Goal: Task Accomplishment & Management: Manage account settings

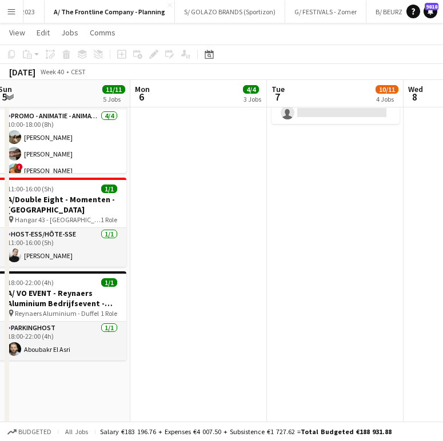
scroll to position [0, 297]
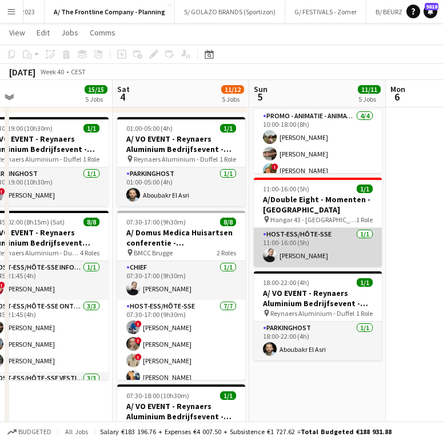
click at [330, 239] on app-card-role "Host-ess/Hôte-sse 1/1 11:00-16:00 (5h) Delphine Van Snick" at bounding box center [318, 247] width 128 height 39
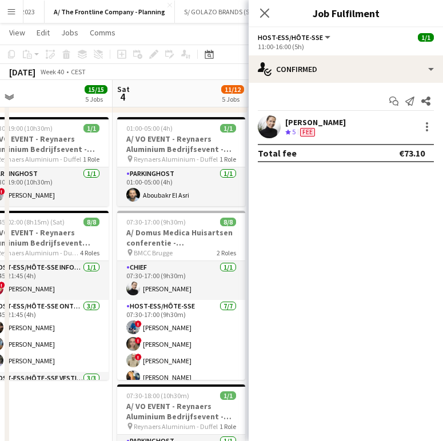
click at [323, 128] on div "Crew rating 5 Fee" at bounding box center [315, 132] width 61 height 10
click at [319, 128] on div "12.5km" at bounding box center [310, 132] width 26 height 10
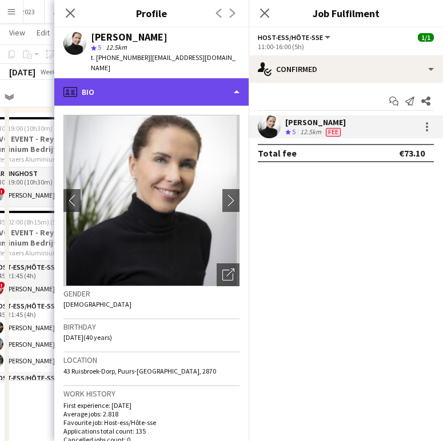
click at [183, 78] on div "profile Bio" at bounding box center [151, 91] width 194 height 27
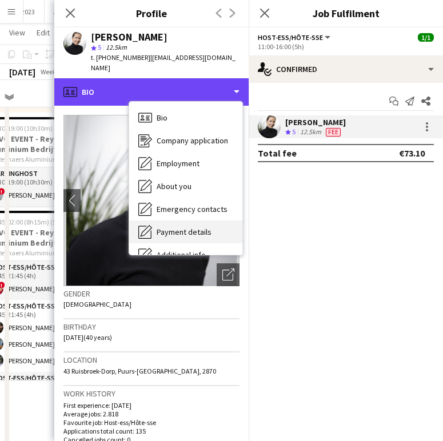
scroll to position [85, 0]
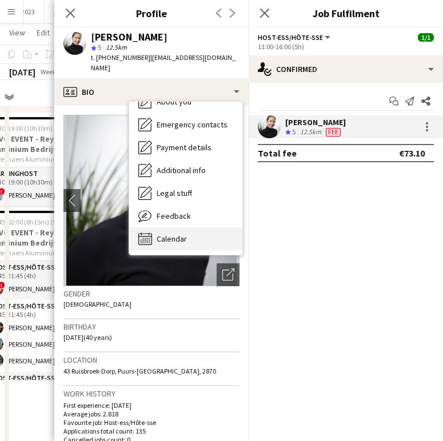
click at [174, 234] on span "Calendar" at bounding box center [171, 239] width 30 height 10
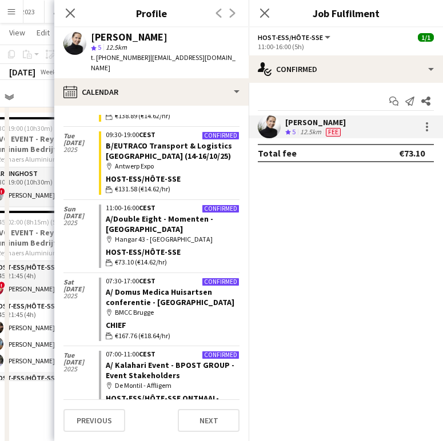
scroll to position [241, 0]
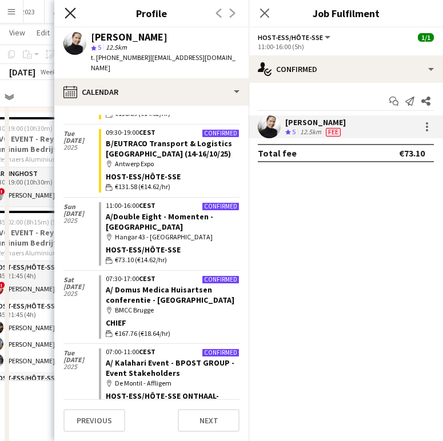
click at [71, 16] on icon "Close pop-in" at bounding box center [70, 12] width 11 height 11
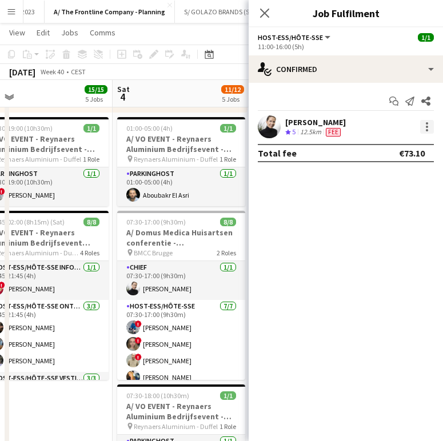
click at [429, 124] on div at bounding box center [427, 127] width 14 height 14
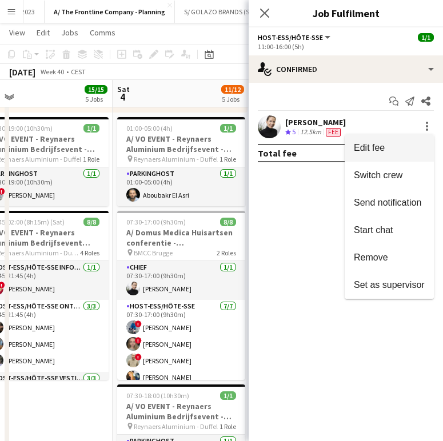
click at [390, 151] on span "Edit fee" at bounding box center [388, 148] width 71 height 10
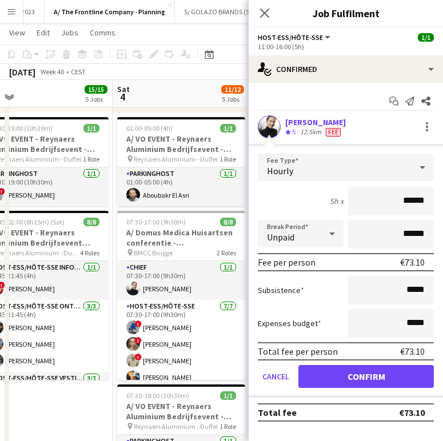
click at [327, 121] on div "[PERSON_NAME]" at bounding box center [315, 122] width 61 height 10
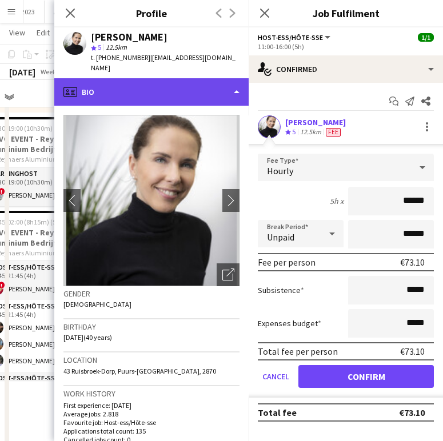
click at [202, 84] on div "profile Bio" at bounding box center [151, 91] width 194 height 27
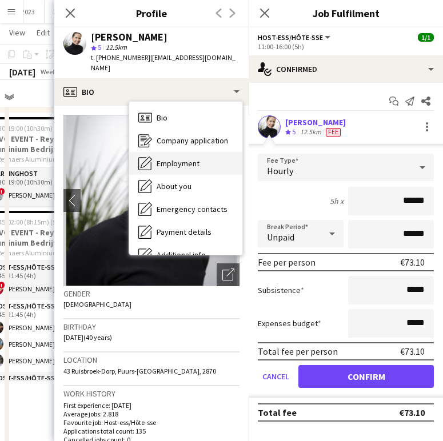
click at [188, 152] on div "Employment Employment" at bounding box center [185, 163] width 113 height 23
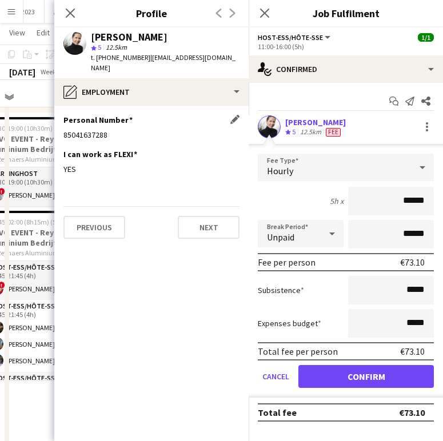
click at [76, 130] on div "85041637288" at bounding box center [151, 135] width 176 height 10
copy div "85041637288"
click at [71, 18] on app-icon "Close pop-in" at bounding box center [70, 13] width 17 height 17
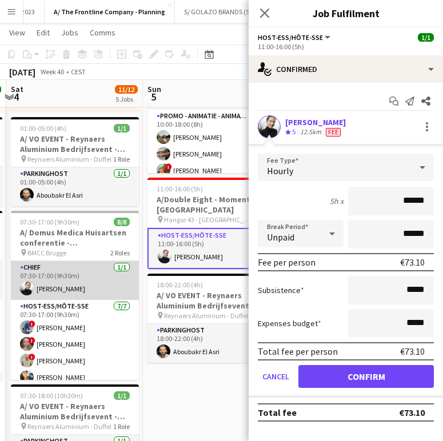
scroll to position [0, 403]
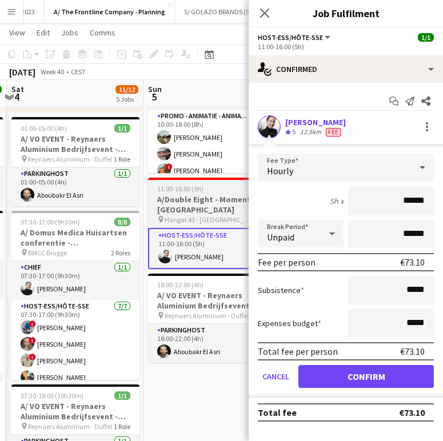
click at [204, 201] on h3 "A/Double Eight - Momenten - [GEOGRAPHIC_DATA]" at bounding box center [212, 204] width 128 height 21
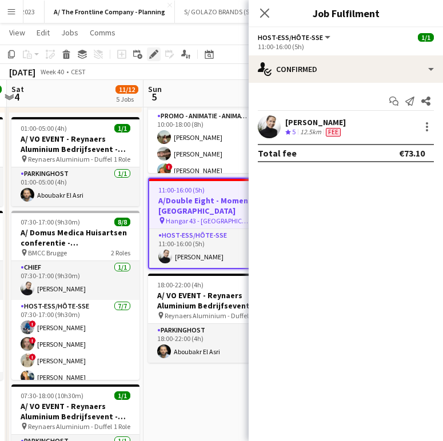
click at [157, 57] on icon "Edit" at bounding box center [153, 54] width 9 height 9
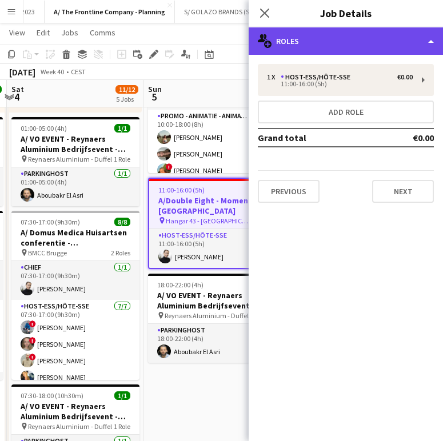
click at [353, 49] on div "multiple-users-add Roles" at bounding box center [345, 40] width 194 height 27
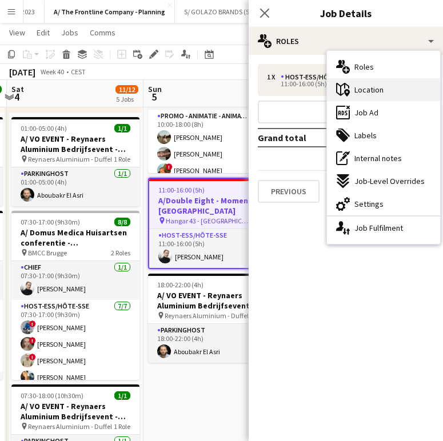
click at [393, 94] on div "maps-pin-1 Location" at bounding box center [383, 89] width 113 height 23
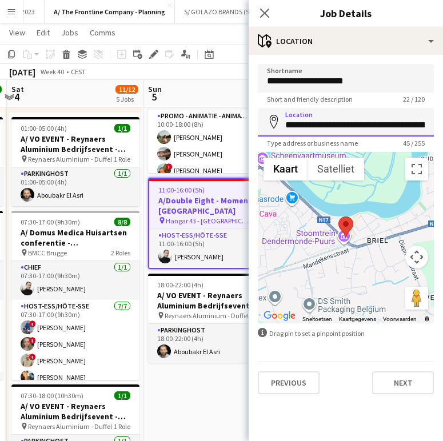
click at [367, 117] on input "**********" at bounding box center [346, 122] width 176 height 29
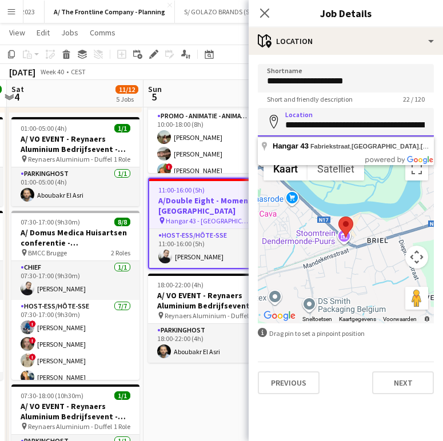
click at [367, 117] on input "**********" at bounding box center [346, 122] width 176 height 29
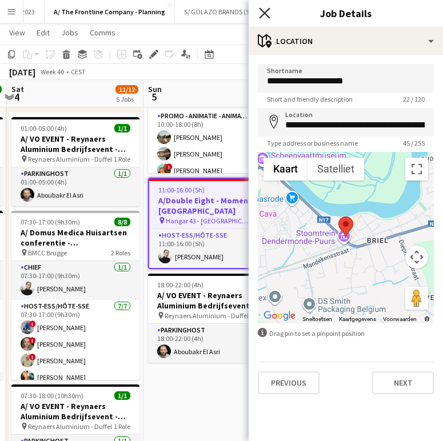
click at [264, 10] on icon "Close pop-in" at bounding box center [264, 12] width 11 height 11
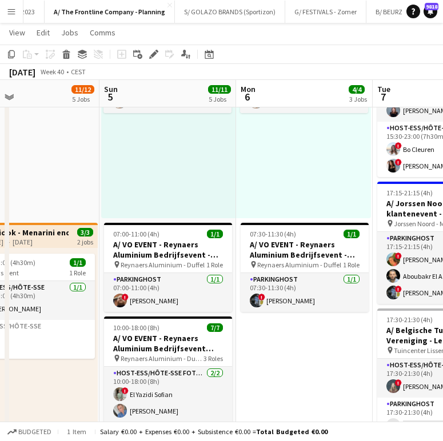
scroll to position [0, 453]
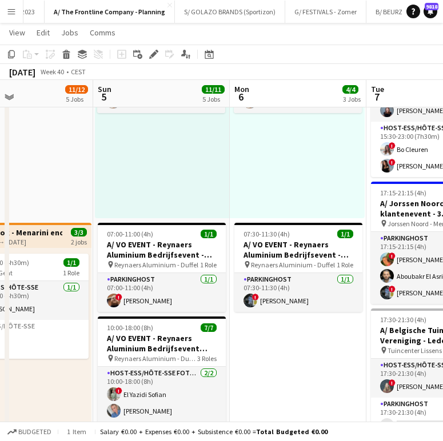
click at [9, 6] on button "Menu" at bounding box center [11, 11] width 23 height 23
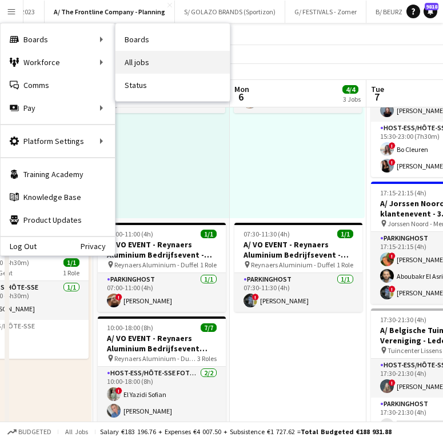
click at [139, 66] on link "All jobs" at bounding box center [172, 62] width 114 height 23
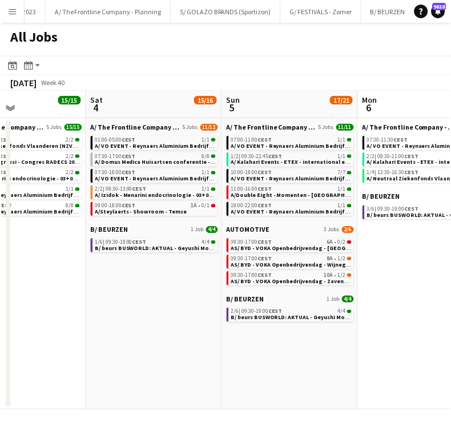
scroll to position [0, 463]
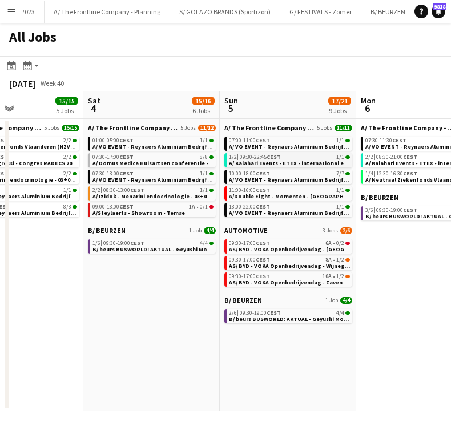
click at [292, 160] on span "A/ Kalahari Events - ETEX - international event - [GEOGRAPHIC_DATA] Pick-up (05…" at bounding box center [349, 162] width 240 height 7
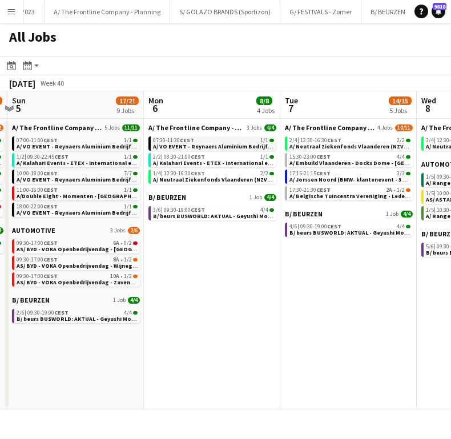
scroll to position [0, 540]
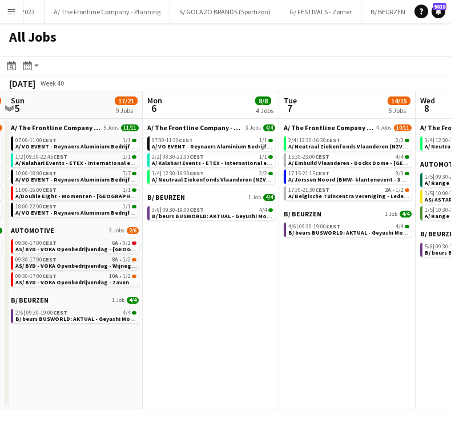
click at [80, 262] on div "09:30-17:00 CEST 8A • 1/2" at bounding box center [75, 260] width 121 height 6
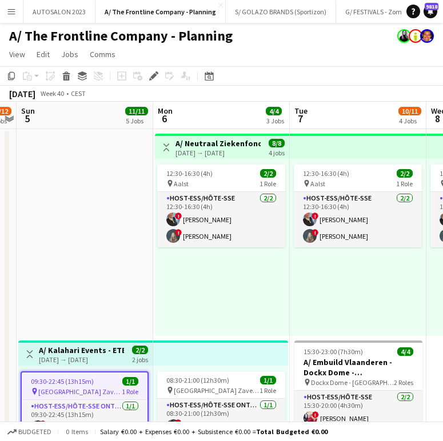
click at [209, 289] on div "12:30-16:30 (4h) 2/2 pin Aalst 1 Role Host-ess/Hôte-sse [DATE] 12:30-16:30 (4h)…" at bounding box center [222, 247] width 134 height 177
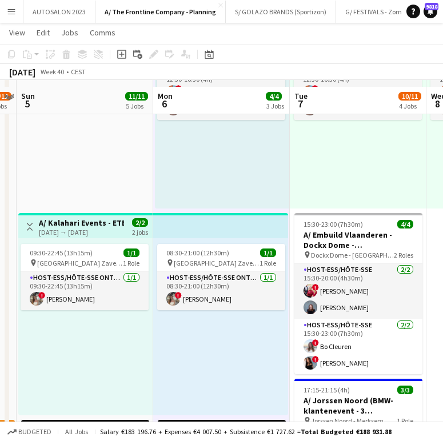
scroll to position [151, 0]
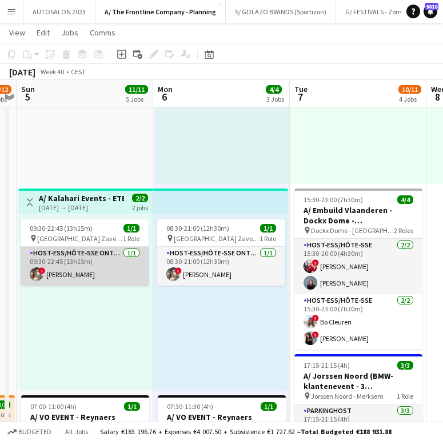
click at [102, 260] on app-card-role "Host-ess/Hôte-sse Onthaal-Accueill 1/1 09:30-22:45 (13h15m) ! juna zaman" at bounding box center [85, 266] width 128 height 39
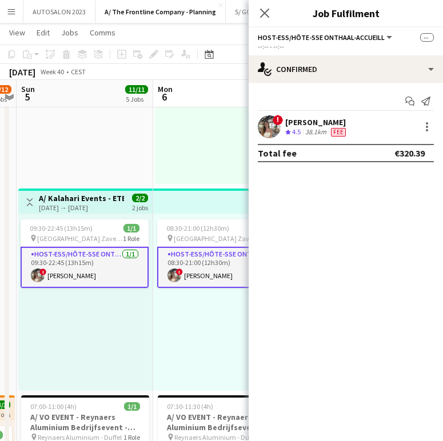
click at [302, 138] on div "! juna zaman Crew rating 4.5 38.1km Fee" at bounding box center [345, 126] width 194 height 23
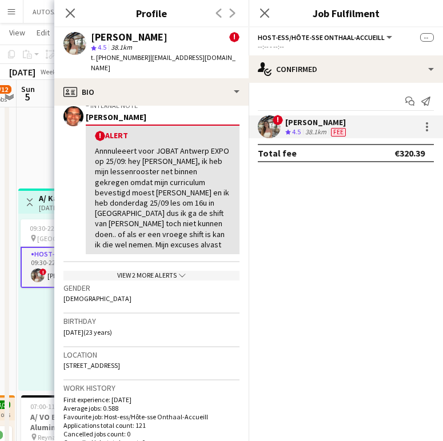
scroll to position [282, 0]
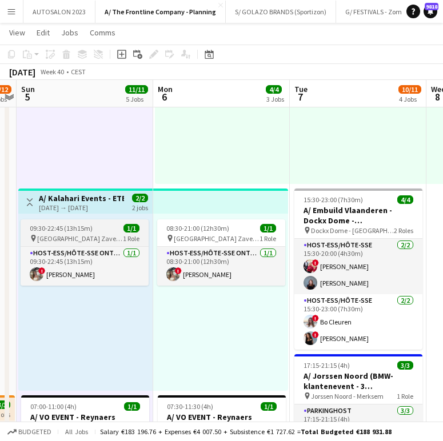
click at [78, 227] on span "09:30-22:45 (13h15m)" at bounding box center [61, 228] width 63 height 9
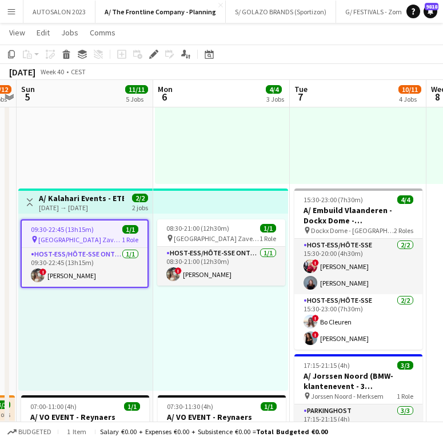
click at [85, 212] on app-top-bar "Toggle View A/ Kalahari Events - ETEX - international event - Brussels Airport …" at bounding box center [85, 200] width 134 height 25
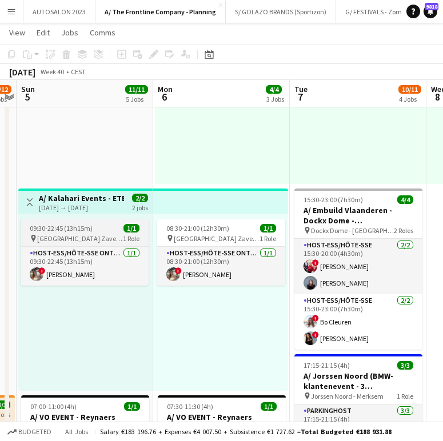
click at [77, 228] on span "09:30-22:45 (13h15m)" at bounding box center [61, 228] width 63 height 9
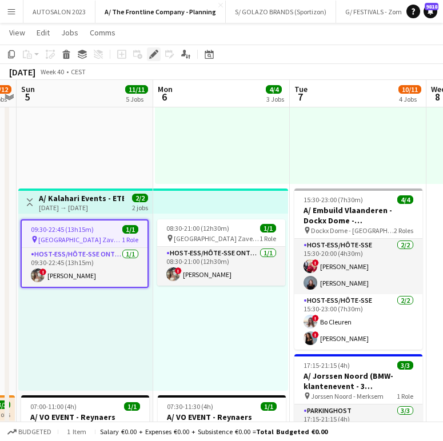
click at [155, 58] on icon "Edit" at bounding box center [153, 54] width 9 height 9
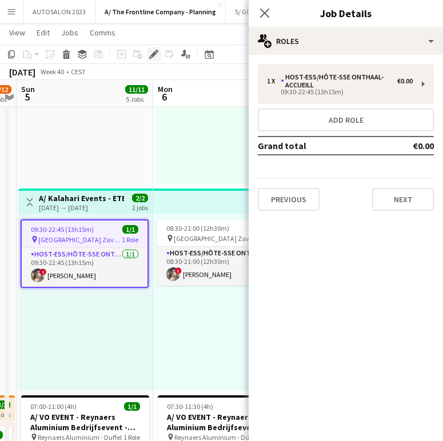
click at [150, 55] on icon "Edit" at bounding box center [153, 54] width 9 height 9
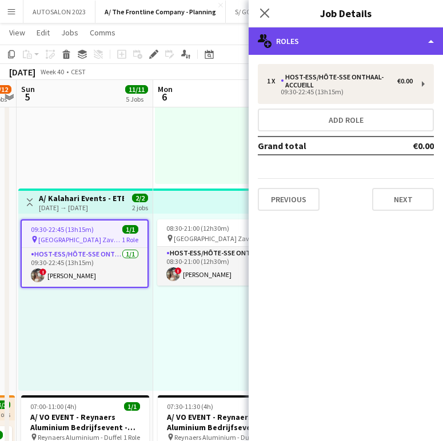
click at [328, 42] on div "multiple-users-add Roles" at bounding box center [345, 40] width 194 height 27
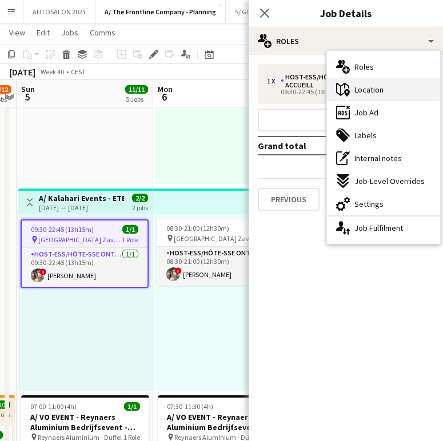
drag, startPoint x: 384, startPoint y: 101, endPoint x: 385, endPoint y: 95, distance: 6.4
click at [385, 95] on div "multiple-users-add Roles maps-pin-1 Location ads-window Job Ad tags-double Labe…" at bounding box center [383, 147] width 113 height 193
click at [385, 95] on div "maps-pin-1 Location" at bounding box center [383, 89] width 113 height 23
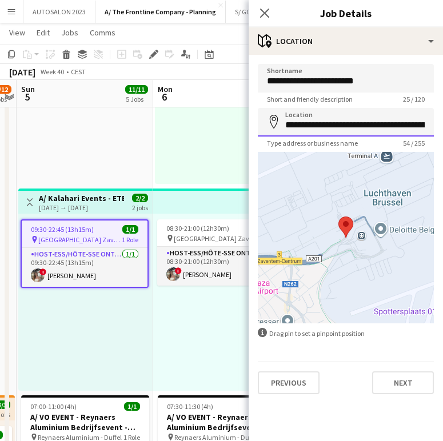
click at [323, 122] on input "**********" at bounding box center [346, 122] width 176 height 29
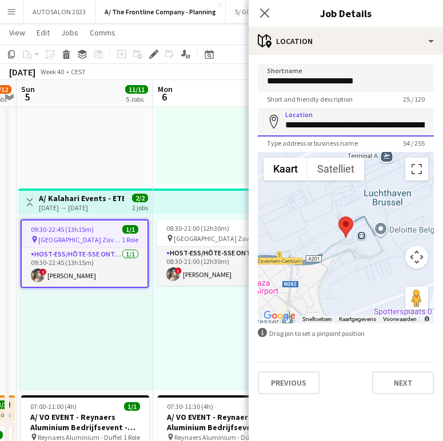
click at [323, 122] on input "**********" at bounding box center [346, 122] width 176 height 29
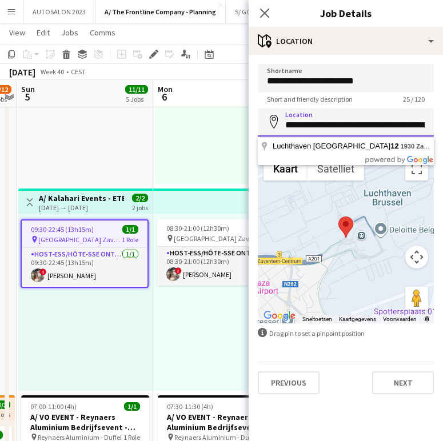
click at [323, 122] on input "**********" at bounding box center [346, 122] width 176 height 29
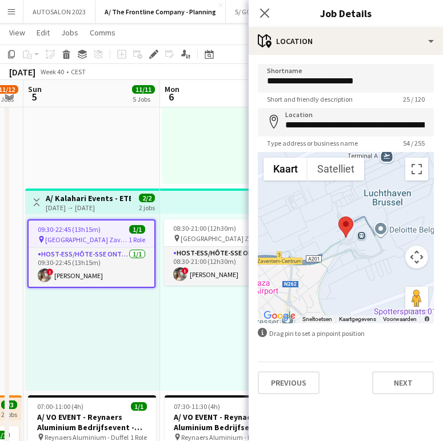
click at [89, 275] on app-card-role "Host-ess/Hôte-sse Onthaal-Accueill 1/1 09:30-22:45 (13h15m) ! juna zaman" at bounding box center [92, 267] width 126 height 39
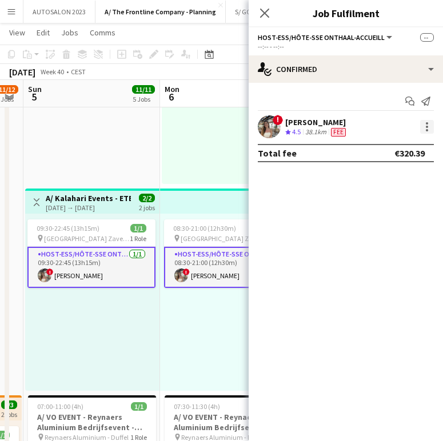
click at [424, 123] on div at bounding box center [427, 127] width 14 height 14
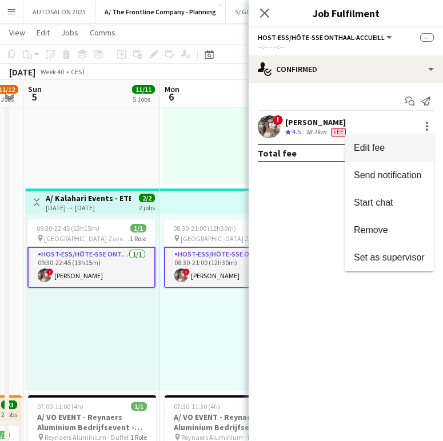
click at [398, 147] on span "Edit fee" at bounding box center [388, 148] width 71 height 10
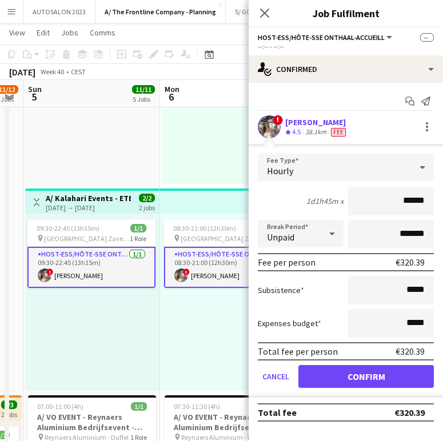
click at [122, 325] on div "09:30-22:45 (13h15m) 1/1 pin Brussels Airport Zaventem 1 Role Host-ess/Hôte-sse…" at bounding box center [92, 302] width 134 height 177
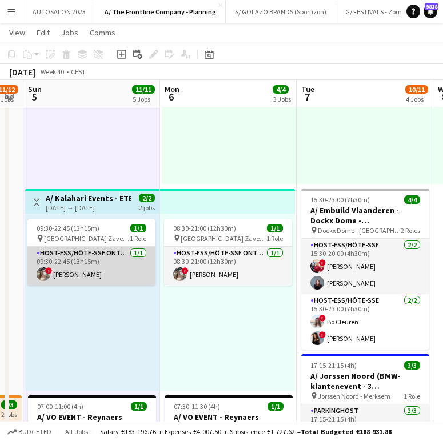
click at [108, 271] on app-card-role "Host-ess/Hôte-sse Onthaal-Accueill 1/1 09:30-22:45 (13h15m) ! juna zaman" at bounding box center [91, 266] width 128 height 39
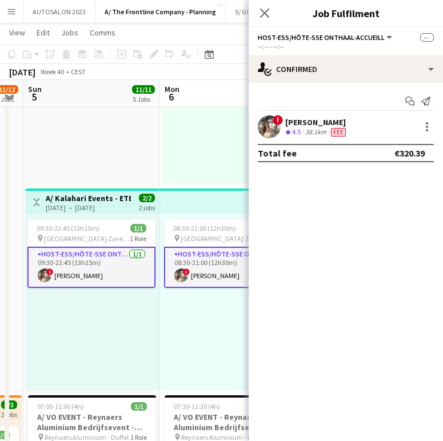
click at [435, 123] on div "! juna zaman Crew rating 4.5 38.1km Fee" at bounding box center [345, 126] width 194 height 23
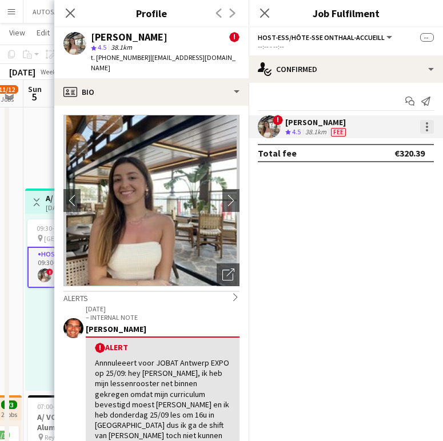
click at [429, 124] on div at bounding box center [427, 127] width 14 height 14
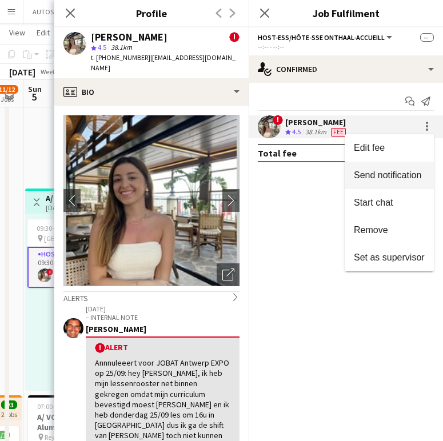
click at [401, 170] on span "Send notification" at bounding box center [386, 175] width 67 height 10
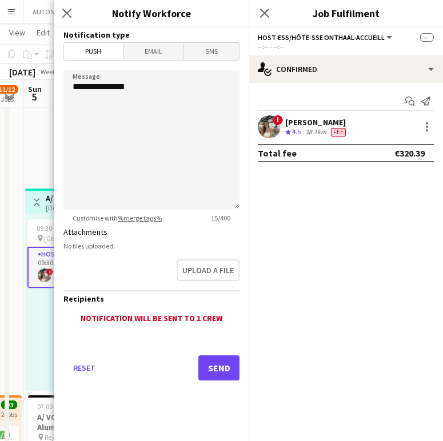
click at [159, 60] on mat-button-toggle-group "Push Email SMS" at bounding box center [151, 51] width 176 height 18
click at [154, 55] on span "Email" at bounding box center [153, 51] width 61 height 17
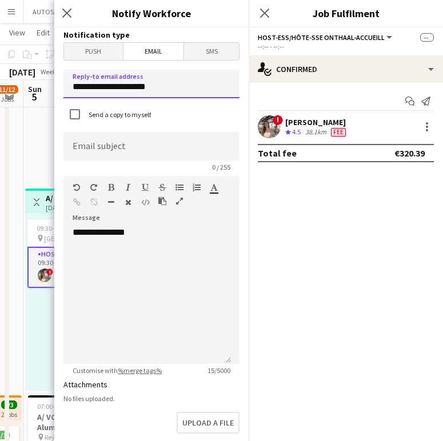
drag, startPoint x: 166, startPoint y: 77, endPoint x: -81, endPoint y: 118, distance: 249.6
type input "**********"
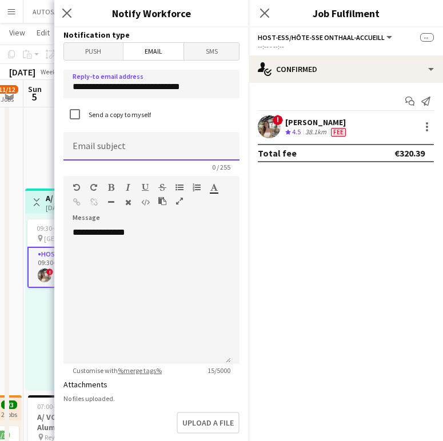
click at [98, 156] on input at bounding box center [151, 146] width 176 height 29
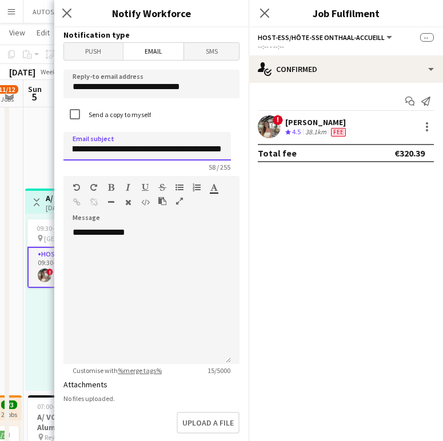
scroll to position [0, 76]
type input "**********"
click at [217, 7] on h3 "Notify Workforce" at bounding box center [151, 13] width 194 height 15
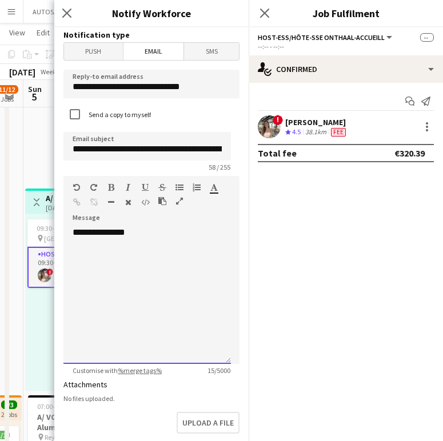
click at [102, 268] on div "**********" at bounding box center [146, 295] width 167 height 137
click at [148, 255] on div "**********" at bounding box center [146, 295] width 167 height 137
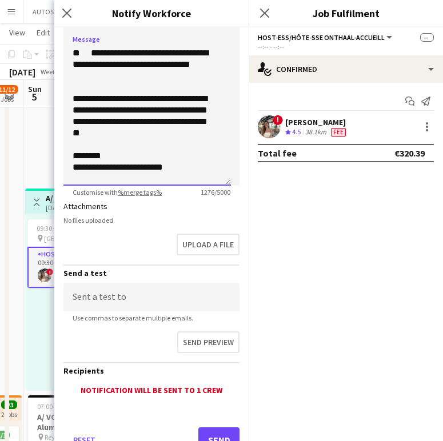
scroll to position [179, 0]
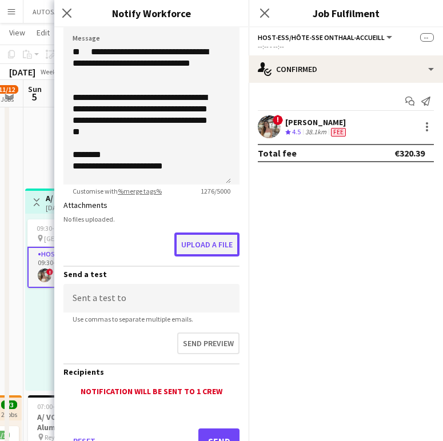
click at [188, 233] on button "Upload a file" at bounding box center [206, 244] width 65 height 24
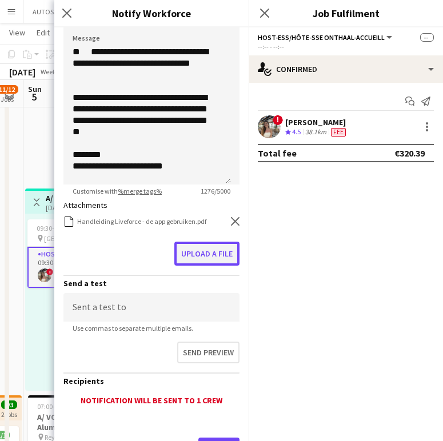
click at [199, 255] on button "Upload a file" at bounding box center [206, 254] width 65 height 24
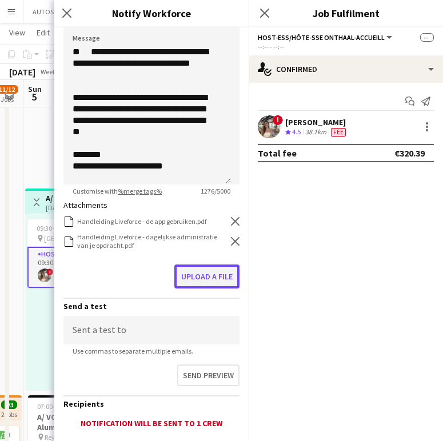
click at [202, 267] on button "Upload a file" at bounding box center [206, 276] width 65 height 24
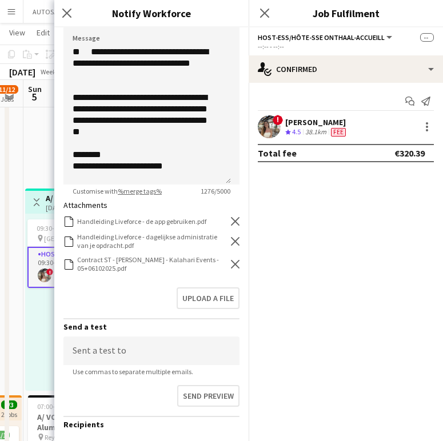
scroll to position [276, 0]
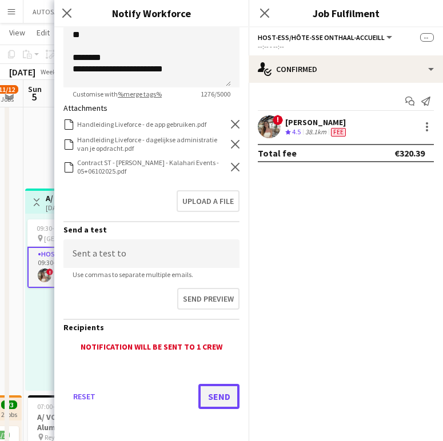
click at [211, 393] on button "Send" at bounding box center [218, 396] width 41 height 25
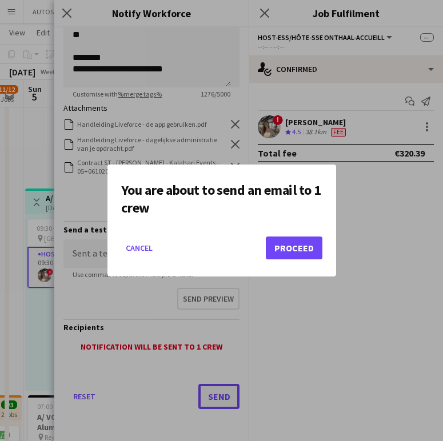
scroll to position [0, 0]
click at [279, 238] on button "Proceed" at bounding box center [294, 247] width 57 height 23
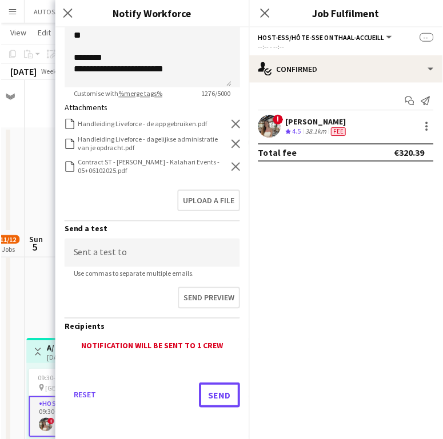
scroll to position [151, 0]
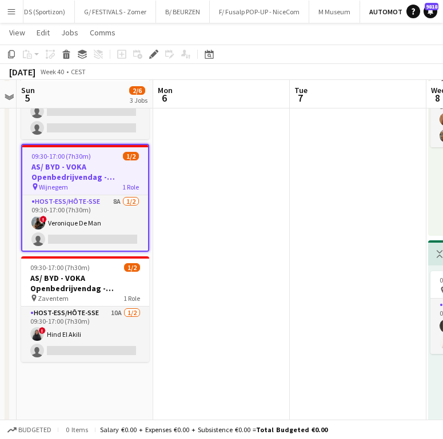
scroll to position [101, 0]
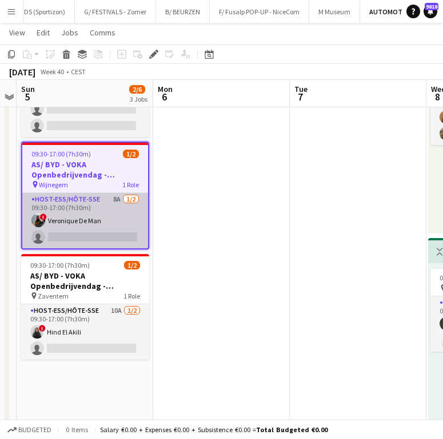
click at [106, 211] on app-card-role "Host-ess/Hôte-sse 8A [DATE] 09:30-17:00 (7h30m) ! Veronique De Man single-neutr…" at bounding box center [85, 220] width 126 height 55
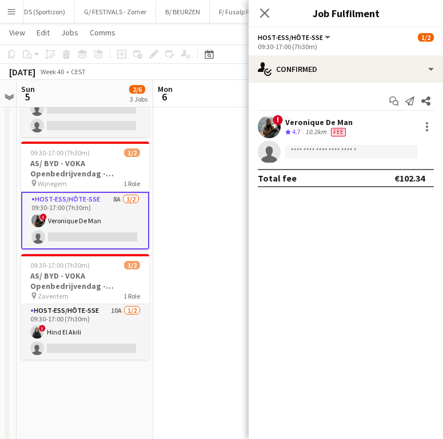
click at [311, 122] on div "Veronique De Man" at bounding box center [318, 122] width 67 height 10
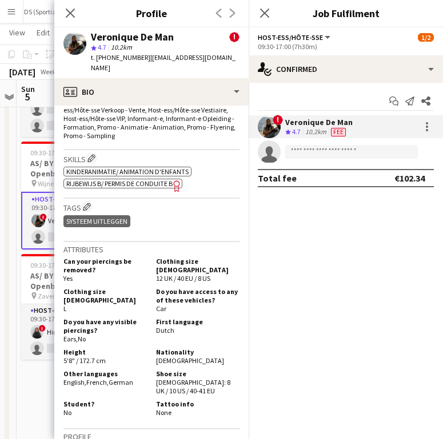
scroll to position [554, 0]
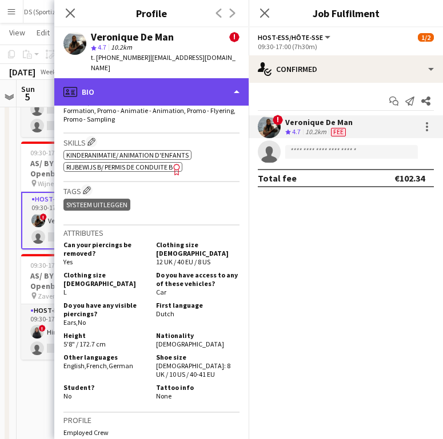
click at [128, 96] on div "profile Bio" at bounding box center [151, 91] width 194 height 27
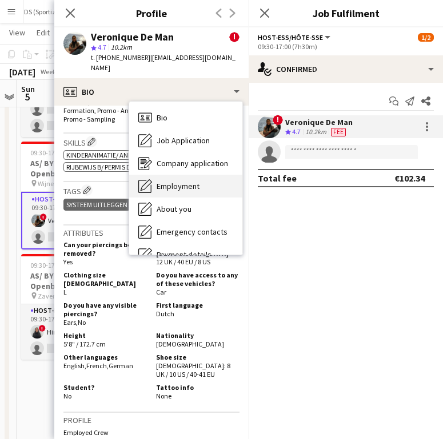
click at [166, 186] on span "Employment" at bounding box center [177, 186] width 43 height 10
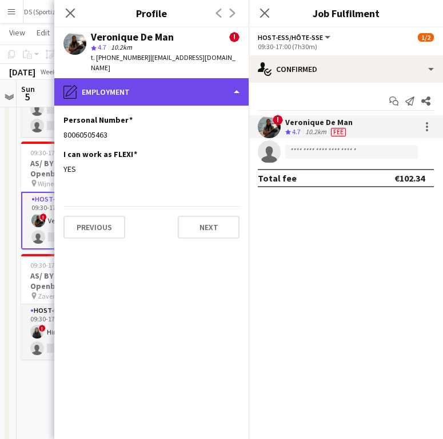
click at [149, 96] on div "pencil4 Employment" at bounding box center [151, 91] width 194 height 27
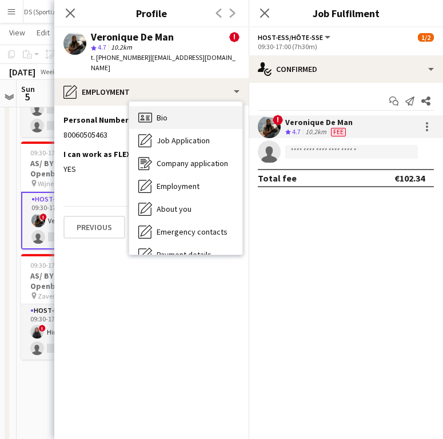
click at [177, 121] on div "Bio Bio" at bounding box center [185, 117] width 113 height 23
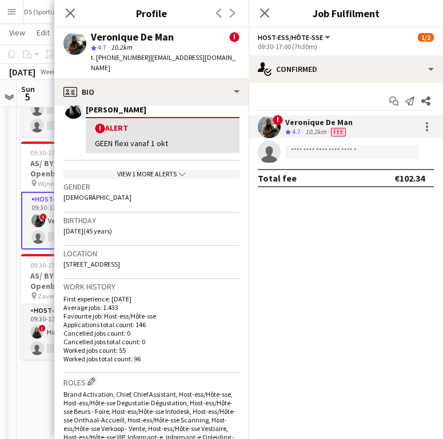
scroll to position [180, 0]
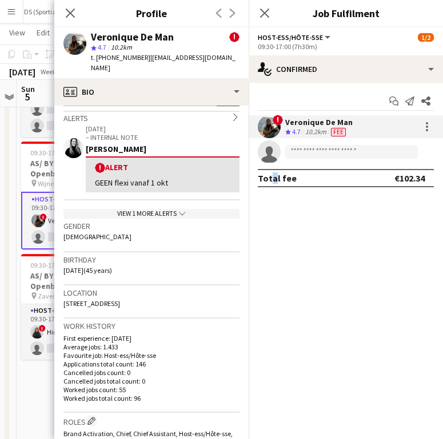
click at [268, 221] on mat-expansion-panel "check Confirmed Start chat Send notification Share ! Veronique De Man Crew rati…" at bounding box center [345, 261] width 194 height 356
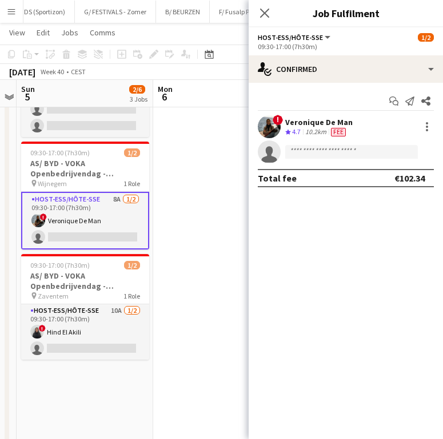
click at [308, 126] on div "Veronique De Man" at bounding box center [318, 122] width 67 height 10
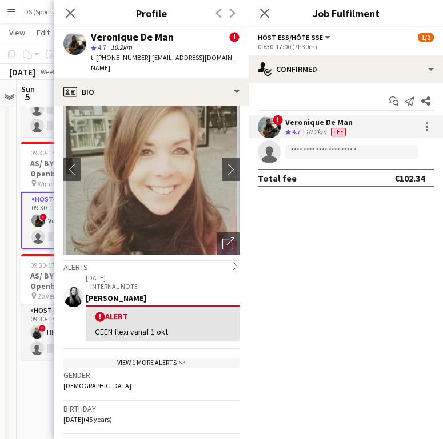
scroll to position [35, 0]
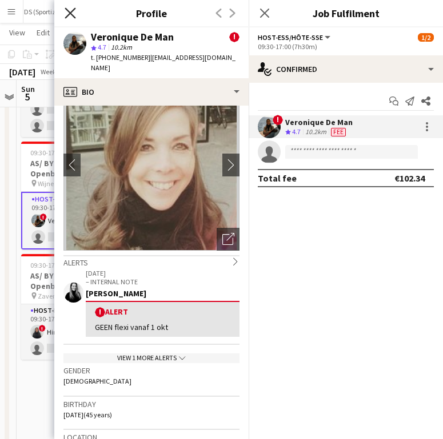
click at [70, 10] on icon "Close pop-in" at bounding box center [70, 12] width 11 height 11
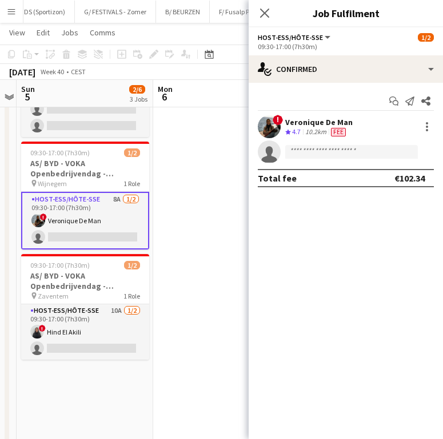
click at [315, 129] on div "10.2km" at bounding box center [316, 132] width 26 height 10
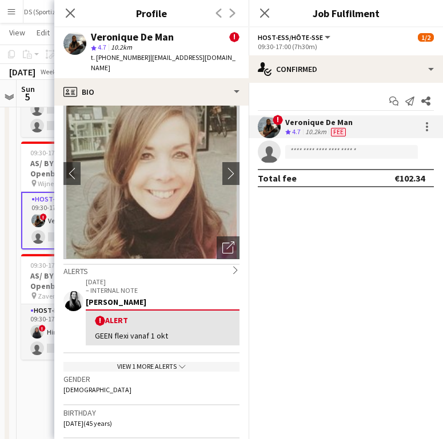
scroll to position [0, 0]
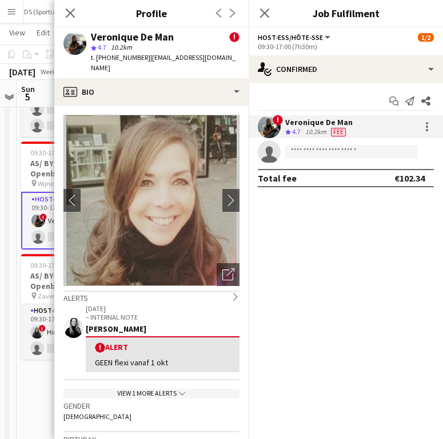
click at [100, 309] on p "[DATE]" at bounding box center [163, 308] width 154 height 9
click at [148, 311] on p "[DATE]" at bounding box center [163, 308] width 154 height 9
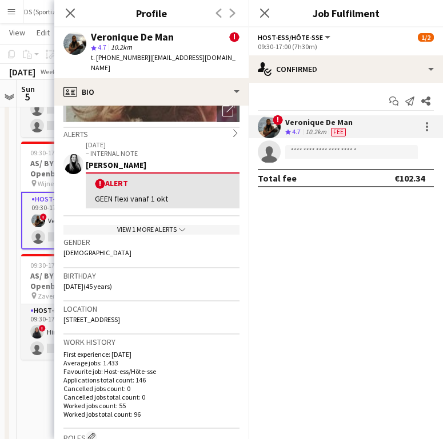
scroll to position [165, 0]
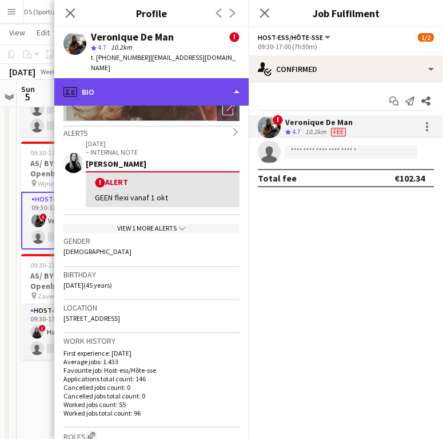
click at [128, 85] on div "profile Bio" at bounding box center [151, 91] width 194 height 27
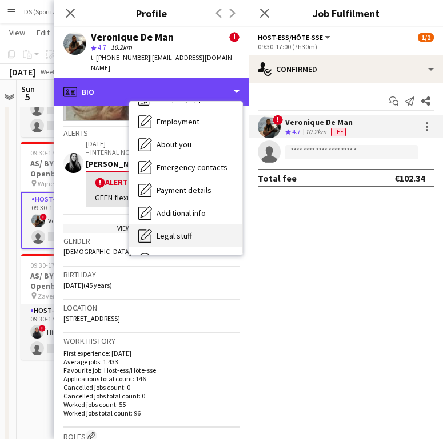
scroll to position [107, 0]
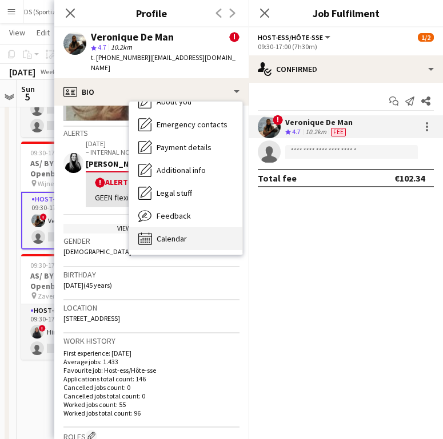
click at [179, 236] on span "Calendar" at bounding box center [171, 239] width 30 height 10
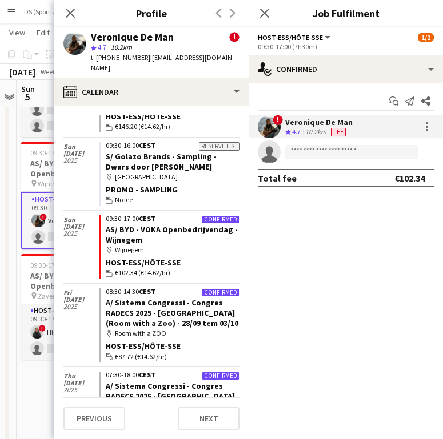
scroll to position [120, 0]
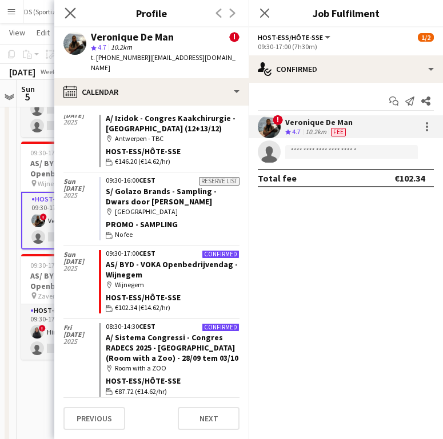
click at [69, 7] on icon "Close pop-in" at bounding box center [70, 12] width 11 height 11
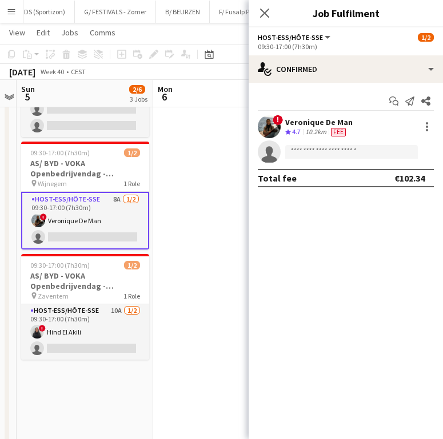
click at [300, 124] on div "Veronique De Man" at bounding box center [318, 122] width 67 height 10
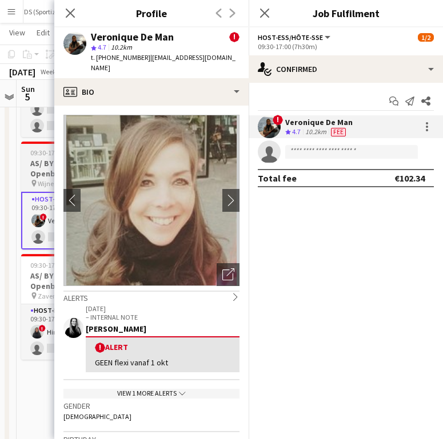
click at [38, 183] on span "Wijnegem" at bounding box center [52, 183] width 29 height 9
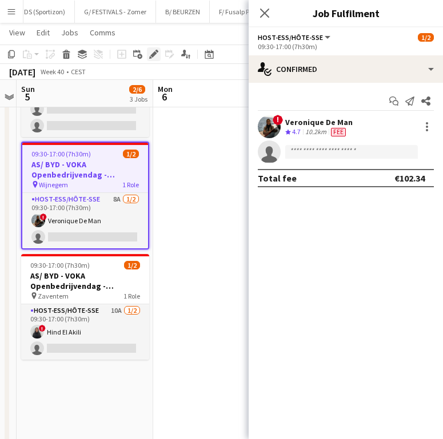
click at [158, 55] on div "Edit" at bounding box center [154, 54] width 14 height 14
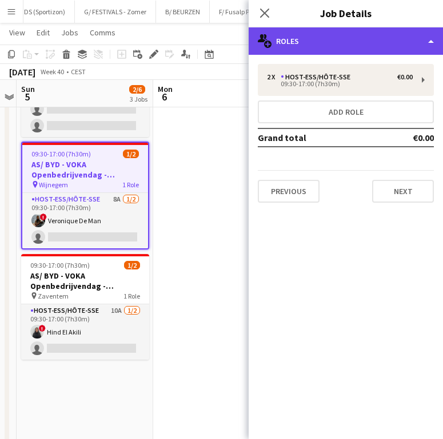
click at [335, 45] on div "multiple-users-add Roles" at bounding box center [345, 40] width 194 height 27
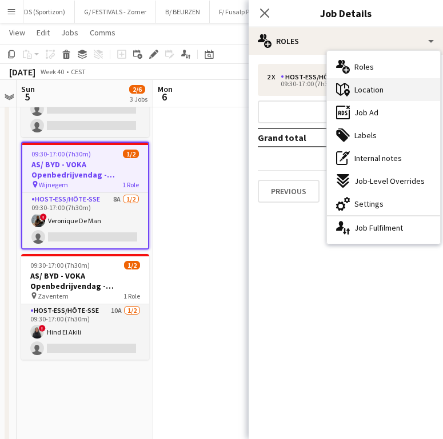
click at [355, 93] on span "Location" at bounding box center [368, 90] width 29 height 10
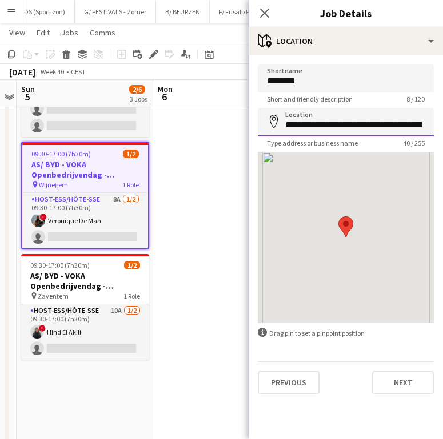
click at [315, 128] on input "**********" at bounding box center [346, 122] width 176 height 29
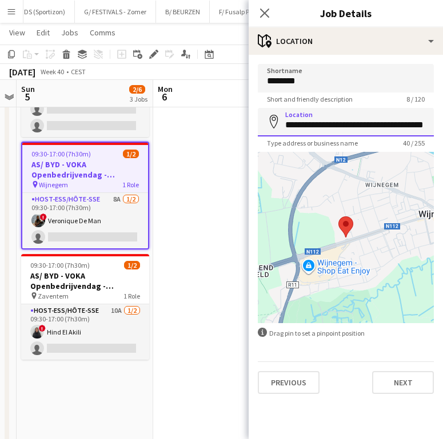
click at [315, 128] on input "**********" at bounding box center [346, 122] width 176 height 29
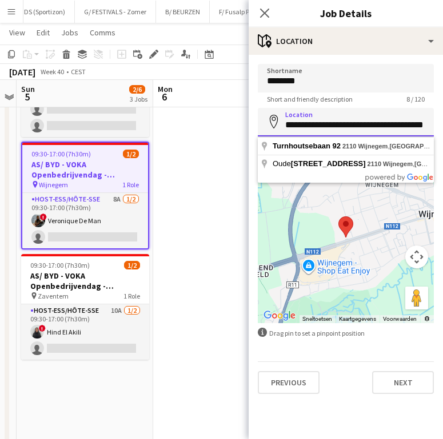
click at [315, 128] on input "**********" at bounding box center [346, 122] width 176 height 29
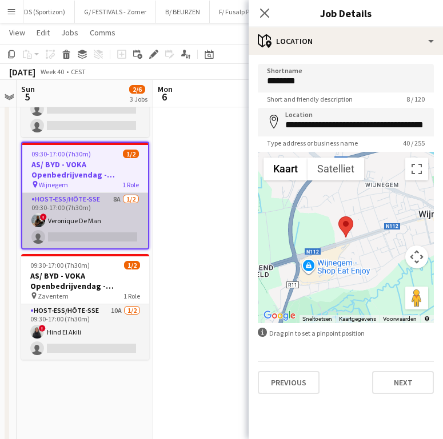
click at [83, 220] on app-card-role "Host-ess/Hôte-sse 8A [DATE] 09:30-17:00 (7h30m) ! Veronique De Man single-neutr…" at bounding box center [85, 220] width 126 height 55
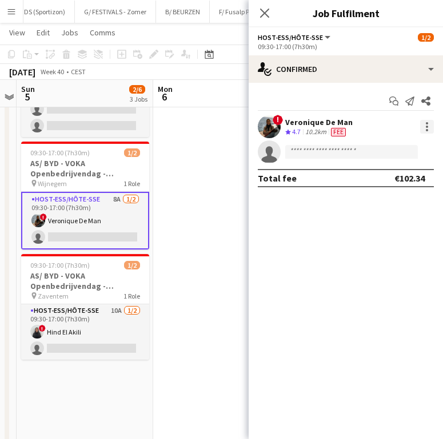
click at [428, 128] on div at bounding box center [427, 127] width 14 height 14
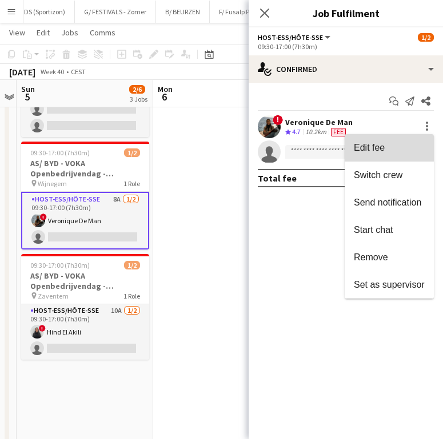
click at [413, 149] on span "Edit fee" at bounding box center [388, 148] width 71 height 10
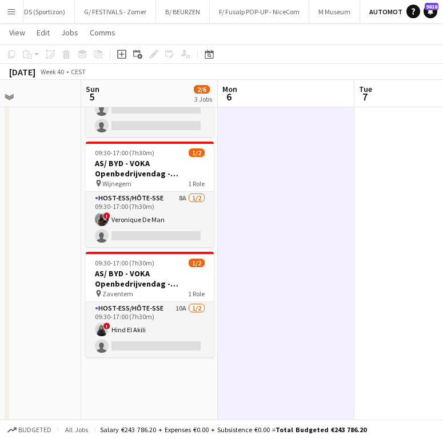
scroll to position [0, 329]
drag, startPoint x: 171, startPoint y: 220, endPoint x: 238, endPoint y: 171, distance: 82.5
click at [171, 220] on app-card-role "Host-ess/Hôte-sse 8A [DATE] 09:30-17:00 (7h30m) ! Veronique De Man single-neutr…" at bounding box center [149, 219] width 128 height 55
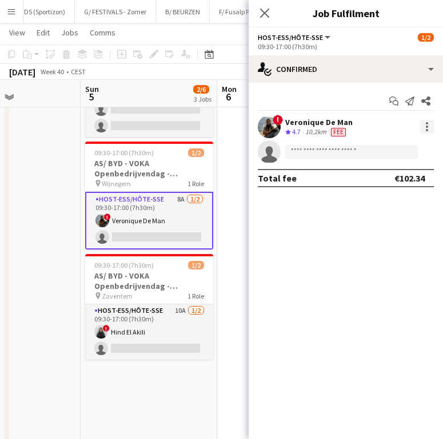
click at [431, 128] on div at bounding box center [427, 127] width 14 height 14
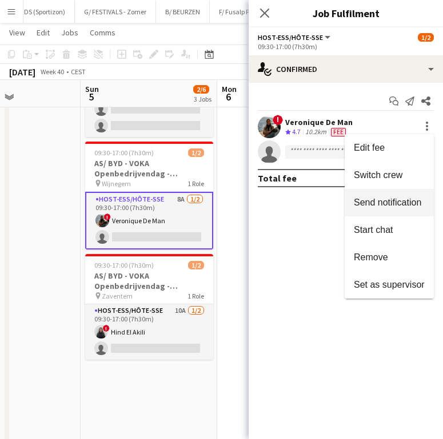
click at [391, 200] on span "Send notification" at bounding box center [386, 203] width 67 height 10
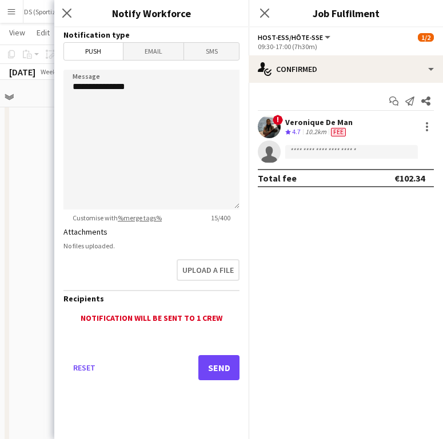
click at [146, 46] on span "Email" at bounding box center [153, 51] width 61 height 17
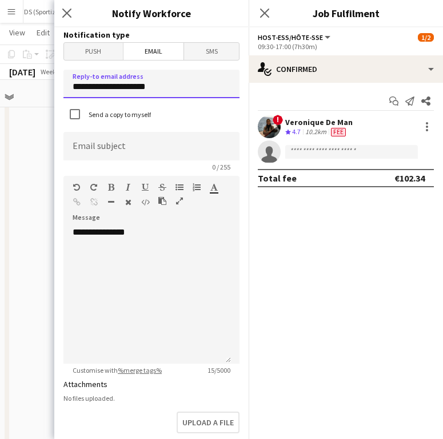
drag, startPoint x: 173, startPoint y: 93, endPoint x: -54, endPoint y: 99, distance: 227.4
type input "**********"
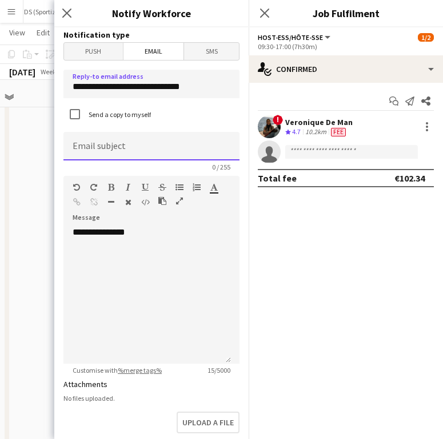
click at [94, 151] on input at bounding box center [151, 146] width 176 height 29
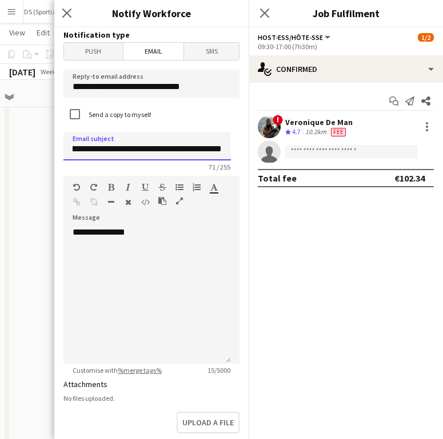
scroll to position [0, 136]
type input "**********"
click at [191, 28] on form "**********" at bounding box center [151, 344] width 194 height 635
click at [86, 264] on div "**********" at bounding box center [146, 295] width 167 height 137
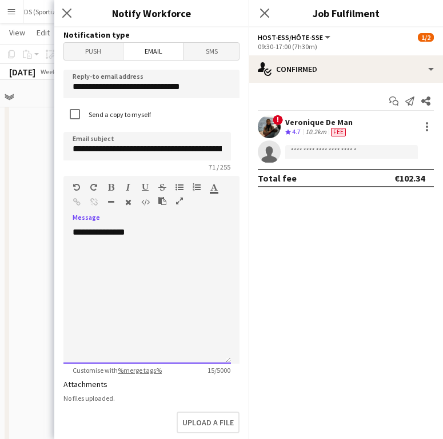
click at [155, 247] on div "**********" at bounding box center [146, 295] width 167 height 137
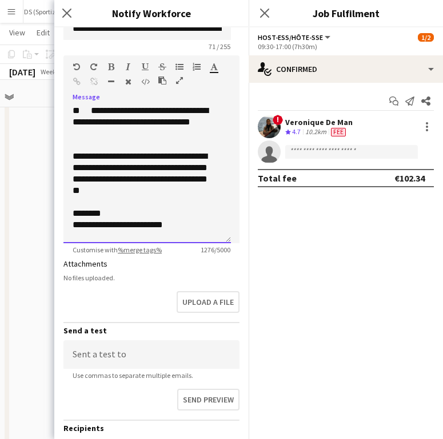
scroll to position [140, 0]
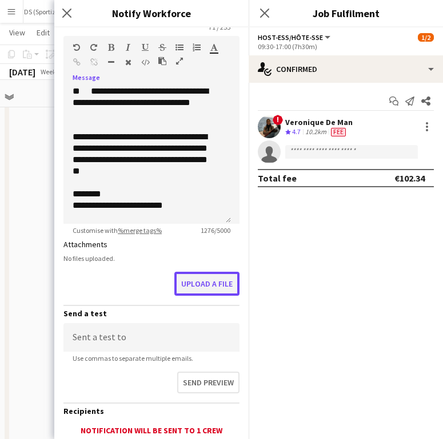
click at [207, 284] on button "Upload a file" at bounding box center [206, 284] width 65 height 24
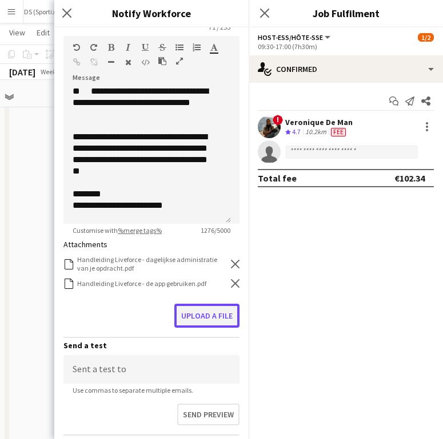
click at [204, 317] on button "Upload a file" at bounding box center [206, 316] width 65 height 24
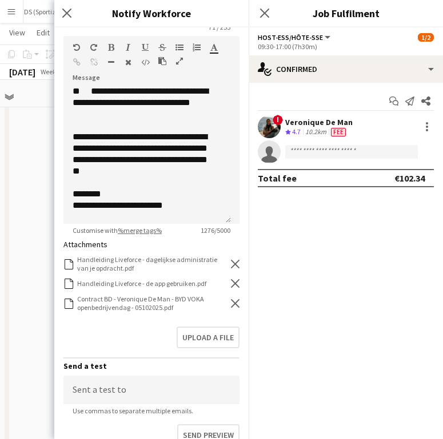
scroll to position [278, 0]
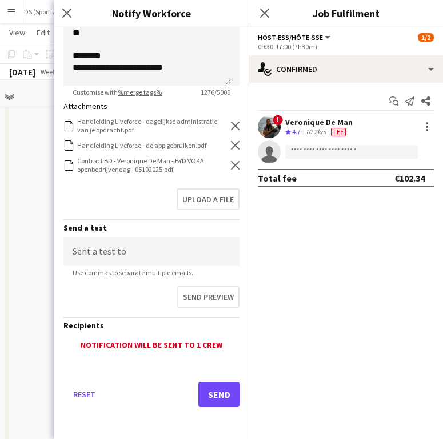
click at [202, 371] on div "Reset Send" at bounding box center [151, 399] width 176 height 80
click at [203, 395] on button "Send" at bounding box center [218, 394] width 41 height 25
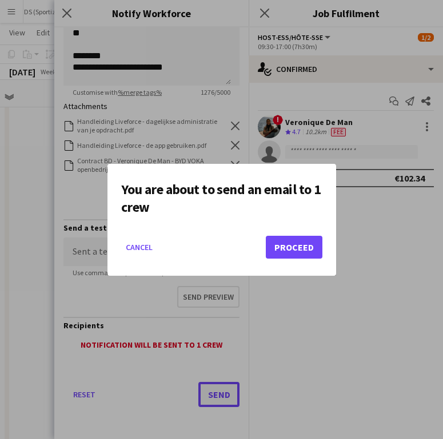
scroll to position [0, 0]
click at [285, 239] on button "Proceed" at bounding box center [294, 247] width 57 height 23
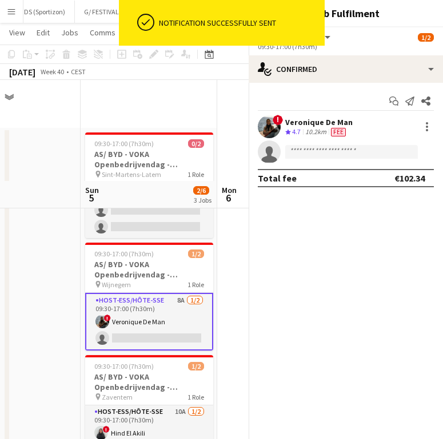
scroll to position [101, 0]
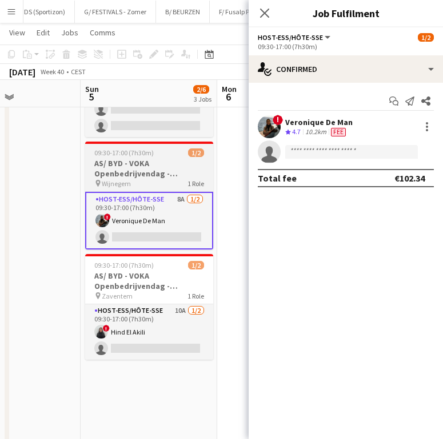
click at [155, 166] on h3 "AS/ BYD - VOKA Openbedrijvendag - Wijnegem" at bounding box center [149, 168] width 128 height 21
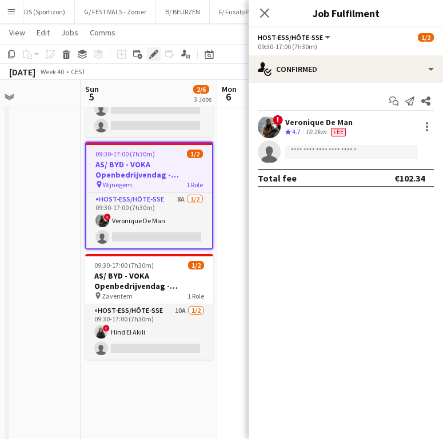
click at [156, 50] on icon "Edit" at bounding box center [153, 54] width 9 height 9
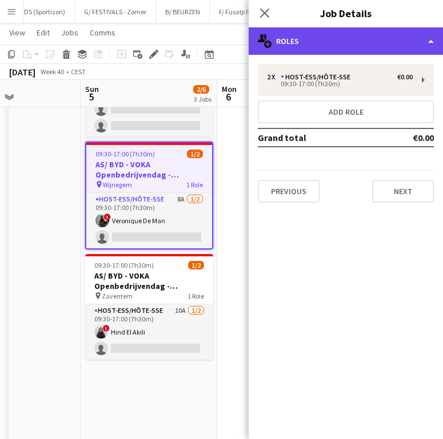
click at [301, 51] on div "multiple-users-add Roles" at bounding box center [345, 40] width 194 height 27
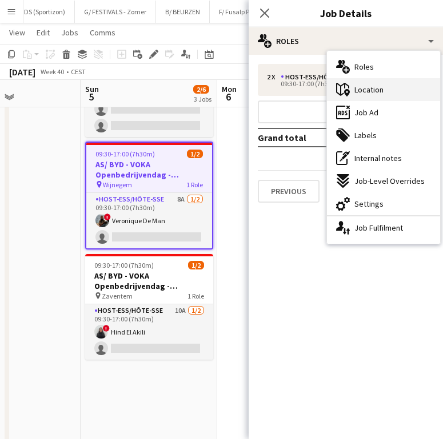
click at [379, 92] on span "Location" at bounding box center [368, 90] width 29 height 10
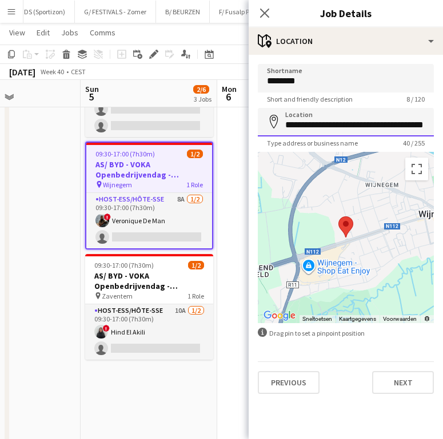
click at [341, 125] on input "**********" at bounding box center [346, 122] width 176 height 29
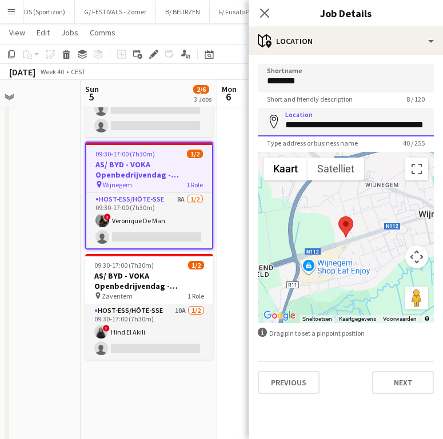
click at [341, 125] on input "**********" at bounding box center [346, 122] width 176 height 29
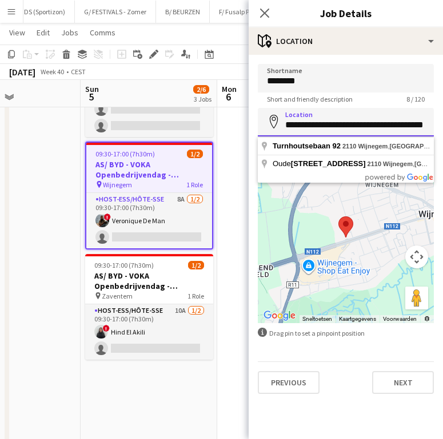
click at [341, 125] on input "**********" at bounding box center [346, 122] width 176 height 29
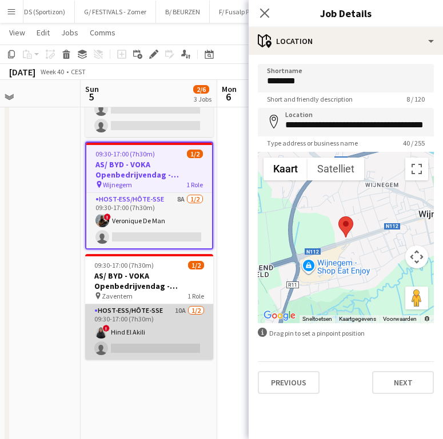
click at [141, 338] on app-card-role "Host-ess/Hôte-sse 10A 1/2 09:30-17:00 (7h30m) ! Hind El Akili single-neutral-ac…" at bounding box center [149, 331] width 128 height 55
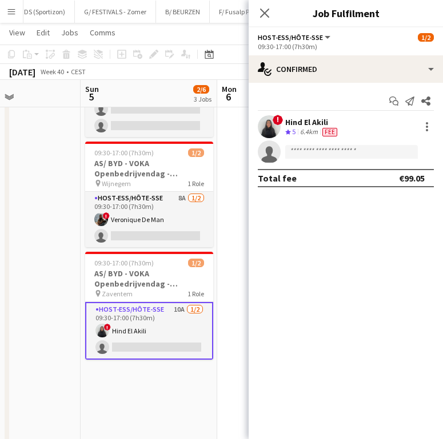
click at [297, 139] on div "! Hind El Akili Crew rating 5 6.4km Fee single-neutral-actions" at bounding box center [345, 139] width 194 height 48
click at [300, 130] on div "6.4km" at bounding box center [308, 132] width 22 height 10
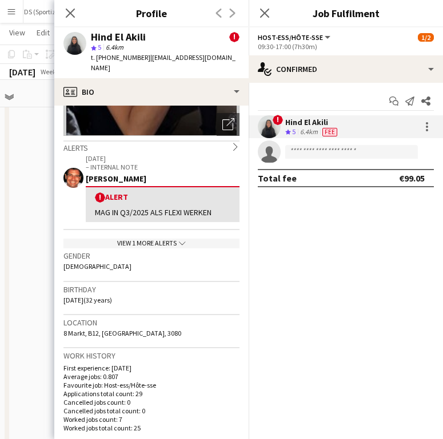
scroll to position [0, 0]
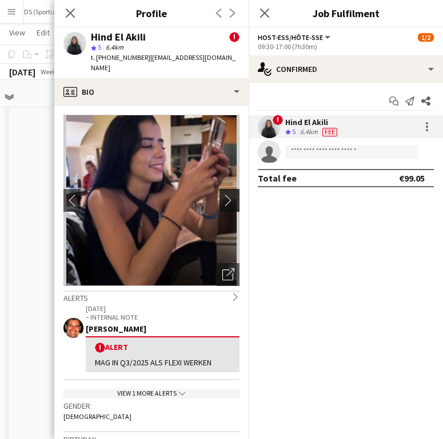
click at [222, 194] on app-icon "chevron-right" at bounding box center [231, 200] width 18 height 12
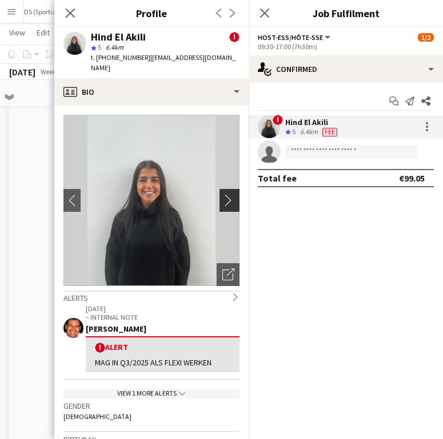
click at [222, 194] on app-icon "chevron-right" at bounding box center [231, 200] width 18 height 12
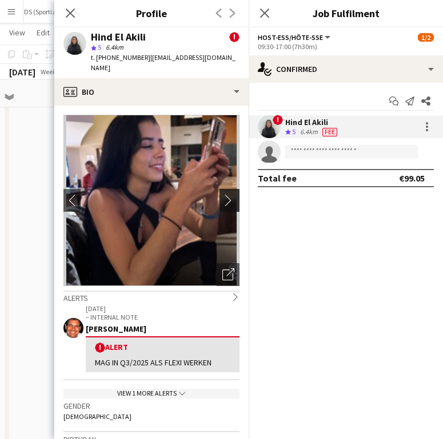
click at [222, 194] on app-icon "chevron-right" at bounding box center [231, 200] width 18 height 12
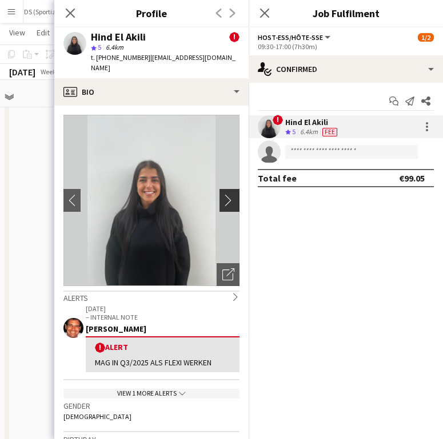
click at [222, 194] on app-icon "chevron-right" at bounding box center [231, 200] width 18 height 12
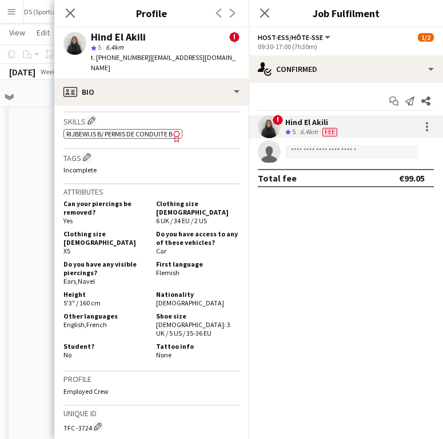
scroll to position [621, 0]
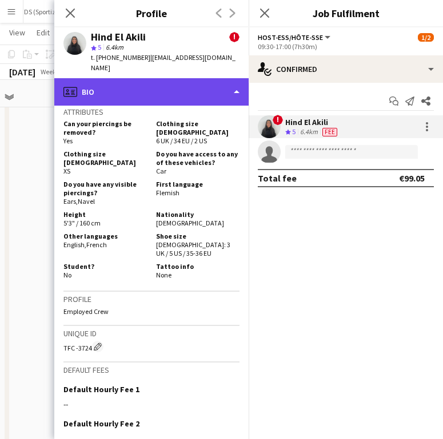
click at [147, 79] on div "profile Bio" at bounding box center [151, 91] width 194 height 27
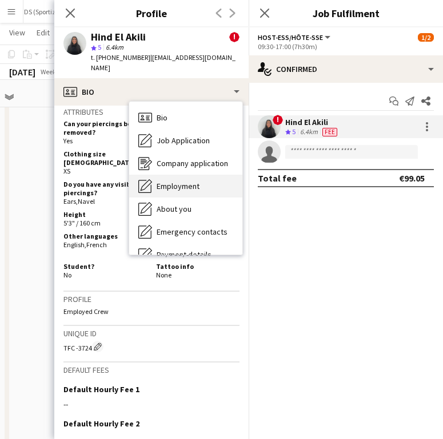
click at [166, 181] on span "Employment" at bounding box center [177, 186] width 43 height 10
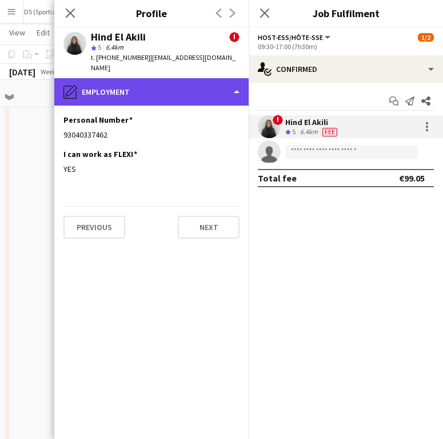
click at [134, 81] on div "pencil4 Employment" at bounding box center [151, 91] width 194 height 27
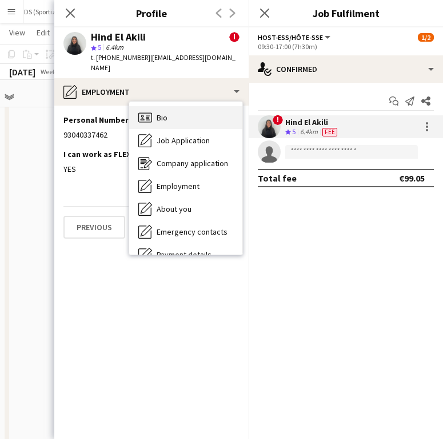
click at [174, 106] on div "Bio Bio" at bounding box center [185, 117] width 113 height 23
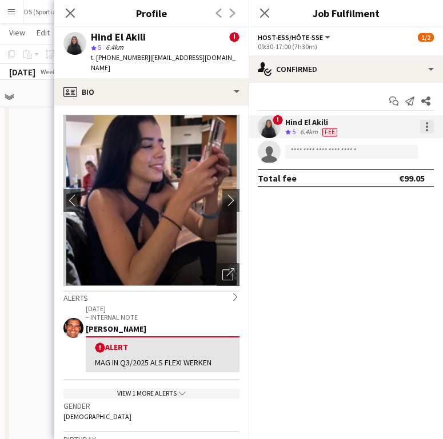
click at [427, 128] on div at bounding box center [427, 127] width 14 height 14
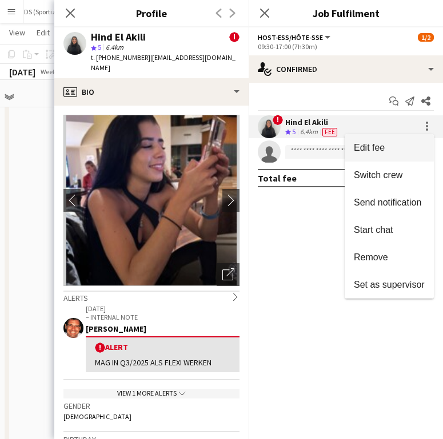
click at [401, 147] on span "Edit fee" at bounding box center [388, 148] width 71 height 10
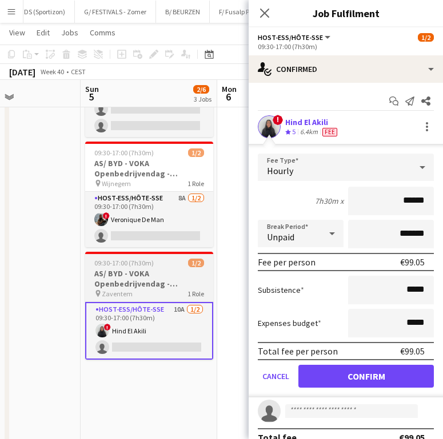
click at [156, 260] on div "09:30-17:00 (7h30m) 1/2" at bounding box center [149, 263] width 128 height 9
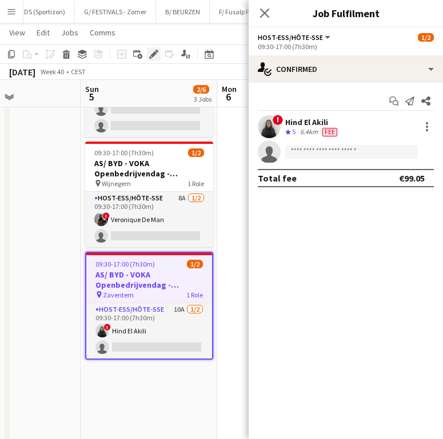
click at [155, 50] on icon "Edit" at bounding box center [153, 54] width 9 height 9
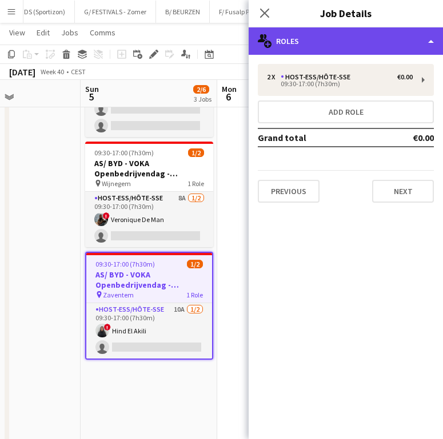
click at [339, 45] on div "multiple-users-add Roles" at bounding box center [345, 40] width 194 height 27
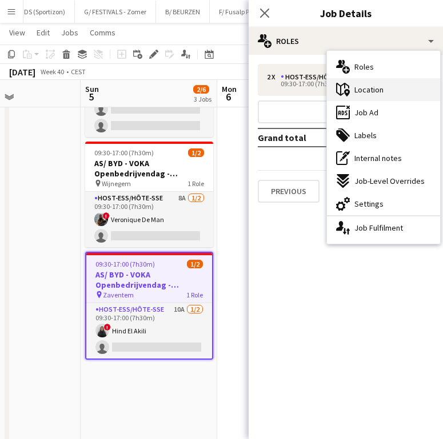
click at [365, 85] on span "Location" at bounding box center [368, 90] width 29 height 10
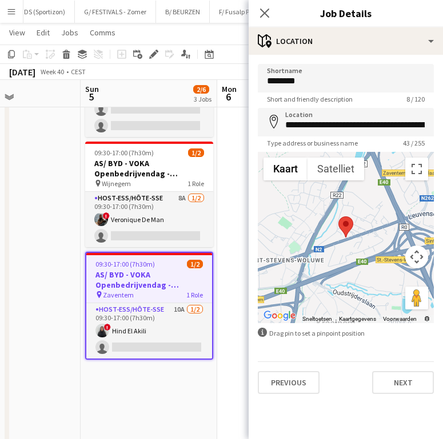
click at [337, 106] on form "**********" at bounding box center [345, 229] width 194 height 330
click at [337, 120] on input "**********" at bounding box center [346, 122] width 176 height 29
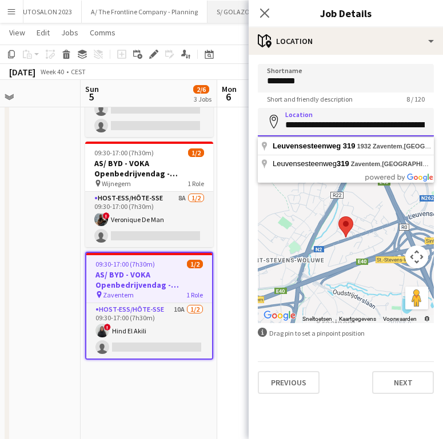
scroll to position [0, 0]
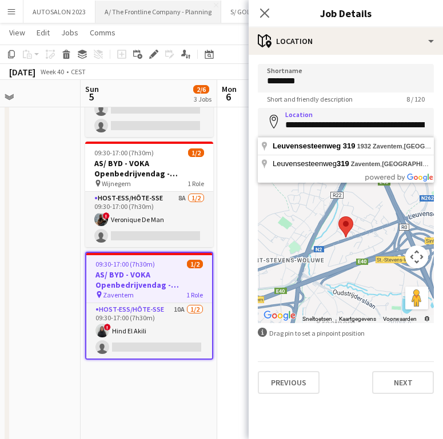
click at [152, 14] on button "A/ The Frontline Company - Planning Close" at bounding box center [158, 12] width 126 height 22
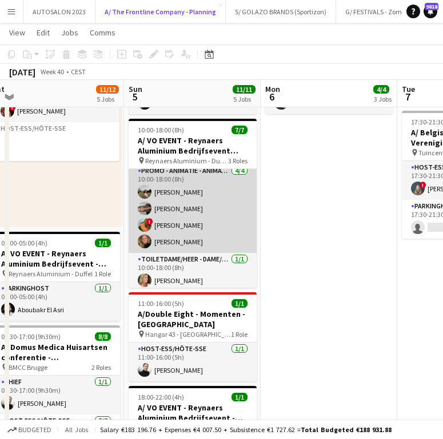
scroll to position [64, 0]
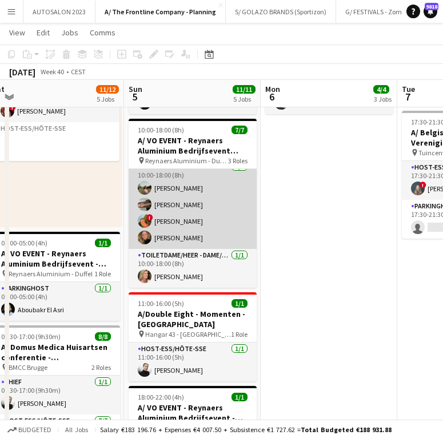
click at [203, 226] on app-card-role "Promo - Animatie - Animation 4/4 10:00-18:00 (8h) Laura Sergeant Fjolla Beka ! …" at bounding box center [192, 204] width 128 height 89
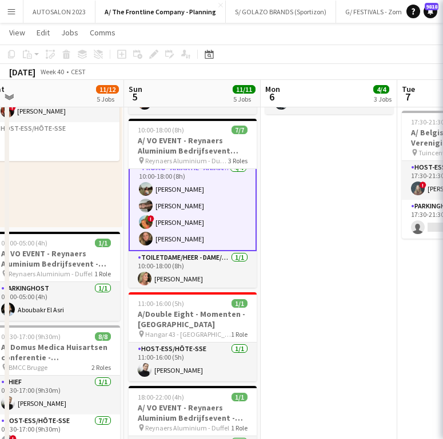
scroll to position [65, 0]
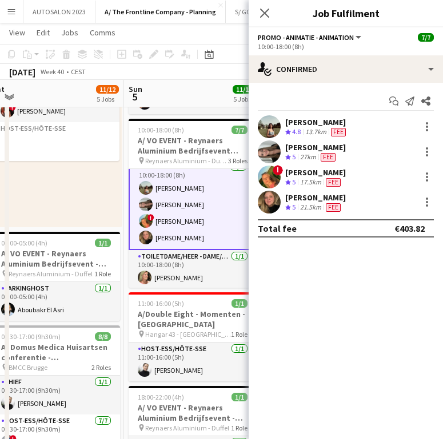
click at [317, 210] on div "21.5km" at bounding box center [310, 208] width 26 height 10
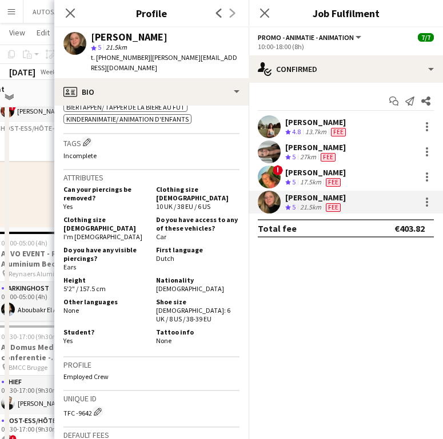
scroll to position [444, 0]
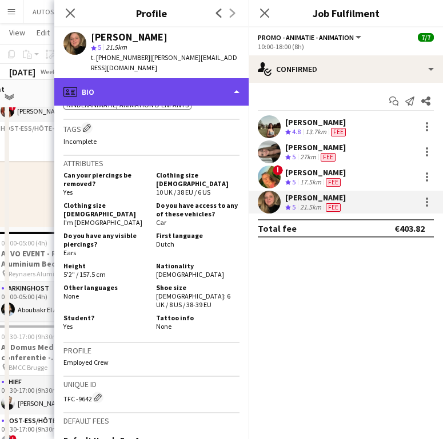
click at [172, 79] on div "profile Bio" at bounding box center [151, 91] width 194 height 27
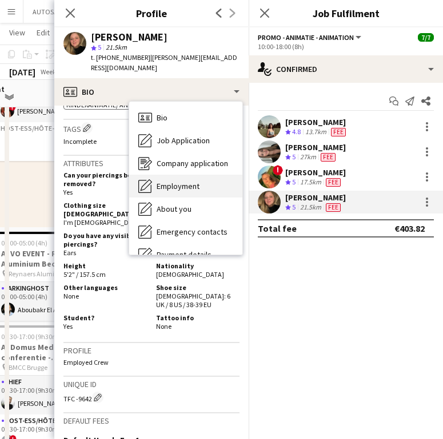
click at [170, 175] on div "Employment Employment" at bounding box center [185, 186] width 113 height 23
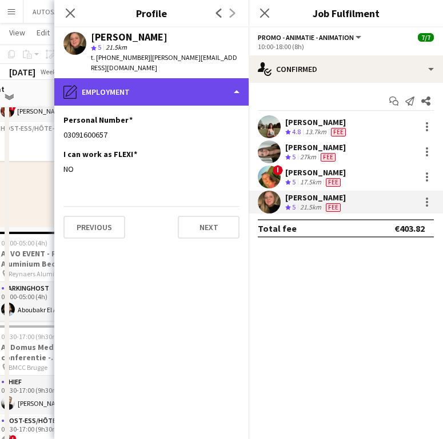
click at [158, 78] on div "pencil4 Employment" at bounding box center [151, 91] width 194 height 27
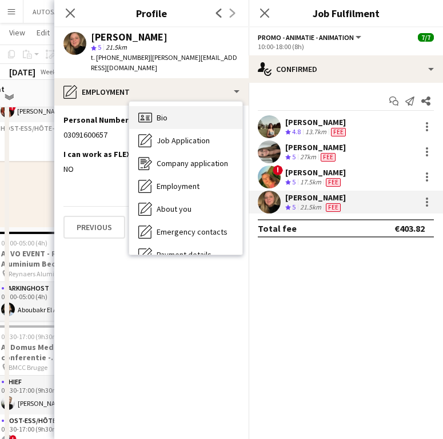
click at [161, 112] on span "Bio" at bounding box center [161, 117] width 11 height 10
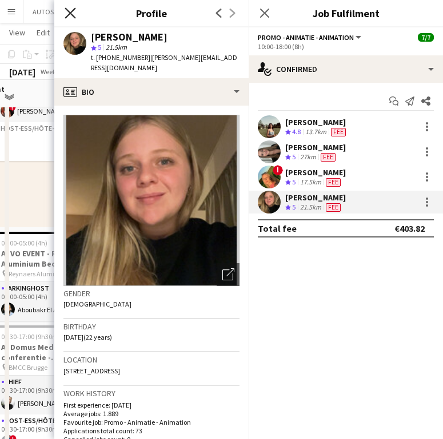
click at [67, 14] on icon "Close pop-in" at bounding box center [70, 12] width 11 height 11
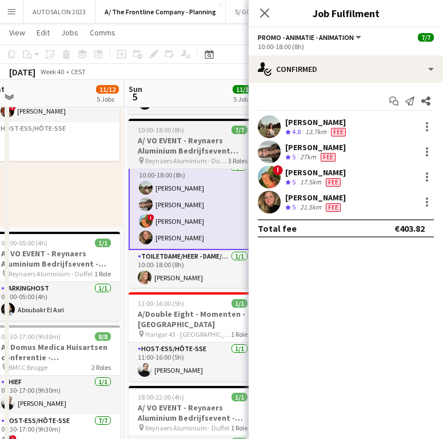
click at [192, 146] on h3 "A/ VO EVENT - Reynaers Aluminium Bedrijfsevent (02+03+05/10)" at bounding box center [192, 145] width 128 height 21
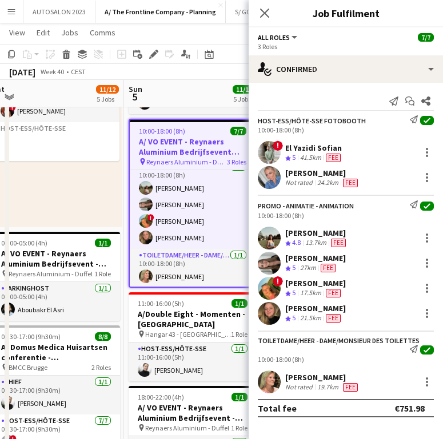
scroll to position [64, 0]
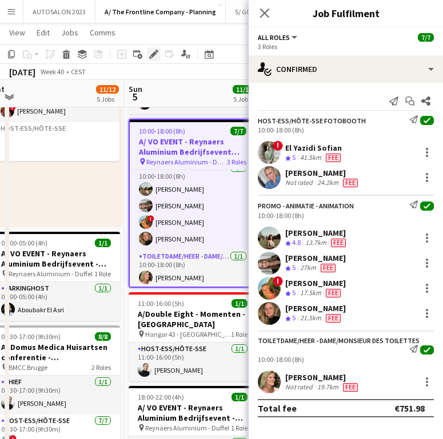
click at [152, 60] on div "Edit" at bounding box center [154, 54] width 14 height 14
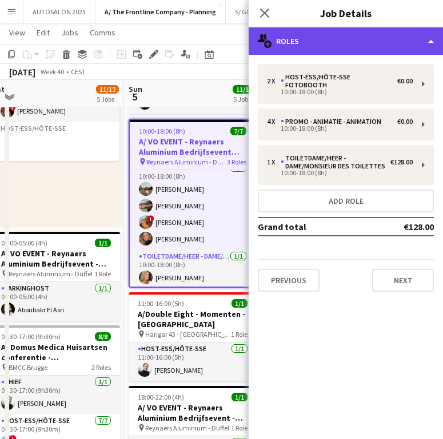
click at [371, 45] on div "multiple-users-add Roles" at bounding box center [345, 40] width 194 height 27
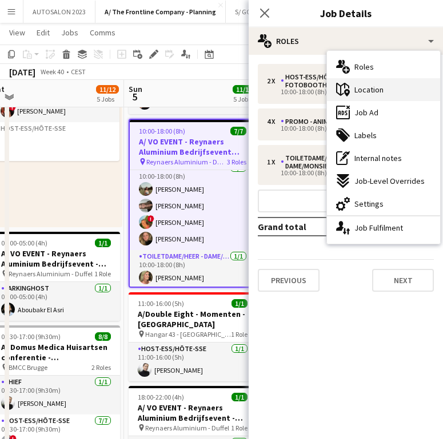
click at [383, 85] on div "maps-pin-1 Location" at bounding box center [383, 89] width 113 height 23
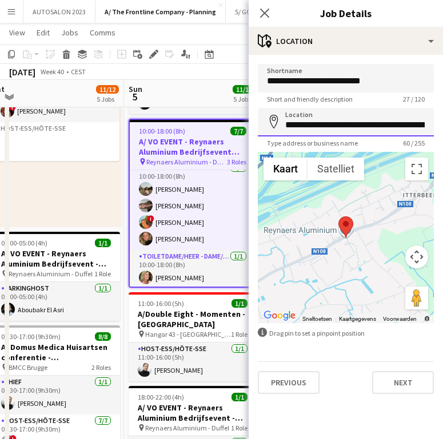
click at [337, 127] on input "**********" at bounding box center [346, 122] width 176 height 29
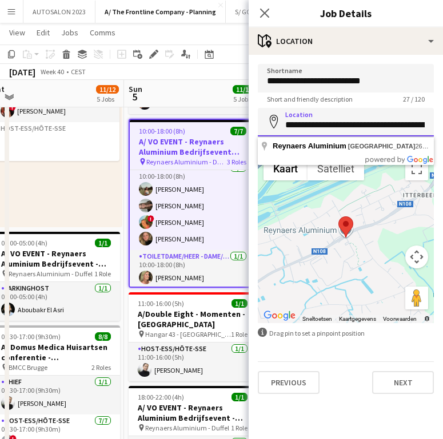
click at [337, 127] on input "**********" at bounding box center [346, 122] width 176 height 29
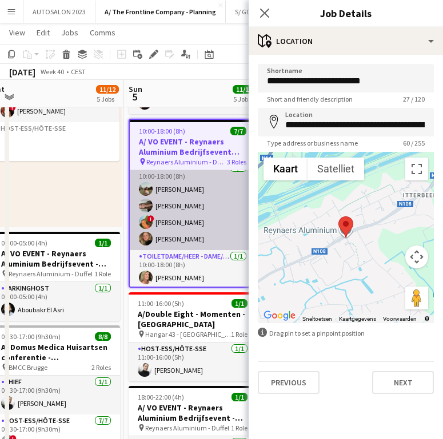
click at [159, 209] on app-card-role "Promo - Animatie - Animation 4/4 10:00-18:00 (8h) Laura Sergeant Fjolla Beka ! …" at bounding box center [193, 206] width 126 height 89
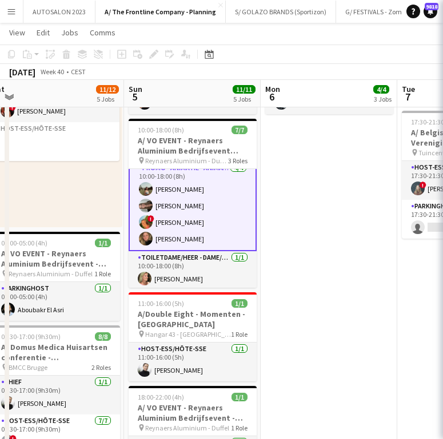
scroll to position [65, 0]
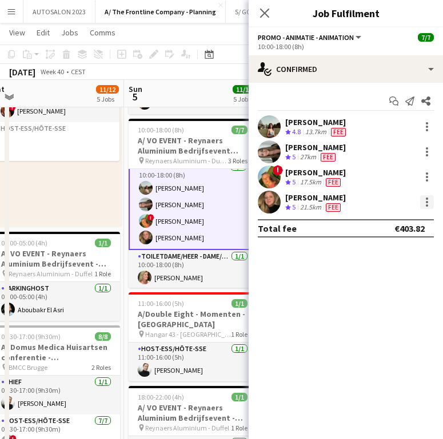
click at [424, 205] on div at bounding box center [427, 202] width 14 height 14
click at [424, 205] on body "Menu Boards Boards Boards All jobs Status Workforce Workforce My Workforce Recr…" at bounding box center [221, 155] width 443 height 1353
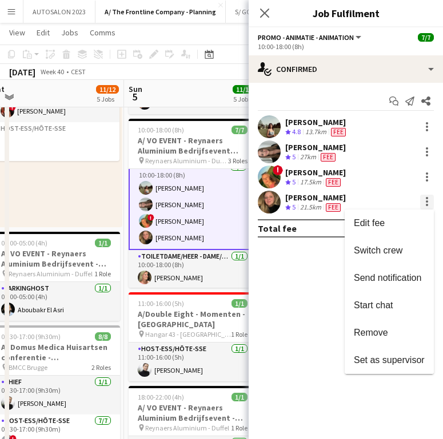
click at [424, 205] on div at bounding box center [221, 219] width 443 height 439
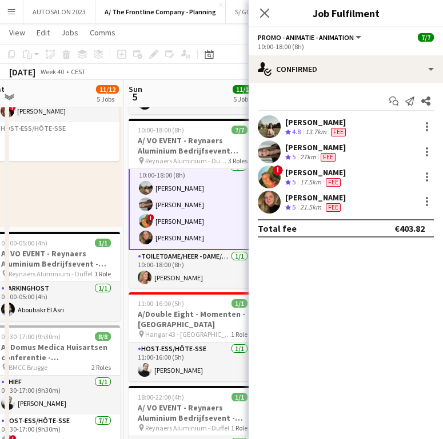
click at [387, 224] on div "Total fee €403.82" at bounding box center [346, 228] width 176 height 18
click at [424, 204] on div at bounding box center [427, 202] width 14 height 14
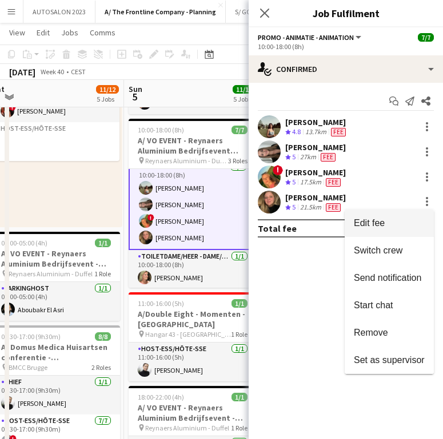
click at [408, 216] on button "Edit fee" at bounding box center [388, 223] width 89 height 27
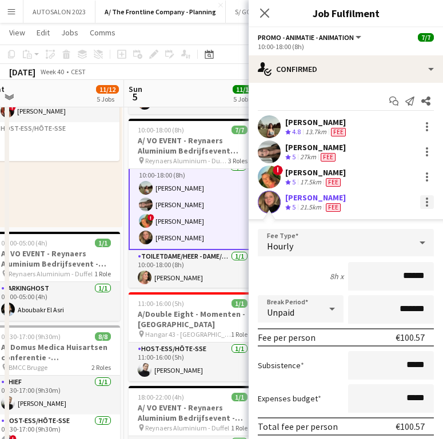
click at [420, 204] on div at bounding box center [427, 202] width 14 height 14
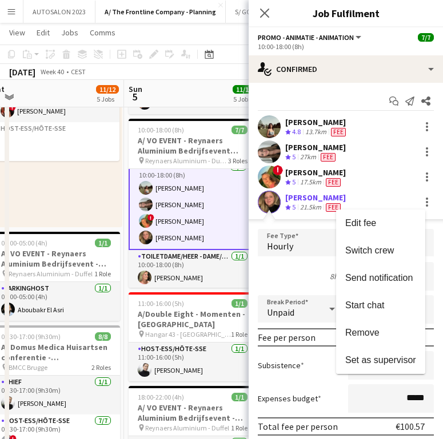
drag, startPoint x: 377, startPoint y: 284, endPoint x: 260, endPoint y: 202, distance: 143.0
click at [377, 284] on button "Send notification" at bounding box center [380, 277] width 89 height 27
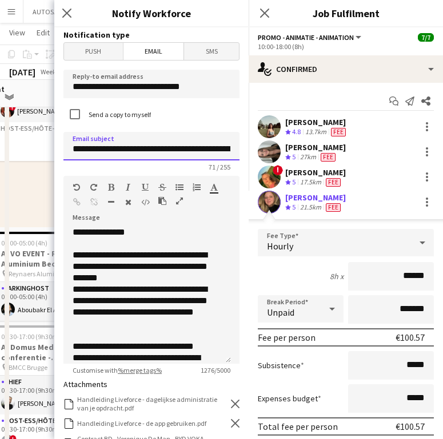
drag, startPoint x: 190, startPoint y: 148, endPoint x: 108, endPoint y: 146, distance: 82.3
click at [108, 146] on input "**********" at bounding box center [151, 146] width 176 height 29
click at [111, 151] on input "**********" at bounding box center [151, 146] width 176 height 29
drag, startPoint x: 107, startPoint y: 148, endPoint x: 224, endPoint y: 147, distance: 117.6
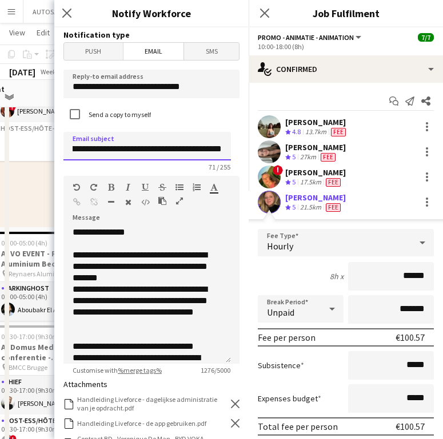
click at [224, 147] on input "**********" at bounding box center [146, 146] width 167 height 29
click at [180, 149] on input "**********" at bounding box center [146, 146] width 167 height 29
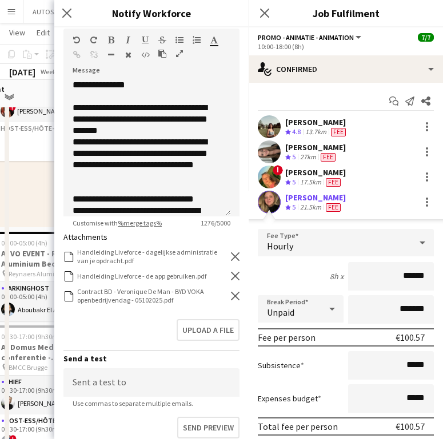
scroll to position [148, 0]
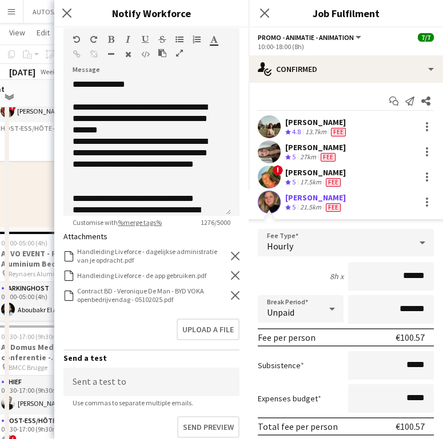
type input "**********"
click at [231, 296] on icon "Remove" at bounding box center [235, 295] width 9 height 9
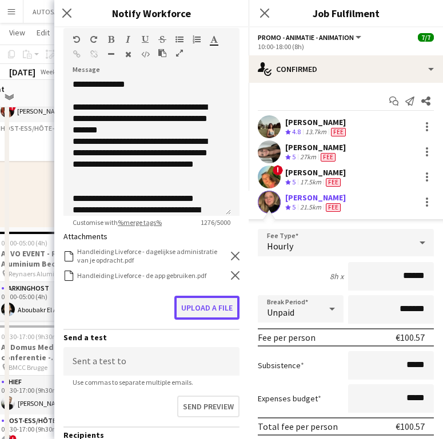
click at [208, 312] on button "Upload a file" at bounding box center [206, 308] width 65 height 24
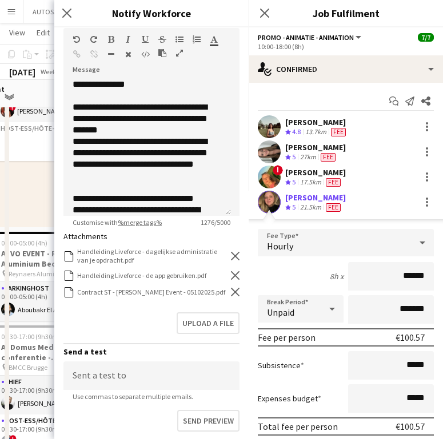
scroll to position [278, 0]
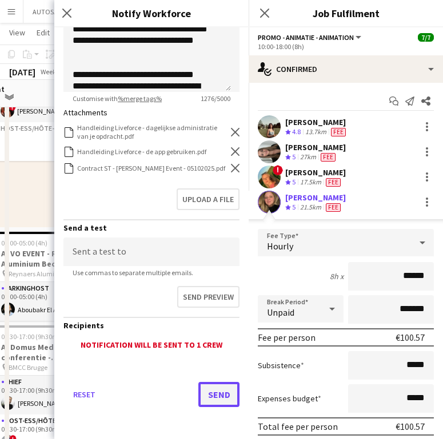
click at [210, 393] on button "Send" at bounding box center [218, 394] width 41 height 25
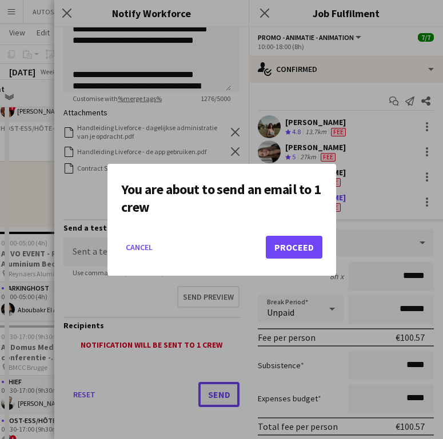
scroll to position [0, 0]
click at [285, 242] on button "Proceed" at bounding box center [294, 247] width 57 height 23
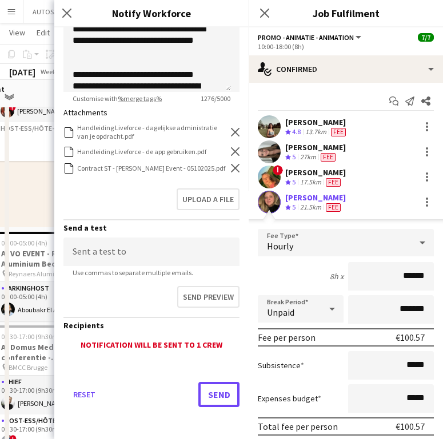
scroll to position [521, 0]
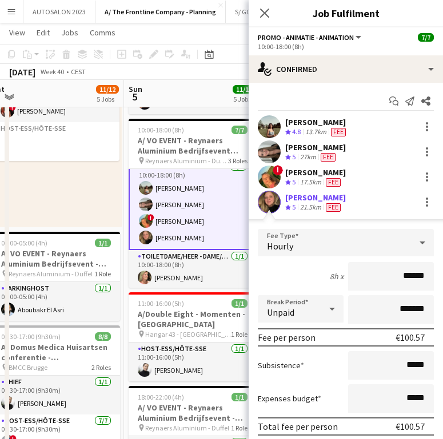
click at [313, 131] on div "13.7km" at bounding box center [316, 132] width 26 height 10
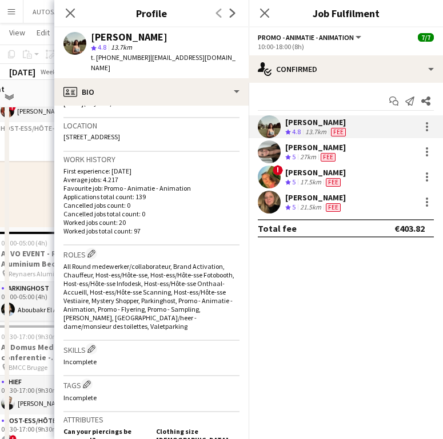
scroll to position [0, 0]
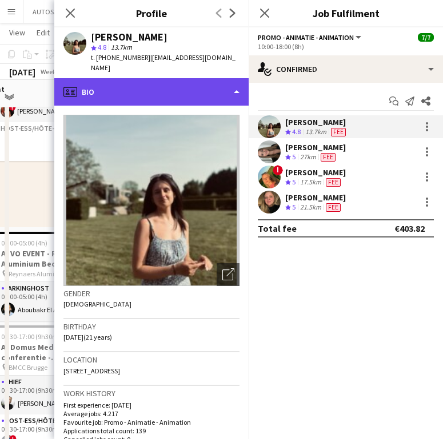
click at [197, 79] on div "profile Bio" at bounding box center [151, 91] width 194 height 27
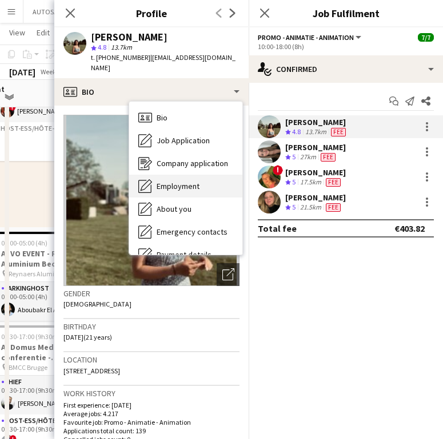
click at [187, 181] on span "Employment" at bounding box center [177, 186] width 43 height 10
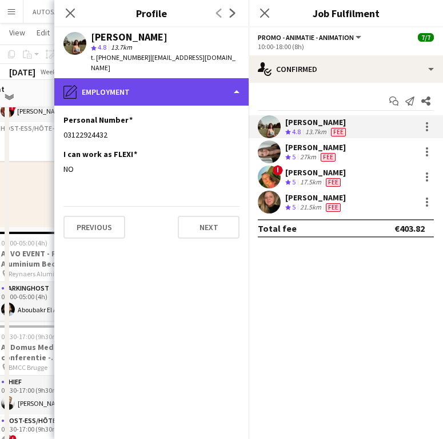
click at [136, 82] on div "pencil4 Employment" at bounding box center [151, 91] width 194 height 27
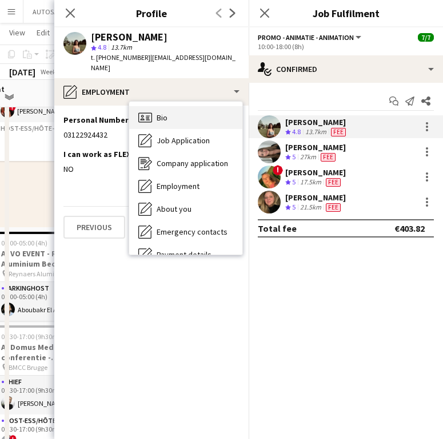
click at [144, 112] on icon at bounding box center [145, 117] width 14 height 10
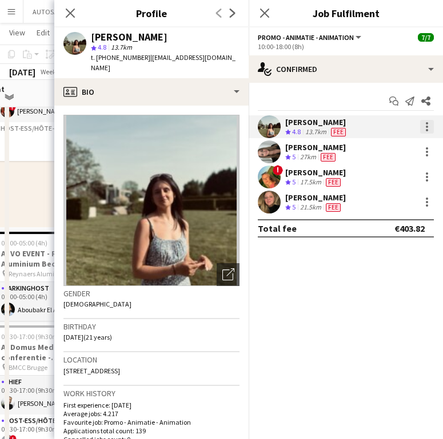
click at [432, 126] on div at bounding box center [427, 127] width 14 height 14
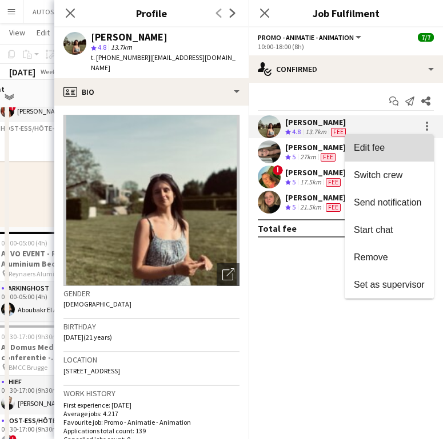
click at [371, 156] on button "Edit fee" at bounding box center [388, 147] width 89 height 27
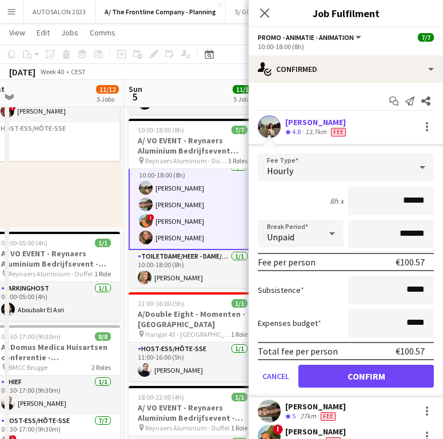
click at [308, 130] on div "13.7km" at bounding box center [316, 132] width 26 height 10
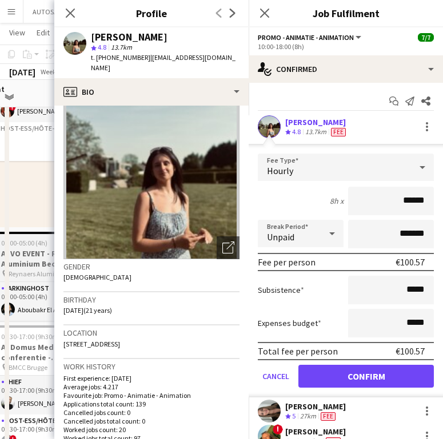
scroll to position [27, 0]
click at [66, 11] on icon "Close pop-in" at bounding box center [70, 12] width 11 height 11
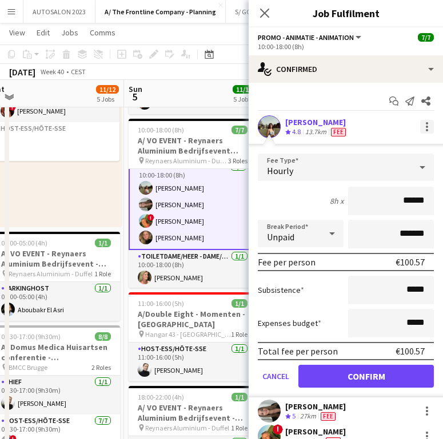
click at [420, 122] on div at bounding box center [427, 127] width 14 height 14
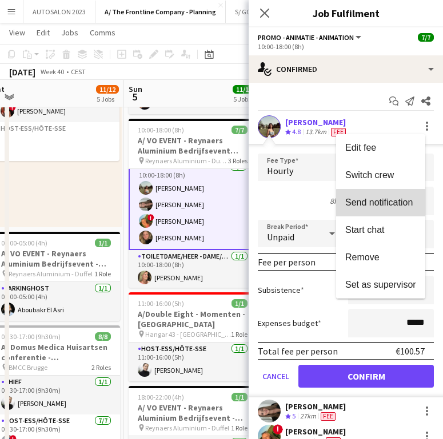
click at [393, 213] on button "Send notification" at bounding box center [380, 202] width 89 height 27
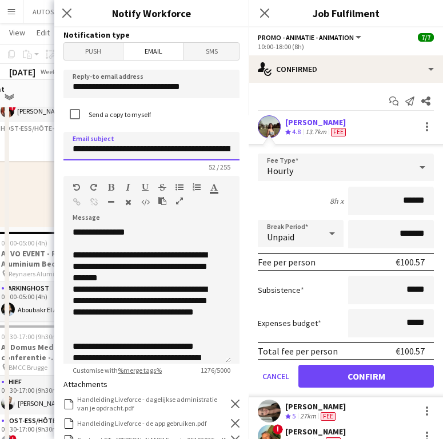
click at [168, 151] on input "**********" at bounding box center [151, 146] width 176 height 29
click at [166, 150] on input "**********" at bounding box center [151, 146] width 176 height 29
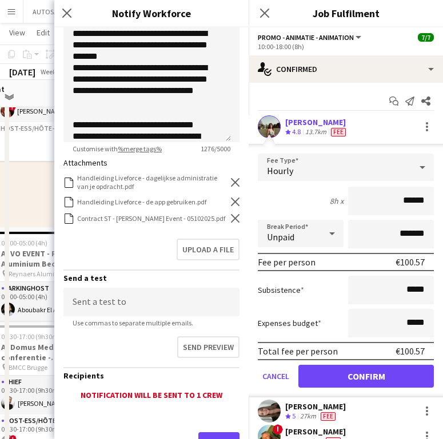
scroll to position [254, 0]
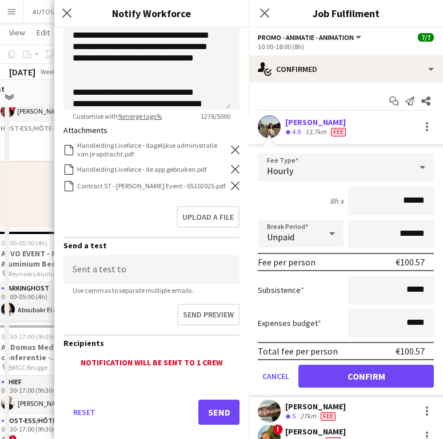
type input "**********"
click at [231, 187] on icon "Remove" at bounding box center [235, 186] width 9 height 9
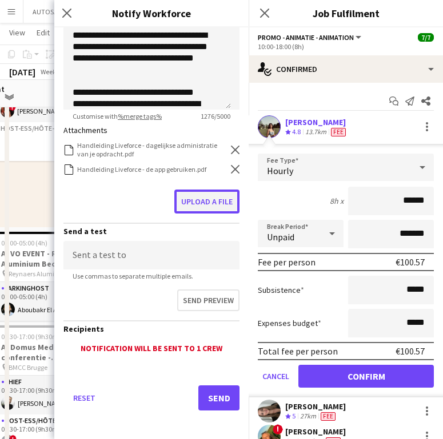
click at [216, 195] on button "Upload a file" at bounding box center [206, 202] width 65 height 24
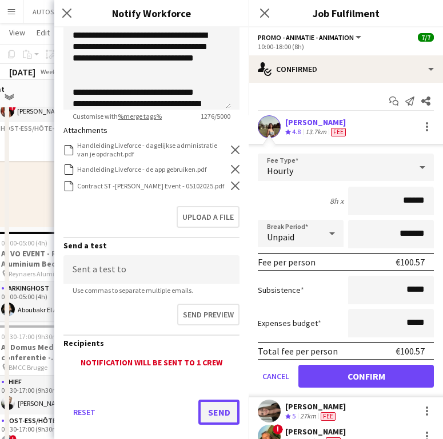
click at [202, 424] on button "Send" at bounding box center [218, 412] width 41 height 25
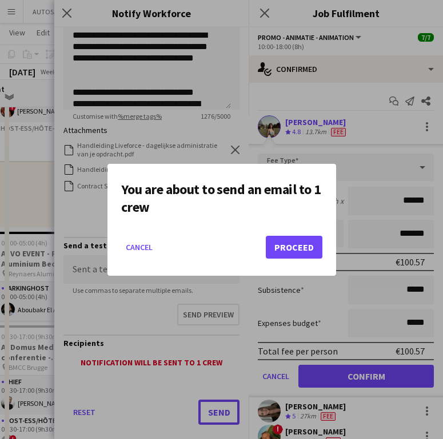
scroll to position [0, 0]
click at [313, 242] on button "Proceed" at bounding box center [294, 247] width 57 height 23
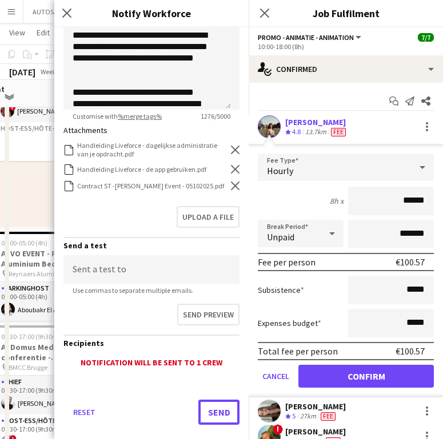
scroll to position [521, 0]
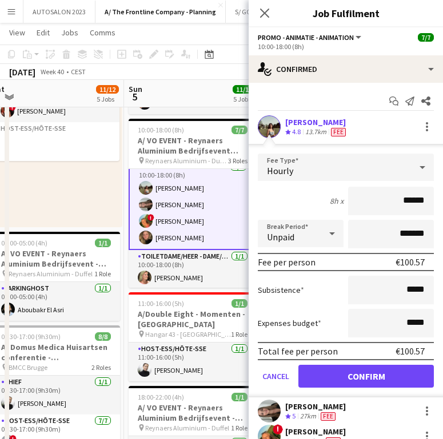
click at [185, 217] on app-card-role "Promo - Animatie - Animation 4/4 10:00-18:00 (8h) Laura Sergeant Fjolla Beka ! …" at bounding box center [192, 204] width 128 height 91
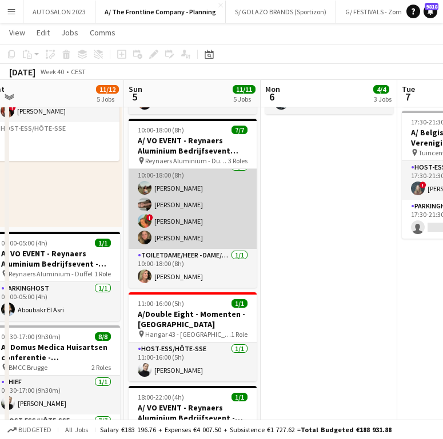
click at [218, 192] on app-card-role "Promo - Animatie - Animation 4/4 10:00-18:00 (8h) Laura Sergeant Fjolla Beka ! …" at bounding box center [192, 204] width 128 height 89
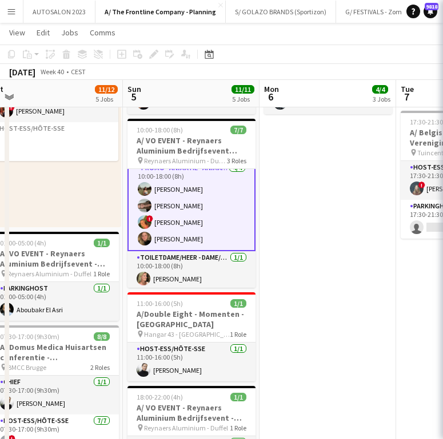
scroll to position [65, 0]
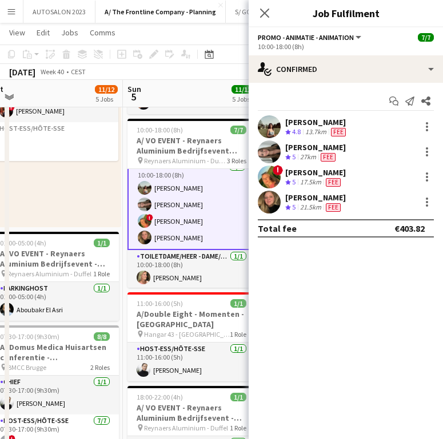
click at [300, 174] on div "Emmy Rombaut" at bounding box center [315, 172] width 61 height 10
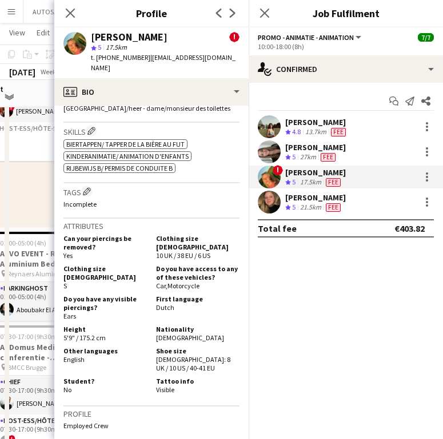
scroll to position [657, 0]
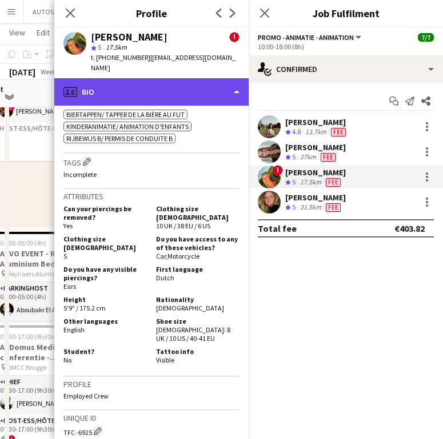
click at [174, 85] on div "profile Bio" at bounding box center [151, 91] width 194 height 27
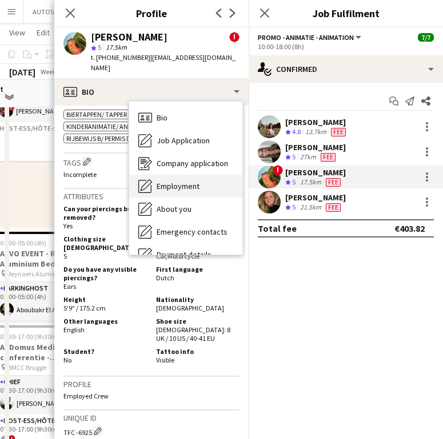
click at [170, 183] on div "Employment Employment" at bounding box center [185, 186] width 113 height 23
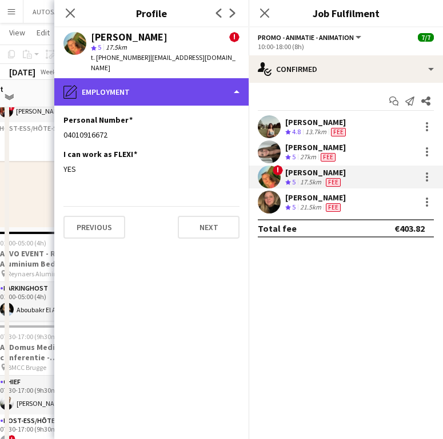
click at [123, 83] on div "pencil4 Employment" at bounding box center [151, 91] width 194 height 27
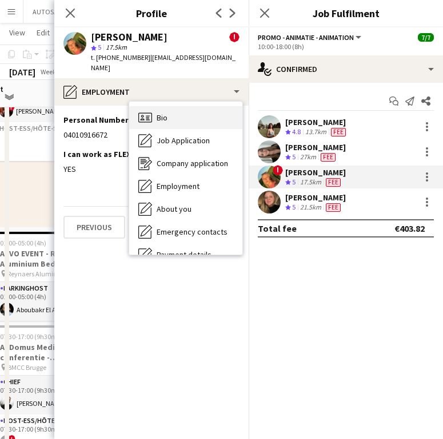
click at [151, 111] on icon "Bio" at bounding box center [145, 118] width 14 height 14
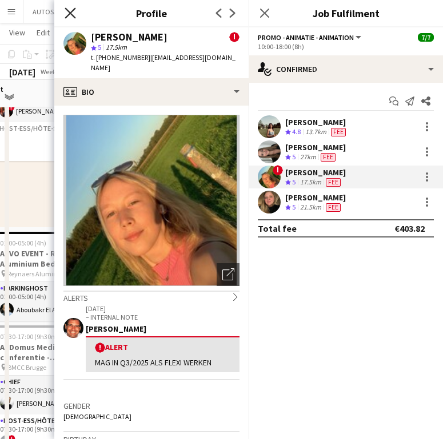
click at [67, 13] on icon "Close pop-in" at bounding box center [70, 12] width 11 height 11
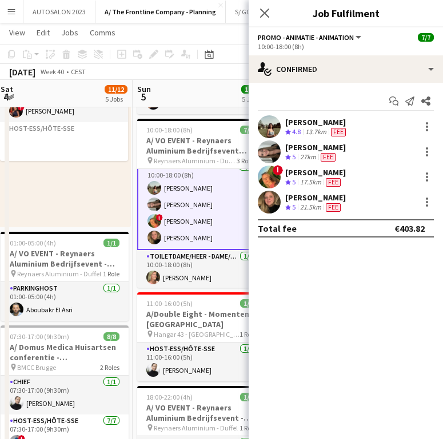
scroll to position [0, 416]
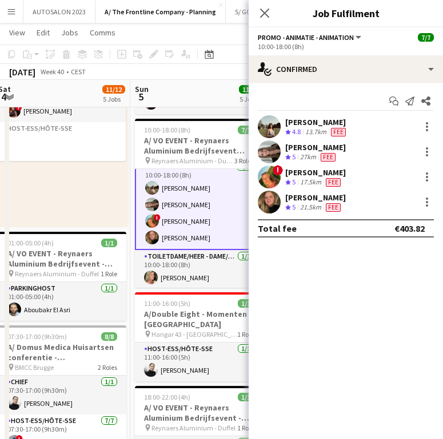
click at [271, 1] on div "Close pop-in" at bounding box center [264, 13] width 32 height 26
click at [270, 6] on div "Close pop-in" at bounding box center [264, 13] width 32 height 26
click at [264, 21] on div "Close pop-in" at bounding box center [264, 13] width 32 height 26
click at [264, 14] on icon "Close pop-in" at bounding box center [264, 12] width 11 height 11
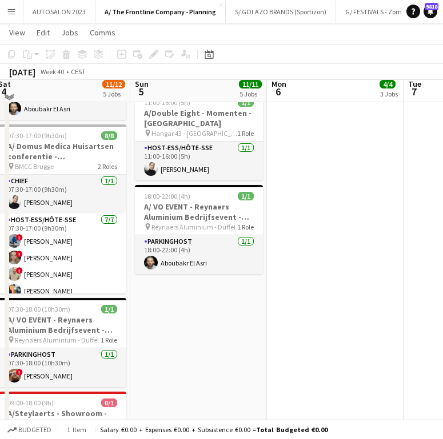
scroll to position [722, 0]
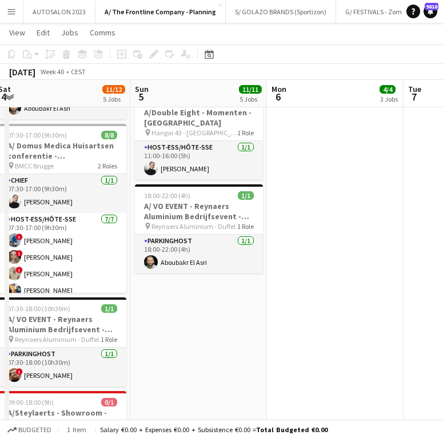
click at [15, 12] on app-icon "Menu" at bounding box center [11, 11] width 9 height 9
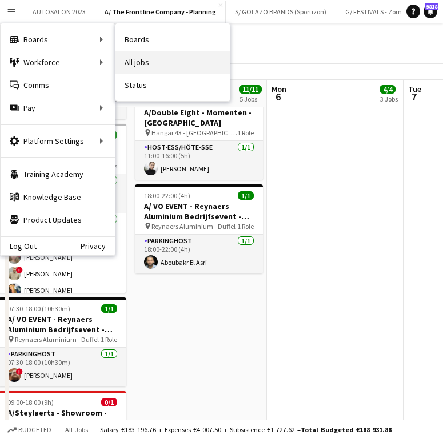
click at [139, 55] on link "All jobs" at bounding box center [172, 62] width 114 height 23
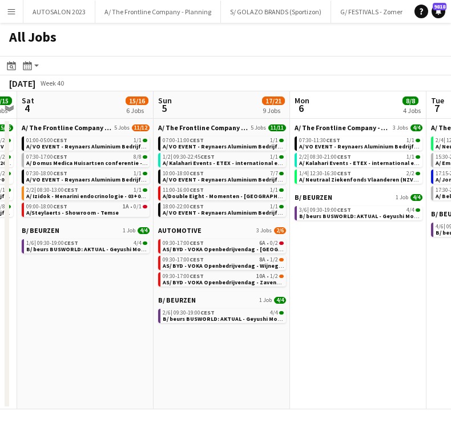
scroll to position [0, 536]
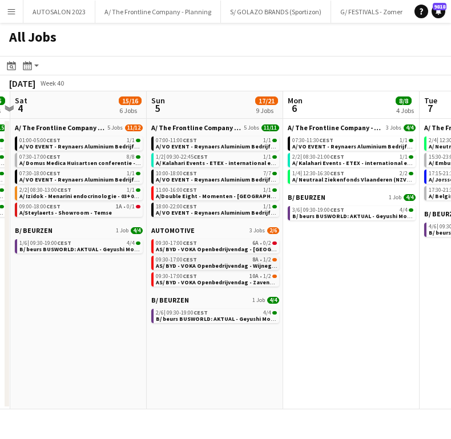
click at [252, 265] on span "AS/ BYD - VOKA Openbedrijvendag - Wijnegem" at bounding box center [218, 265] width 124 height 7
click at [158, 18] on button "A/ The Frontline Company - Planning Close" at bounding box center [158, 12] width 126 height 22
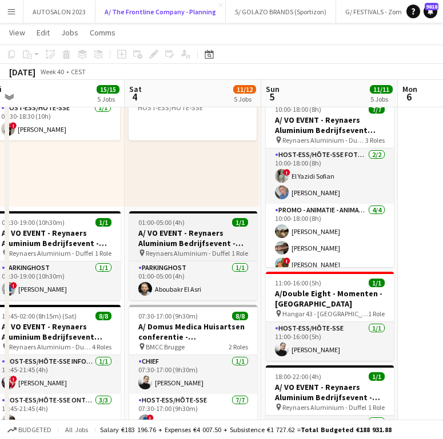
scroll to position [0, 299]
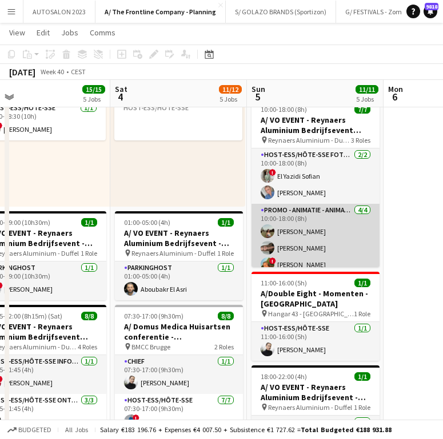
click at [291, 236] on app-card-role "Promo - Animatie - Animation 4/4 10:00-18:00 (8h) Laura Sergeant Fjolla Beka ! …" at bounding box center [315, 248] width 128 height 89
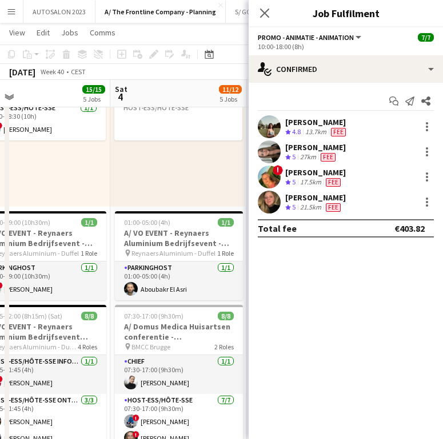
click at [300, 169] on div "Emmy Rombaut" at bounding box center [315, 172] width 61 height 10
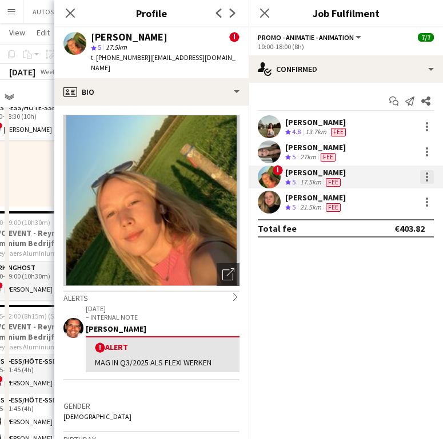
click at [423, 179] on div at bounding box center [427, 177] width 14 height 14
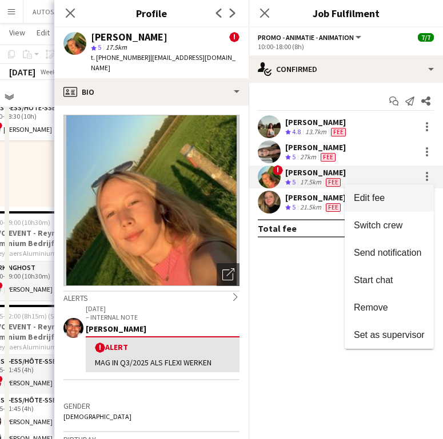
click at [394, 204] on button "Edit fee" at bounding box center [388, 197] width 89 height 27
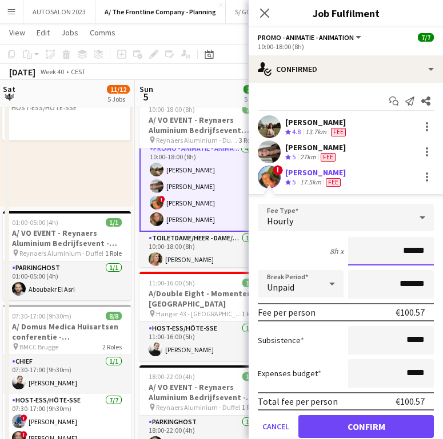
scroll to position [66, 0]
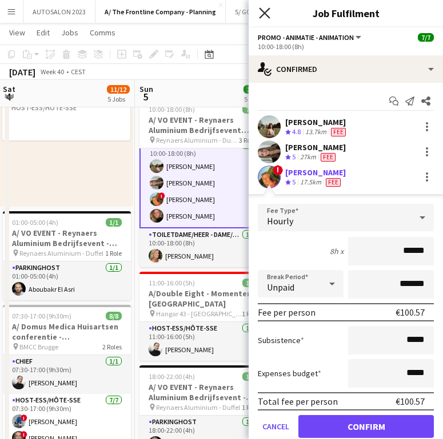
click at [262, 8] on icon "Close pop-in" at bounding box center [264, 12] width 11 height 11
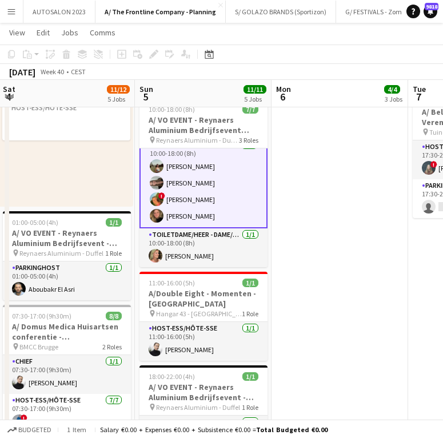
click at [200, 199] on app-card-role "Promo - Animatie - Animation 4/4 10:00-18:00 (8h) Laura Sergeant Fjolla Beka ! …" at bounding box center [203, 183] width 128 height 91
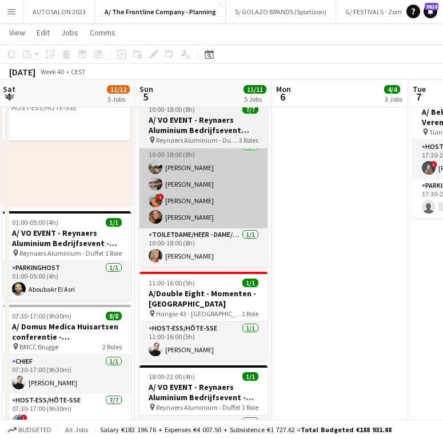
click at [189, 191] on app-card-role "Promo - Animatie - Animation 4/4 10:00-18:00 (8h) Laura Sergeant Fjolla Beka ! …" at bounding box center [203, 184] width 128 height 89
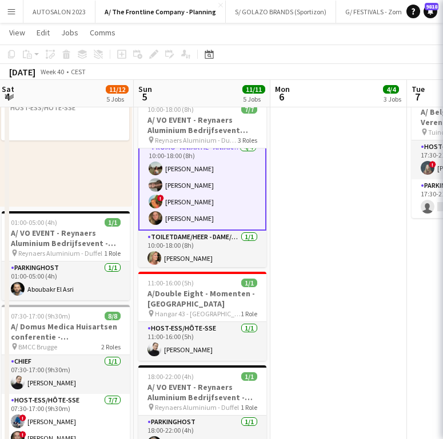
scroll to position [66, 0]
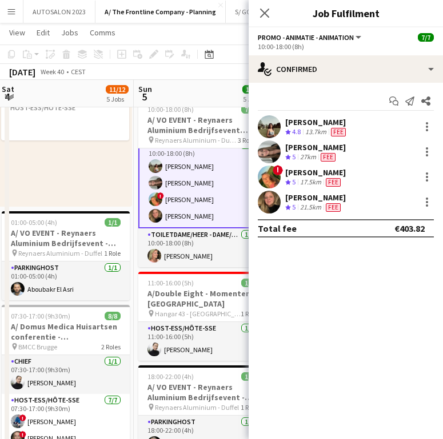
click at [300, 152] on div "27km" at bounding box center [307, 157] width 21 height 10
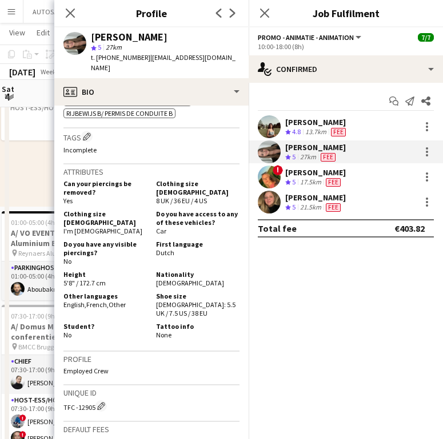
scroll to position [502, 0]
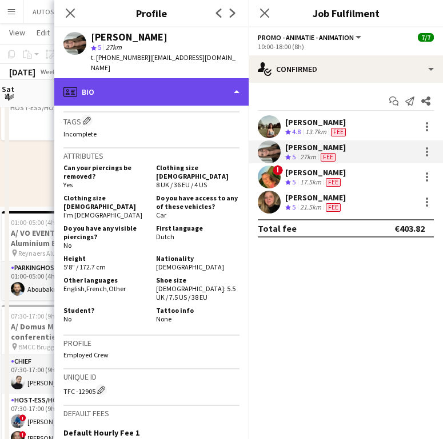
click at [157, 78] on div "profile Bio" at bounding box center [151, 91] width 194 height 27
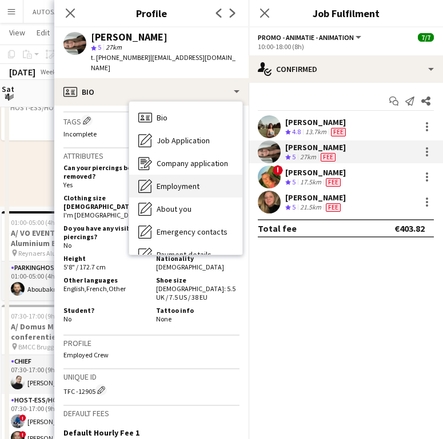
drag, startPoint x: 172, startPoint y: 154, endPoint x: 180, endPoint y: 166, distance: 14.9
click at [180, 166] on div "Bio Bio Job Application Job Application Company application Company application…" at bounding box center [185, 178] width 113 height 153
click at [181, 181] on span "Employment" at bounding box center [177, 186] width 43 height 10
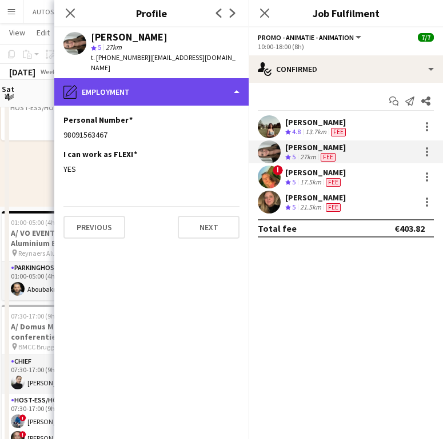
click at [123, 78] on div "pencil4 Employment" at bounding box center [151, 91] width 194 height 27
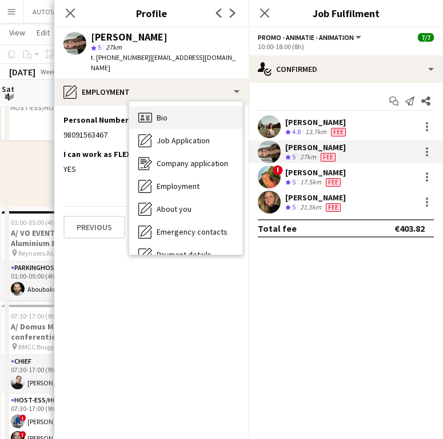
click at [148, 111] on icon "Bio" at bounding box center [145, 118] width 14 height 14
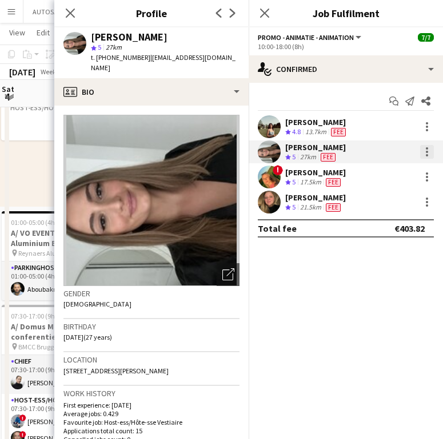
click at [423, 150] on div at bounding box center [427, 152] width 14 height 14
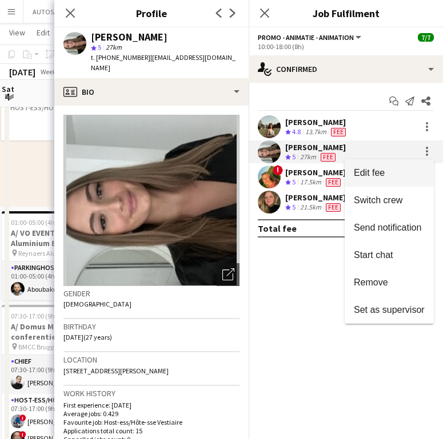
click at [405, 165] on button "Edit fee" at bounding box center [388, 172] width 89 height 27
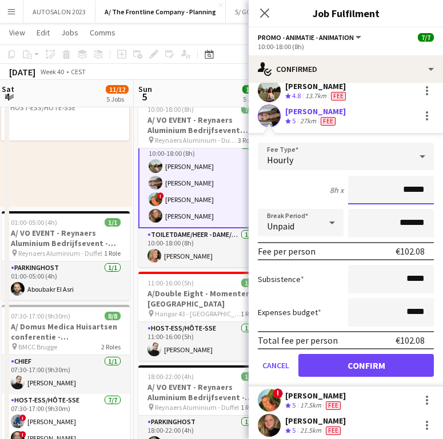
scroll to position [67, 0]
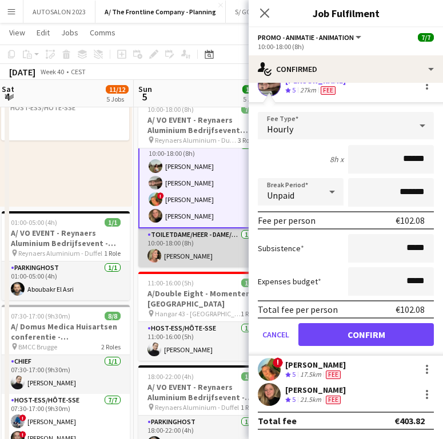
click at [224, 238] on app-card-role "Toiletdame/heer - dame/monsieur des toilettes 1/1 10:00-18:00 (8h) Mandy Smeets" at bounding box center [202, 247] width 128 height 39
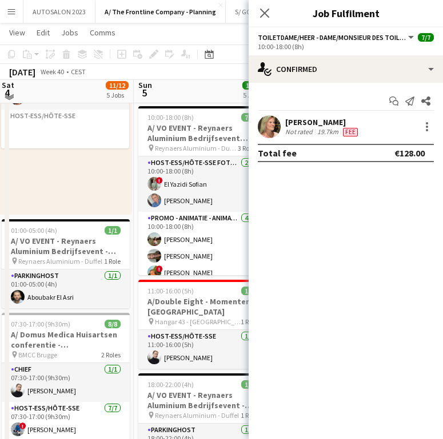
scroll to position [529, 0]
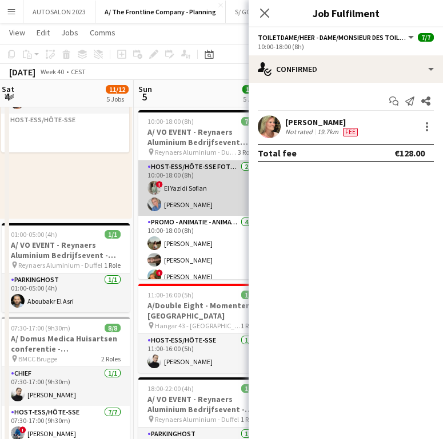
click at [196, 185] on app-card-role "Host-ess/Hôte-sse Fotobooth 2/2 10:00-18:00 (8h) ! El Yazidi Sofian Elisa De Bo…" at bounding box center [202, 187] width 128 height 55
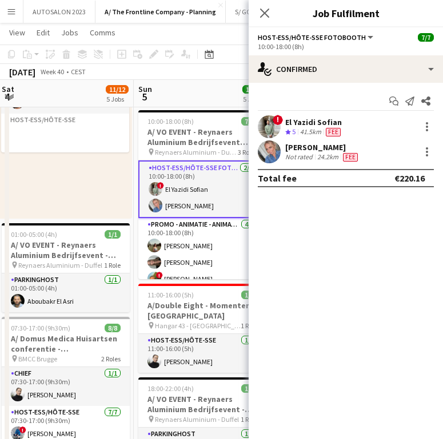
click at [324, 149] on div "Elisa De Bolle" at bounding box center [322, 147] width 75 height 10
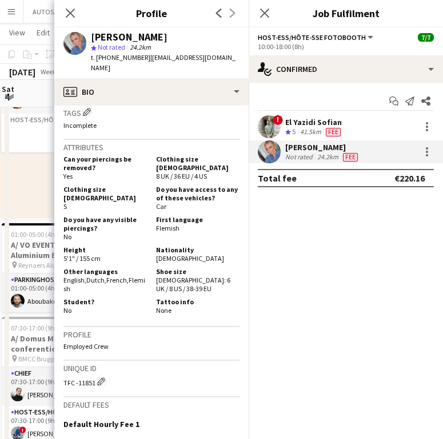
scroll to position [501, 0]
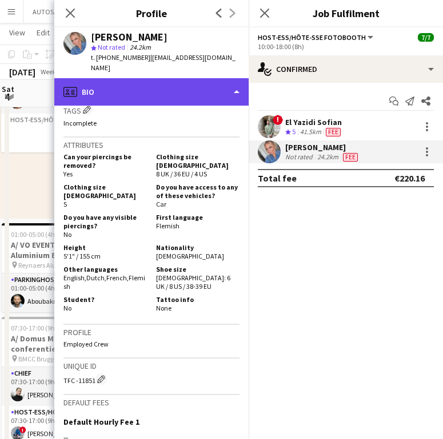
click at [165, 85] on div "profile Bio" at bounding box center [151, 91] width 194 height 27
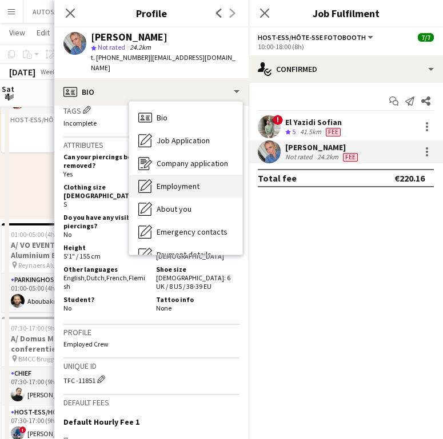
click at [186, 181] on span "Employment" at bounding box center [177, 186] width 43 height 10
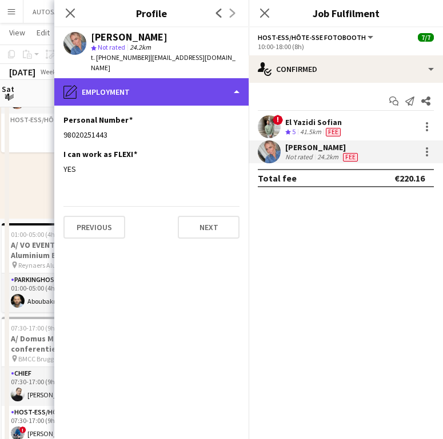
click at [144, 87] on div "pencil4 Employment" at bounding box center [151, 91] width 194 height 27
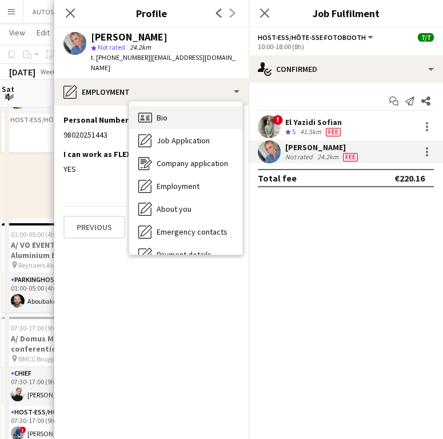
click at [176, 106] on div "Bio Bio" at bounding box center [185, 117] width 113 height 23
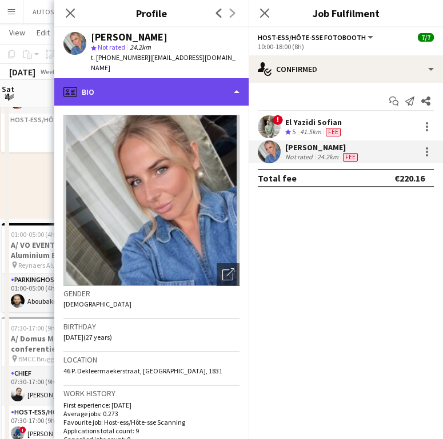
click at [168, 89] on div "profile Bio" at bounding box center [151, 91] width 194 height 27
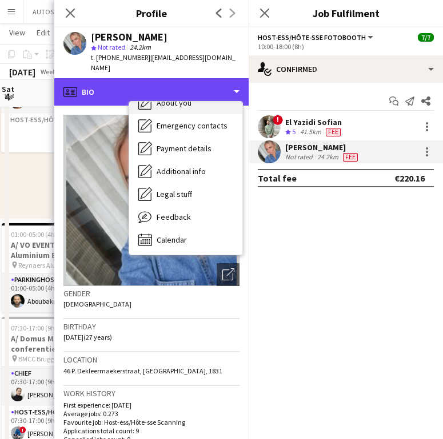
scroll to position [107, 0]
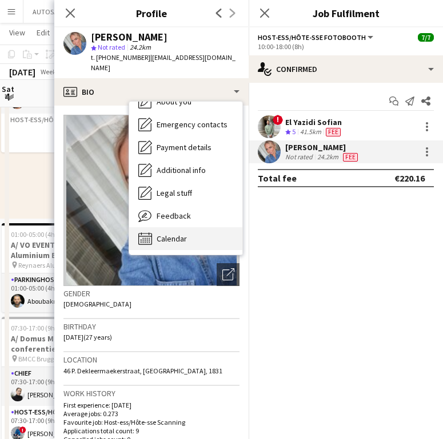
click at [170, 234] on span "Calendar" at bounding box center [171, 239] width 30 height 10
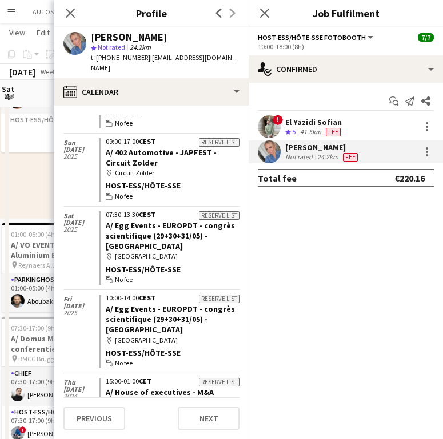
scroll to position [0, 0]
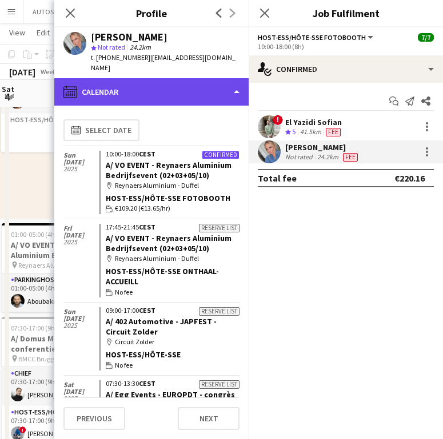
click at [164, 80] on div "calendar-full Calendar" at bounding box center [151, 91] width 194 height 27
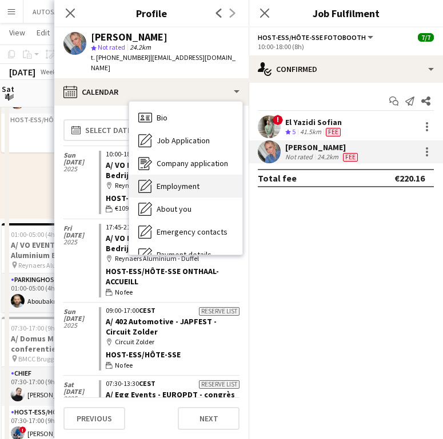
click at [180, 175] on div "Employment Employment" at bounding box center [185, 186] width 113 height 23
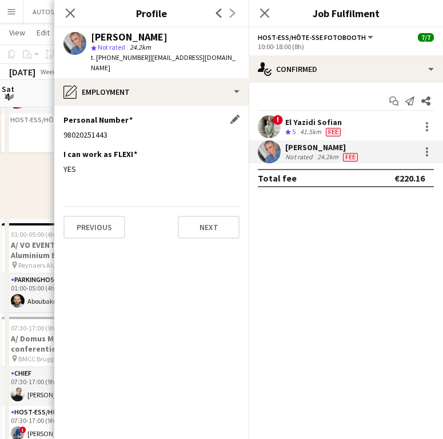
click at [81, 130] on div "98020251443" at bounding box center [151, 135] width 176 height 10
copy div "98020251443"
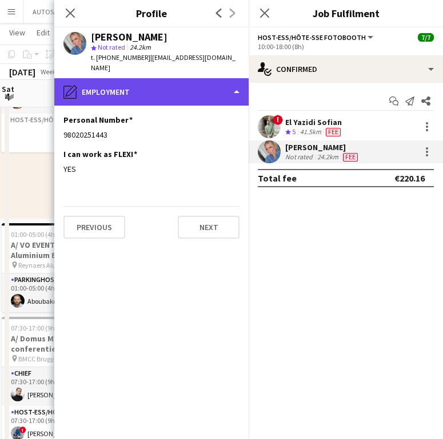
click at [108, 84] on div "pencil4 Employment" at bounding box center [151, 91] width 194 height 27
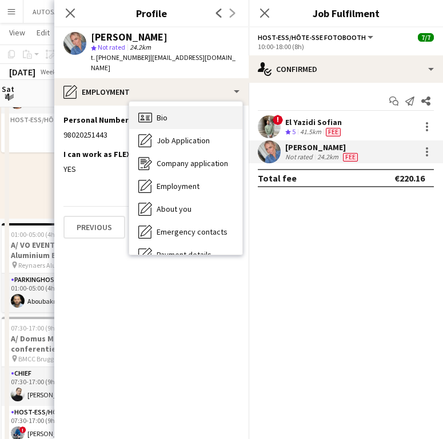
click at [144, 111] on icon "Bio" at bounding box center [145, 118] width 14 height 14
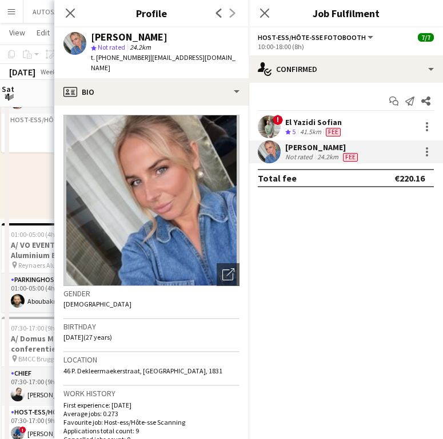
click at [91, 367] on span "46 P. Dekleermaekerstraat, Machelen, 1831" at bounding box center [142, 371] width 159 height 9
copy span "46 P. Dekleermaekerstraat, Machelen, 1831"
click at [429, 151] on div at bounding box center [427, 152] width 14 height 14
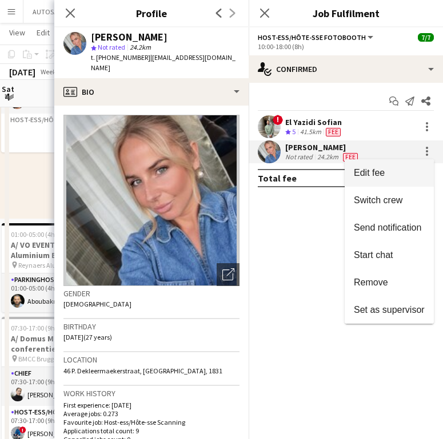
click at [400, 175] on span "Edit fee" at bounding box center [388, 173] width 71 height 10
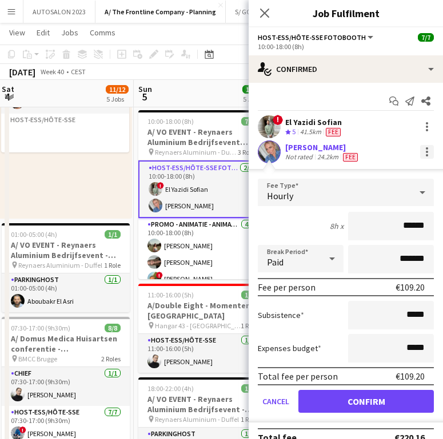
click at [420, 154] on div at bounding box center [427, 152] width 14 height 14
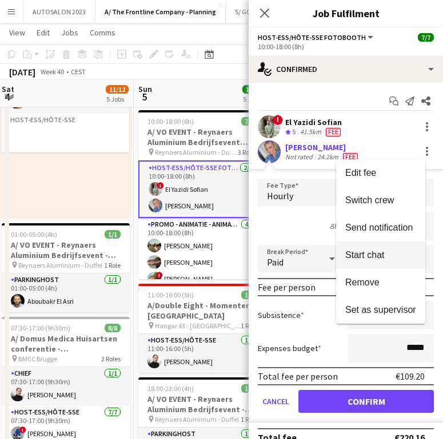
drag, startPoint x: 382, startPoint y: 242, endPoint x: 387, endPoint y: 233, distance: 10.2
click at [382, 242] on button "Start chat" at bounding box center [380, 255] width 89 height 27
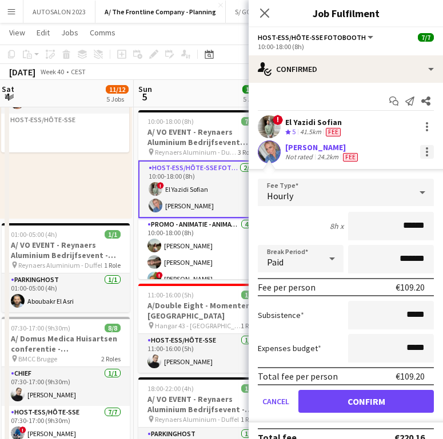
click at [421, 154] on div at bounding box center [427, 152] width 14 height 14
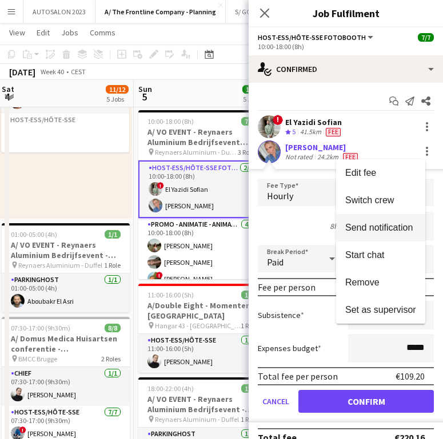
click at [390, 227] on span "Send notification" at bounding box center [378, 228] width 67 height 10
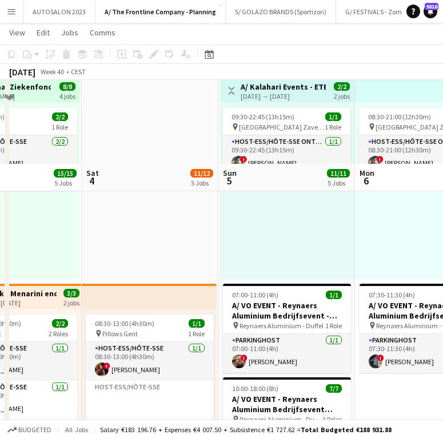
scroll to position [504, 0]
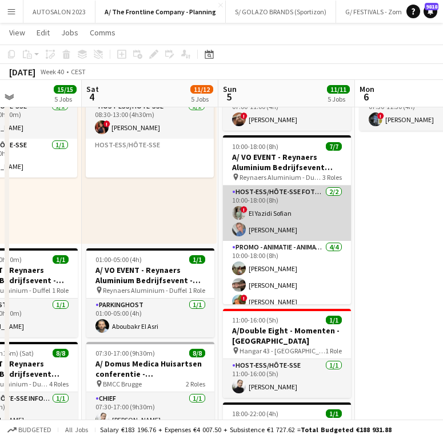
click at [294, 227] on app-card-role "Host-ess/Hôte-sse Fotobooth 2/2 10:00-18:00 (8h) ! El Yazidi Sofian Elisa De Bo…" at bounding box center [287, 213] width 128 height 55
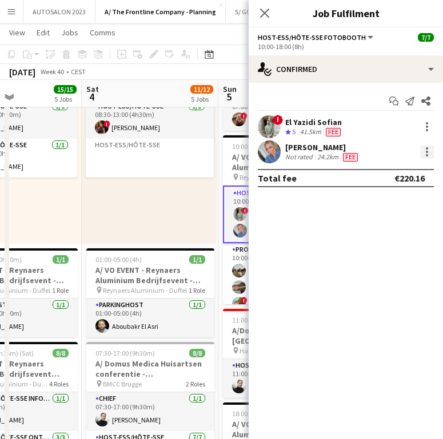
click at [427, 149] on div at bounding box center [426, 148] width 2 height 2
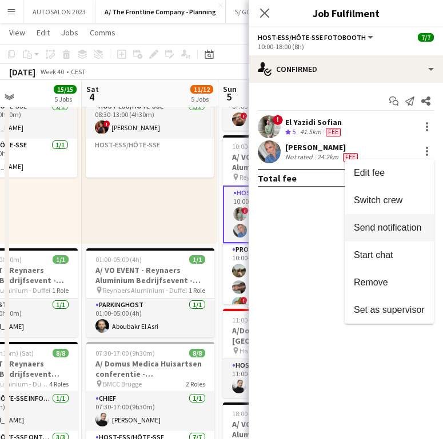
click at [389, 230] on span "Send notification" at bounding box center [386, 228] width 67 height 10
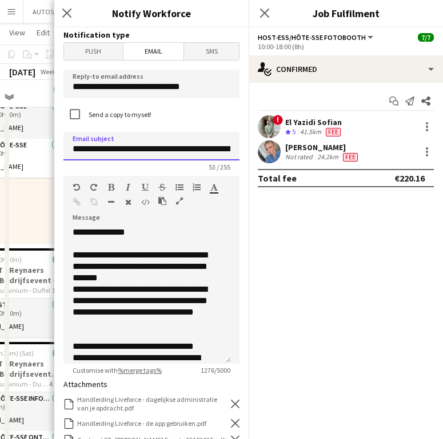
drag, startPoint x: 178, startPoint y: 150, endPoint x: 111, endPoint y: 152, distance: 67.4
click at [111, 152] on input "**********" at bounding box center [151, 146] width 176 height 29
type input "**********"
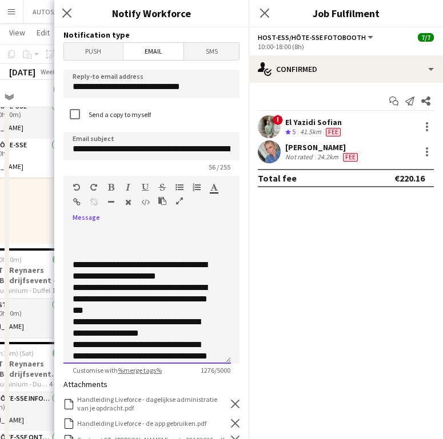
scroll to position [432, 0]
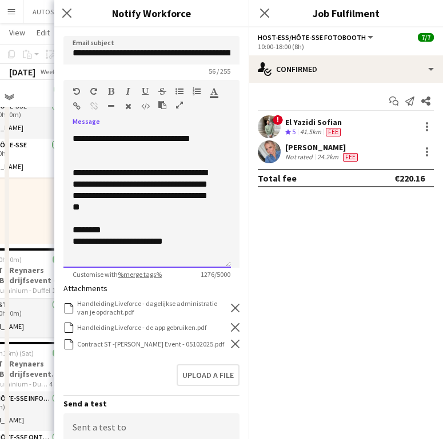
drag, startPoint x: 71, startPoint y: 255, endPoint x: 190, endPoint y: 432, distance: 213.2
click at [190, 432] on form "**********" at bounding box center [151, 272] width 194 height 683
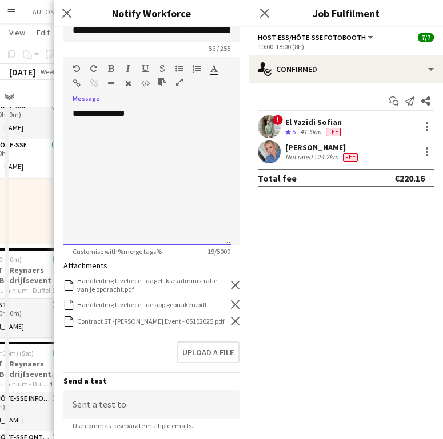
scroll to position [0, 0]
click at [216, 4] on div "Close pop-in Notify Workforce" at bounding box center [151, 13] width 194 height 27
drag, startPoint x: 103, startPoint y: 196, endPoint x: 112, endPoint y: 179, distance: 18.9
click at [103, 192] on div "**********" at bounding box center [146, 176] width 167 height 137
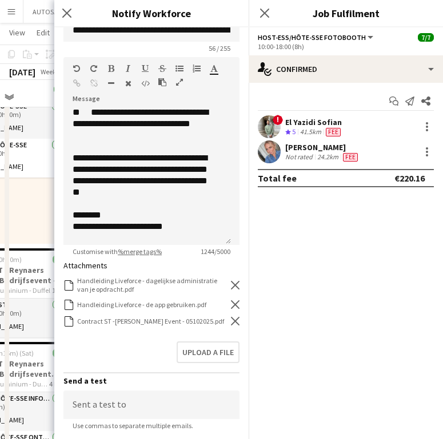
click at [231, 325] on icon at bounding box center [235, 321] width 9 height 9
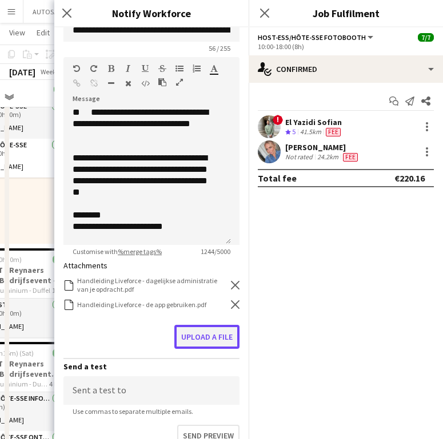
click at [224, 328] on button "Upload a file" at bounding box center [206, 337] width 65 height 24
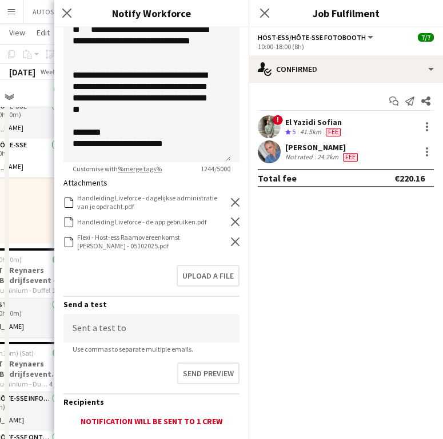
scroll to position [278, 0]
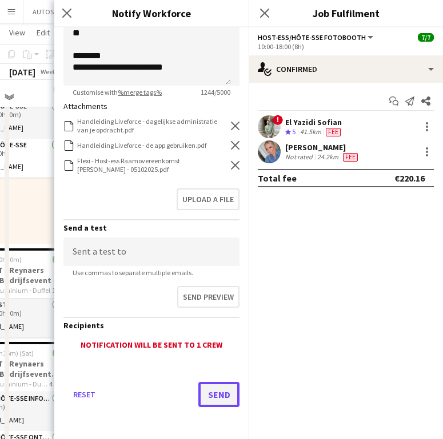
click at [222, 399] on button "Send" at bounding box center [218, 394] width 41 height 25
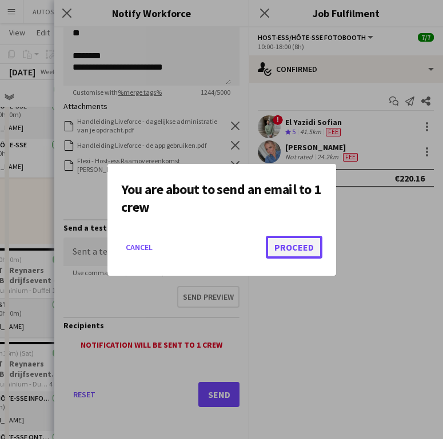
click at [310, 252] on button "Proceed" at bounding box center [294, 247] width 57 height 23
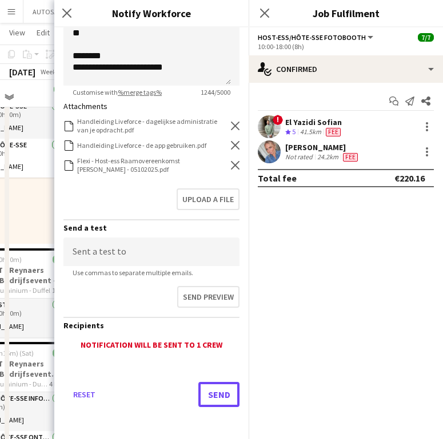
scroll to position [504, 0]
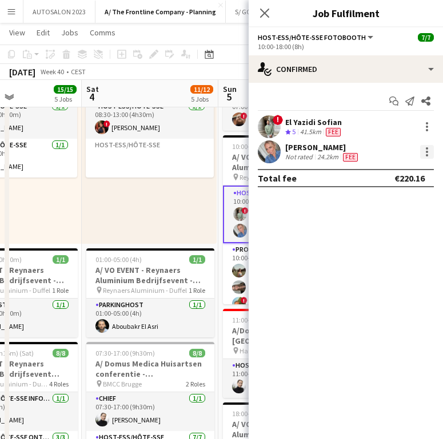
click at [425, 151] on div at bounding box center [427, 152] width 14 height 14
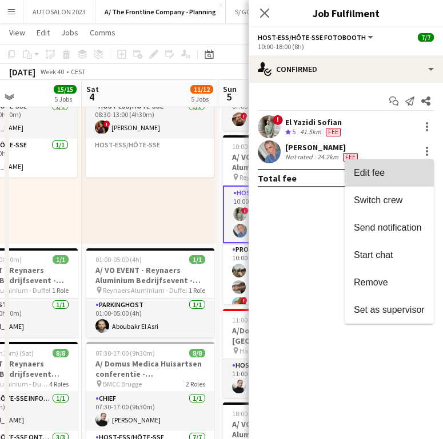
click at [398, 170] on span "Edit fee" at bounding box center [388, 173] width 71 height 10
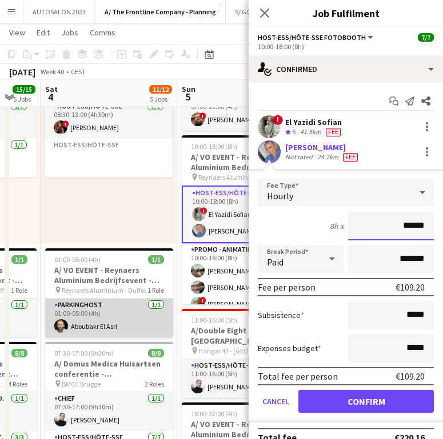
scroll to position [0, 369]
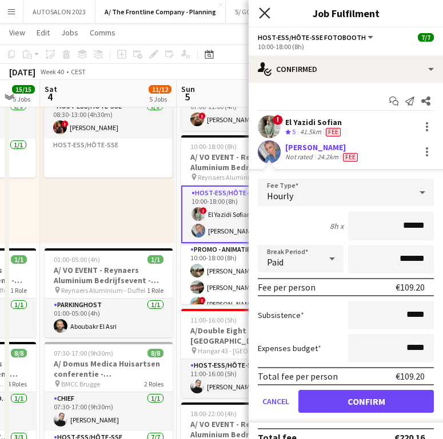
click at [262, 13] on icon "Close pop-in" at bounding box center [264, 12] width 11 height 11
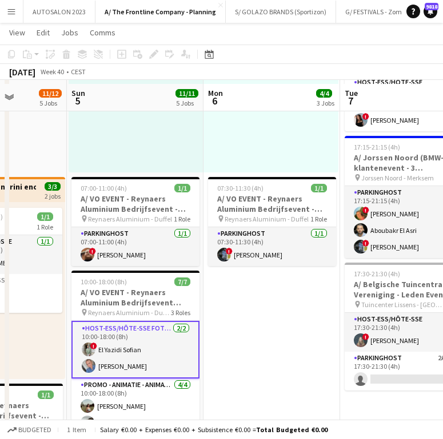
scroll to position [367, 0]
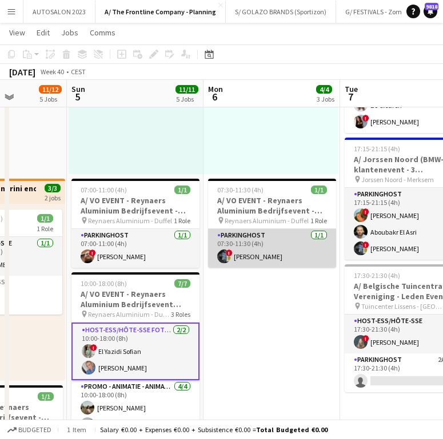
click at [283, 252] on app-card-role "Parkinghost 1/1 07:30-11:30 (4h) ! Johan Witters" at bounding box center [272, 248] width 128 height 39
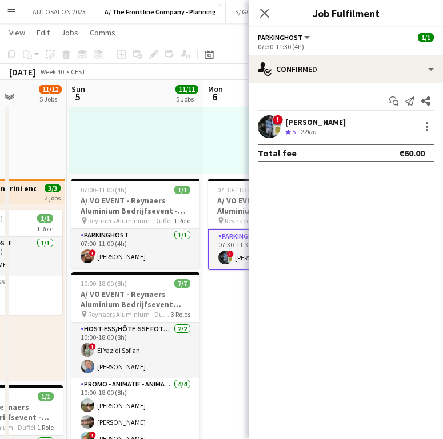
click at [306, 133] on div "22km" at bounding box center [307, 132] width 21 height 10
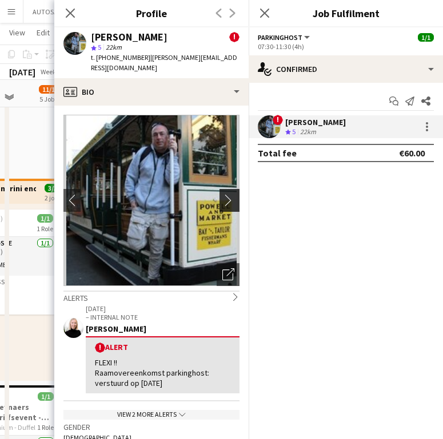
click at [222, 194] on app-icon "chevron-right" at bounding box center [231, 200] width 18 height 12
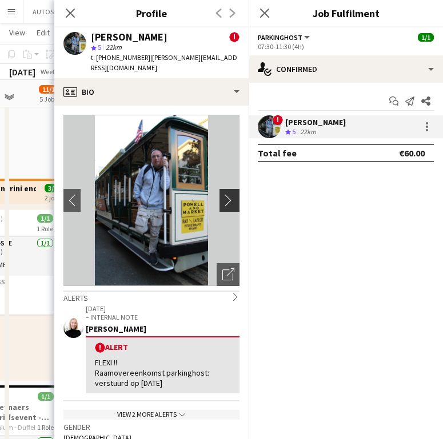
click at [222, 194] on app-icon "chevron-right" at bounding box center [231, 200] width 18 height 12
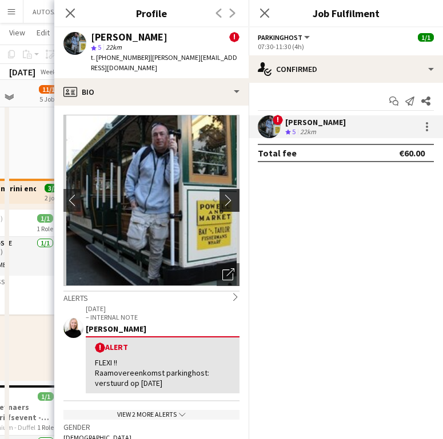
click at [222, 194] on app-icon "chevron-right" at bounding box center [231, 200] width 18 height 12
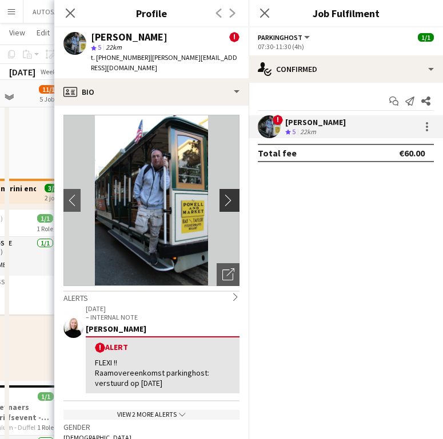
click at [222, 194] on app-icon "chevron-right" at bounding box center [231, 200] width 18 height 12
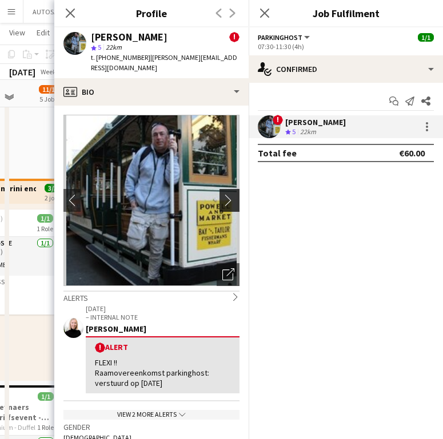
click at [222, 194] on app-icon "chevron-right" at bounding box center [231, 200] width 18 height 12
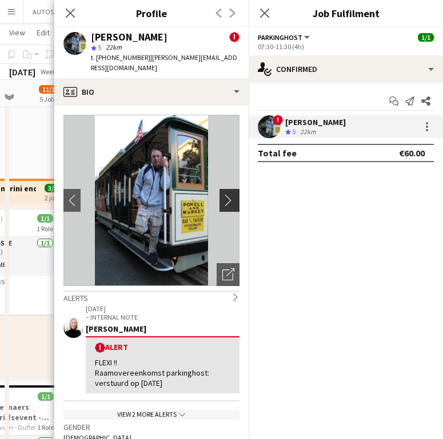
click at [222, 194] on app-icon "chevron-right" at bounding box center [231, 200] width 18 height 12
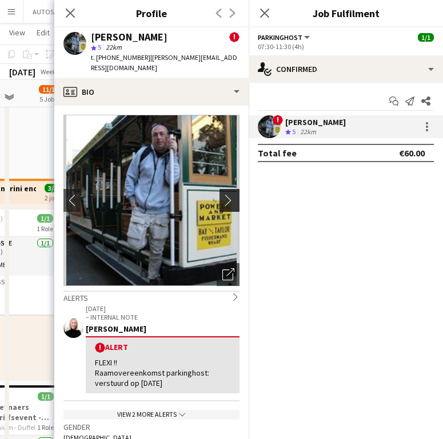
click at [222, 194] on app-icon "chevron-right" at bounding box center [231, 200] width 18 height 12
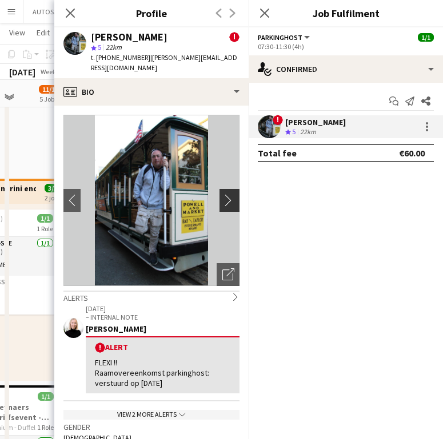
click at [222, 194] on app-icon "chevron-right" at bounding box center [231, 200] width 18 height 12
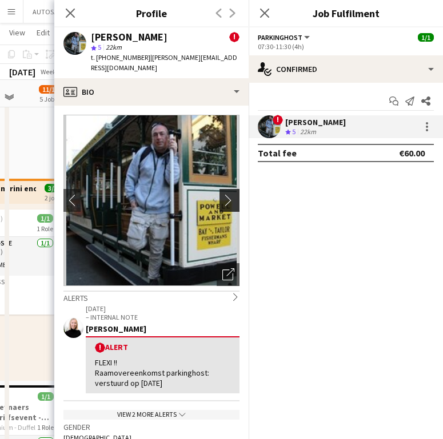
click at [222, 194] on app-icon "chevron-right" at bounding box center [231, 200] width 18 height 12
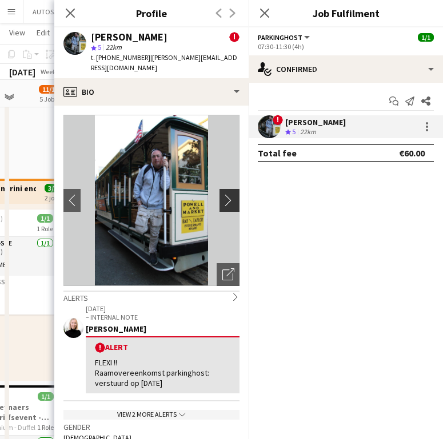
click at [222, 194] on app-icon "chevron-right" at bounding box center [231, 200] width 18 height 12
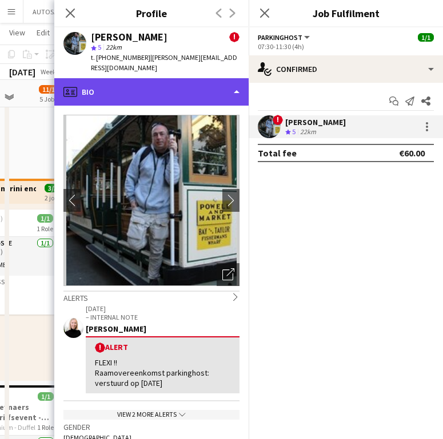
click at [190, 87] on div "profile Bio" at bounding box center [151, 91] width 194 height 27
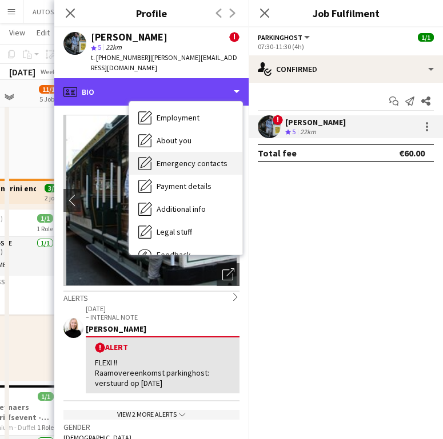
scroll to position [107, 0]
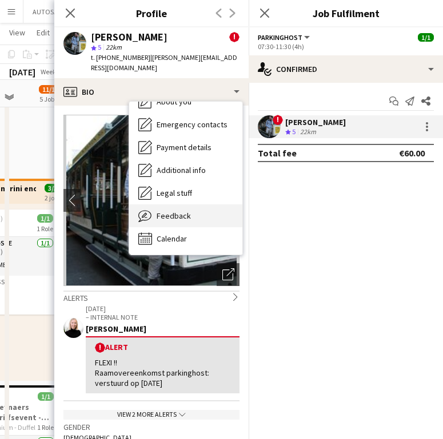
click at [170, 212] on div "Feedback Feedback" at bounding box center [185, 215] width 113 height 23
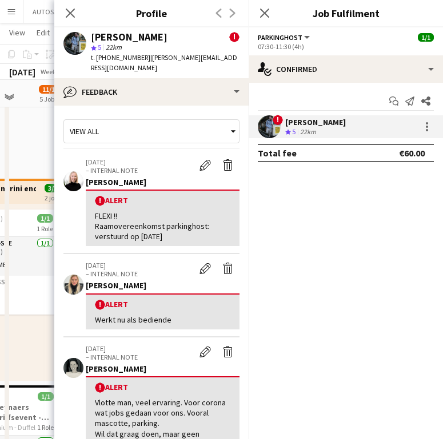
click at [177, 67] on div "Johan Witters ! star 5 22km t. +32499748270 | johan.witters@icloud.com" at bounding box center [151, 52] width 194 height 51
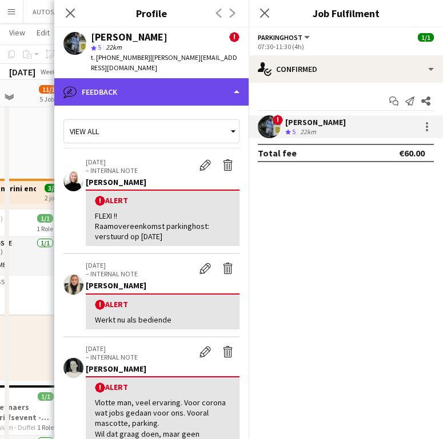
click at [178, 78] on div "bubble-pencil Feedback" at bounding box center [151, 91] width 194 height 27
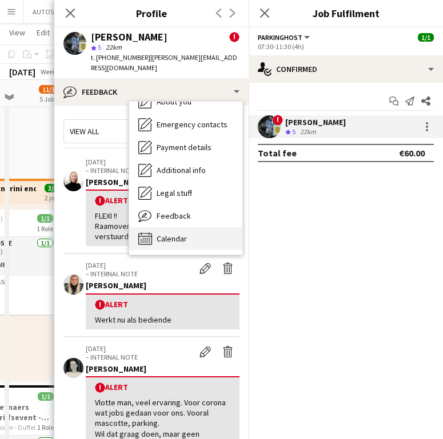
click at [189, 227] on div "Calendar Calendar" at bounding box center [185, 238] width 113 height 23
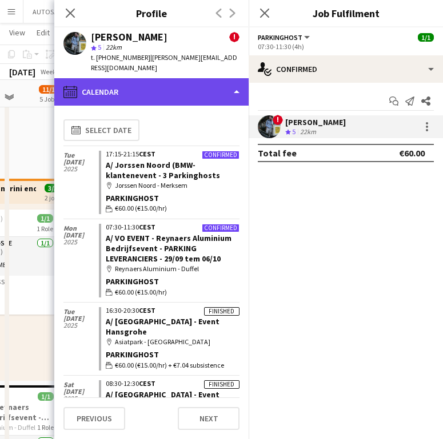
click at [174, 78] on div "calendar-full Calendar" at bounding box center [151, 91] width 194 height 27
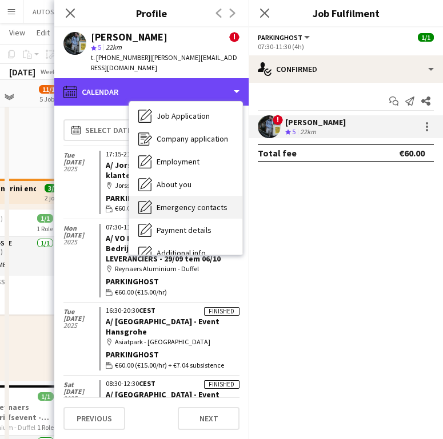
scroll to position [8, 0]
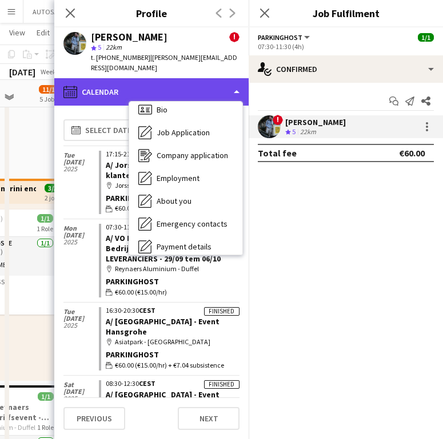
click at [179, 89] on div "calendar-full Calendar" at bounding box center [151, 91] width 194 height 27
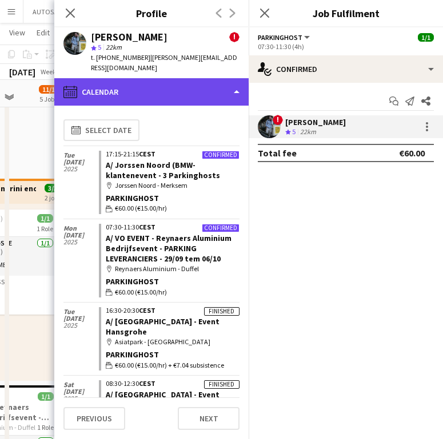
click at [179, 94] on div "calendar-full Calendar" at bounding box center [151, 91] width 194 height 27
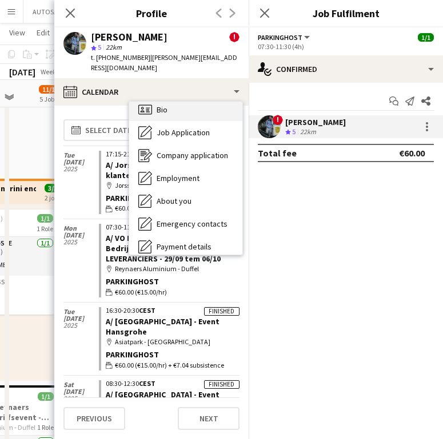
click at [180, 102] on div "Bio Bio" at bounding box center [185, 109] width 113 height 23
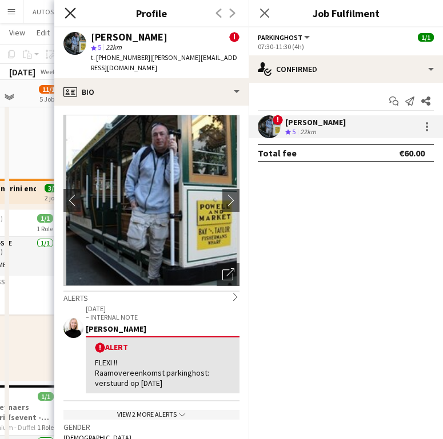
click at [68, 14] on icon "Close pop-in" at bounding box center [70, 12] width 11 height 11
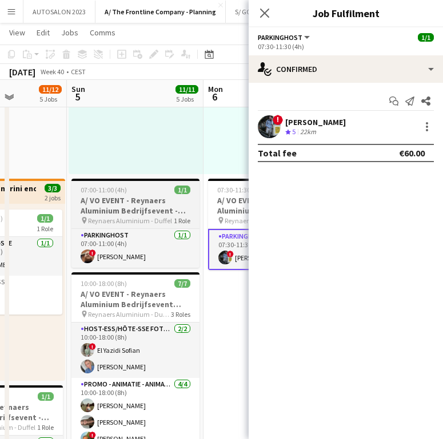
click at [131, 190] on div "07:00-11:00 (4h) 1/1" at bounding box center [135, 190] width 128 height 9
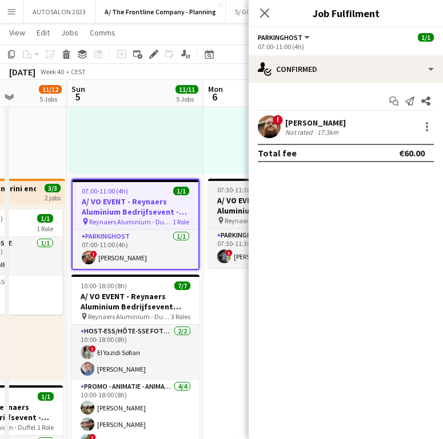
click at [231, 196] on h3 "A/ VO EVENT - Reynaers Aluminium Bedrijfsevent - PARKING LEVERANCIERS - 29/09 t…" at bounding box center [272, 205] width 128 height 21
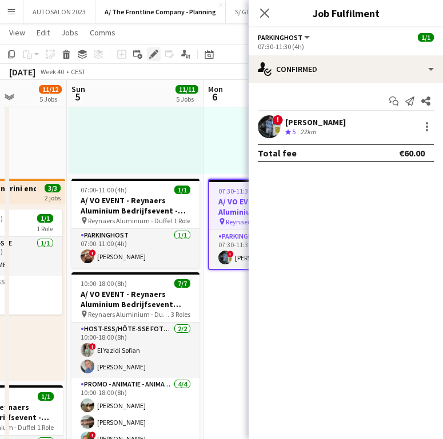
click at [149, 58] on icon "Edit" at bounding box center [153, 54] width 9 height 9
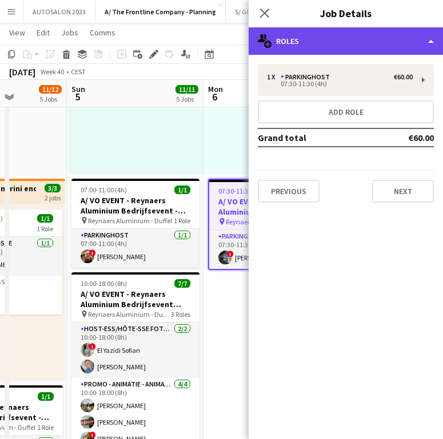
click at [344, 29] on div "multiple-users-add Roles" at bounding box center [345, 40] width 194 height 27
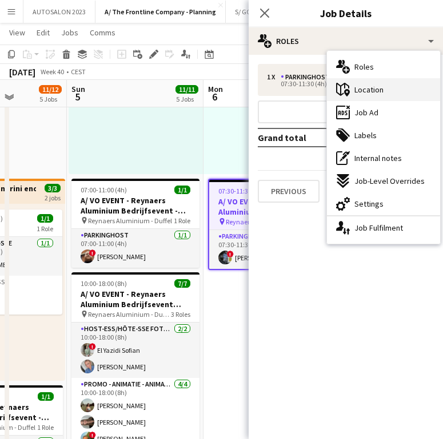
click at [393, 94] on div "maps-pin-1 Location" at bounding box center [383, 89] width 113 height 23
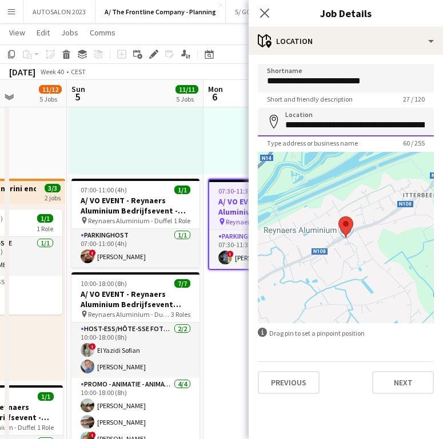
click at [348, 126] on input "**********" at bounding box center [346, 122] width 176 height 29
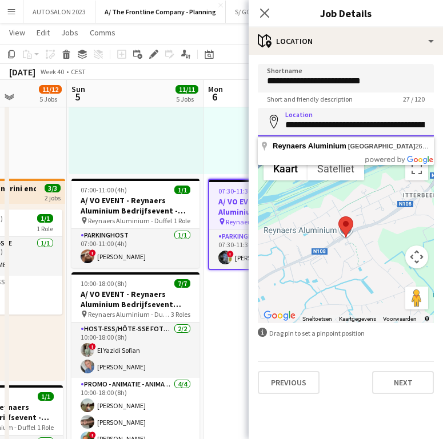
click at [348, 126] on input "**********" at bounding box center [346, 122] width 176 height 29
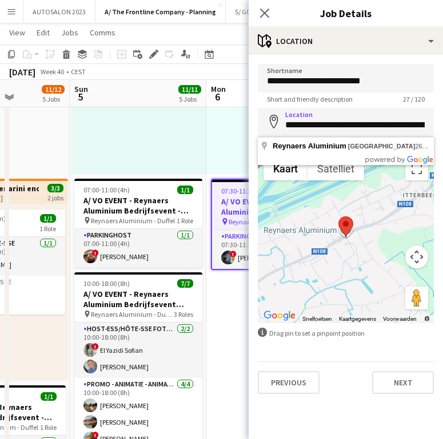
click at [192, 118] on div "09:30-22:45 (13h15m) 1/1 pin Brussels Airport Zaventem 1 Role Host-ess/Hôte-sse…" at bounding box center [138, 85] width 134 height 177
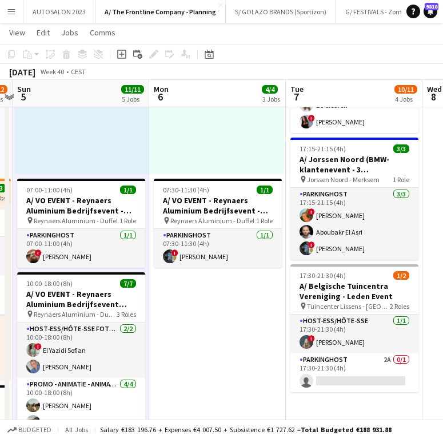
scroll to position [0, 541]
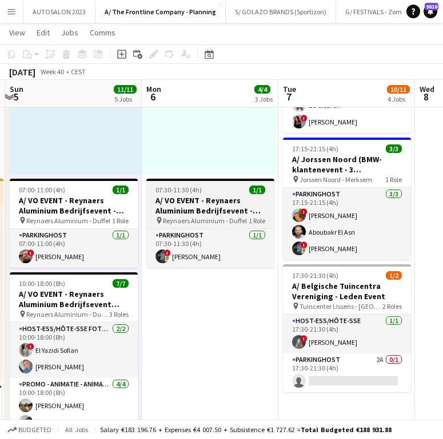
click at [191, 202] on h3 "A/ VO EVENT - Reynaers Aluminium Bedrijfsevent - PARKING LEVERANCIERS - 29/09 t…" at bounding box center [210, 205] width 128 height 21
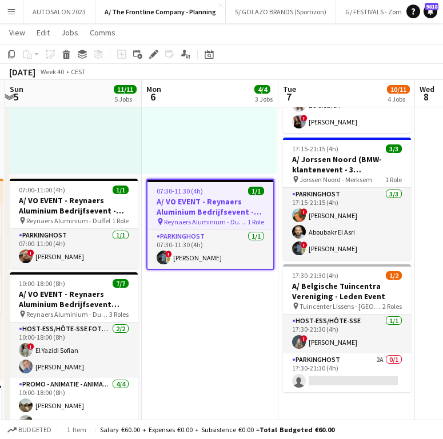
click at [203, 199] on h3 "A/ VO EVENT - Reynaers Aluminium Bedrijfsevent - PARKING LEVERANCIERS - 29/09 t…" at bounding box center [210, 206] width 126 height 21
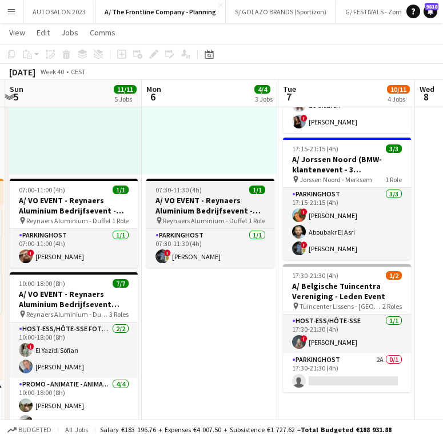
click at [203, 199] on h3 "A/ VO EVENT - Reynaers Aluminium Bedrijfsevent - PARKING LEVERANCIERS - 29/09 t…" at bounding box center [210, 205] width 128 height 21
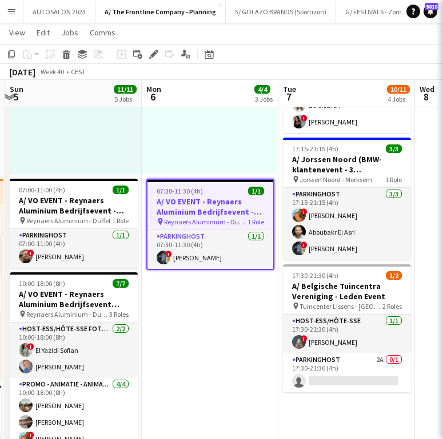
click at [203, 199] on h3 "A/ VO EVENT - Reynaers Aluminium Bedrijfsevent - PARKING LEVERANCIERS - 29/09 t…" at bounding box center [210, 206] width 126 height 21
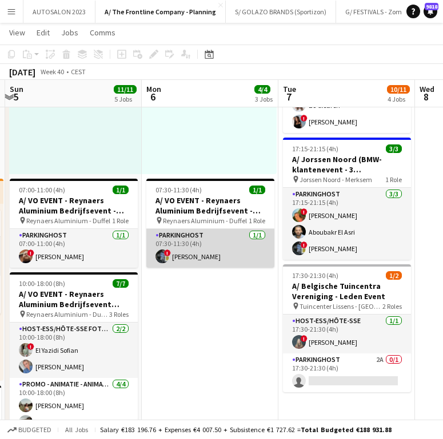
click at [196, 237] on app-card-role "Parkinghost 1/1 07:30-11:30 (4h) ! Johan Witters" at bounding box center [210, 248] width 128 height 39
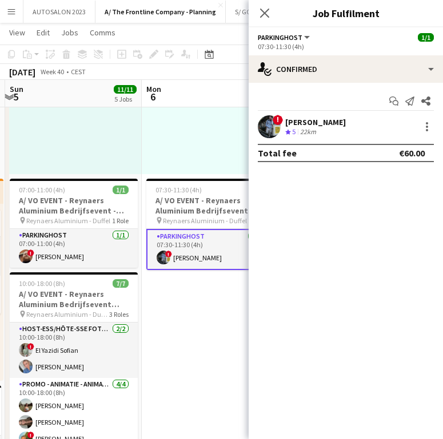
click at [308, 126] on div "Johan Witters" at bounding box center [315, 122] width 61 height 10
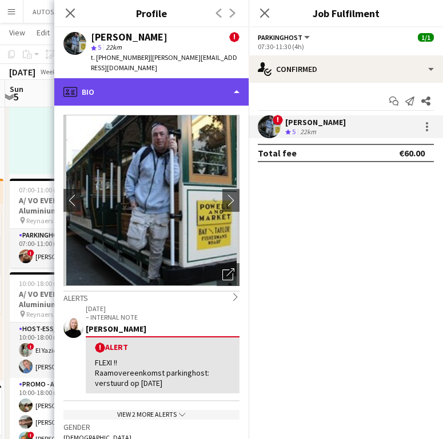
click at [191, 86] on div "profile Bio" at bounding box center [151, 91] width 194 height 27
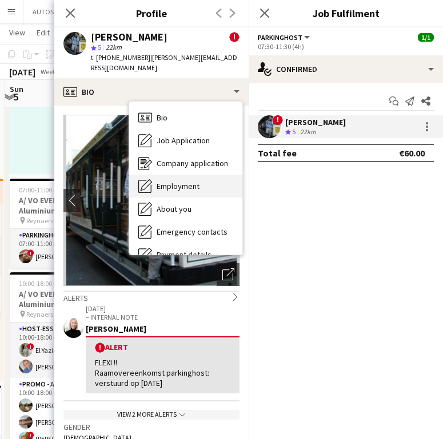
click at [179, 181] on span "Employment" at bounding box center [177, 186] width 43 height 10
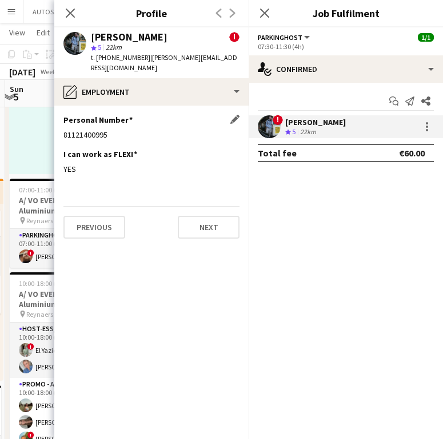
click at [81, 130] on div "81121400995" at bounding box center [151, 135] width 176 height 10
copy div "81121400995"
click at [74, 8] on icon "Close pop-in" at bounding box center [70, 12] width 11 height 11
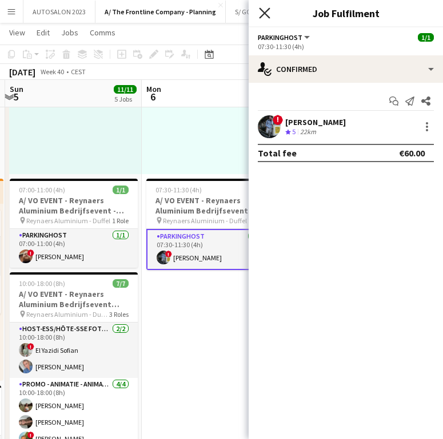
click at [262, 9] on icon "Close pop-in" at bounding box center [264, 12] width 11 height 11
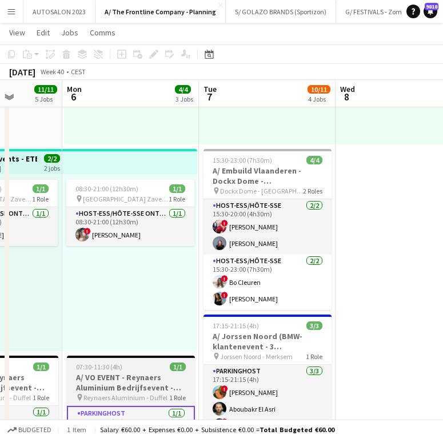
scroll to position [0, 353]
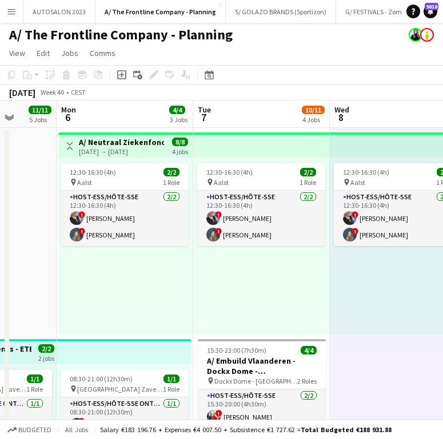
scroll to position [0, 0]
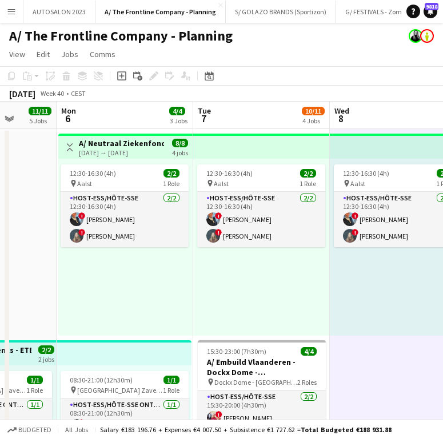
click at [355, 264] on div "12:30-16:30 (4h) 2/2 pin Aalst 1 Role Host-ess/Hôte-sse 2/2 12:30-16:30 (4h) ! …" at bounding box center [397, 247] width 136 height 177
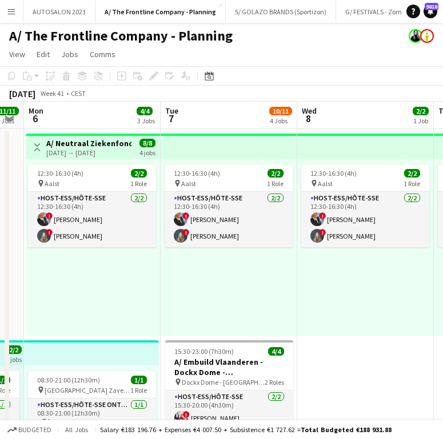
scroll to position [0, 243]
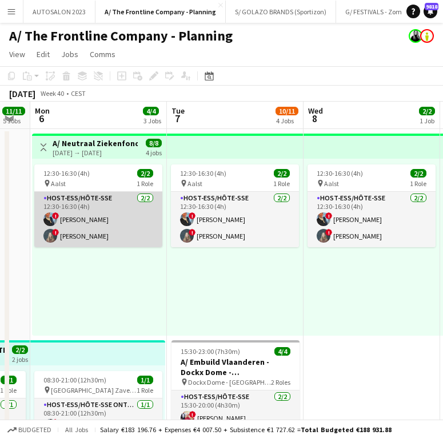
click at [100, 225] on app-card-role "Host-ess/Hôte-sse 2/2 12:30-16:30 (4h) ! Eveline Van Rompaey ! Laurien Verheyen" at bounding box center [98, 219] width 128 height 55
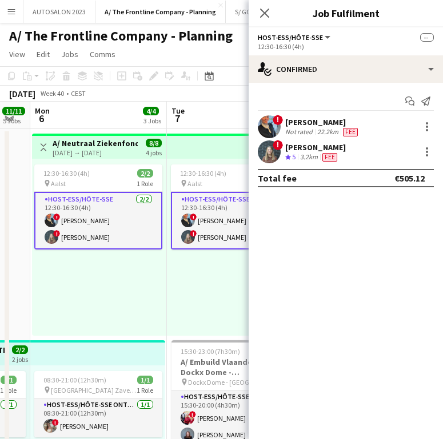
click at [338, 126] on div "Eveline Van Rompaey Not rated 22.2km Fee" at bounding box center [322, 126] width 75 height 19
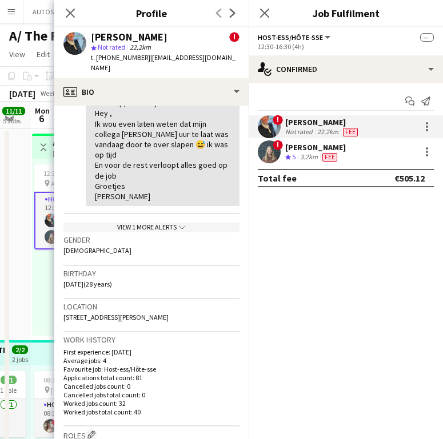
scroll to position [0, 0]
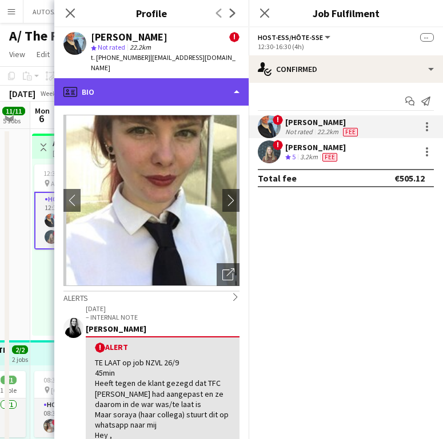
click at [207, 78] on div "profile Bio" at bounding box center [151, 91] width 194 height 27
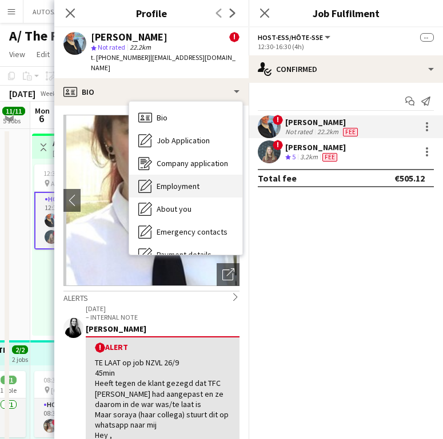
click at [170, 181] on span "Employment" at bounding box center [177, 186] width 43 height 10
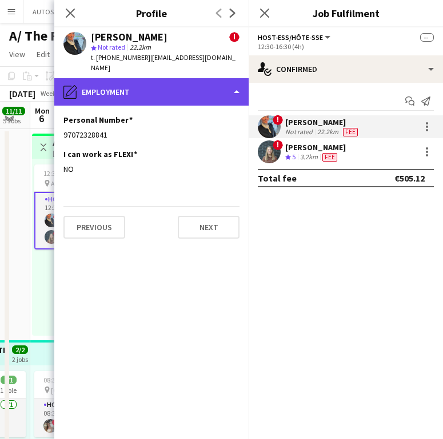
click at [161, 90] on div "pencil4 Employment" at bounding box center [151, 91] width 194 height 27
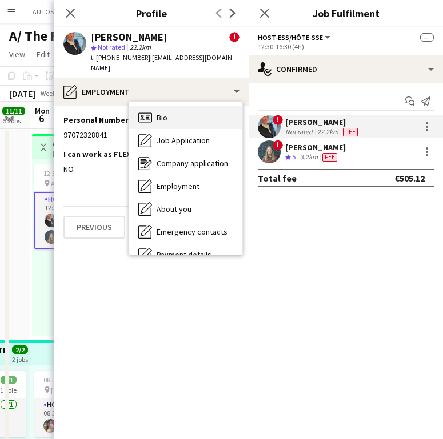
click at [158, 112] on span "Bio" at bounding box center [161, 117] width 11 height 10
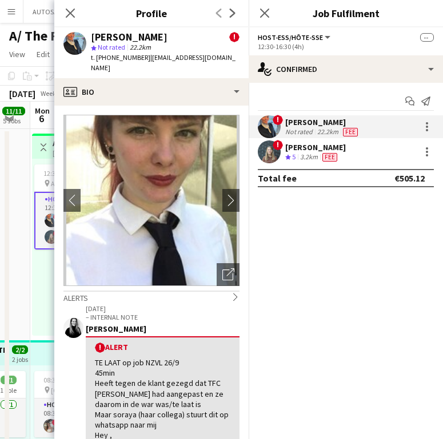
click at [127, 313] on p "– INTERNAL NOTE" at bounding box center [163, 317] width 154 height 9
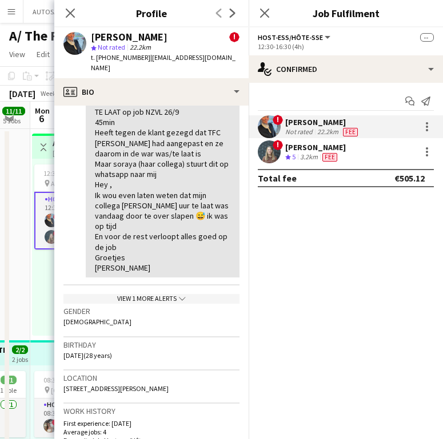
scroll to position [251, 0]
click at [50, 162] on div "12:30-16:30 (4h) 2/2 pin Aalst 1 Role Host-ess/Hôte-sse 2/2 12:30-16:30 (4h) ! …" at bounding box center [99, 247] width 134 height 177
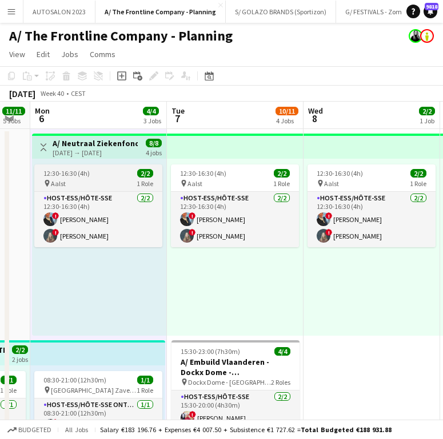
click at [61, 173] on span "12:30-16:30 (4h)" at bounding box center [66, 173] width 46 height 9
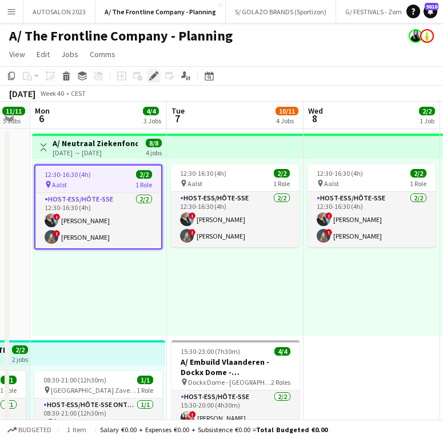
click at [156, 79] on icon "Edit" at bounding box center [153, 75] width 9 height 9
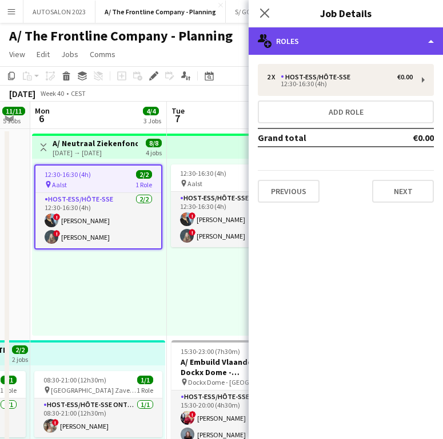
click at [351, 34] on div "multiple-users-add Roles" at bounding box center [345, 40] width 194 height 27
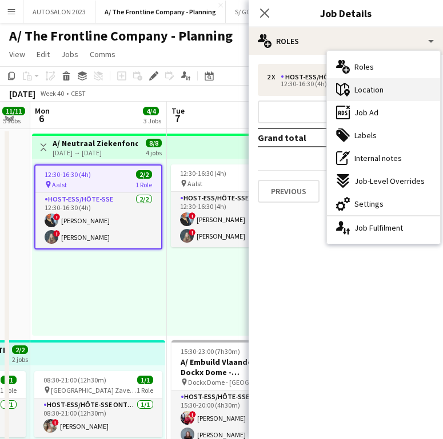
click at [382, 83] on div "maps-pin-1 Location" at bounding box center [383, 89] width 113 height 23
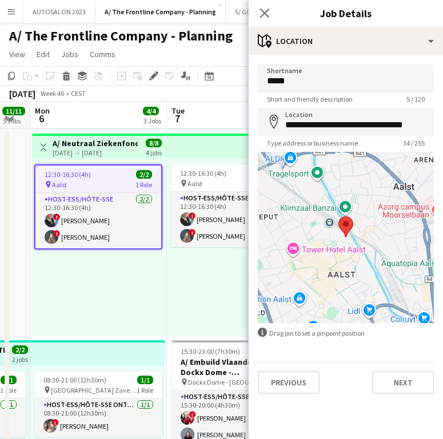
click at [341, 136] on app-form-group "**********" at bounding box center [346, 127] width 176 height 39
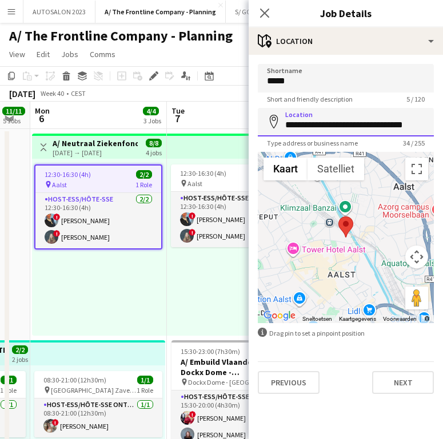
click at [354, 122] on input "**********" at bounding box center [346, 122] width 176 height 29
click at [101, 268] on div "12:30-16:30 (4h) 2/2 pin Aalst 1 Role Host-ess/Hôte-sse 2/2 12:30-16:30 (4h) ! …" at bounding box center [99, 247] width 134 height 177
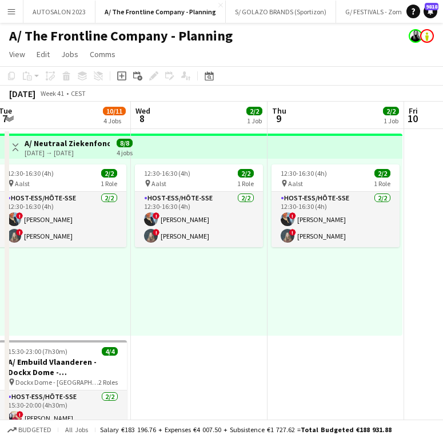
scroll to position [0, 417]
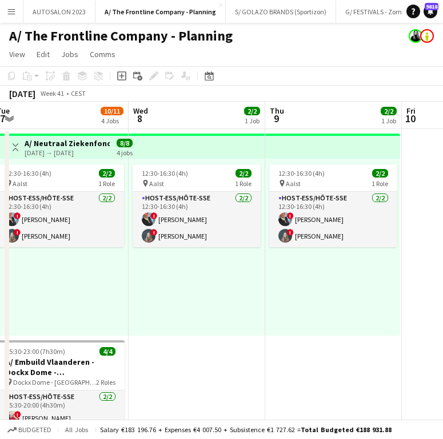
click at [138, 307] on div "12:30-16:30 (4h) 2/2 pin Aalst 1 Role Host-ess/Hôte-sse 2/2 12:30-16:30 (4h) ! …" at bounding box center [196, 247] width 136 height 177
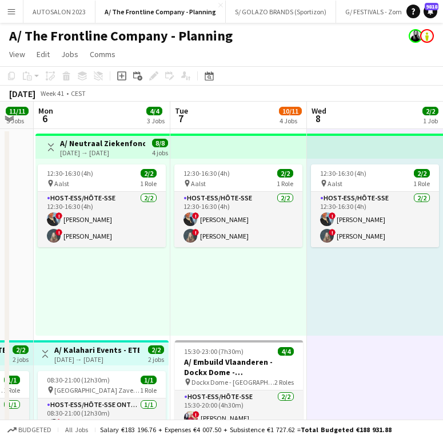
scroll to position [0, 355]
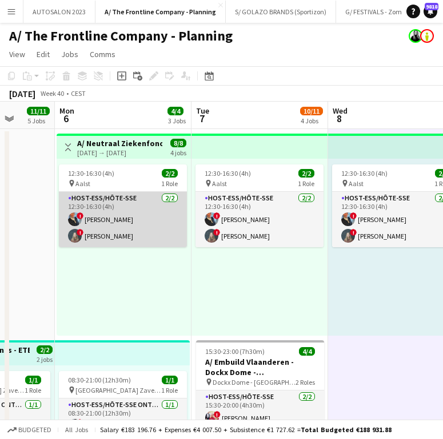
click at [130, 218] on app-card-role "Host-ess/Hôte-sse 2/2 12:30-16:30 (4h) ! Eveline Van Rompaey ! Laurien Verheyen" at bounding box center [123, 219] width 128 height 55
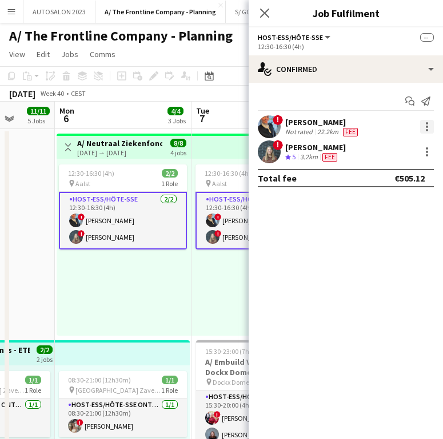
click at [430, 127] on div at bounding box center [427, 127] width 14 height 14
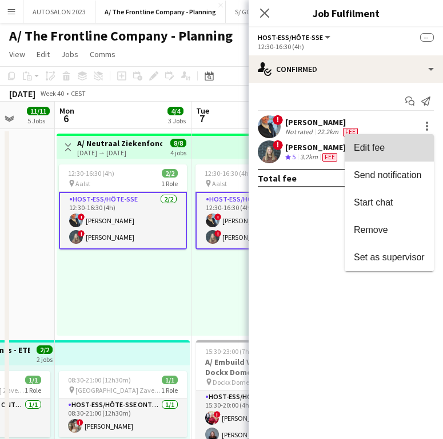
click at [409, 140] on button "Edit fee" at bounding box center [388, 147] width 89 height 27
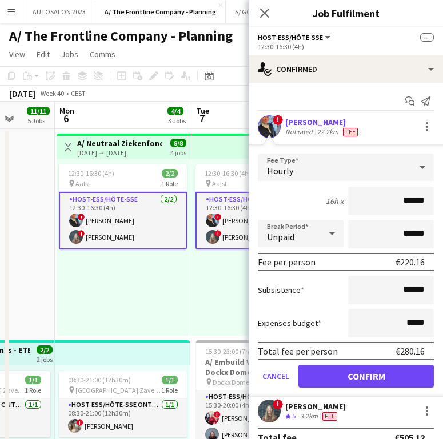
click at [268, 21] on div "Close pop-in" at bounding box center [264, 13] width 32 height 26
click at [268, 13] on icon "Close pop-in" at bounding box center [264, 12] width 11 height 11
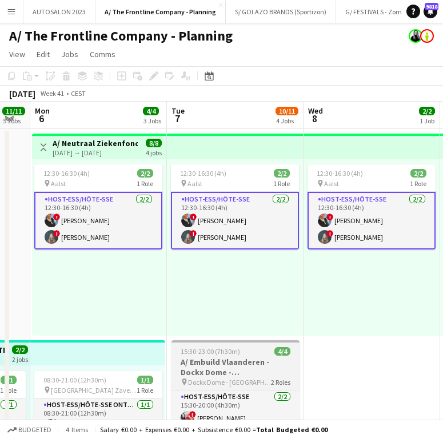
scroll to position [0, 240]
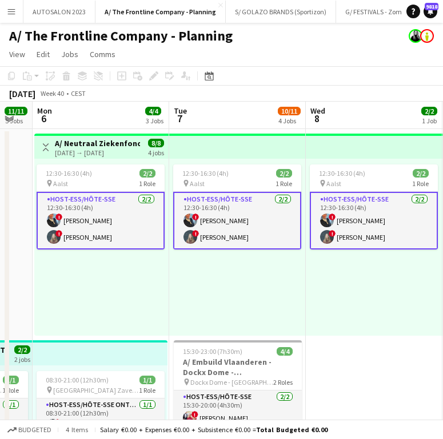
click at [253, 319] on div "12:30-16:30 (4h) 2/2 pin Aalst 1 Role Host-ess/Hôte-sse 2/2 12:30-16:30 (4h) ! …" at bounding box center [237, 247] width 136 height 177
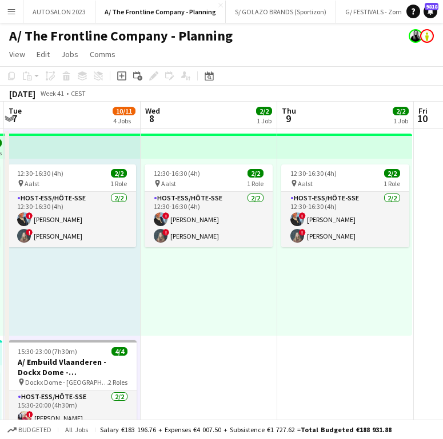
scroll to position [0, 401]
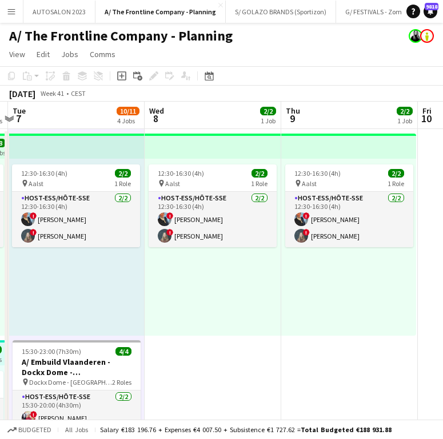
click at [198, 273] on div "12:30-16:30 (4h) 2/2 pin Aalst 1 Role Host-ess/Hôte-sse 2/2 12:30-16:30 (4h) ! …" at bounding box center [212, 247] width 136 height 177
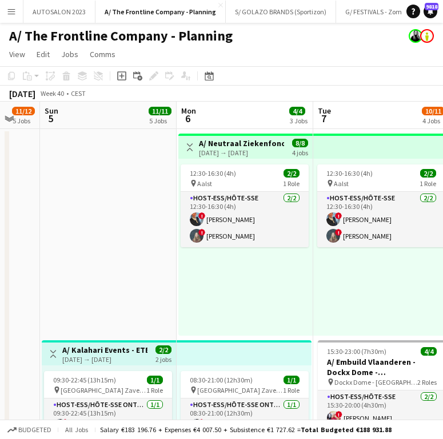
scroll to position [0, 374]
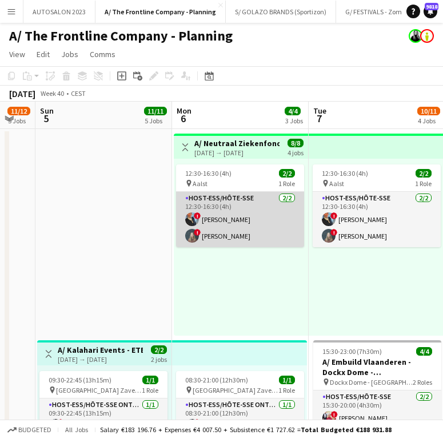
click at [230, 234] on app-card-role "Host-ess/Hôte-sse 2/2 12:30-16:30 (4h) ! Eveline Van Rompaey ! Laurien Verheyen" at bounding box center [240, 219] width 128 height 55
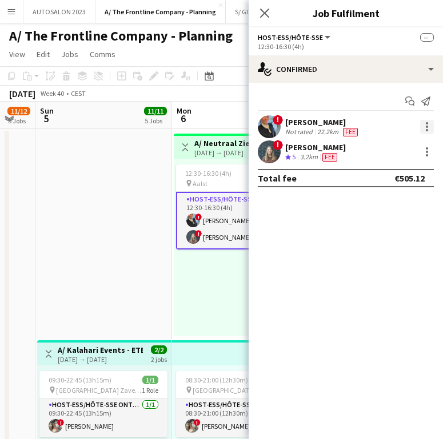
click at [424, 124] on div at bounding box center [427, 127] width 14 height 14
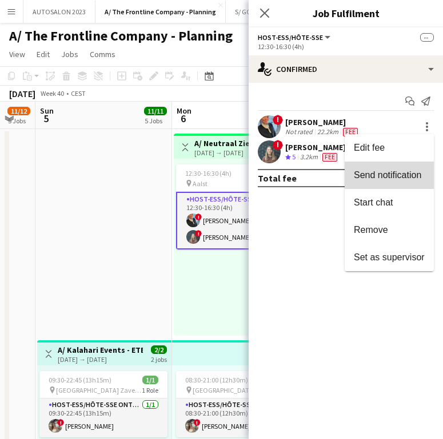
click at [404, 180] on span "Send notification" at bounding box center [388, 175] width 71 height 10
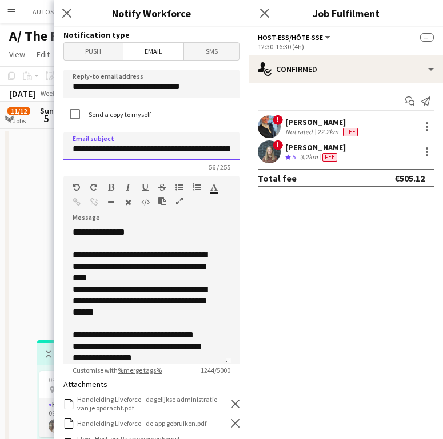
click at [178, 148] on input "**********" at bounding box center [151, 146] width 176 height 29
drag, startPoint x: 107, startPoint y: 149, endPoint x: 240, endPoint y: 159, distance: 133.4
click at [240, 159] on div "**********" at bounding box center [151, 233] width 194 height 412
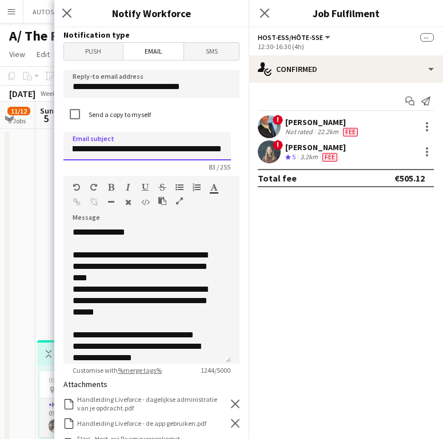
type input "**********"
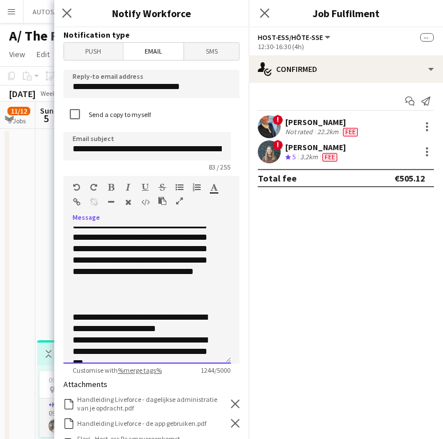
scroll to position [420, 0]
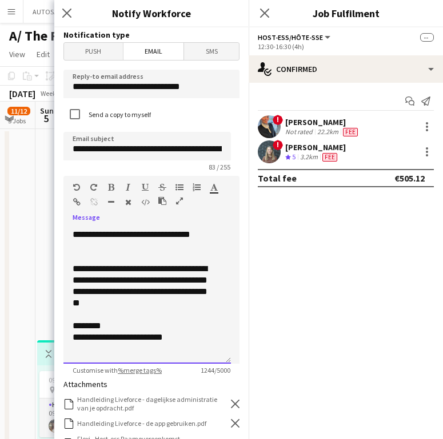
drag, startPoint x: 71, startPoint y: 255, endPoint x: 224, endPoint y: 395, distance: 206.9
click at [224, 395] on form "**********" at bounding box center [151, 372] width 194 height 690
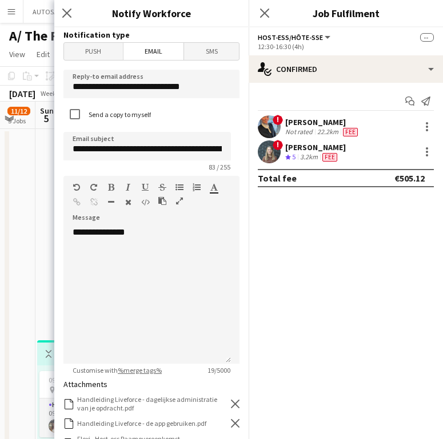
click at [208, 13] on h3 "Notify Workforce" at bounding box center [151, 13] width 194 height 15
click at [88, 266] on div "**********" at bounding box center [146, 295] width 167 height 137
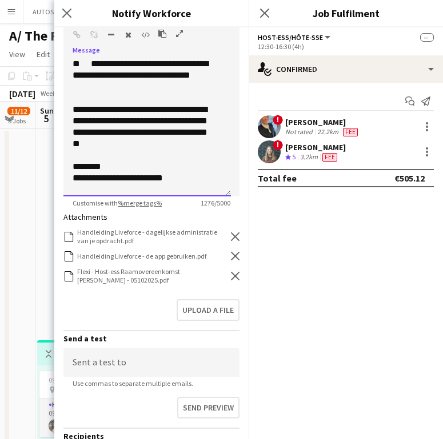
scroll to position [170, 0]
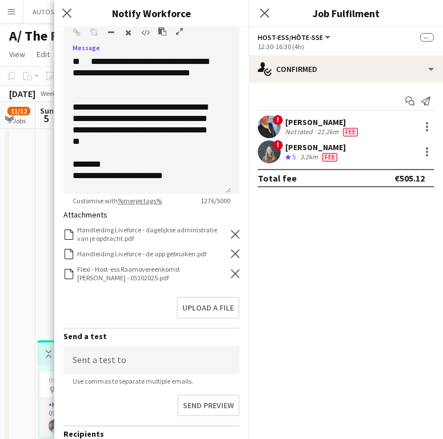
click at [231, 270] on icon at bounding box center [235, 274] width 9 height 9
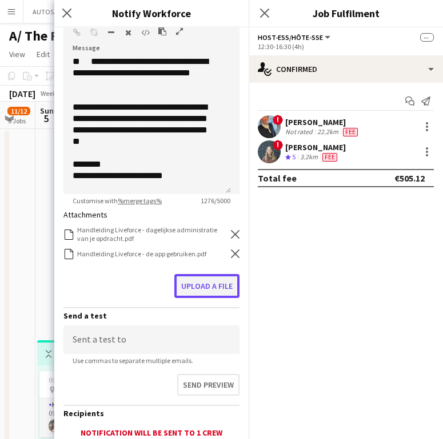
click at [212, 280] on button "Upload a file" at bounding box center [206, 286] width 65 height 24
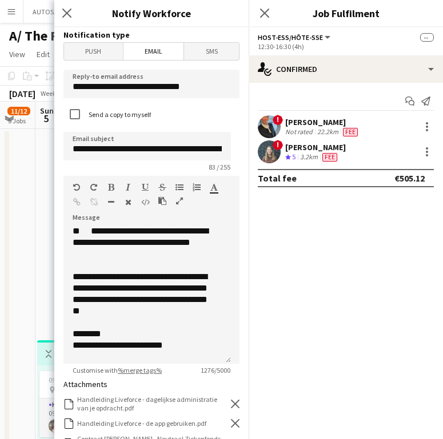
scroll to position [278, 0]
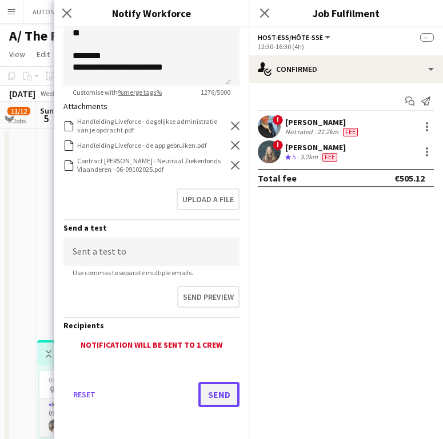
click at [212, 396] on button "Send" at bounding box center [218, 394] width 41 height 25
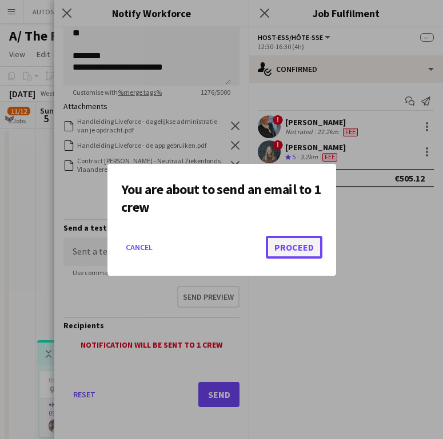
click at [276, 244] on button "Proceed" at bounding box center [294, 247] width 57 height 23
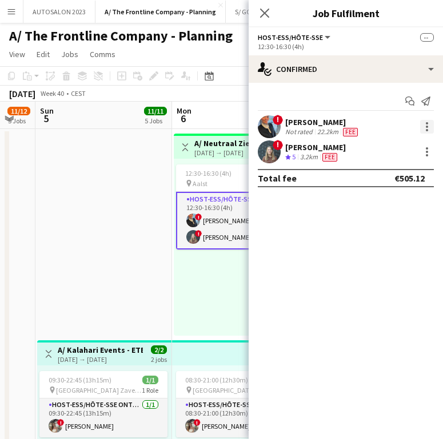
click at [425, 123] on div at bounding box center [426, 123] width 2 height 2
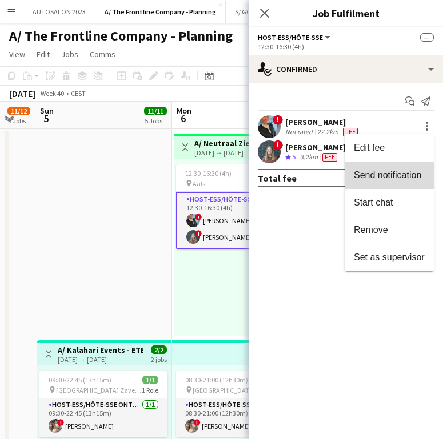
click at [404, 183] on button "Send notification" at bounding box center [388, 175] width 89 height 27
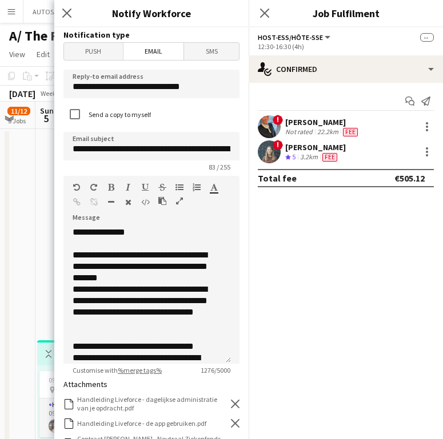
click at [295, 158] on span "5" at bounding box center [293, 156] width 3 height 9
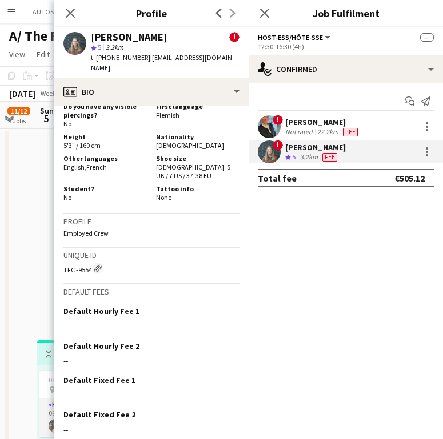
scroll to position [787, 0]
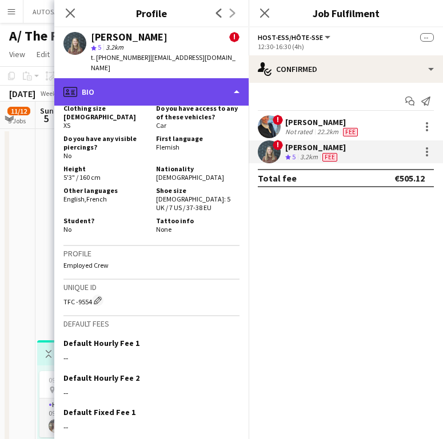
click at [138, 79] on div "profile Bio" at bounding box center [151, 91] width 194 height 27
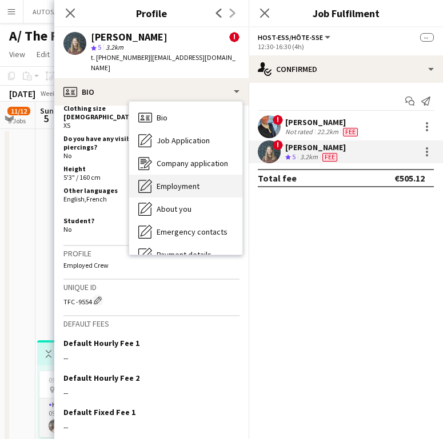
click at [177, 175] on div "Employment Employment" at bounding box center [185, 186] width 113 height 23
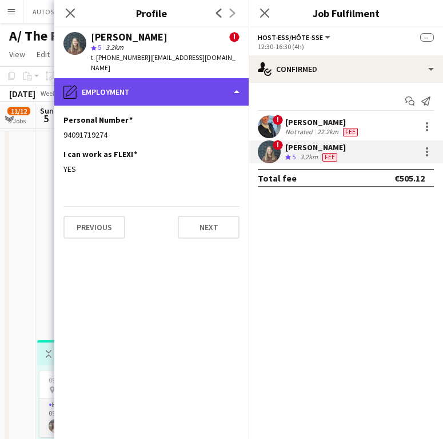
click at [135, 78] on div "pencil4 Employment" at bounding box center [151, 91] width 194 height 27
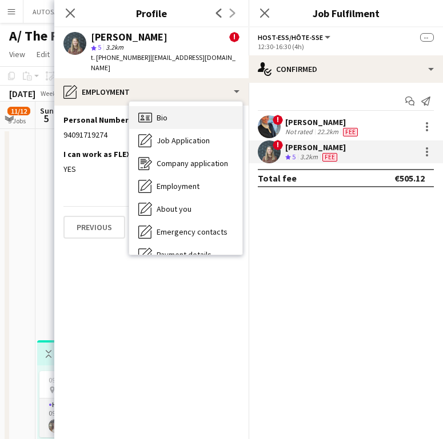
click at [155, 106] on div "Bio Bio" at bounding box center [185, 117] width 113 height 23
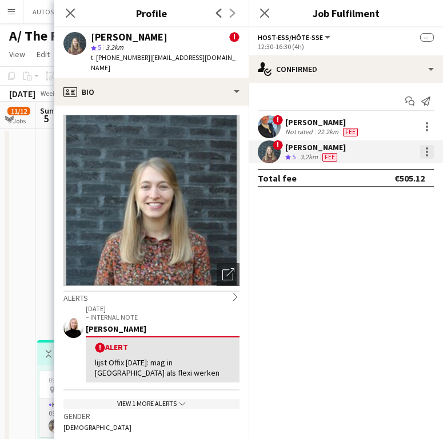
click at [429, 151] on div at bounding box center [427, 152] width 14 height 14
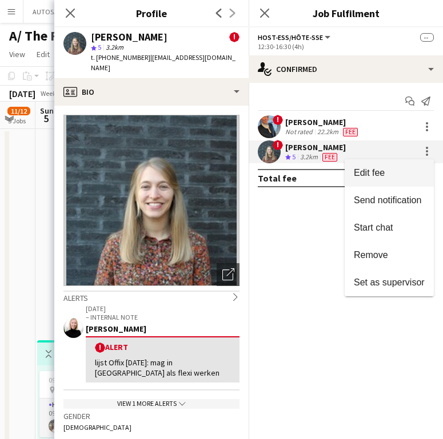
click at [396, 168] on span "Edit fee" at bounding box center [388, 173] width 71 height 10
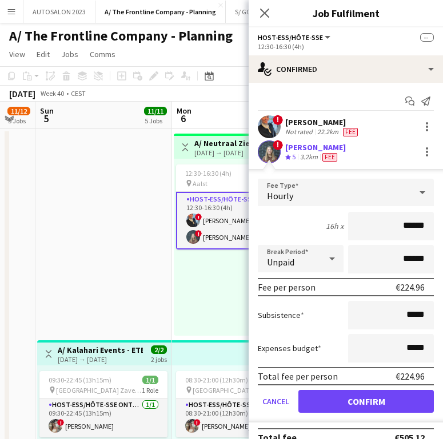
click at [372, 158] on div "! Laurien Verheyen Crew rating 5 3.2km Fee" at bounding box center [345, 151] width 194 height 23
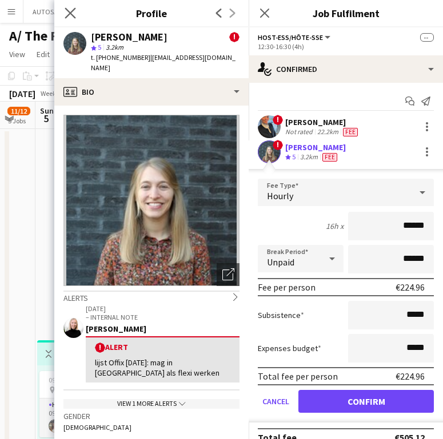
click at [73, 6] on app-icon "Close pop-in" at bounding box center [70, 13] width 17 height 17
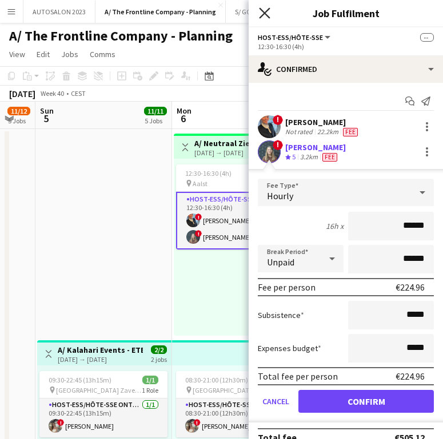
click at [264, 10] on icon "Close pop-in" at bounding box center [264, 12] width 11 height 11
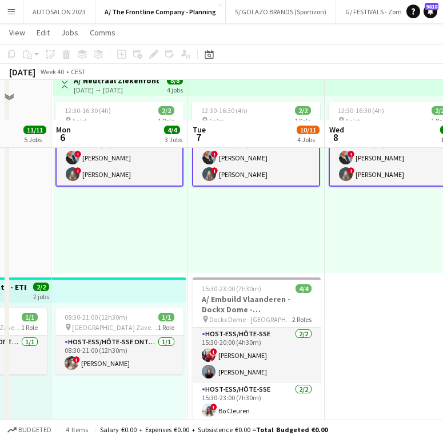
scroll to position [130, 0]
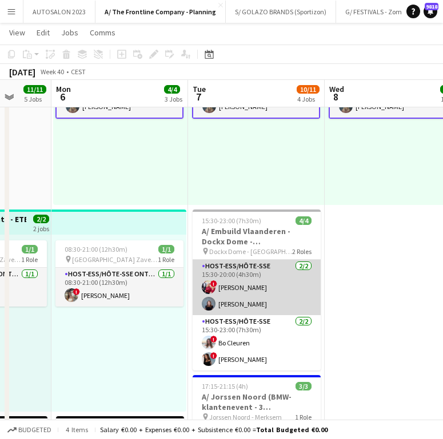
click at [240, 280] on app-card-role "Host-ess/Hôte-sse 2/2 15:30-20:00 (4h30m) ! Eleni Baas Julie Michel" at bounding box center [256, 287] width 128 height 55
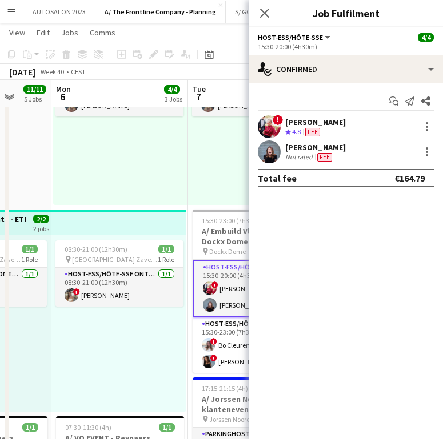
click at [328, 128] on div "! Eleni Baas Crew rating 4.8 Fee" at bounding box center [345, 126] width 194 height 23
click at [296, 119] on div "Eleni Baas" at bounding box center [316, 122] width 63 height 10
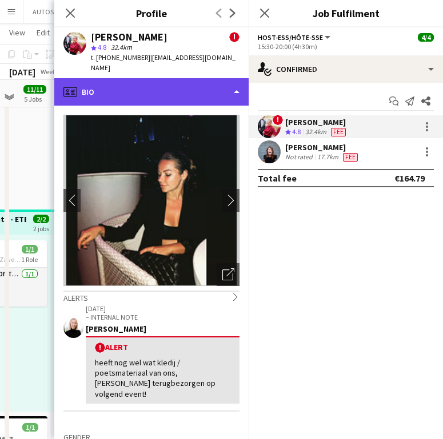
click at [174, 78] on div "profile Bio" at bounding box center [151, 91] width 194 height 27
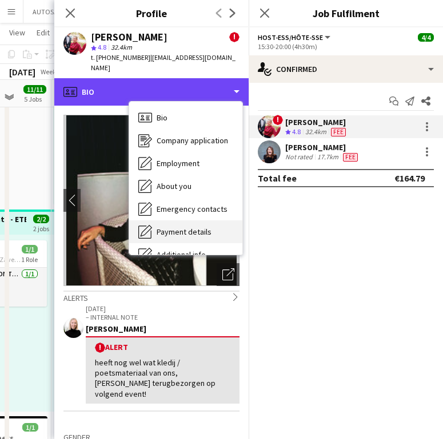
scroll to position [85, 0]
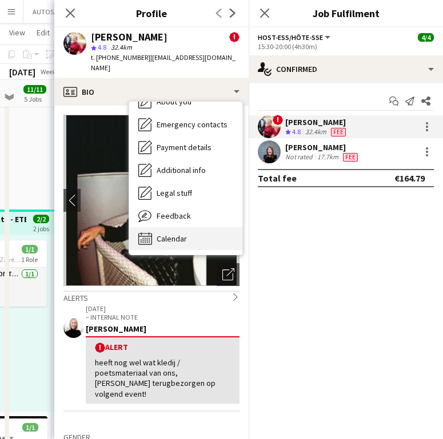
click at [190, 227] on div "Calendar Calendar" at bounding box center [185, 238] width 113 height 23
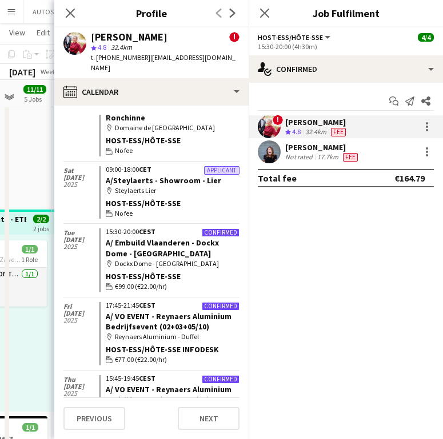
scroll to position [255, 0]
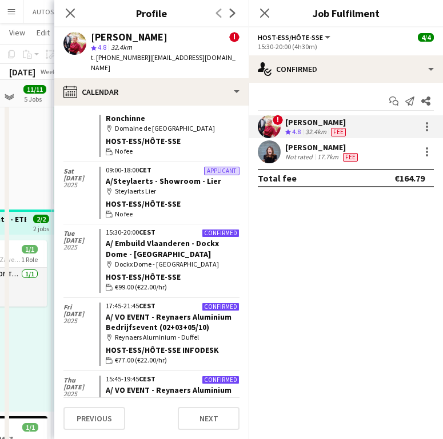
click at [305, 156] on div "Not rated" at bounding box center [300, 156] width 30 height 9
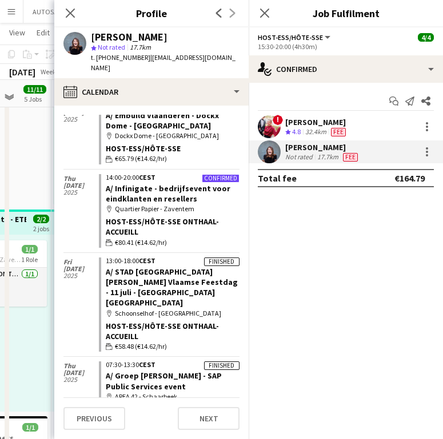
scroll to position [0, 0]
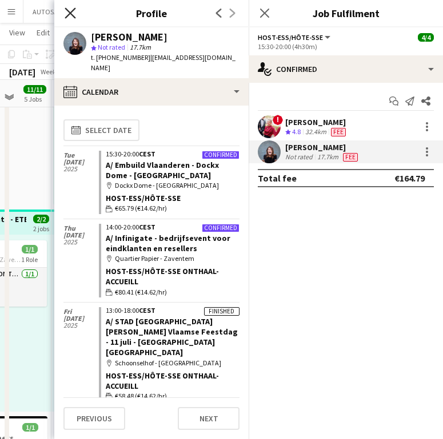
click at [73, 8] on icon "Close pop-in" at bounding box center [70, 12] width 11 height 11
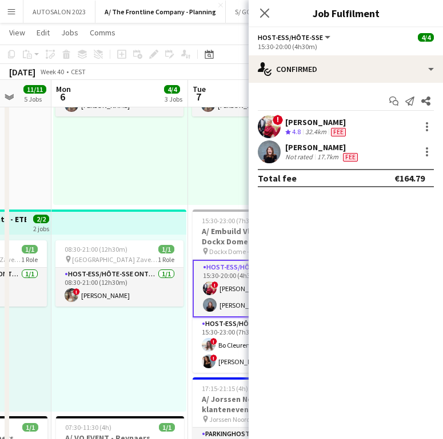
click at [317, 130] on div "32.4km" at bounding box center [316, 132] width 26 height 10
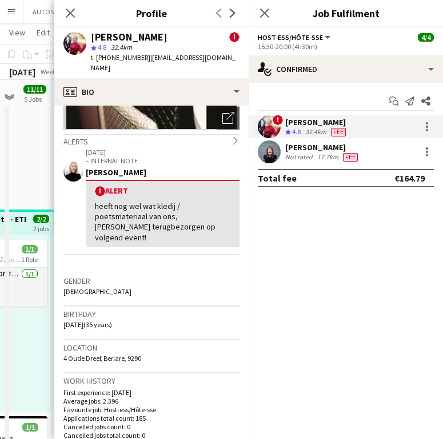
scroll to position [176, 0]
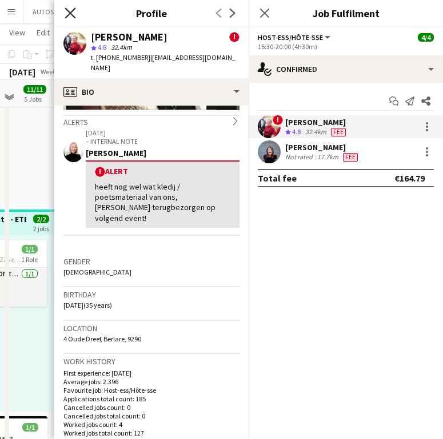
click at [75, 16] on icon "Close pop-in" at bounding box center [70, 12] width 11 height 11
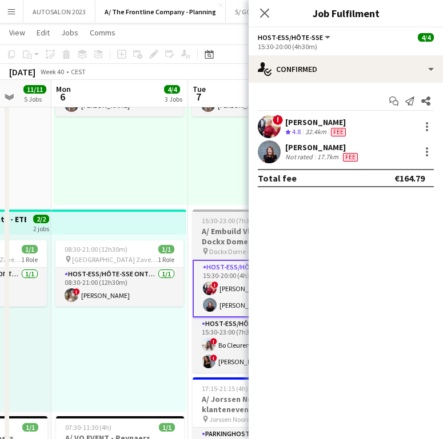
click at [223, 227] on h3 "A/ Embuild Vlaanderen - Dockx Dome - Brussel" at bounding box center [256, 236] width 128 height 21
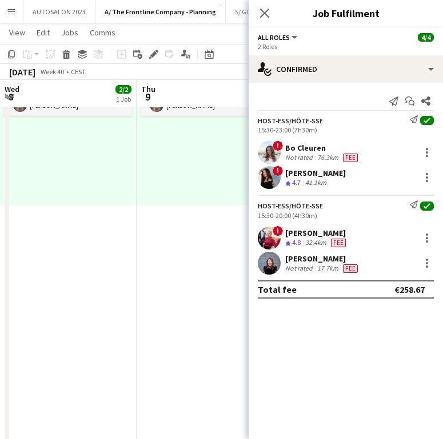
scroll to position [0, 298]
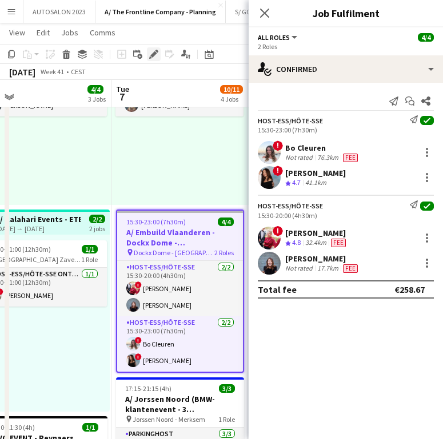
click at [156, 54] on icon "Edit" at bounding box center [153, 54] width 9 height 9
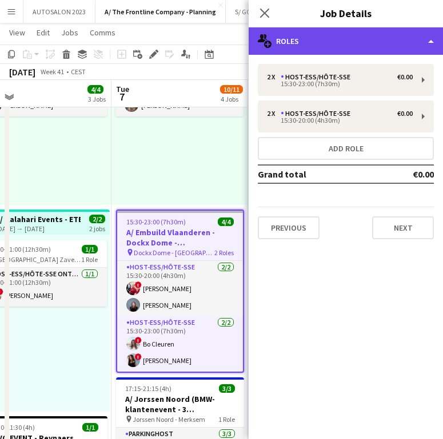
click at [348, 33] on div "multiple-users-add Roles" at bounding box center [345, 40] width 194 height 27
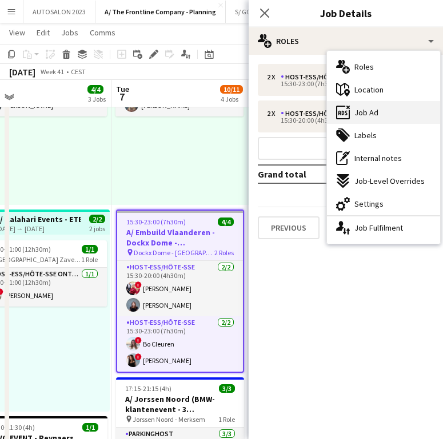
click at [369, 108] on span "Job Ad" at bounding box center [366, 112] width 24 height 10
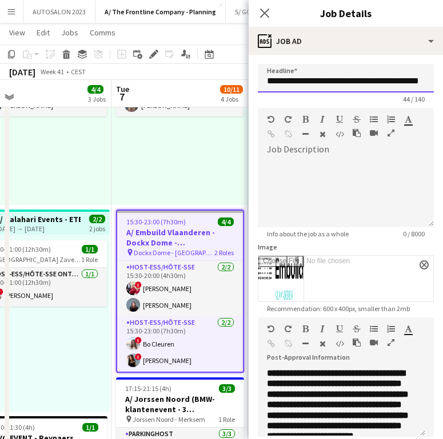
click at [334, 85] on input "**********" at bounding box center [346, 78] width 176 height 29
drag, startPoint x: 159, startPoint y: 307, endPoint x: 369, endPoint y: 138, distance: 269.2
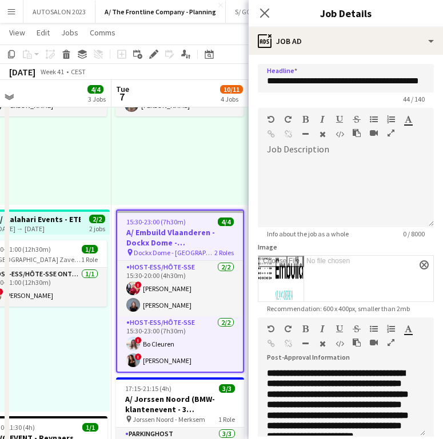
click at [159, 307] on app-card-role "Host-ess/Hôte-sse 2/2 15:30-20:00 (4h30m) ! Eleni Baas Julie Michel" at bounding box center [180, 288] width 126 height 55
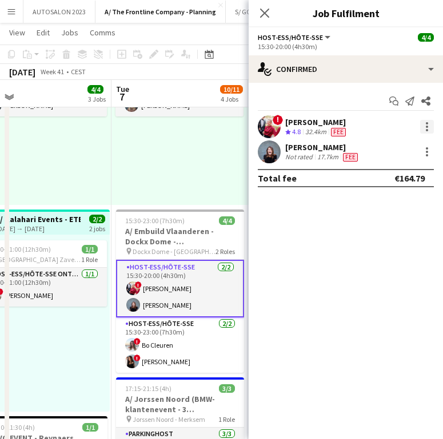
click at [421, 126] on div at bounding box center [427, 127] width 14 height 14
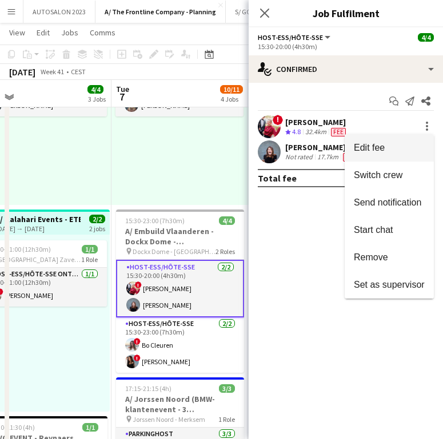
click at [407, 145] on span "Edit fee" at bounding box center [388, 148] width 71 height 10
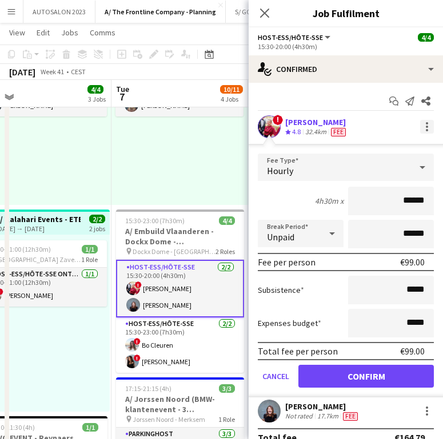
click at [425, 122] on div at bounding box center [426, 123] width 2 height 2
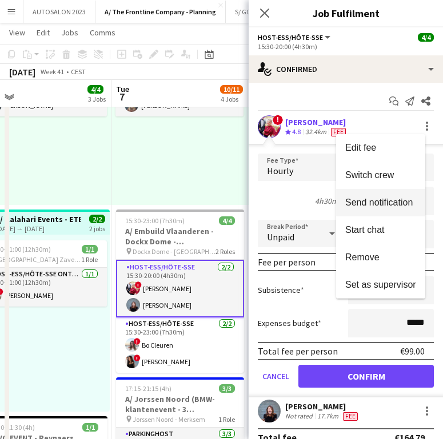
click at [373, 198] on span "Send notification" at bounding box center [378, 203] width 67 height 10
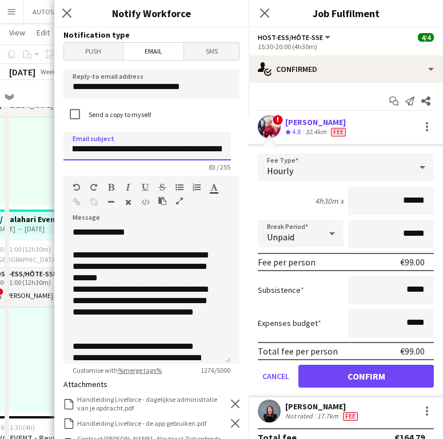
scroll to position [0, 178]
drag, startPoint x: 107, startPoint y: 152, endPoint x: 247, endPoint y: 154, distance: 139.9
click at [247, 154] on div "**********" at bounding box center [151, 233] width 194 height 412
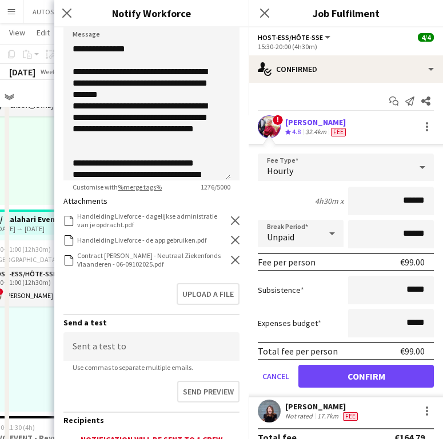
scroll to position [207, 0]
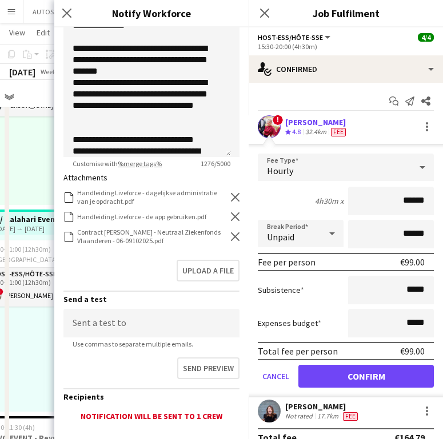
type input "**********"
click at [228, 241] on div "Contract BD - Eveline Van Rompaey - Neutraal Ziekenfonds Vlaanderen - 06-091020…" at bounding box center [151, 236] width 176 height 17
click at [231, 236] on icon at bounding box center [235, 236] width 9 height 9
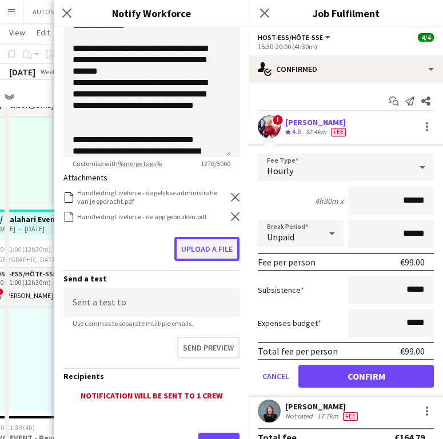
click at [203, 253] on button "Upload a file" at bounding box center [206, 249] width 65 height 24
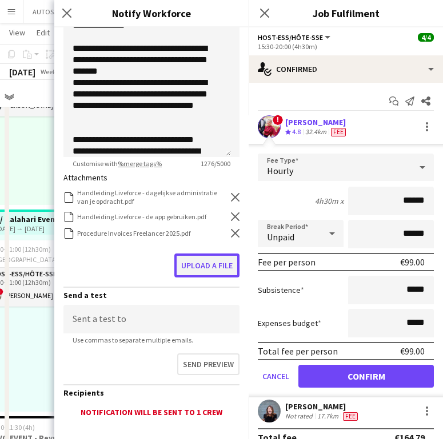
click at [203, 262] on button "Upload a file" at bounding box center [206, 266] width 65 height 24
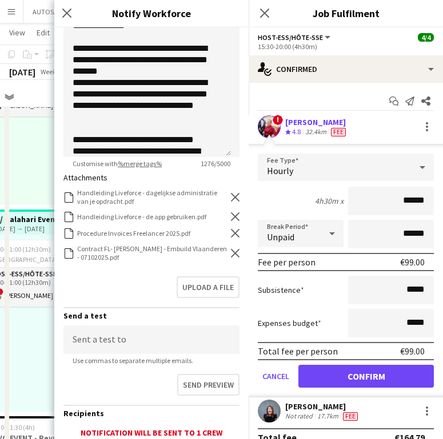
scroll to position [295, 0]
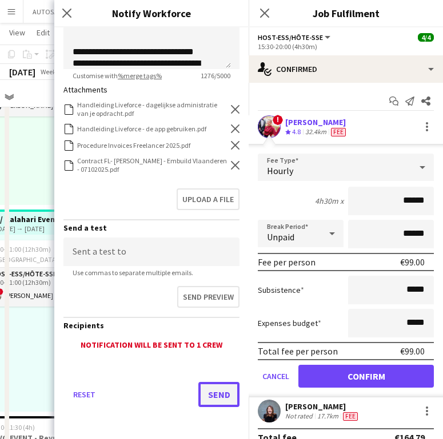
click at [217, 400] on button "Send" at bounding box center [218, 394] width 41 height 25
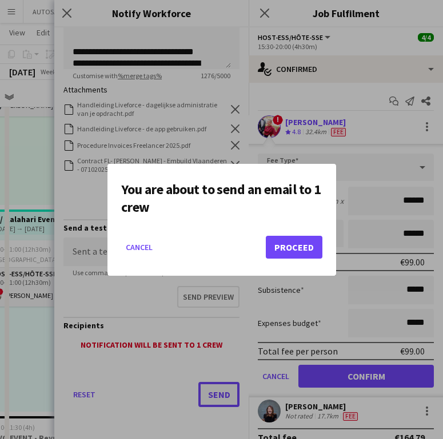
scroll to position [0, 0]
click at [296, 245] on button "Proceed" at bounding box center [294, 247] width 57 height 23
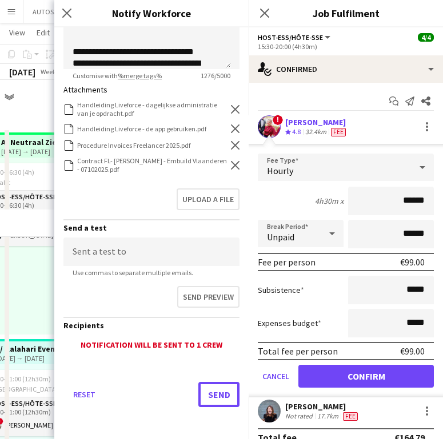
scroll to position [130, 0]
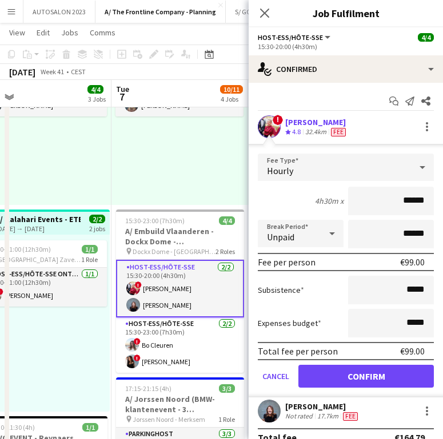
click at [292, 403] on div "Julie Michel" at bounding box center [322, 406] width 75 height 10
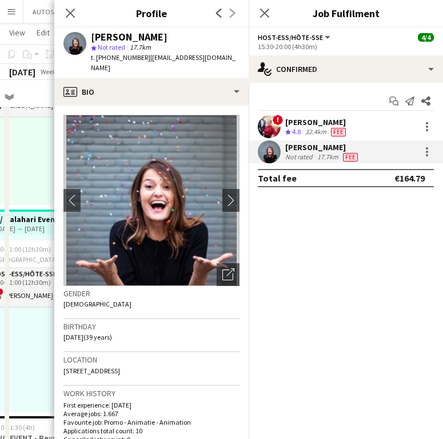
scroll to position [25, 0]
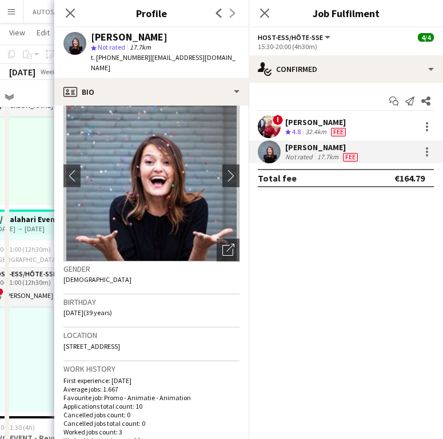
click at [198, 170] on img at bounding box center [151, 175] width 176 height 171
click at [212, 166] on img at bounding box center [151, 175] width 176 height 171
click at [222, 170] on app-icon "chevron-right" at bounding box center [231, 176] width 18 height 12
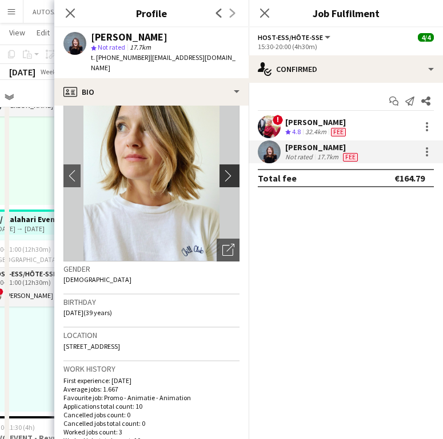
click at [222, 170] on app-icon "chevron-right" at bounding box center [231, 176] width 18 height 12
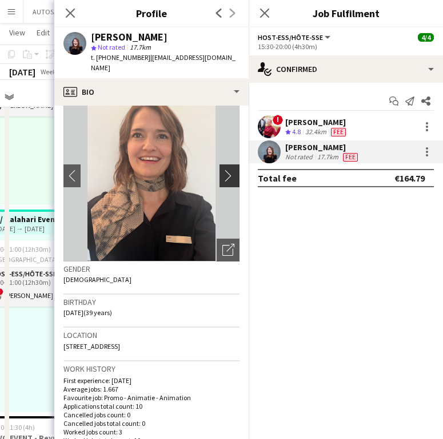
click at [222, 170] on app-icon "chevron-right" at bounding box center [231, 176] width 18 height 12
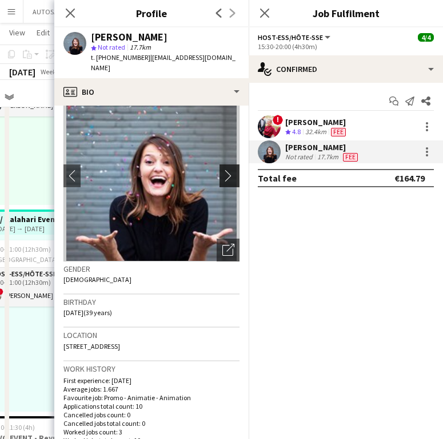
click at [222, 170] on app-icon "chevron-right" at bounding box center [231, 176] width 18 height 12
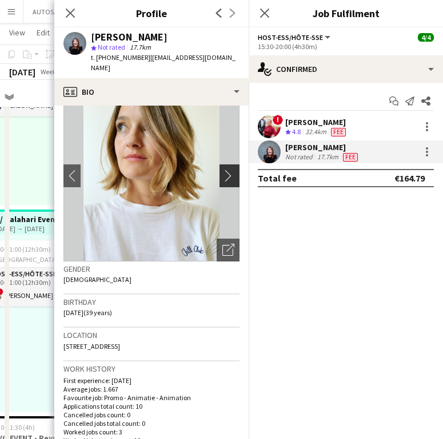
click at [222, 170] on app-icon "chevron-right" at bounding box center [231, 176] width 18 height 12
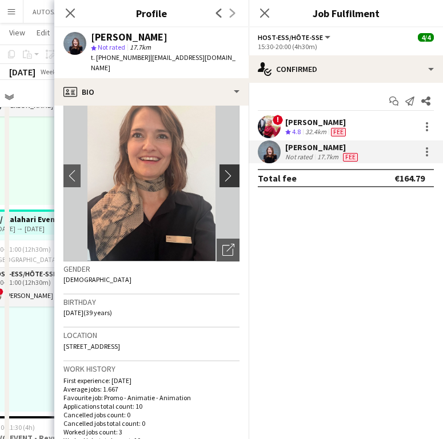
click at [222, 170] on app-icon "chevron-right" at bounding box center [231, 176] width 18 height 12
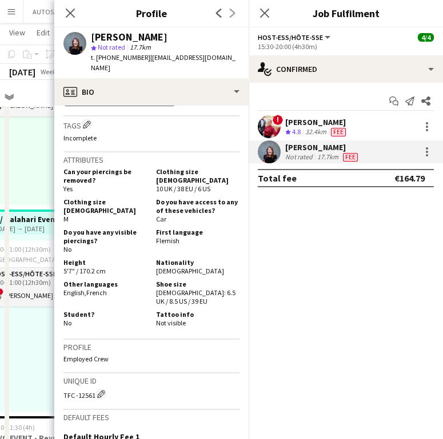
scroll to position [499, 0]
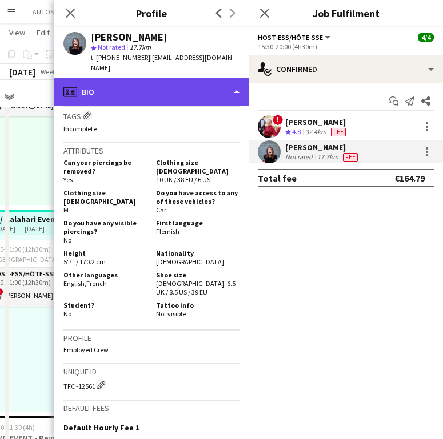
click at [182, 85] on div "profile Bio" at bounding box center [151, 91] width 194 height 27
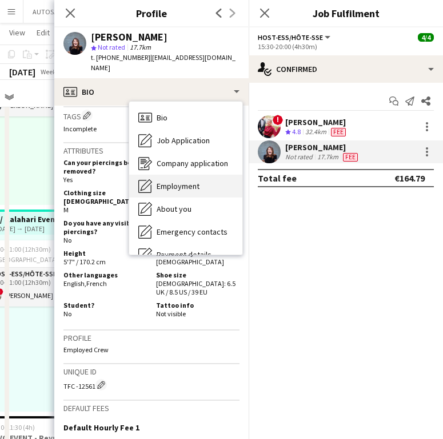
click at [188, 175] on div "Employment Employment" at bounding box center [185, 186] width 113 height 23
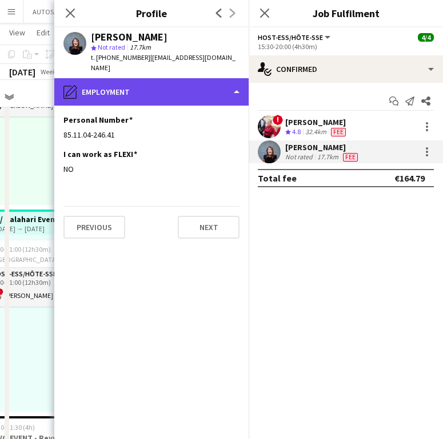
click at [147, 80] on div "pencil4 Employment" at bounding box center [151, 91] width 194 height 27
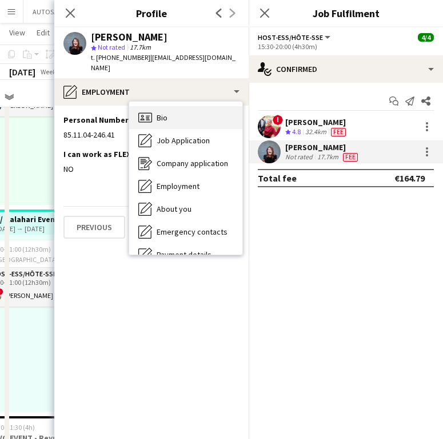
click at [166, 106] on div "Bio Bio" at bounding box center [185, 117] width 113 height 23
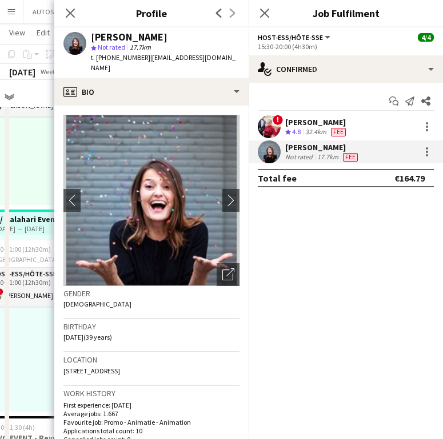
click at [34, 137] on div "12:30-16:30 (4h) 2/2 pin Aalst 1 Role Host-ess/Hôte-sse 2/2 12:30-16:30 (4h) ! …" at bounding box center [44, 116] width 134 height 177
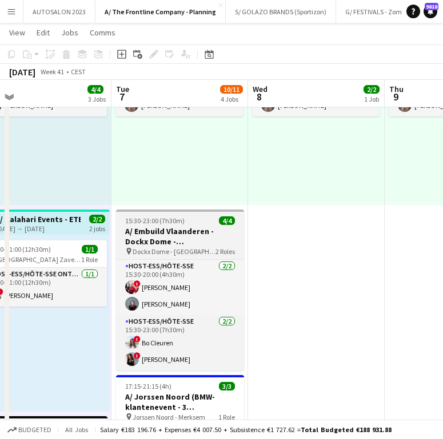
click at [174, 235] on h3 "A/ Embuild Vlaanderen - Dockx Dome - Brussel" at bounding box center [180, 236] width 128 height 21
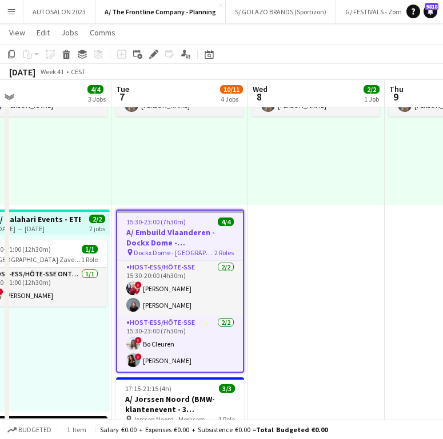
click at [154, 61] on app-toolbar "Copy Paste Paste Ctrl+V Paste with crew Ctrl+Shift+V Paste linked Job [GEOGRAPH…" at bounding box center [221, 54] width 443 height 19
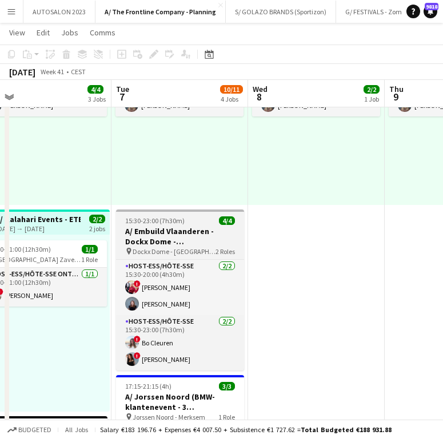
click at [166, 219] on span "15:30-23:00 (7h30m)" at bounding box center [154, 220] width 59 height 9
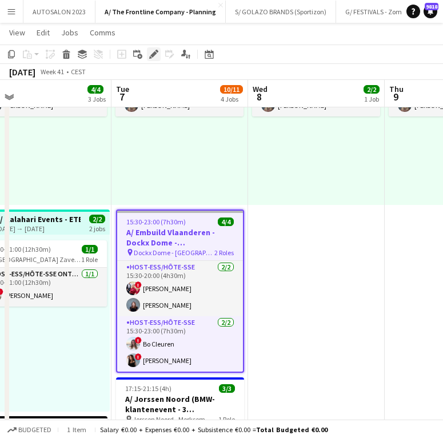
click at [148, 51] on div "Edit" at bounding box center [154, 54] width 14 height 14
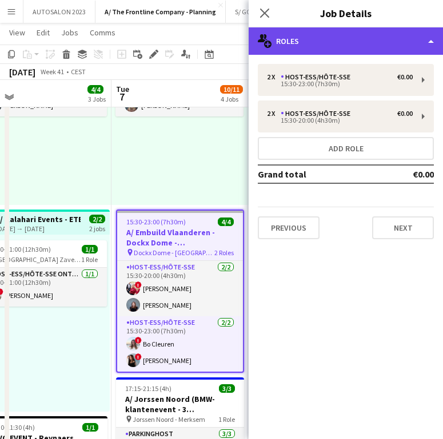
click at [401, 43] on div "multiple-users-add Roles" at bounding box center [345, 40] width 194 height 27
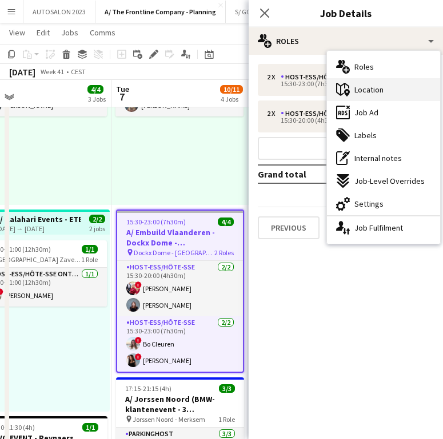
click at [392, 87] on div "maps-pin-1 Location" at bounding box center [383, 89] width 113 height 23
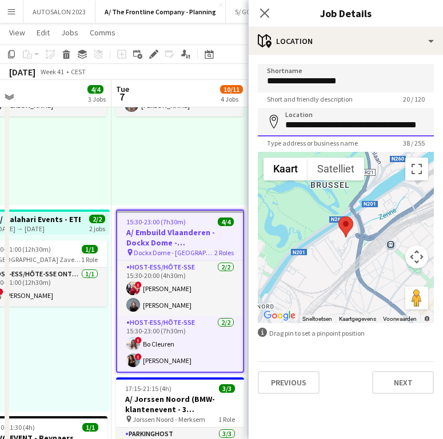
click at [351, 122] on input "**********" at bounding box center [346, 122] width 176 height 29
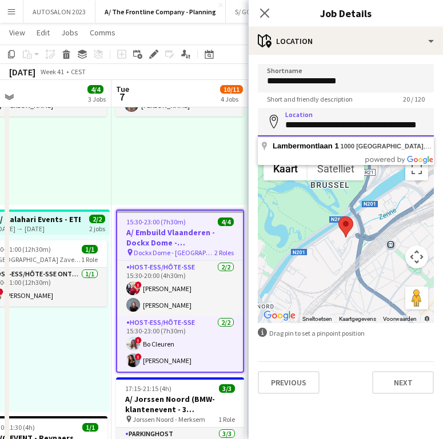
click at [351, 122] on input "**********" at bounding box center [346, 122] width 176 height 29
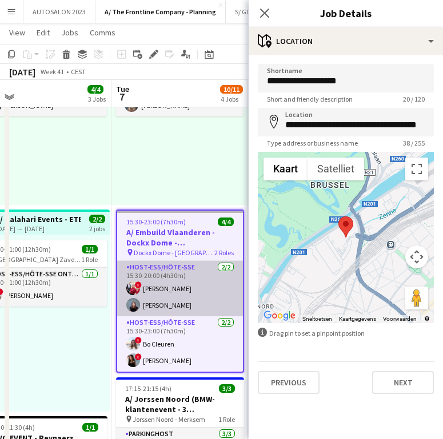
click at [170, 312] on app-card-role "Host-ess/Hôte-sse 2/2 15:30-20:00 (4h30m) ! Eleni Baas Julie Michel" at bounding box center [180, 288] width 126 height 55
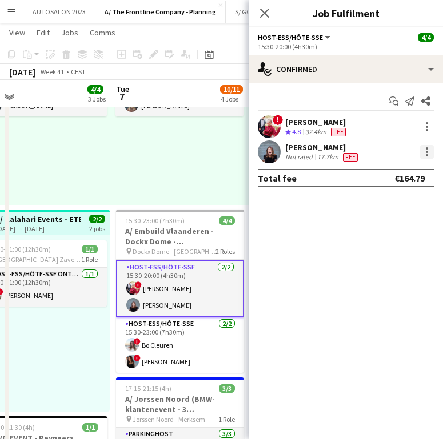
click at [428, 154] on div at bounding box center [427, 152] width 14 height 14
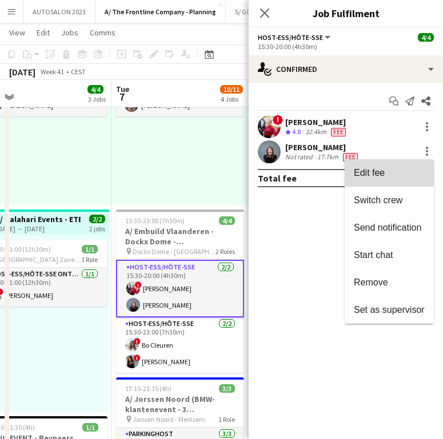
click at [385, 178] on span "Edit fee" at bounding box center [388, 173] width 71 height 10
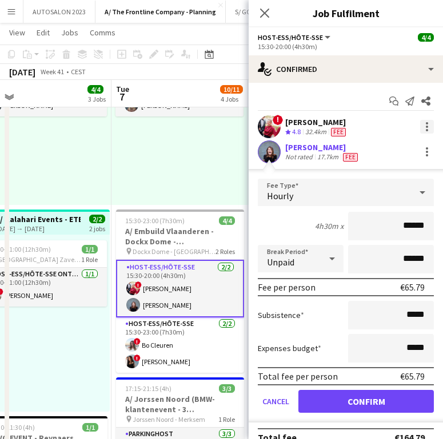
click at [420, 122] on div at bounding box center [427, 127] width 14 height 14
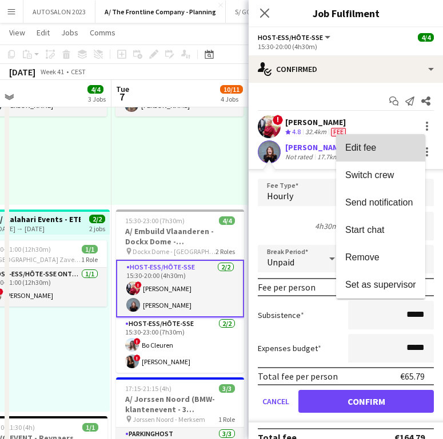
click at [393, 135] on button "Edit fee" at bounding box center [380, 147] width 89 height 27
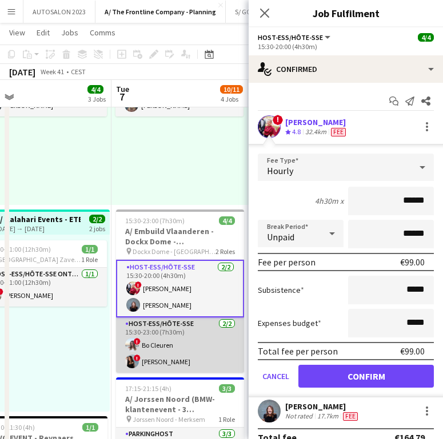
click at [167, 355] on app-card-role "Host-ess/Hôte-sse 2/2 15:30-23:00 (7h30m) ! Bo Cleuren ! Charlotte Goeman" at bounding box center [180, 344] width 128 height 55
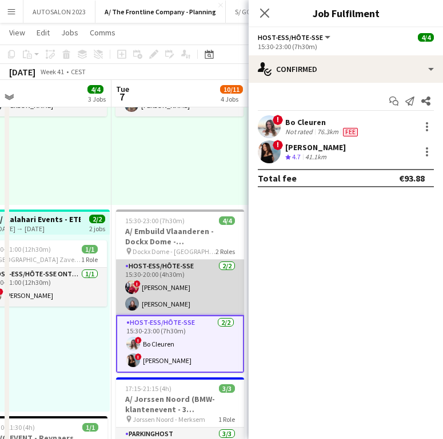
click at [197, 301] on app-card-role "Host-ess/Hôte-sse 2/2 15:30-20:00 (4h30m) ! Eleni Baas Julie Michel" at bounding box center [180, 287] width 128 height 55
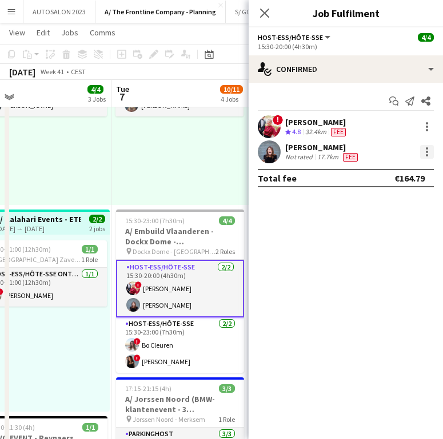
click at [423, 151] on div at bounding box center [427, 152] width 14 height 14
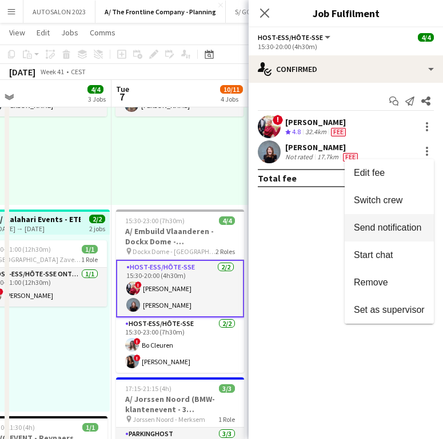
click at [389, 232] on span "Send notification" at bounding box center [388, 228] width 71 height 10
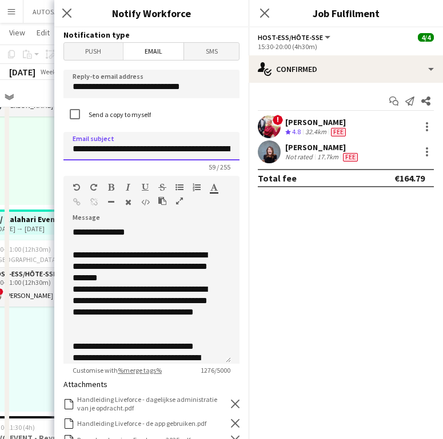
drag, startPoint x: 162, startPoint y: 150, endPoint x: 108, endPoint y: 149, distance: 53.7
click at [108, 149] on input "**********" at bounding box center [151, 146] width 176 height 29
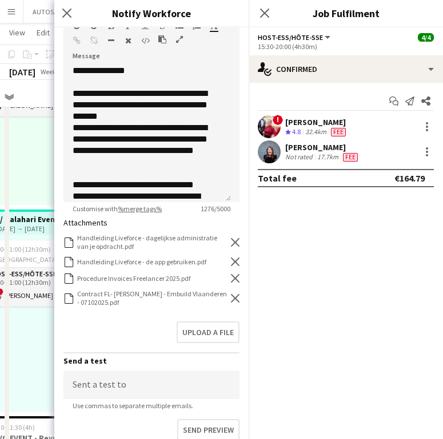
scroll to position [237, 0]
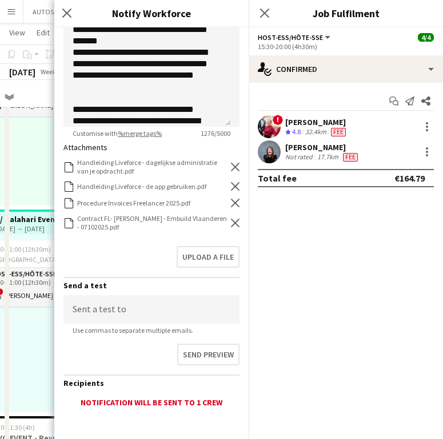
type input "**********"
click at [231, 200] on icon "Remove" at bounding box center [235, 203] width 9 height 9
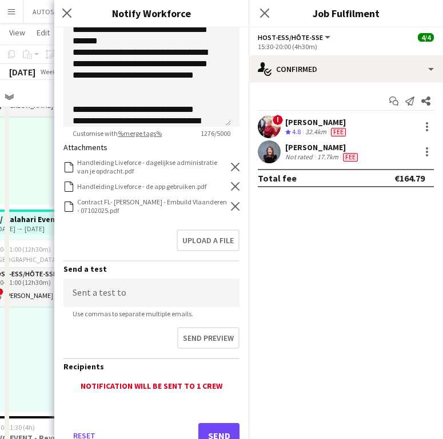
click at [231, 204] on icon "Remove" at bounding box center [235, 206] width 9 height 9
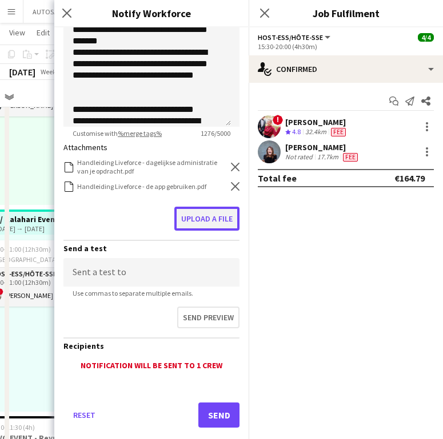
click at [211, 214] on button "Upload a file" at bounding box center [206, 219] width 65 height 24
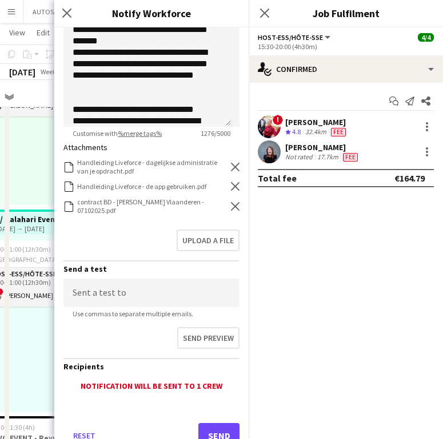
scroll to position [278, 0]
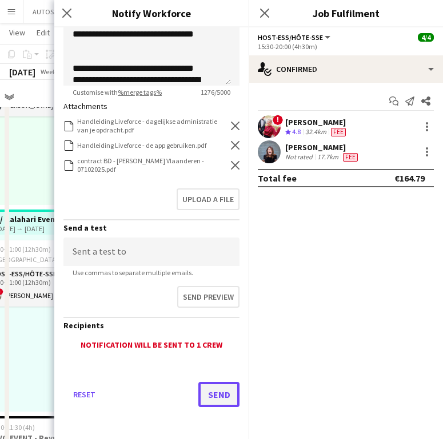
click at [218, 388] on button "Send" at bounding box center [218, 394] width 41 height 25
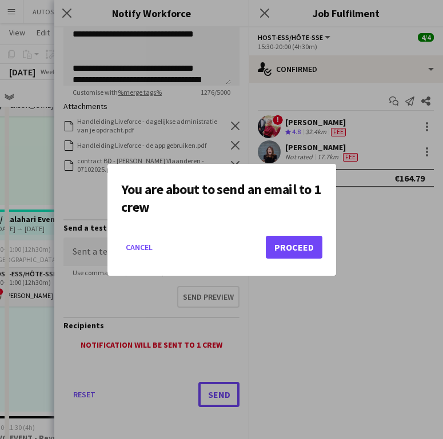
scroll to position [0, 0]
click at [284, 254] on button "Proceed" at bounding box center [294, 247] width 57 height 23
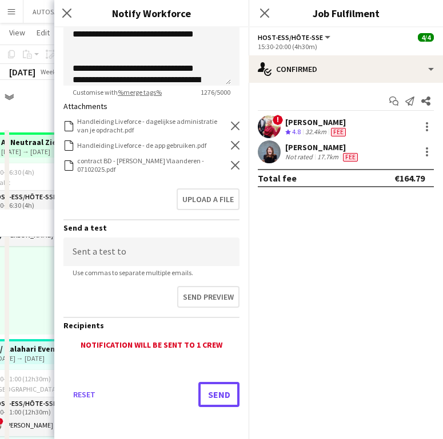
scroll to position [130, 0]
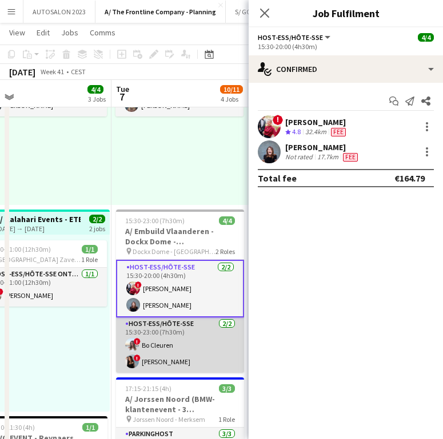
click at [154, 340] on app-card-role "Host-ess/Hôte-sse 2/2 15:30-23:00 (7h30m) ! Bo Cleuren ! Charlotte Goeman" at bounding box center [180, 344] width 128 height 55
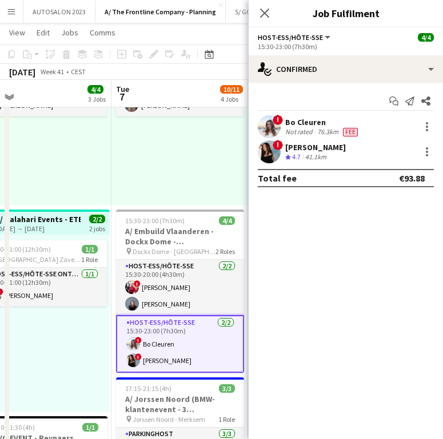
click at [308, 123] on div "Bo Cleuren" at bounding box center [322, 122] width 75 height 10
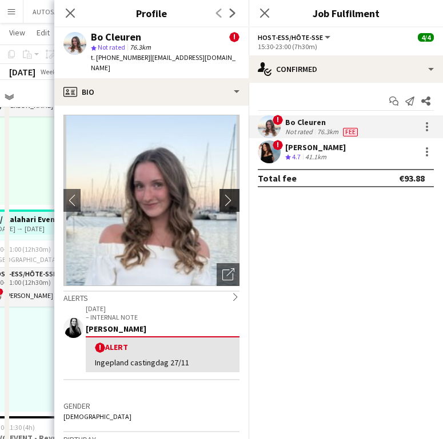
click at [219, 189] on button "chevron-right" at bounding box center [230, 200] width 23 height 23
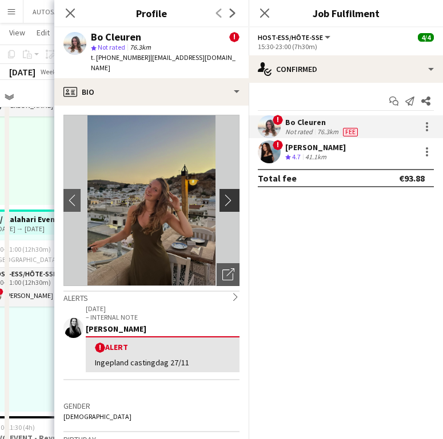
click at [222, 194] on app-icon "chevron-right" at bounding box center [231, 200] width 18 height 12
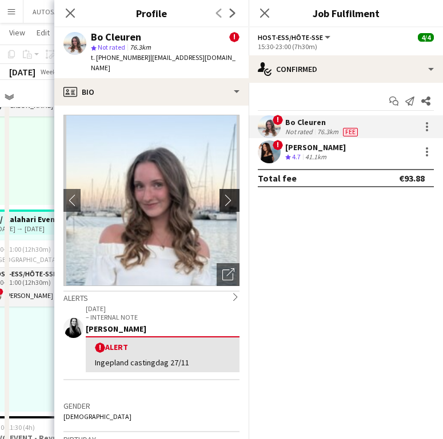
click at [222, 194] on app-icon "chevron-right" at bounding box center [231, 200] width 18 height 12
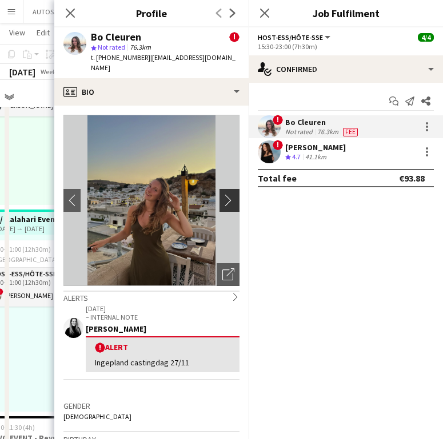
click at [222, 194] on app-icon "chevron-right" at bounding box center [231, 200] width 18 height 12
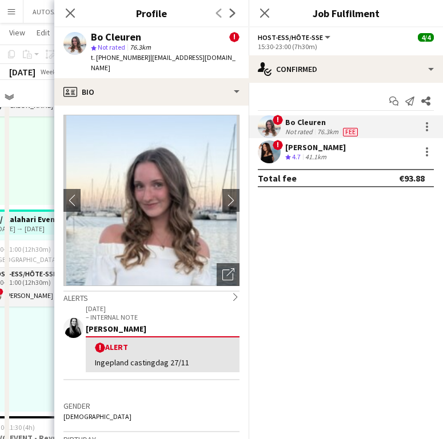
click at [159, 176] on img at bounding box center [151, 200] width 176 height 171
click at [222, 268] on icon "Open photos pop-in" at bounding box center [228, 274] width 12 height 12
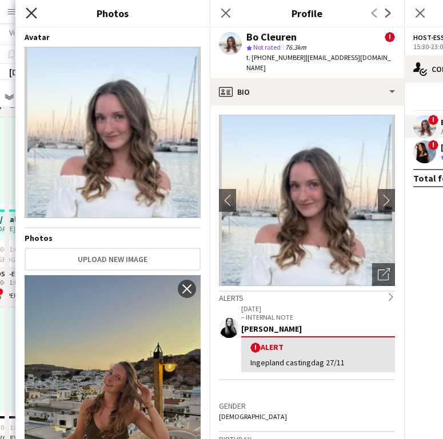
click at [33, 13] on icon "Close pop-in" at bounding box center [31, 12] width 11 height 11
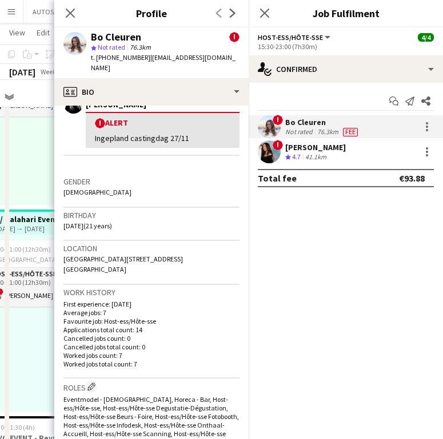
scroll to position [175, 0]
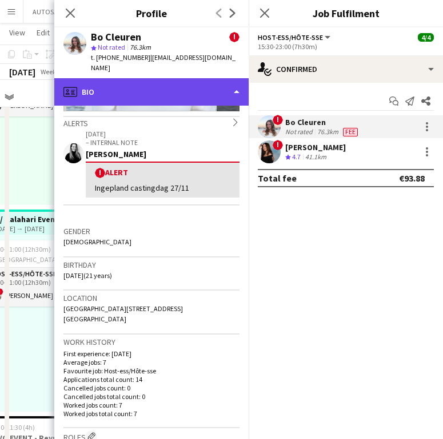
click at [167, 81] on div "profile Bio" at bounding box center [151, 91] width 194 height 27
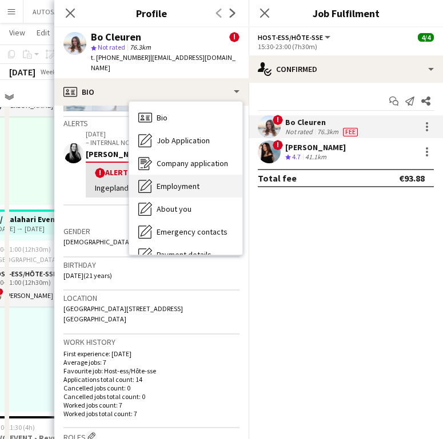
click at [183, 181] on span "Employment" at bounding box center [177, 186] width 43 height 10
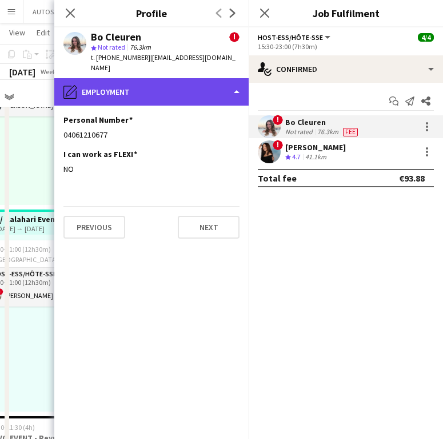
click at [108, 78] on div "pencil4 Employment" at bounding box center [151, 91] width 194 height 27
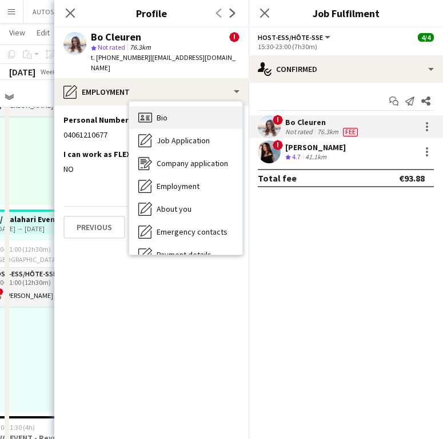
click at [165, 112] on span "Bio" at bounding box center [161, 117] width 11 height 10
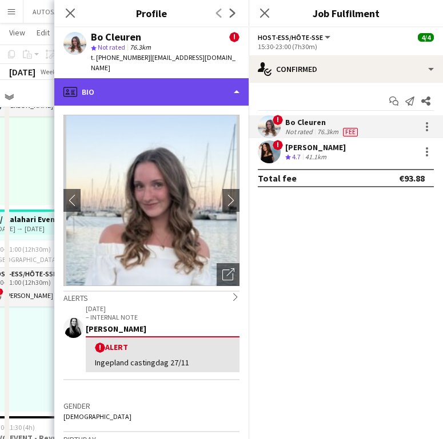
click at [160, 90] on div "profile Bio" at bounding box center [151, 91] width 194 height 27
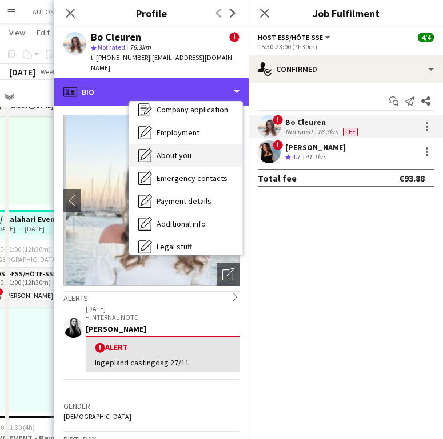
scroll to position [107, 0]
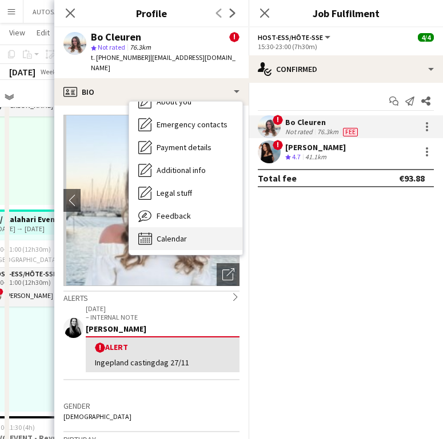
click at [177, 234] on span "Calendar" at bounding box center [171, 239] width 30 height 10
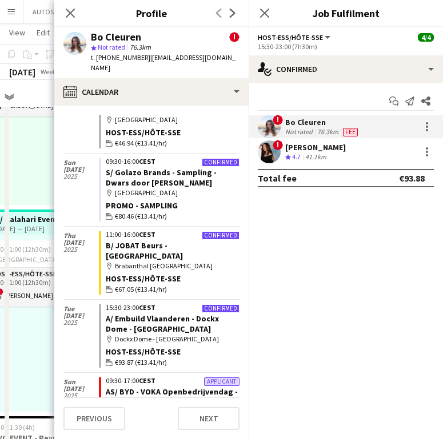
scroll to position [497, 0]
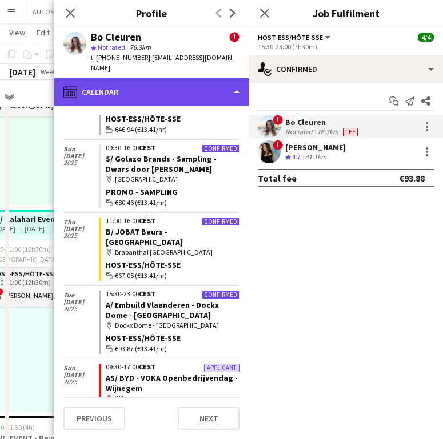
click at [143, 90] on div "calendar-full Calendar" at bounding box center [151, 91] width 194 height 27
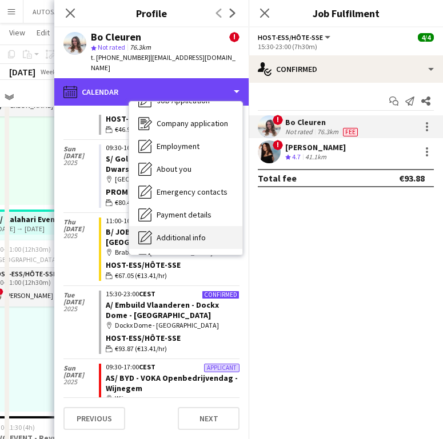
scroll to position [38, 0]
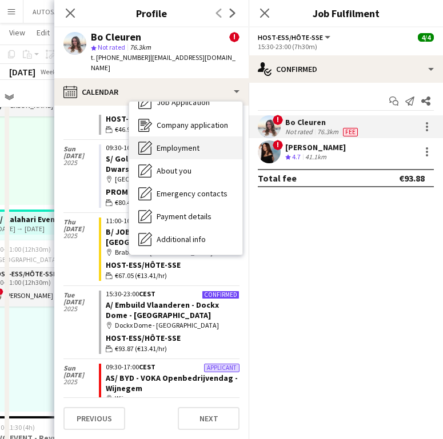
click at [186, 143] on span "Employment" at bounding box center [177, 148] width 43 height 10
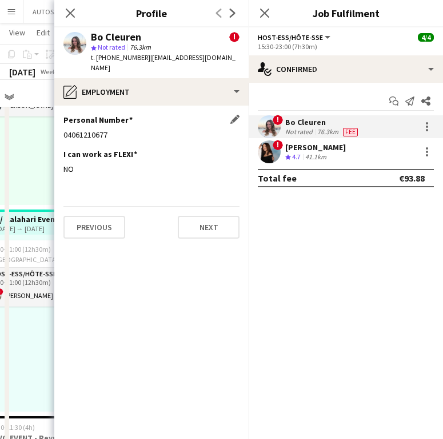
click at [90, 130] on div "04061210677" at bounding box center [151, 135] width 176 height 10
copy div "04061210677"
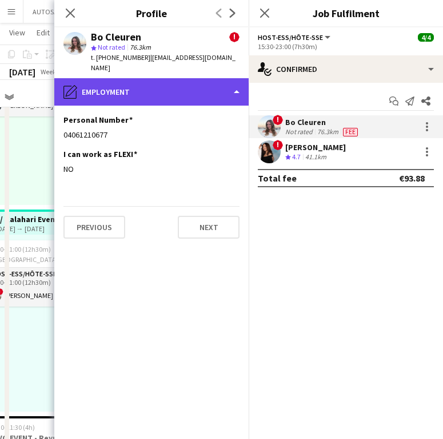
click at [114, 85] on div "pencil4 Employment" at bounding box center [151, 91] width 194 height 27
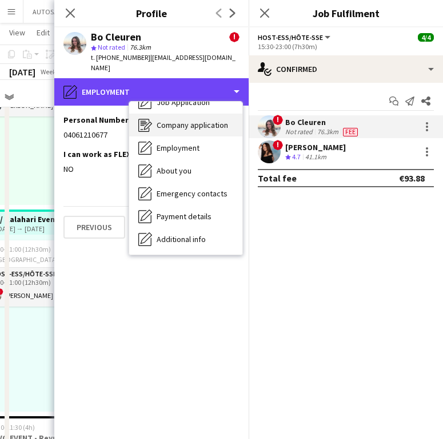
scroll to position [7, 0]
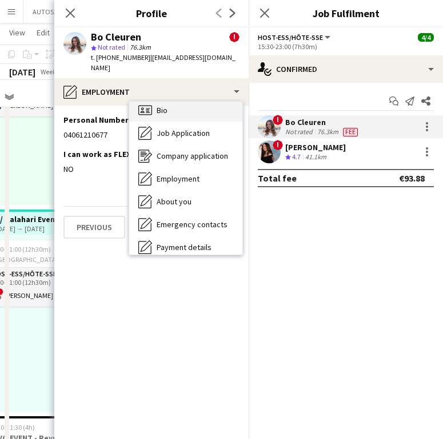
click at [182, 106] on div "Bio Bio" at bounding box center [185, 110] width 113 height 23
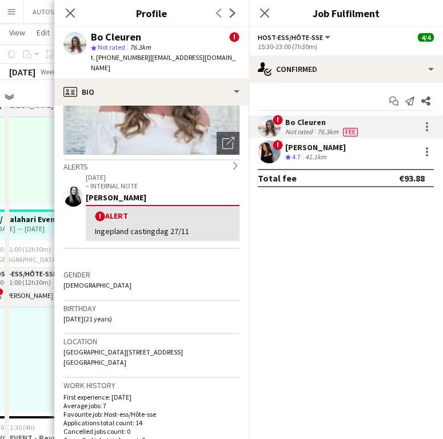
scroll to position [159, 0]
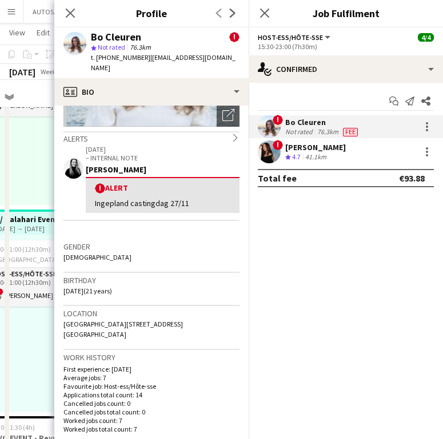
click at [104, 320] on span "[GEOGRAPHIC_DATA][STREET_ADDRESS][GEOGRAPHIC_DATA]" at bounding box center [122, 329] width 119 height 19
copy span "[GEOGRAPHIC_DATA][STREET_ADDRESS][GEOGRAPHIC_DATA]"
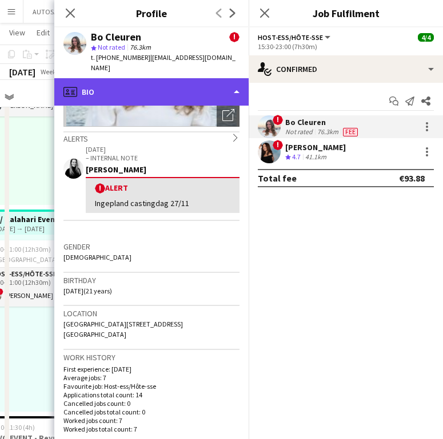
click at [131, 91] on div "profile Bio" at bounding box center [151, 91] width 194 height 27
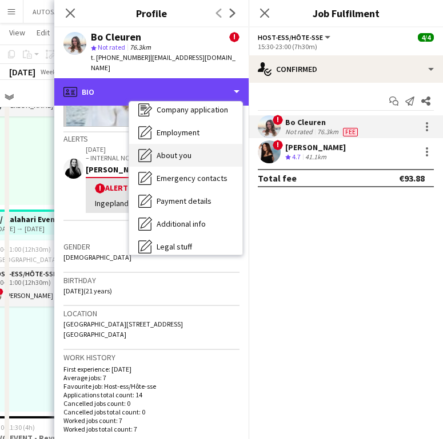
scroll to position [56, 0]
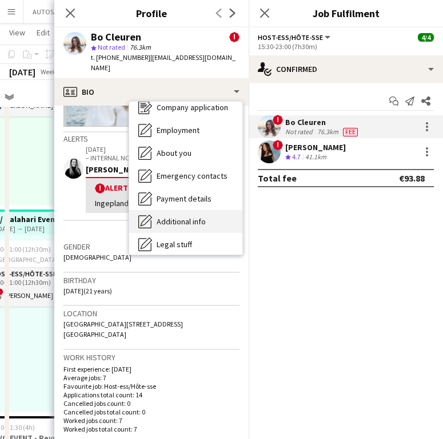
click at [187, 216] on span "Additional info" at bounding box center [180, 221] width 49 height 10
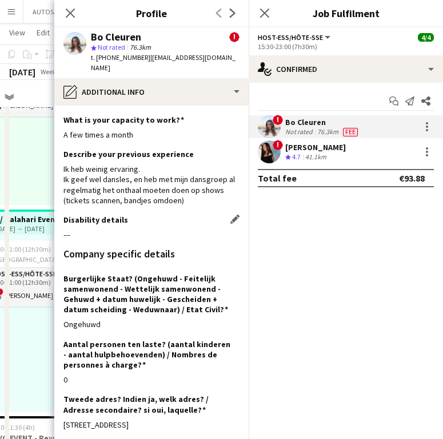
scroll to position [164, 0]
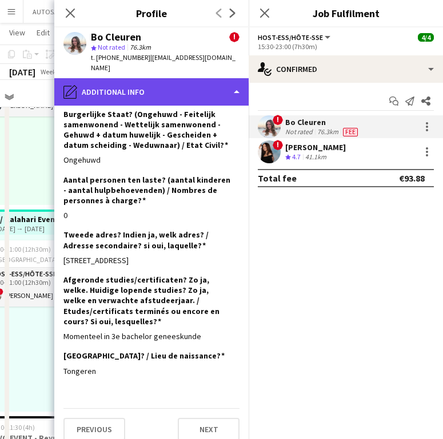
click at [126, 78] on div "pencil4 Additional info" at bounding box center [151, 91] width 194 height 27
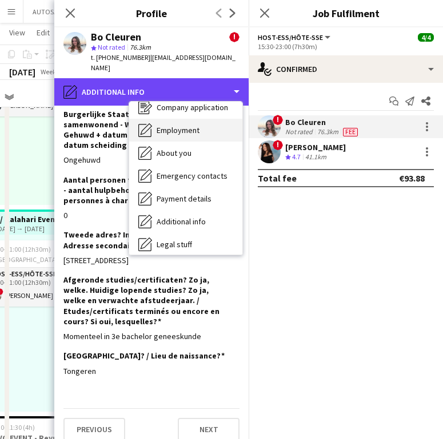
scroll to position [7, 0]
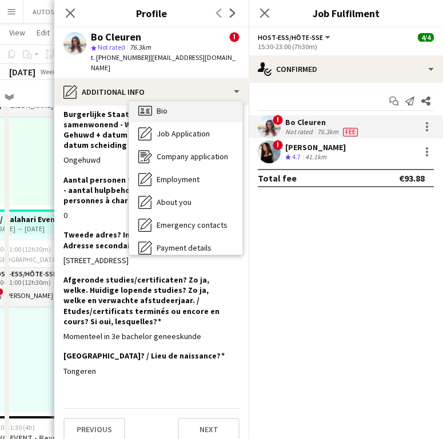
click at [163, 106] on span "Bio" at bounding box center [161, 111] width 11 height 10
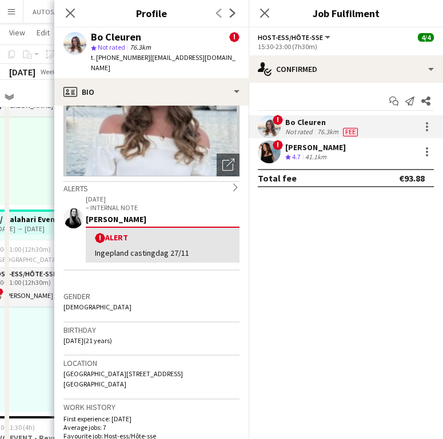
scroll to position [116, 0]
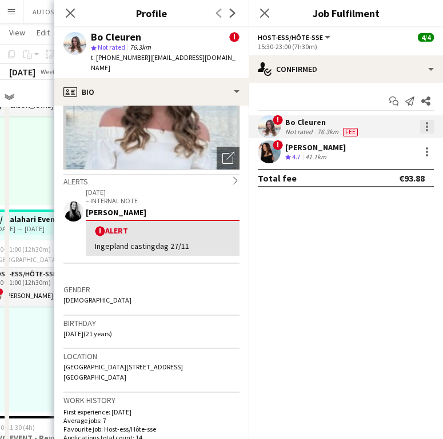
click at [428, 123] on div at bounding box center [427, 127] width 14 height 14
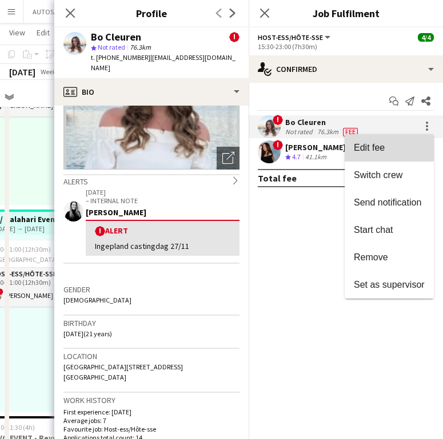
click at [404, 141] on button "Edit fee" at bounding box center [388, 147] width 89 height 27
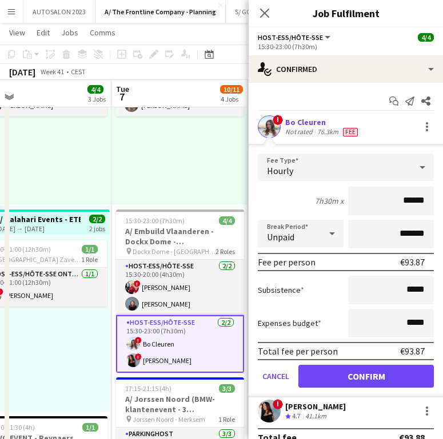
click at [321, 136] on div "76.3km" at bounding box center [328, 131] width 26 height 9
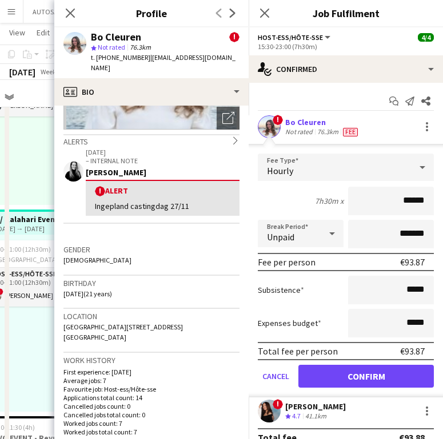
scroll to position [209, 0]
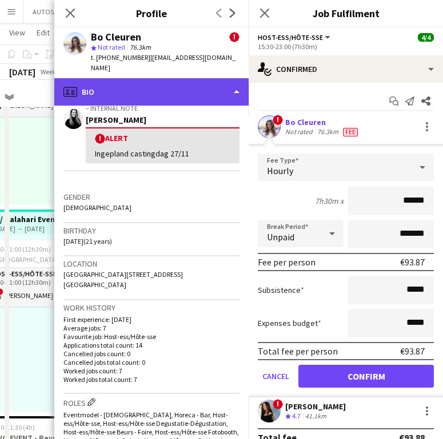
click at [104, 78] on div "profile Bio" at bounding box center [151, 91] width 194 height 27
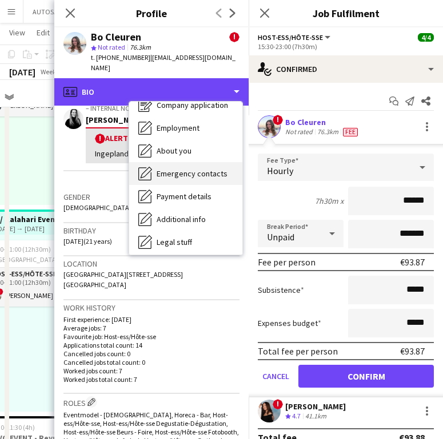
scroll to position [103, 0]
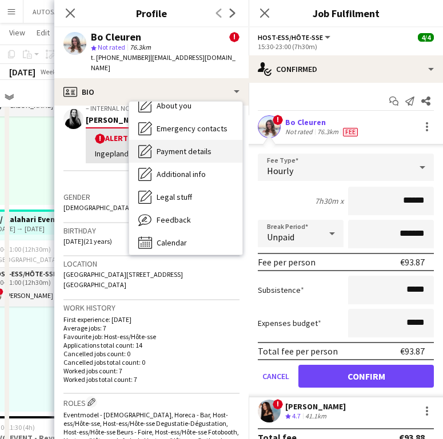
click at [191, 146] on span "Payment details" at bounding box center [183, 151] width 55 height 10
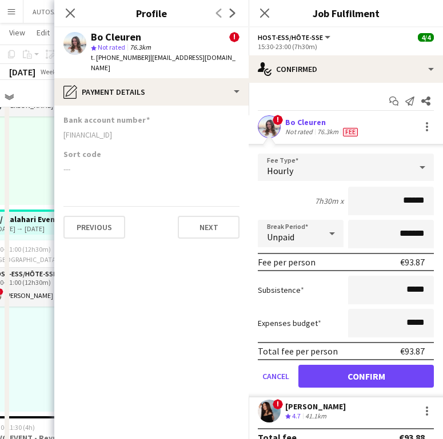
click at [85, 130] on div "BE65363166671096" at bounding box center [151, 135] width 176 height 10
copy div "BE65363166671096"
click at [74, 17] on icon at bounding box center [70, 12] width 11 height 11
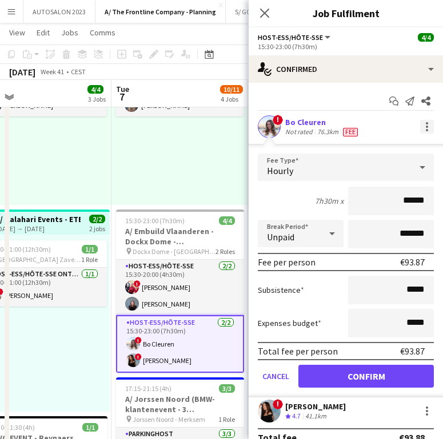
click at [421, 129] on div at bounding box center [427, 127] width 14 height 14
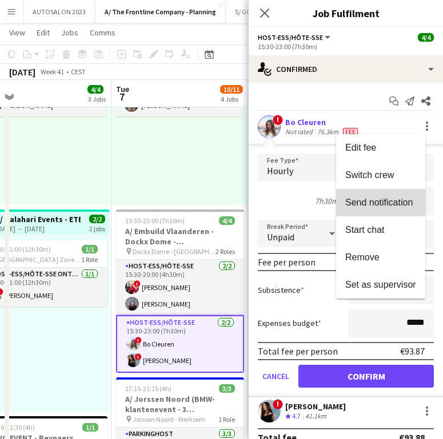
click at [380, 203] on span "Send notification" at bounding box center [378, 203] width 67 height 10
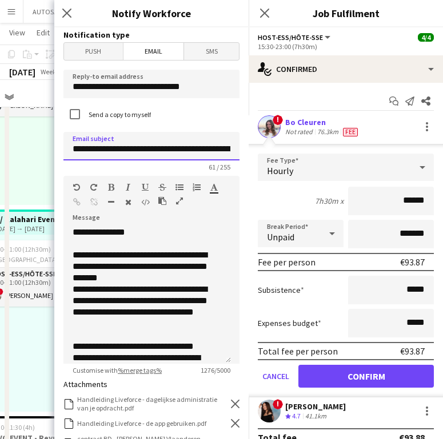
drag, startPoint x: 107, startPoint y: 148, endPoint x: 169, endPoint y: 148, distance: 62.2
click at [169, 148] on input "**********" at bounding box center [151, 146] width 176 height 29
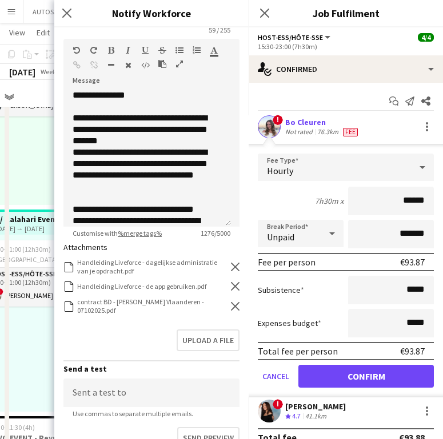
scroll to position [148, 0]
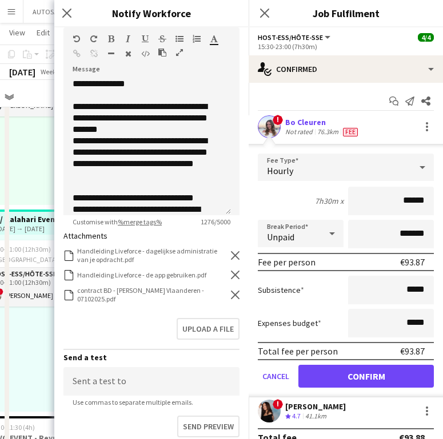
type input "**********"
click at [231, 297] on icon "Remove" at bounding box center [235, 295] width 9 height 9
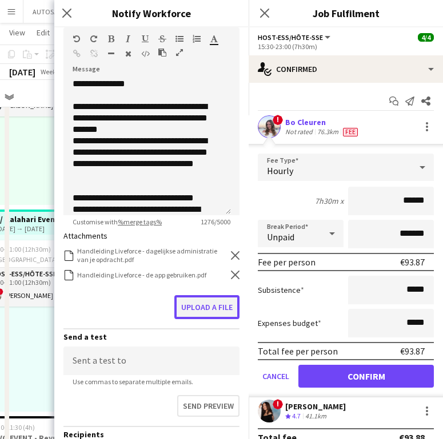
click at [224, 297] on button "Upload a file" at bounding box center [206, 307] width 65 height 24
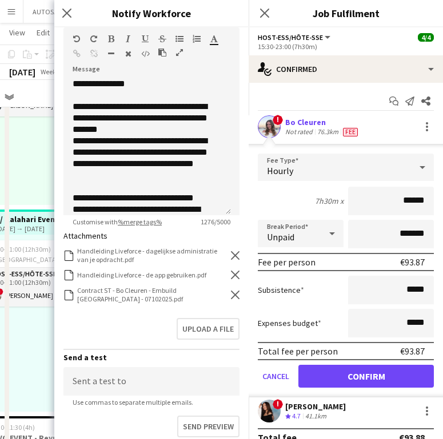
scroll to position [278, 0]
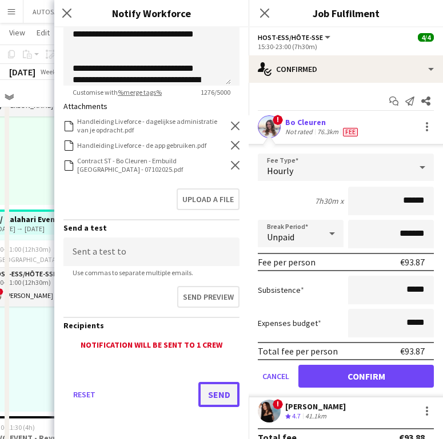
click at [211, 393] on button "Send" at bounding box center [218, 394] width 41 height 25
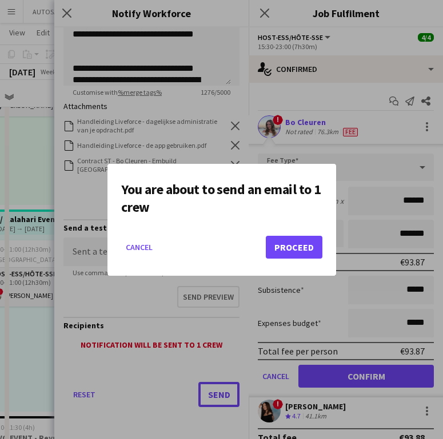
scroll to position [0, 0]
click at [289, 236] on button "Proceed" at bounding box center [294, 247] width 57 height 23
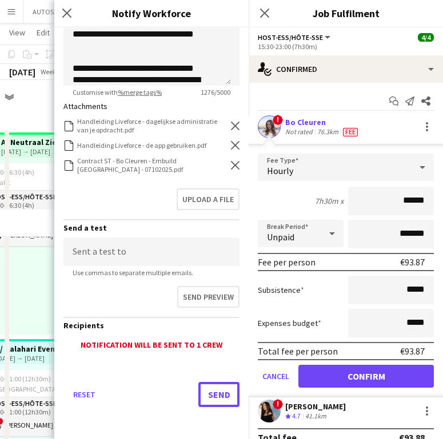
scroll to position [130, 0]
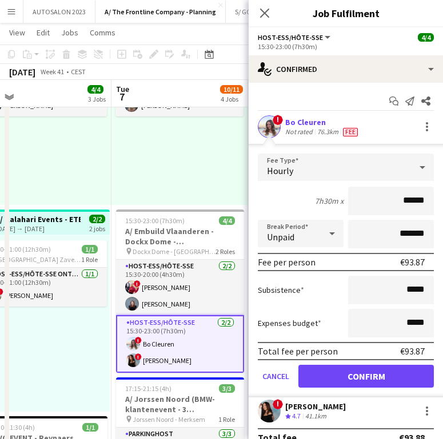
click at [304, 415] on div "41.1km" at bounding box center [316, 417] width 26 height 10
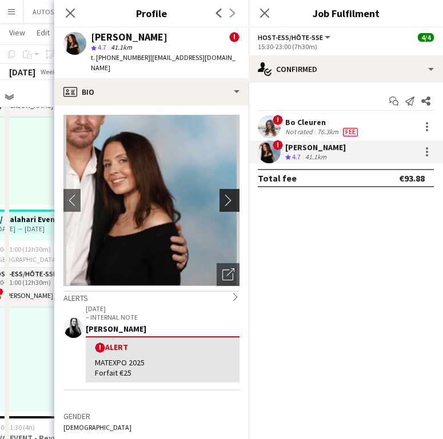
click at [222, 194] on app-icon "chevron-right" at bounding box center [231, 200] width 18 height 12
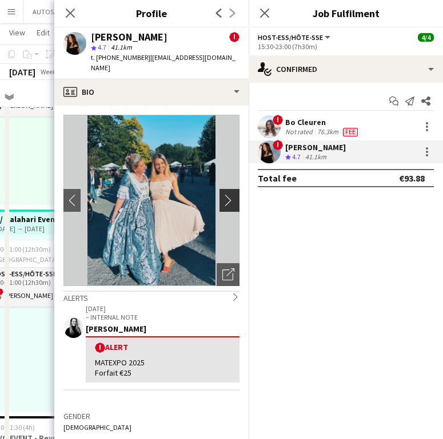
click at [222, 194] on app-icon "chevron-right" at bounding box center [231, 200] width 18 height 12
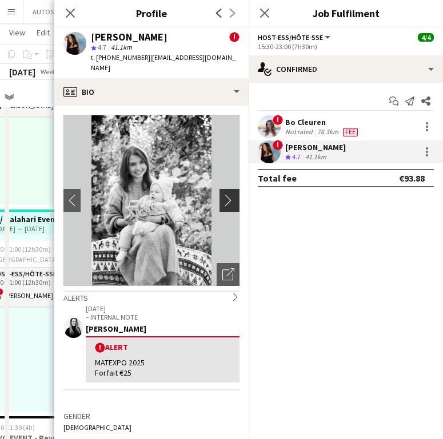
click at [222, 194] on app-icon "chevron-right" at bounding box center [231, 200] width 18 height 12
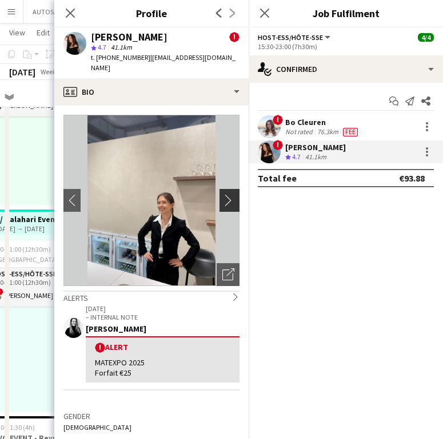
click at [224, 194] on app-icon "chevron-right" at bounding box center [231, 200] width 18 height 12
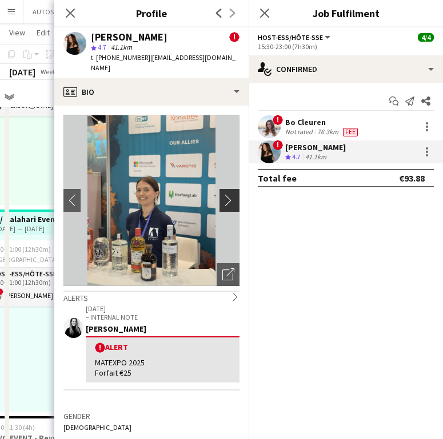
click at [224, 194] on app-icon "chevron-right" at bounding box center [231, 200] width 18 height 12
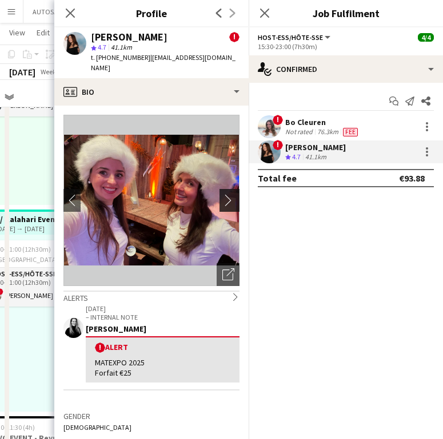
click at [224, 194] on app-icon "chevron-right" at bounding box center [231, 200] width 18 height 12
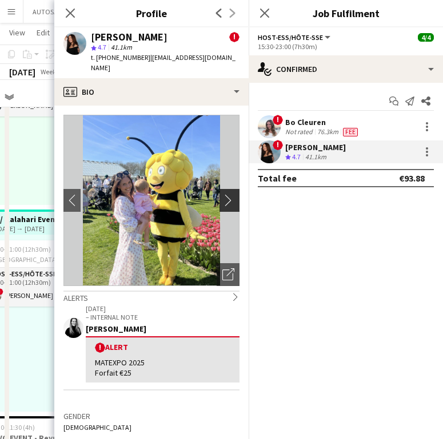
click at [224, 194] on app-icon "chevron-right" at bounding box center [231, 200] width 18 height 12
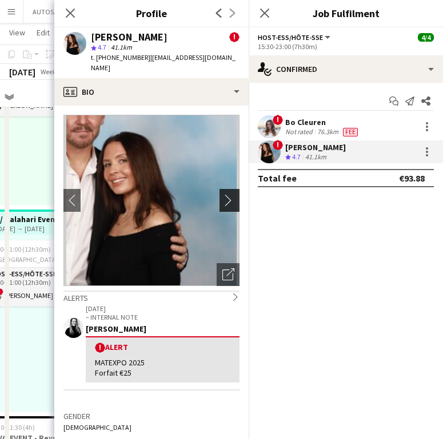
click at [224, 194] on app-icon "chevron-right" at bounding box center [231, 200] width 18 height 12
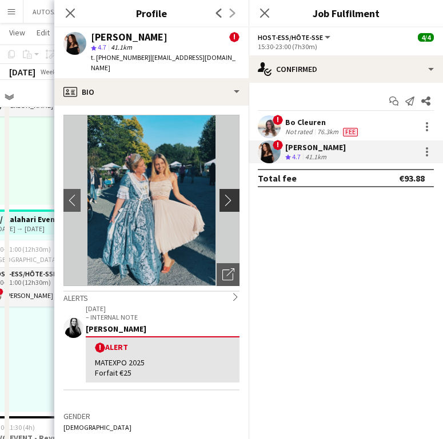
click at [224, 194] on app-icon "chevron-right" at bounding box center [231, 200] width 18 height 12
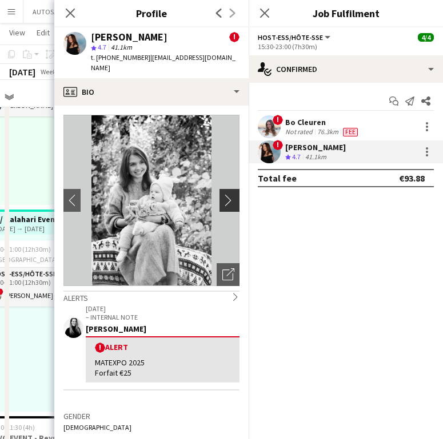
click at [224, 194] on app-icon "chevron-right" at bounding box center [231, 200] width 18 height 12
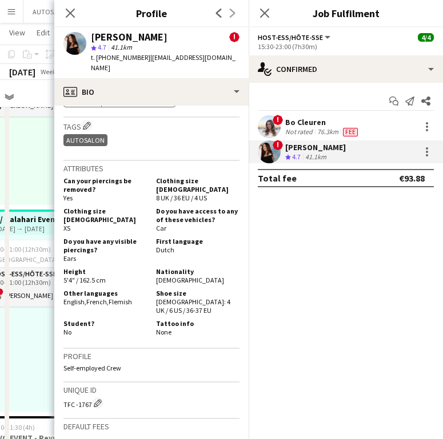
scroll to position [664, 0]
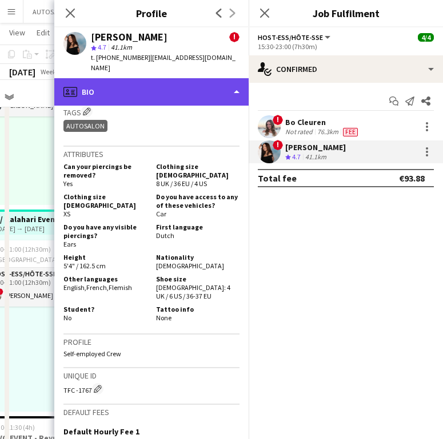
click at [141, 86] on div "profile Bio" at bounding box center [151, 91] width 194 height 27
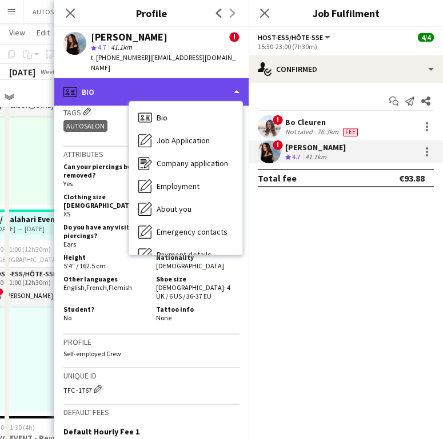
click at [142, 78] on div "profile Bio" at bounding box center [151, 91] width 194 height 27
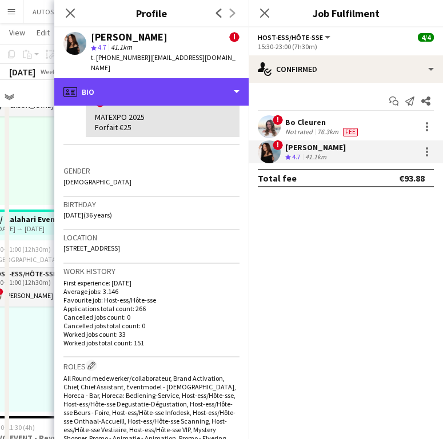
scroll to position [228, 0]
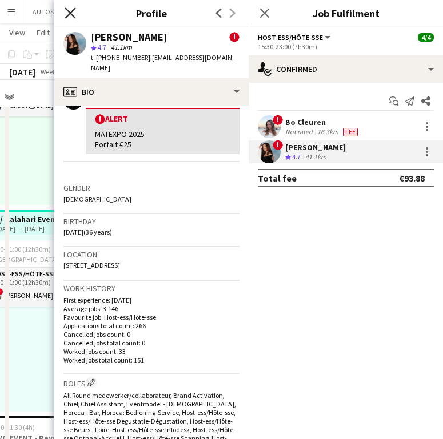
click at [66, 15] on icon "Close pop-in" at bounding box center [70, 12] width 11 height 11
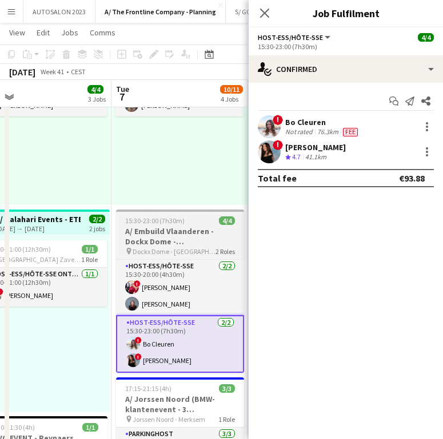
click at [151, 252] on span "Dockx Dome - Brussel" at bounding box center [173, 251] width 83 height 9
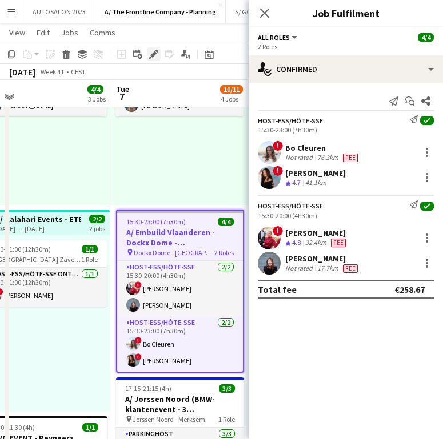
click at [154, 57] on icon "Edit" at bounding box center [153, 54] width 9 height 9
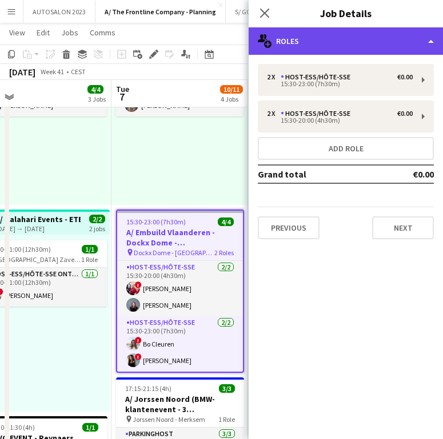
click at [355, 49] on div "multiple-users-add Roles" at bounding box center [345, 40] width 194 height 27
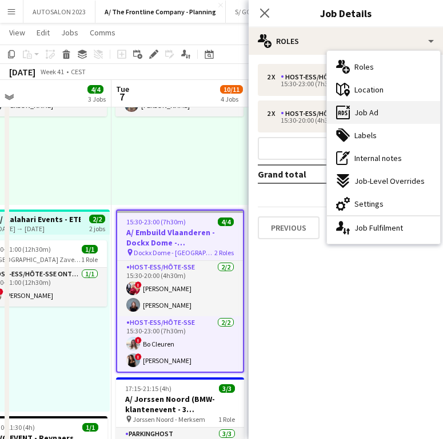
click at [357, 104] on div "ads-window Job Ad" at bounding box center [383, 112] width 113 height 23
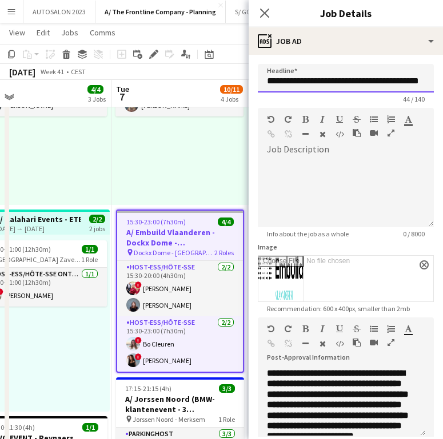
click at [334, 79] on input "**********" at bounding box center [346, 78] width 176 height 29
click at [166, 348] on app-card-role "Host-ess/Hôte-sse 2/2 15:30-23:00 (7h30m) ! Bo Cleuren ! Charlotte Goeman" at bounding box center [180, 343] width 126 height 55
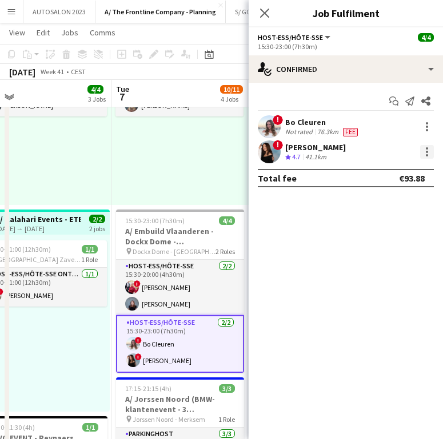
click at [420, 153] on div at bounding box center [427, 152] width 14 height 14
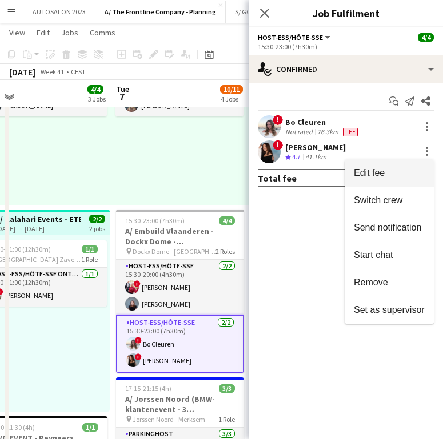
click at [384, 184] on button "Edit fee" at bounding box center [388, 172] width 89 height 27
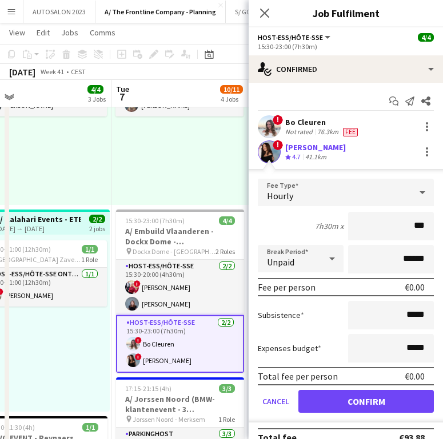
type input "**"
type input "***"
click at [402, 267] on input "******" at bounding box center [391, 259] width 86 height 29
click at [392, 260] on input "******" at bounding box center [391, 259] width 86 height 29
type input "*******"
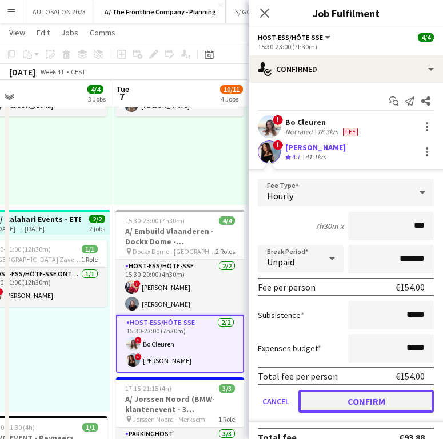
click at [383, 412] on button "Confirm" at bounding box center [365, 401] width 135 height 23
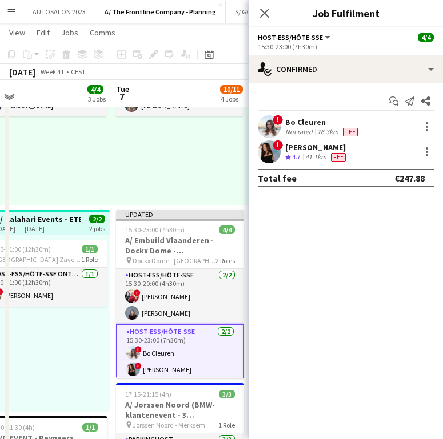
click at [265, 22] on div "Close pop-in" at bounding box center [264, 13] width 32 height 26
click at [265, 14] on icon at bounding box center [264, 12] width 11 height 11
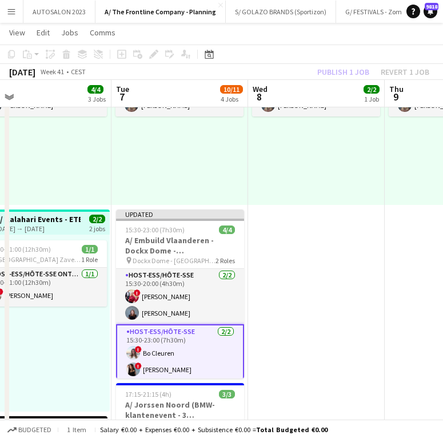
click at [332, 70] on div "Publish 1 job Revert 1 job" at bounding box center [372, 72] width 139 height 15
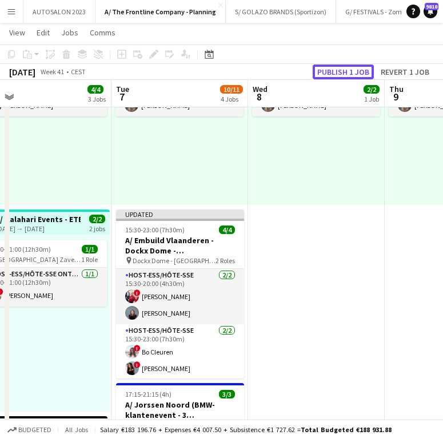
click at [332, 70] on button "Publish 1 job" at bounding box center [342, 72] width 61 height 15
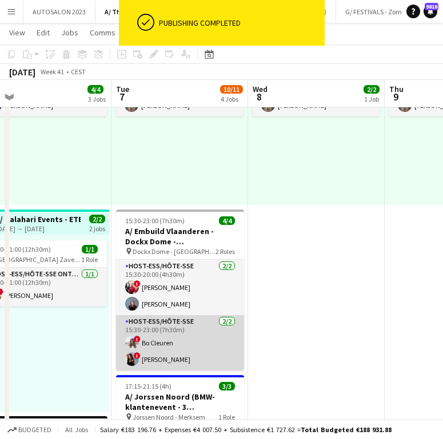
click at [170, 352] on app-card-role "Host-ess/Hôte-sse 2/2 15:30-23:00 (7h30m) ! Bo Cleuren ! Charlotte Goeman" at bounding box center [180, 342] width 128 height 55
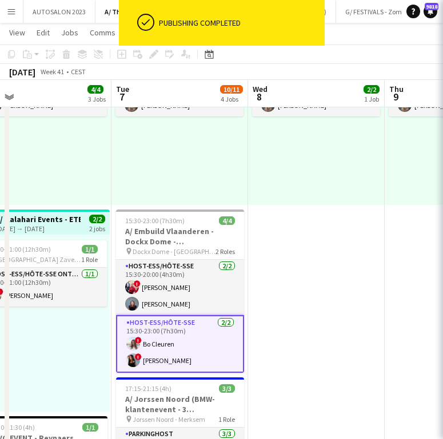
scroll to position [0, 297]
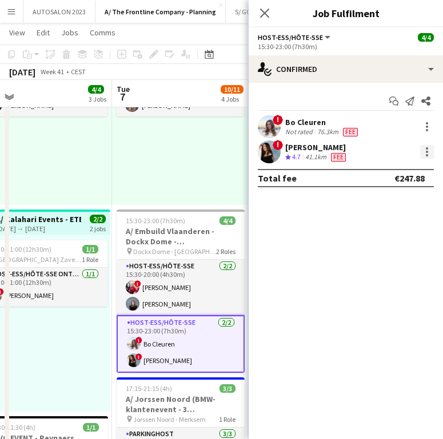
click at [424, 153] on div at bounding box center [427, 152] width 14 height 14
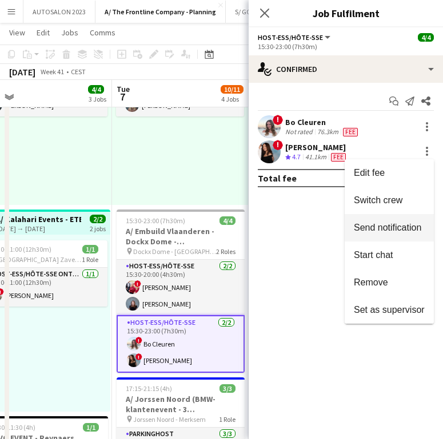
click at [401, 226] on span "Send notification" at bounding box center [386, 228] width 67 height 10
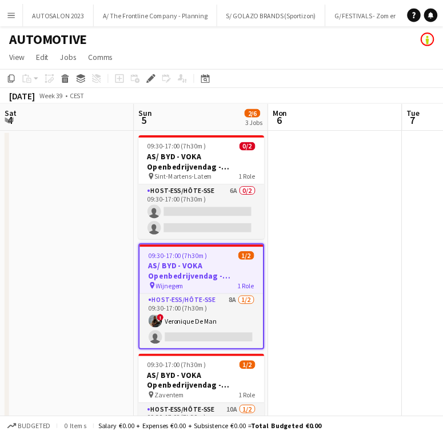
scroll to position [0, 393]
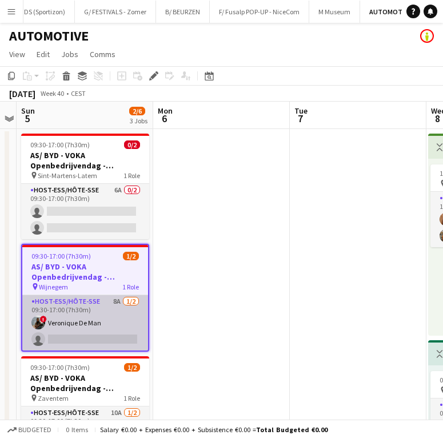
click at [79, 311] on app-card-role "Host-ess/Hôte-sse 8A [DATE] 09:30-17:00 (7h30m) ! Veronique De Man single-neutr…" at bounding box center [85, 322] width 126 height 55
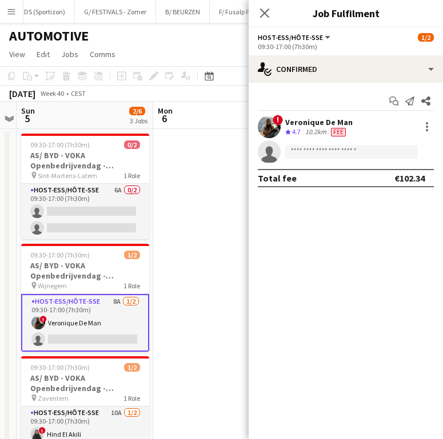
click at [359, 131] on div "! Veronique De Man Crew rating 4.7 10.2km Fee" at bounding box center [345, 126] width 194 height 23
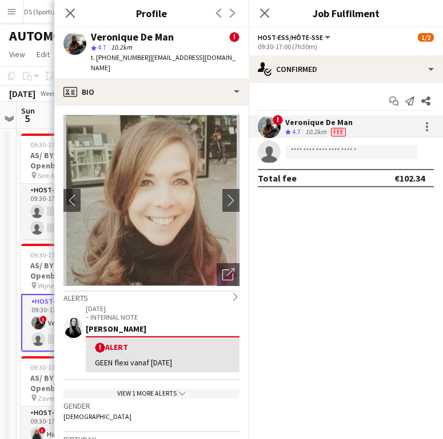
click at [208, 297] on div "Alerts chevron-right" at bounding box center [151, 297] width 176 height 13
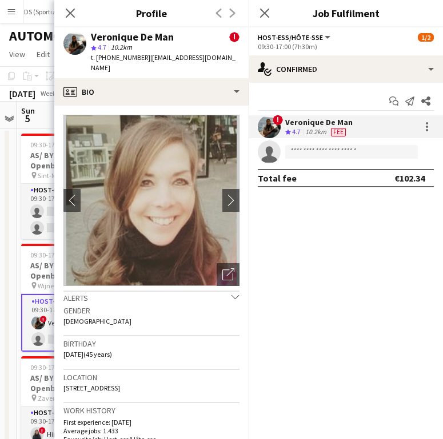
click at [221, 295] on div "Alerts chevron-down" at bounding box center [151, 297] width 176 height 13
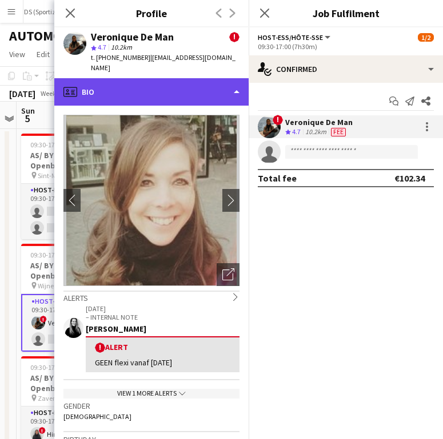
click at [216, 105] on div "profile Bio" at bounding box center [151, 91] width 194 height 27
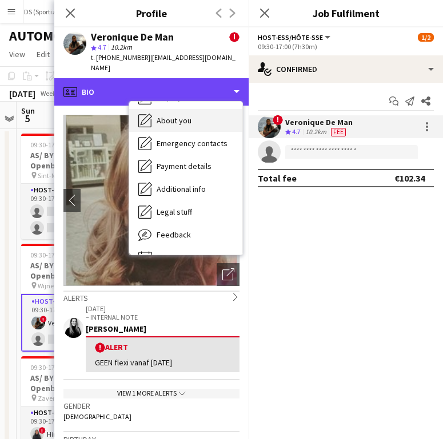
scroll to position [92, 0]
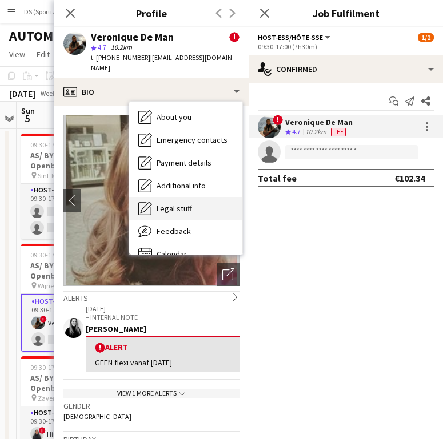
click at [191, 203] on div "Legal stuff Legal stuff" at bounding box center [185, 208] width 113 height 23
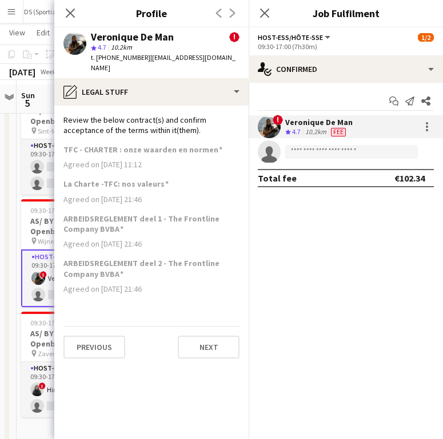
scroll to position [50, 0]
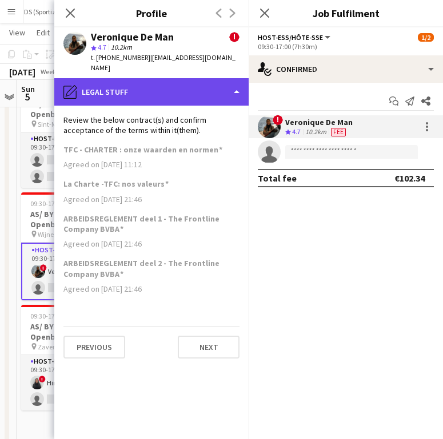
click at [204, 104] on div "pencil4 Legal stuff" at bounding box center [151, 91] width 194 height 27
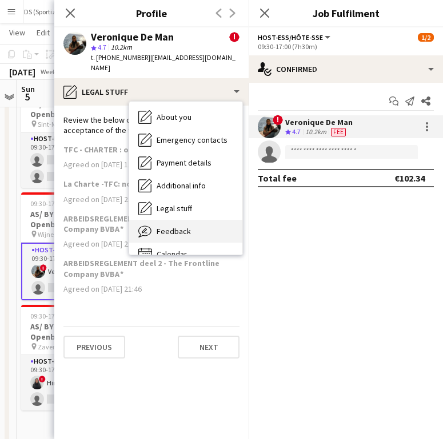
click at [184, 238] on div "Feedback Feedback" at bounding box center [185, 231] width 113 height 23
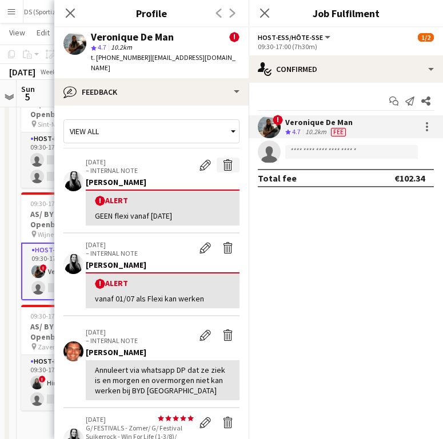
click at [222, 166] on app-icon "Delete alert" at bounding box center [227, 164] width 11 height 11
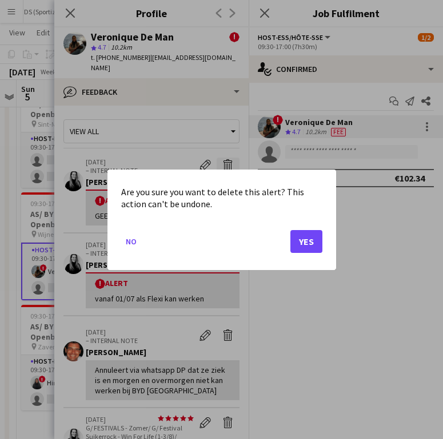
scroll to position [0, 0]
click at [309, 245] on button "Yes" at bounding box center [306, 241] width 32 height 23
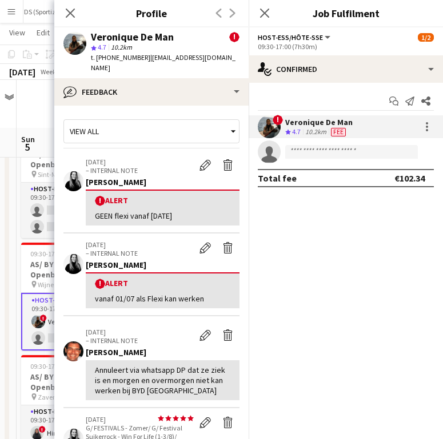
scroll to position [50, 0]
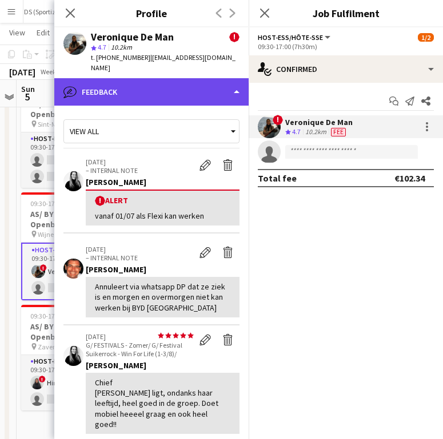
click at [119, 81] on div "bubble-pencil Feedback" at bounding box center [151, 91] width 194 height 27
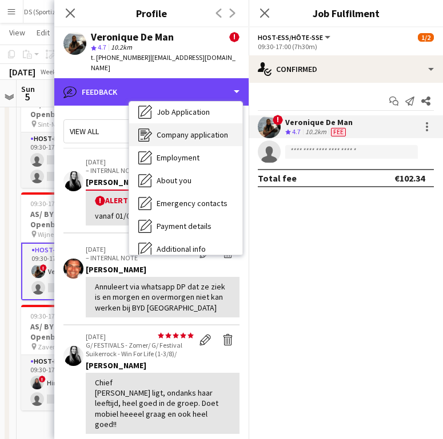
scroll to position [0, 0]
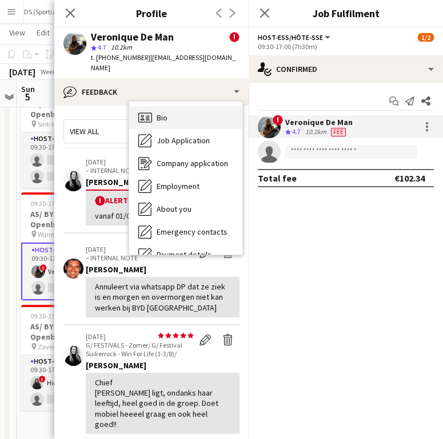
click at [169, 120] on div "Bio Bio" at bounding box center [185, 117] width 113 height 23
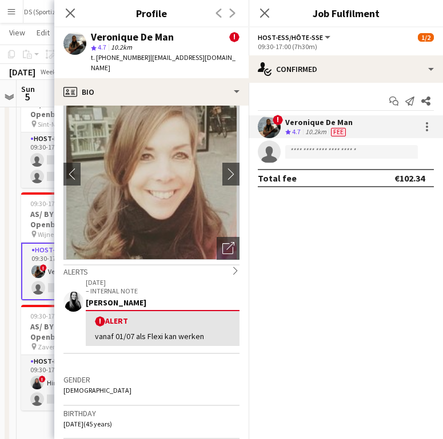
scroll to position [29, 0]
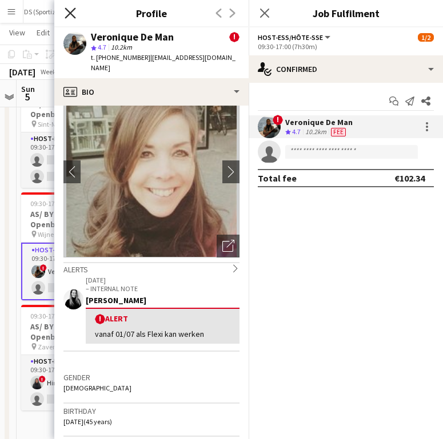
click at [70, 15] on icon "Close pop-in" at bounding box center [70, 12] width 11 height 11
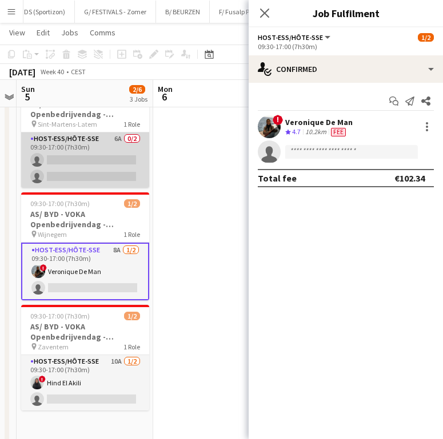
click at [140, 180] on app-card-role "Host-ess/Hôte-sse 6A 0/2 09:30-17:00 (7h30m) single-neutral-actions single-neut…" at bounding box center [85, 159] width 128 height 55
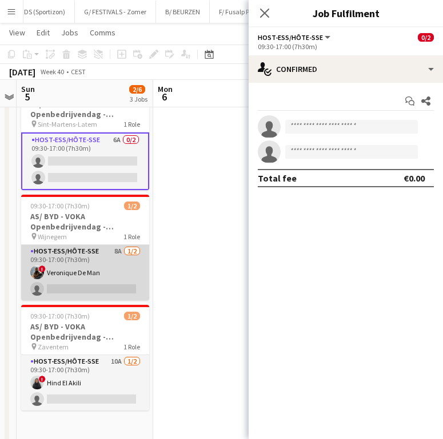
click at [94, 260] on app-card-role "Host-ess/Hôte-sse 8A [DATE] 09:30-17:00 (7h30m) ! Veronique De Man single-neutr…" at bounding box center [85, 272] width 128 height 55
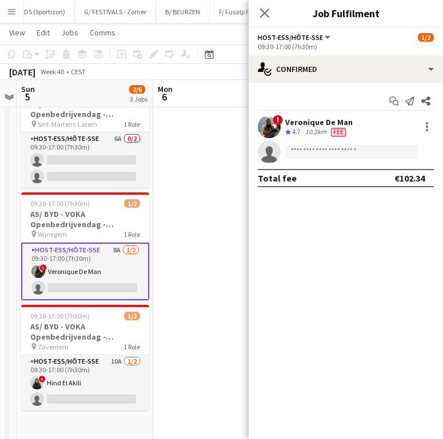
click at [309, 126] on div "Veronique De Man" at bounding box center [318, 122] width 67 height 10
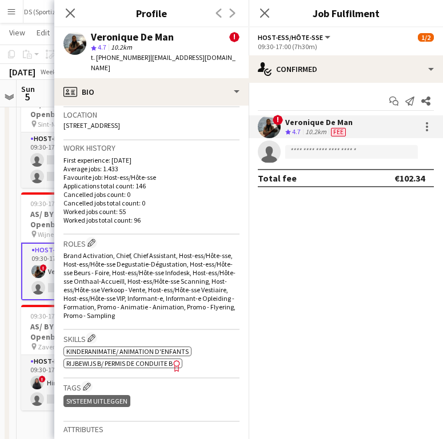
scroll to position [364, 0]
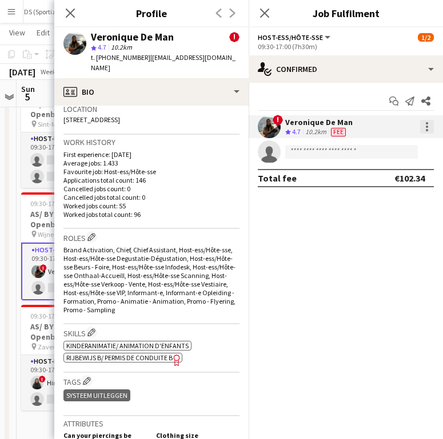
click at [426, 128] on div at bounding box center [426, 127] width 2 height 2
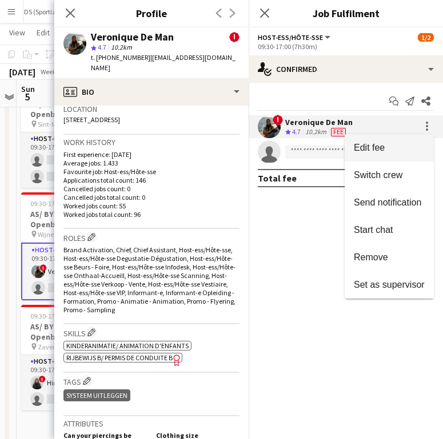
click at [404, 139] on button "Edit fee" at bounding box center [388, 147] width 89 height 27
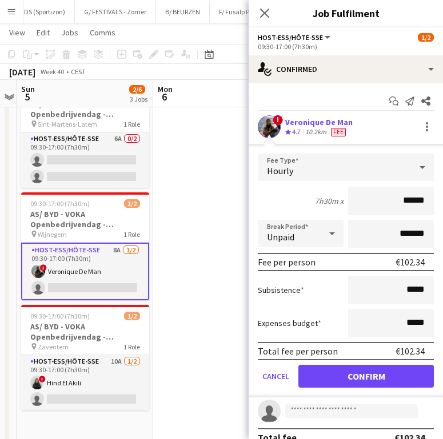
click at [355, 132] on div "! Veronique De Man Crew rating 4.7 10.2km Fee" at bounding box center [345, 126] width 194 height 23
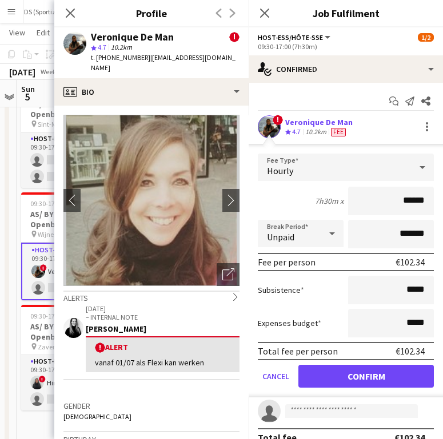
scroll to position [17, 0]
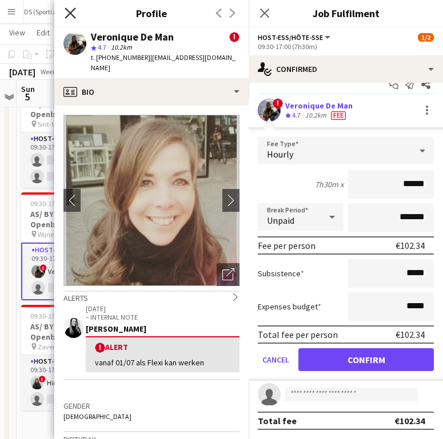
click at [71, 11] on icon "Close pop-in" at bounding box center [70, 12] width 11 height 11
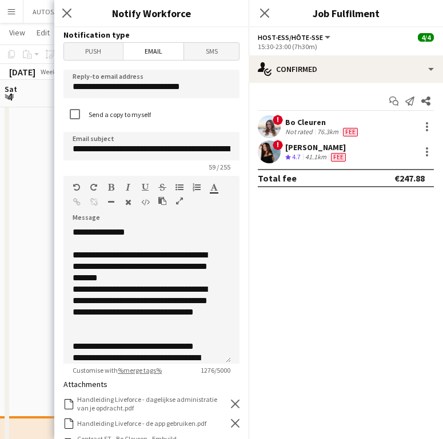
scroll to position [0, 297]
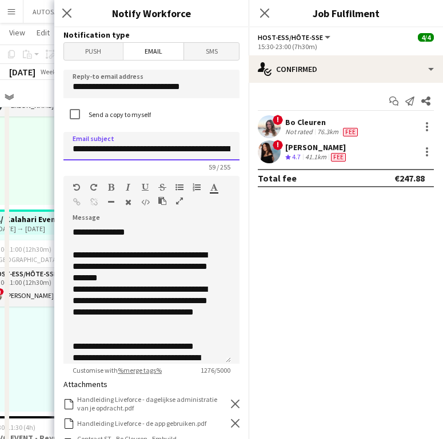
drag, startPoint x: 106, startPoint y: 148, endPoint x: 160, endPoint y: 148, distance: 53.7
click at [160, 148] on input "**********" at bounding box center [151, 146] width 176 height 29
type input "**********"
click at [270, 315] on mat-expansion-panel "check Confirmed Start chat Send notification Share ! Bo Cleuren Not rated 76.3k…" at bounding box center [345, 261] width 194 height 356
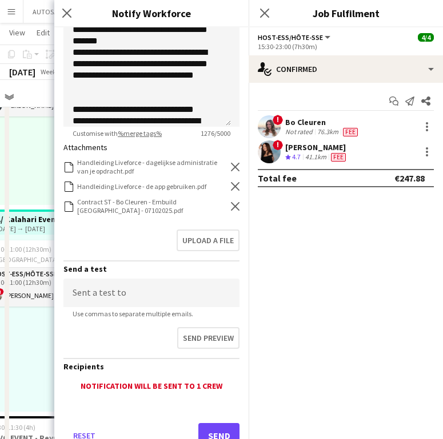
click at [220, 207] on div "Contract ST - Bo Cleuren - Embuild [GEOGRAPHIC_DATA] - 07102025.pdf Contract ST…" at bounding box center [151, 206] width 176 height 17
click at [231, 207] on icon at bounding box center [235, 206] width 9 height 9
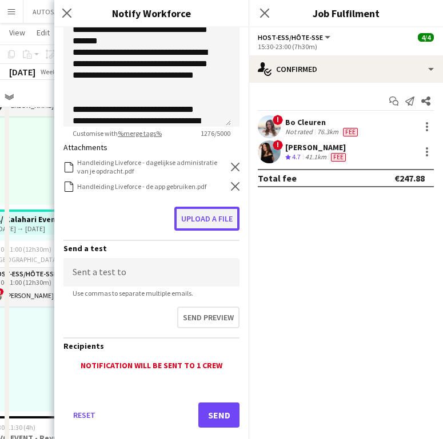
click at [209, 210] on button "Upload a file" at bounding box center [206, 219] width 65 height 24
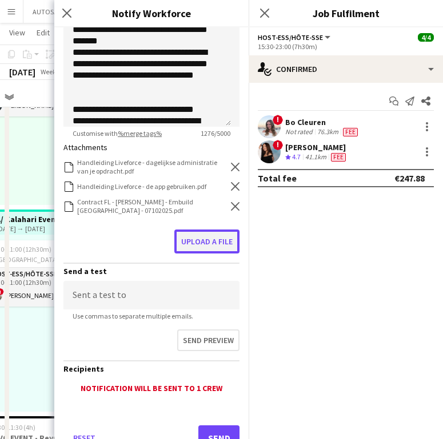
click at [211, 242] on button "Upload a file" at bounding box center [206, 242] width 65 height 24
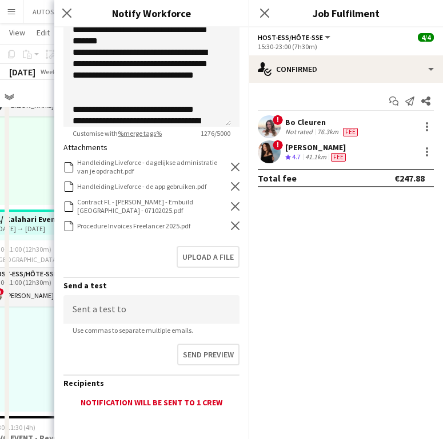
scroll to position [295, 0]
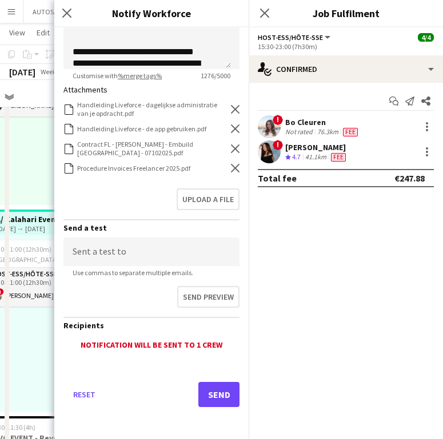
click at [200, 387] on div "Reset Send" at bounding box center [151, 399] width 176 height 80
click at [200, 387] on button "Send" at bounding box center [218, 394] width 41 height 25
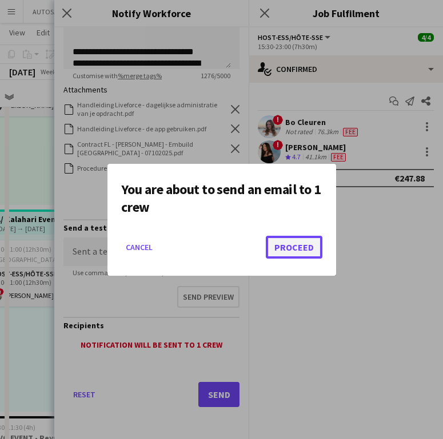
click at [285, 247] on button "Proceed" at bounding box center [294, 247] width 57 height 23
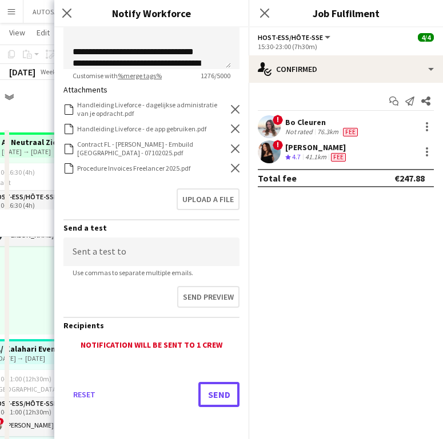
scroll to position [130, 0]
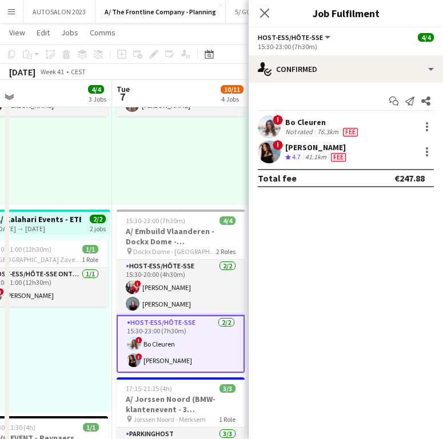
click at [186, 166] on div "12:30-16:30 (4h) 2/2 pin Aalst 1 Role Host-ess/Hôte-sse 2/2 12:30-16:30 (4h) ! …" at bounding box center [180, 116] width 136 height 177
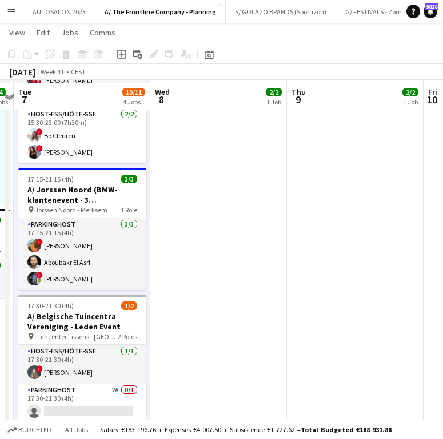
scroll to position [340, 0]
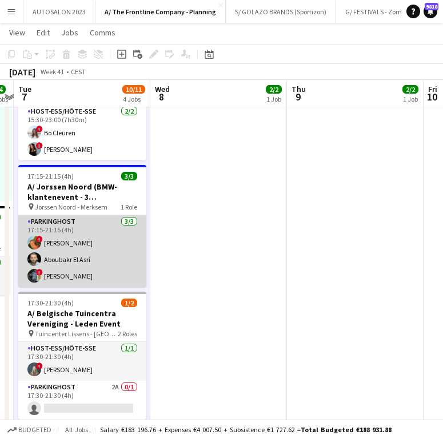
click at [102, 244] on app-card-role "Parkinghost 3/3 17:15-21:15 (4h) ! Emmy Rombaut Aboubakr El Asri ! Johan Witters" at bounding box center [82, 251] width 128 height 72
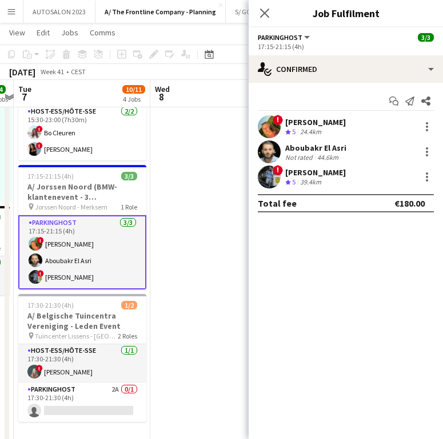
click at [304, 123] on div "Emmy Rombaut" at bounding box center [315, 122] width 61 height 10
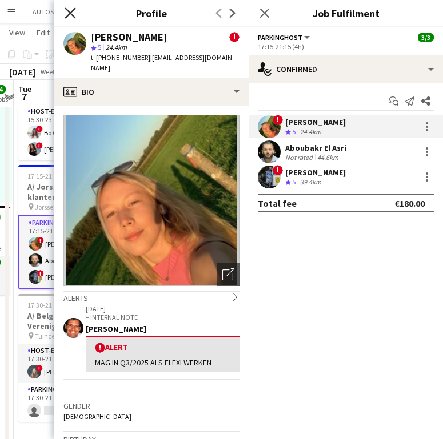
click at [74, 16] on icon "Close pop-in" at bounding box center [70, 12] width 11 height 11
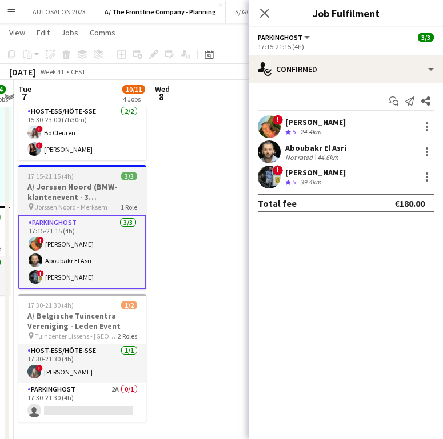
click at [73, 205] on span "Jorssen Noord - Merksem" at bounding box center [71, 207] width 73 height 9
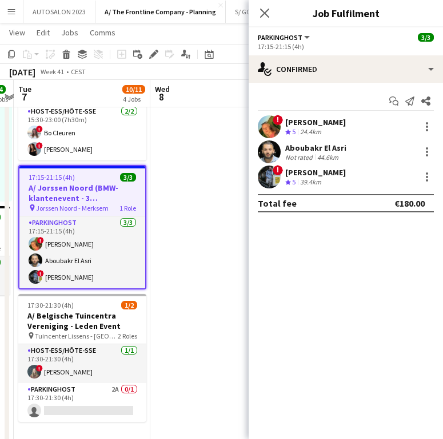
click at [86, 184] on h3 "A/ Jorssen Noord (BMW- klantenevent - 3 Parkinghosts" at bounding box center [82, 193] width 126 height 21
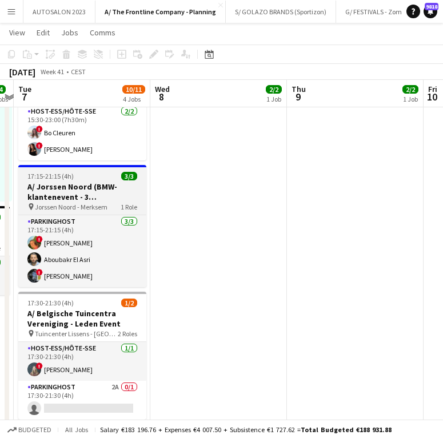
click at [86, 184] on h3 "A/ Jorssen Noord (BMW- klantenevent - 3 Parkinghosts" at bounding box center [82, 192] width 128 height 21
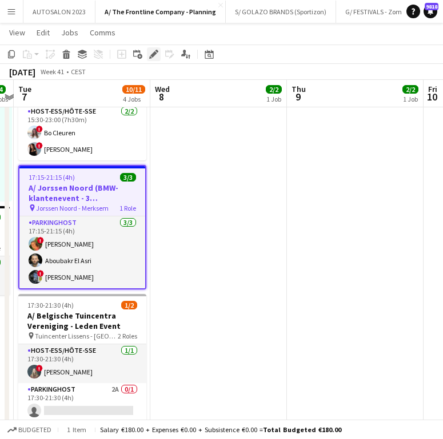
click at [156, 61] on div "Edit" at bounding box center [154, 54] width 14 height 14
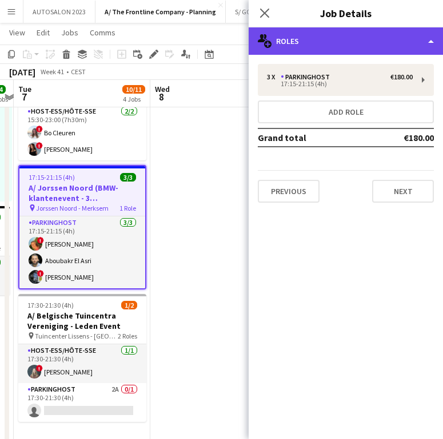
click at [376, 32] on div "multiple-users-add Roles" at bounding box center [345, 40] width 194 height 27
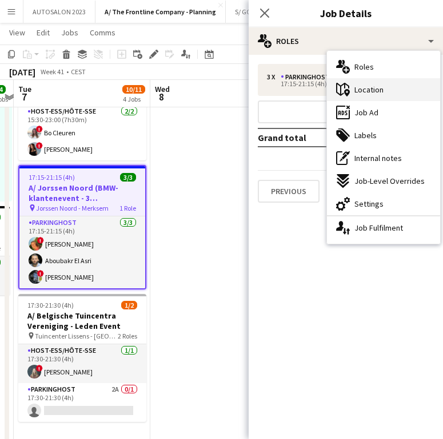
click at [385, 100] on div "maps-pin-1 Location" at bounding box center [383, 89] width 113 height 23
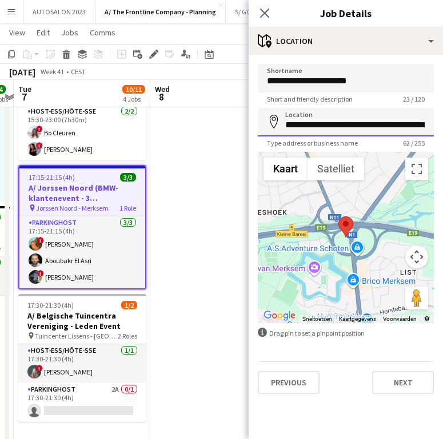
click at [333, 125] on input "**********" at bounding box center [346, 122] width 176 height 29
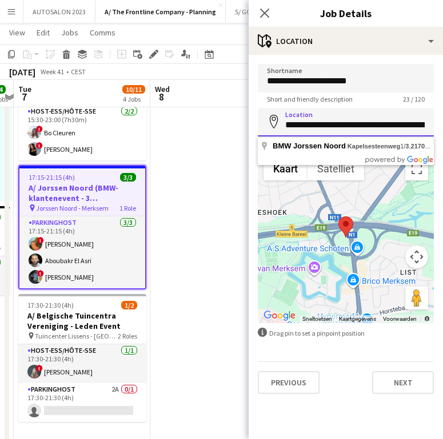
click at [333, 125] on input "**********" at bounding box center [346, 122] width 176 height 29
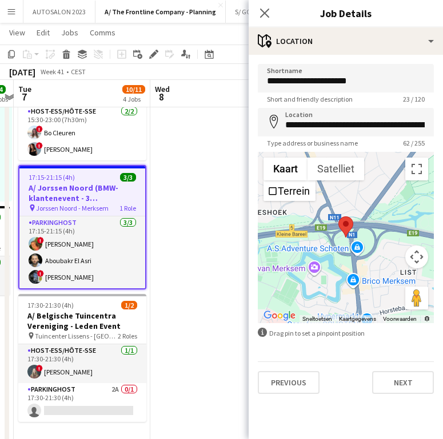
click at [180, 247] on app-date-cell "12:30-16:30 (4h) 2/2 pin Aalst 1 Role Host-ess/Hôte-sse 2/2 12:30-16:30 (4h) ! …" at bounding box center [218, 338] width 136 height 1100
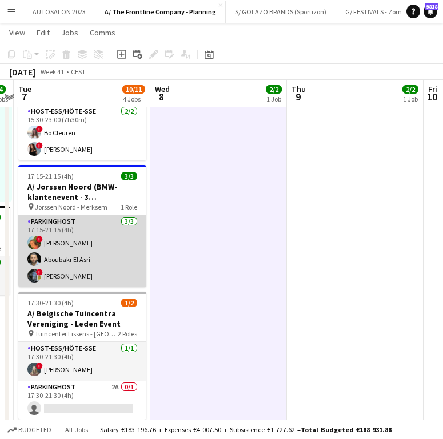
click at [90, 241] on app-card-role "Parkinghost 3/3 17:15-21:15 (4h) ! Emmy Rombaut Aboubakr El Asri ! Johan Witters" at bounding box center [82, 251] width 128 height 72
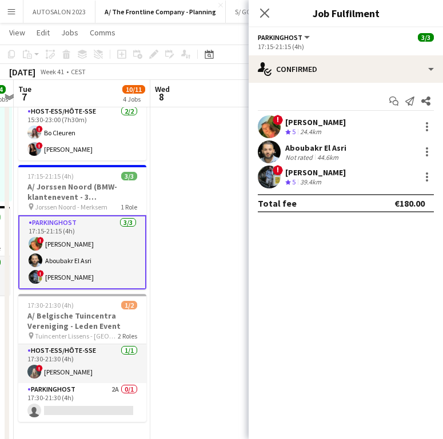
click at [303, 182] on div "39.4km" at bounding box center [310, 183] width 26 height 10
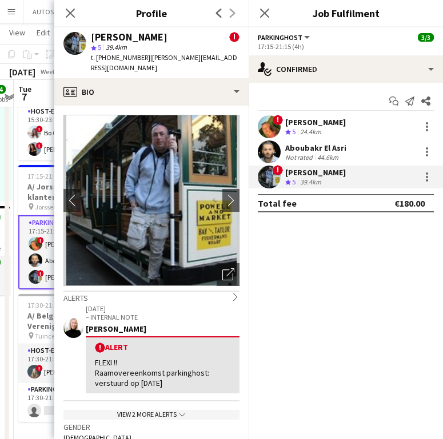
click at [329, 160] on div "44.6km" at bounding box center [328, 157] width 26 height 9
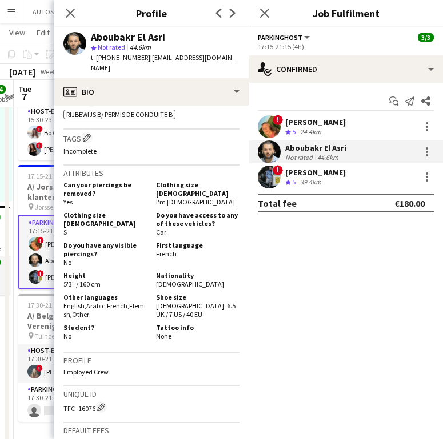
scroll to position [528, 0]
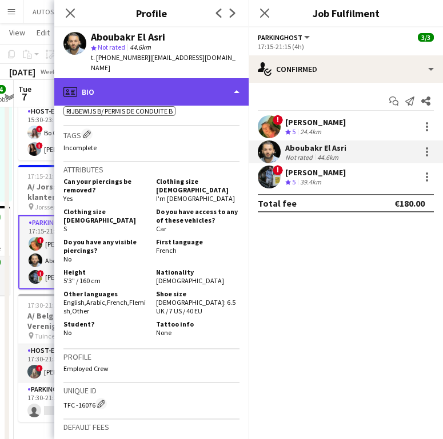
click at [160, 78] on div "profile Bio" at bounding box center [151, 91] width 194 height 27
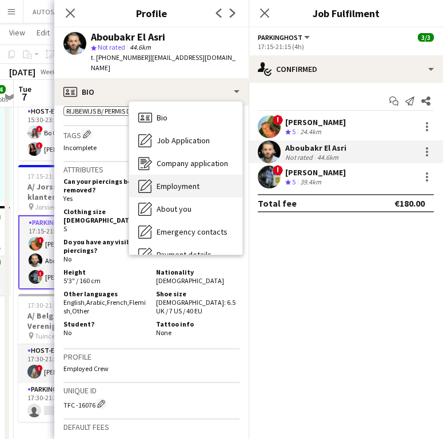
click at [170, 175] on div "Employment Employment" at bounding box center [185, 186] width 113 height 23
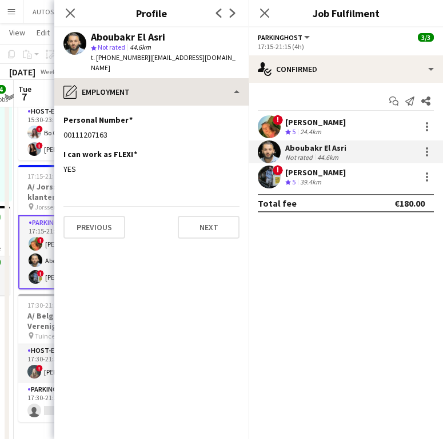
click at [150, 68] on app-crew-profile "Close pop-in Profile Previous Next Aboubakr El Asri star Not rated 44.6km t. +3…" at bounding box center [151, 219] width 194 height 439
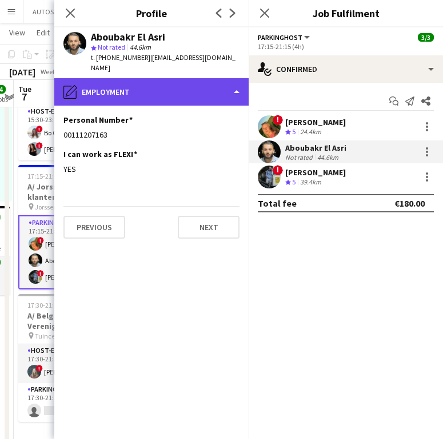
click at [150, 78] on div "pencil4 Employment" at bounding box center [151, 91] width 194 height 27
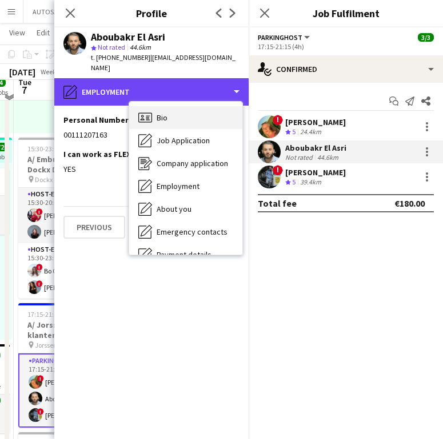
scroll to position [190, 0]
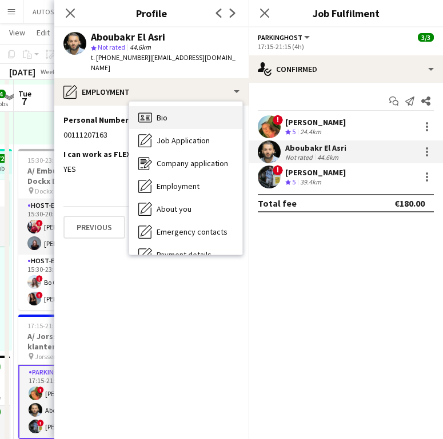
click at [158, 114] on div "Bio Bio" at bounding box center [185, 117] width 113 height 23
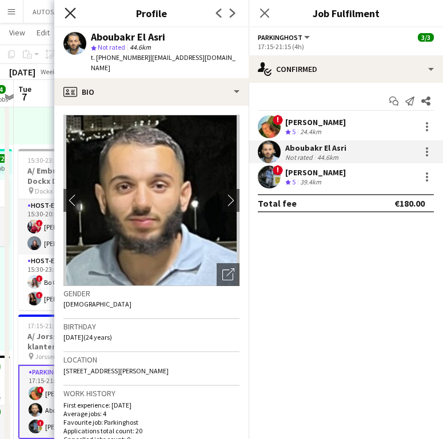
click at [73, 16] on icon at bounding box center [70, 12] width 11 height 11
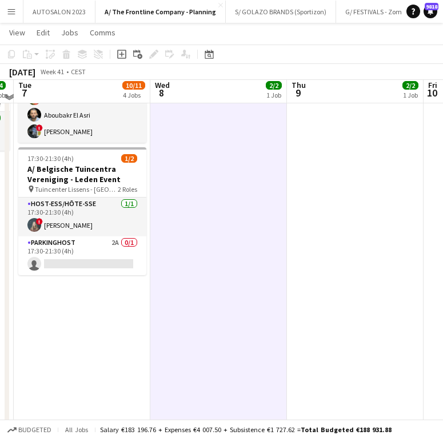
scroll to position [491, 0]
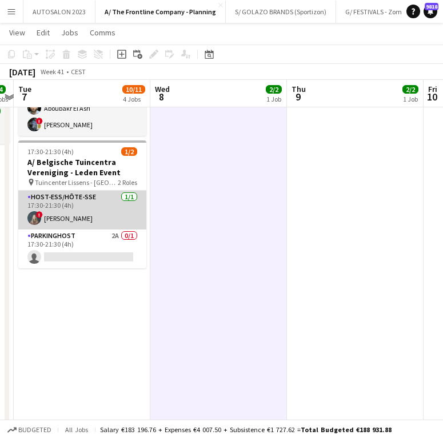
click at [111, 212] on app-card-role "Host-ess/Hôte-sse 1/1 17:30-21:30 (4h) ! Laurien Verheyen" at bounding box center [82, 210] width 128 height 39
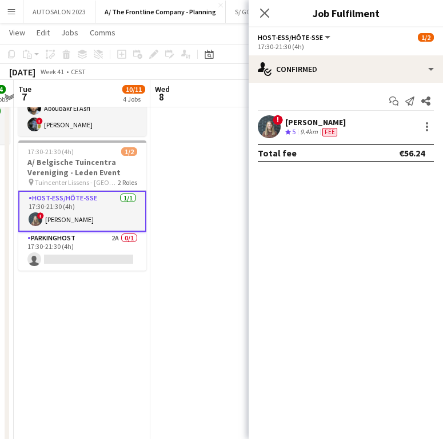
click at [305, 128] on div "9.4km" at bounding box center [308, 132] width 22 height 10
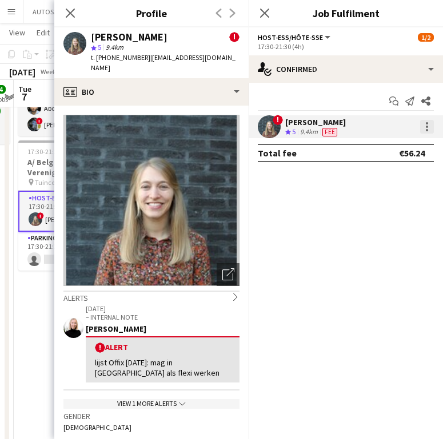
click at [428, 126] on div at bounding box center [427, 127] width 14 height 14
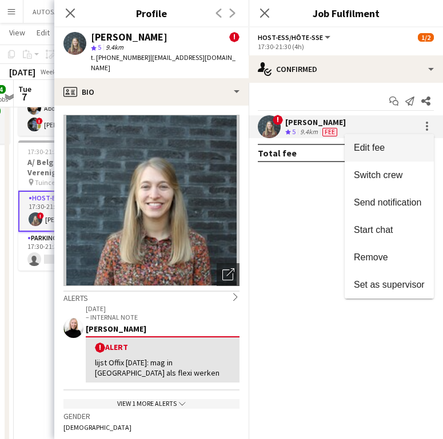
click at [405, 144] on span "Edit fee" at bounding box center [388, 148] width 71 height 10
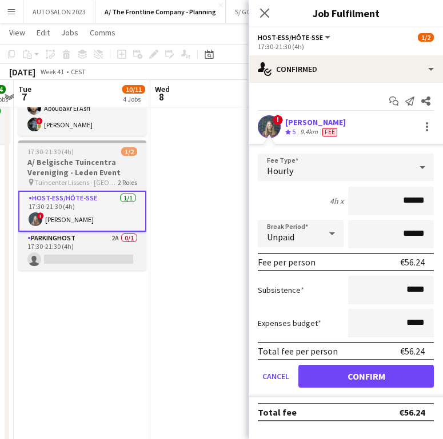
click at [90, 171] on h3 "A/ Belgische Tuincentra Vereniging - Leden Event" at bounding box center [82, 167] width 128 height 21
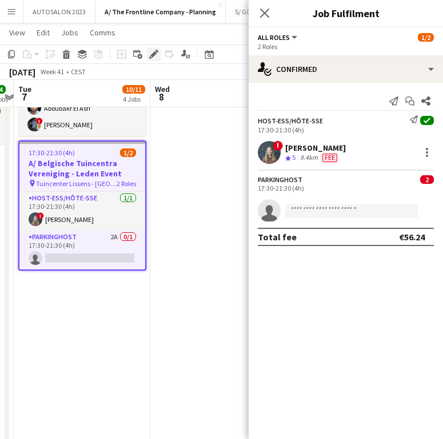
click at [158, 53] on div "Edit" at bounding box center [154, 54] width 14 height 14
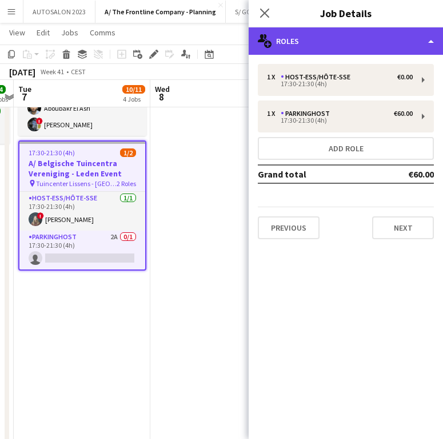
click at [321, 39] on div "multiple-users-add Roles" at bounding box center [345, 40] width 194 height 27
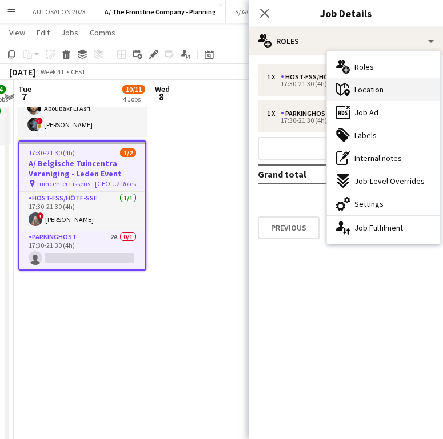
click at [363, 87] on span "Location" at bounding box center [368, 90] width 29 height 10
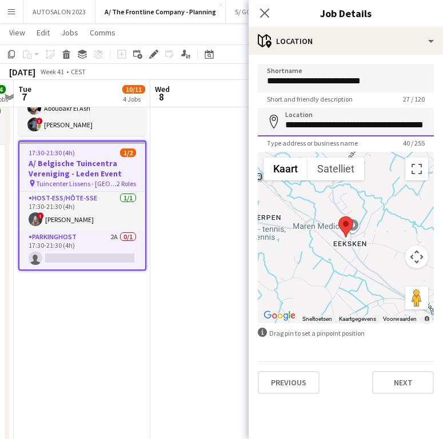
click at [329, 123] on input "**********" at bounding box center [346, 122] width 176 height 29
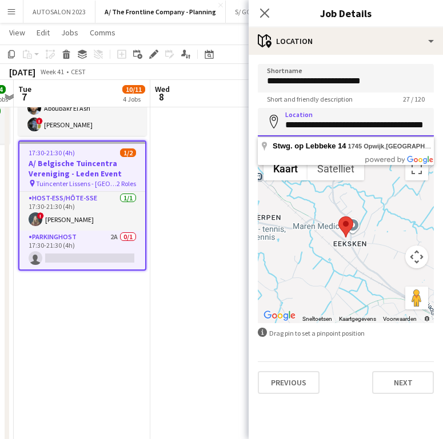
click at [329, 123] on input "**********" at bounding box center [346, 122] width 176 height 29
click at [264, 15] on icon "Close pop-in" at bounding box center [264, 12] width 11 height 11
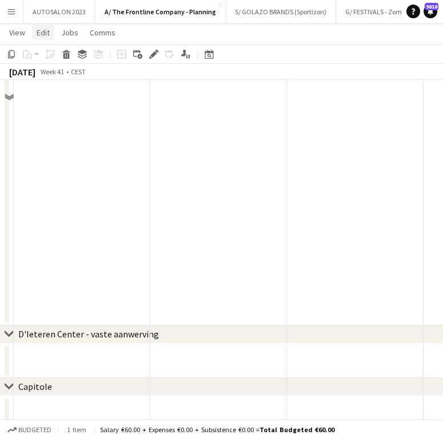
scroll to position [914, 0]
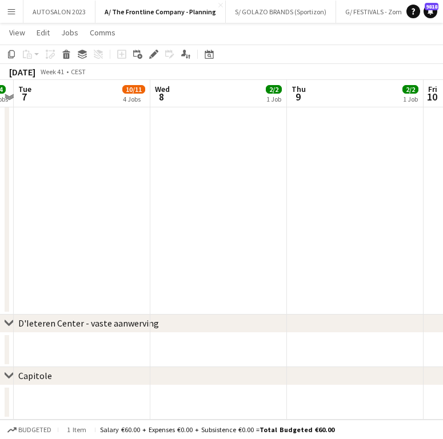
click at [16, 9] on button "Menu" at bounding box center [11, 11] width 23 height 23
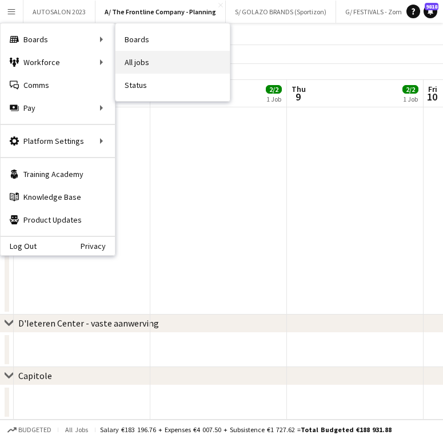
click at [143, 54] on link "All jobs" at bounding box center [172, 62] width 114 height 23
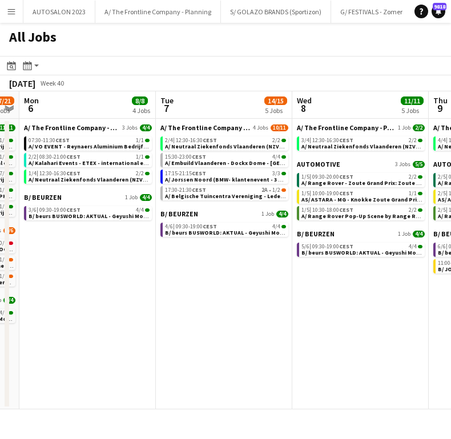
scroll to position [0, 552]
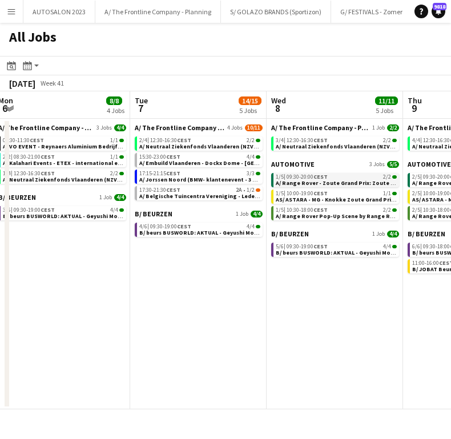
click at [349, 185] on span "A/ Range Rover - Zoute Grand Prix: Zoute GALLERY - (08-12/10/25) - Uren + Taken…" at bounding box center [391, 182] width 230 height 7
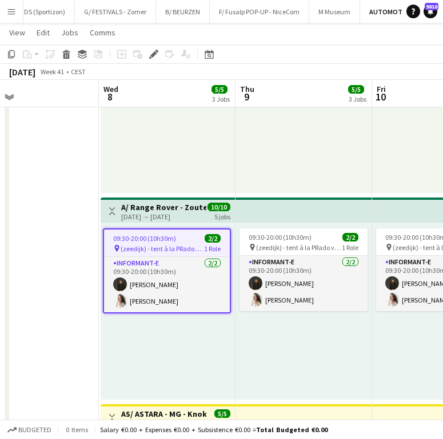
scroll to position [0, 338]
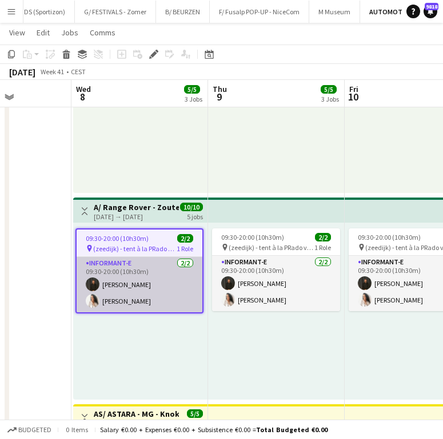
click at [104, 281] on app-card-role "Informant-e [DATE] 09:30-20:00 (10h30m) [PERSON_NAME] [PERSON_NAME]" at bounding box center [140, 284] width 126 height 55
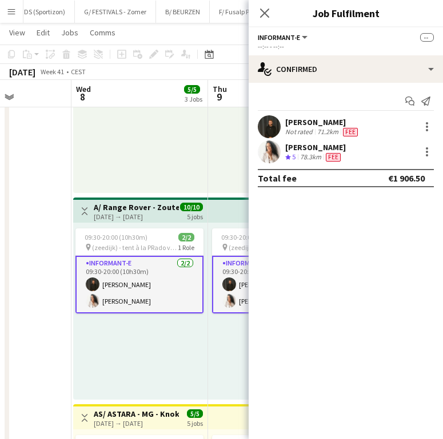
click at [341, 127] on div "[PERSON_NAME]" at bounding box center [322, 122] width 75 height 10
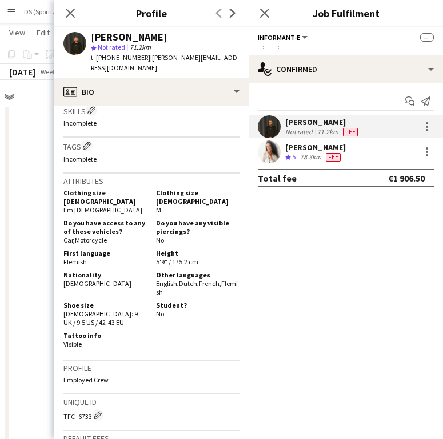
scroll to position [452, 0]
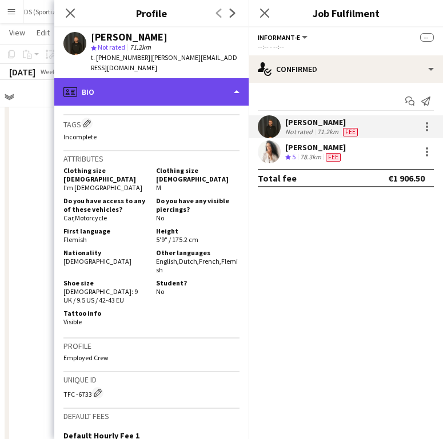
click at [172, 80] on div "profile Bio" at bounding box center [151, 91] width 194 height 27
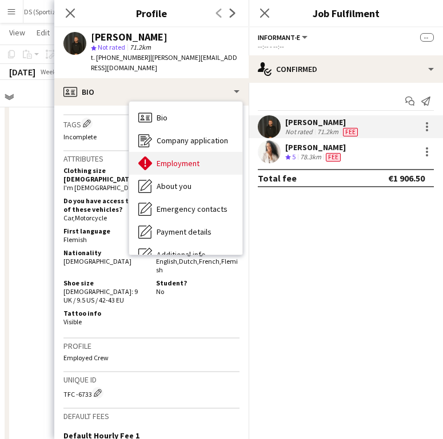
click at [190, 158] on span "Employment" at bounding box center [177, 163] width 43 height 10
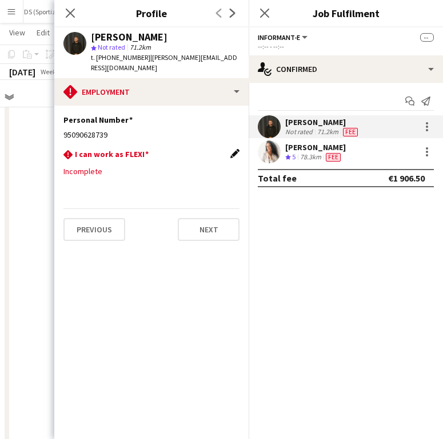
click at [233, 149] on app-icon "Edit this field" at bounding box center [234, 153] width 9 height 9
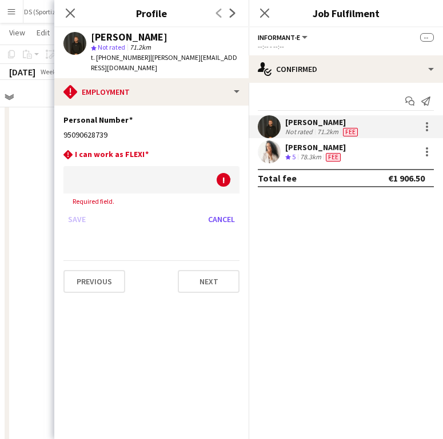
click at [144, 176] on div at bounding box center [139, 179] width 153 height 27
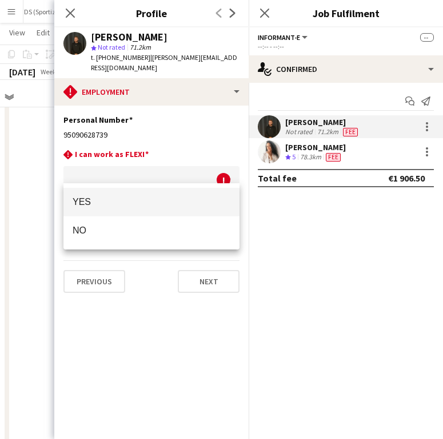
click at [138, 173] on div at bounding box center [221, 219] width 443 height 439
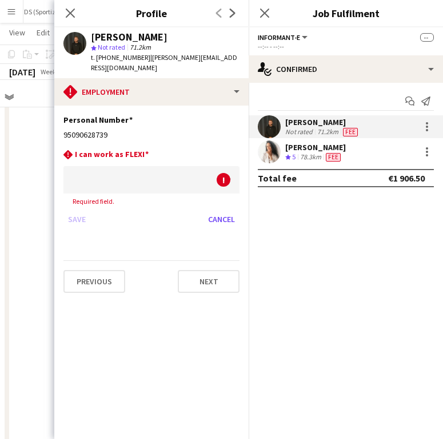
click at [67, 3] on div "Close pop-in" at bounding box center [70, 13] width 32 height 26
click at [69, 10] on icon "Close pop-in" at bounding box center [70, 12] width 11 height 11
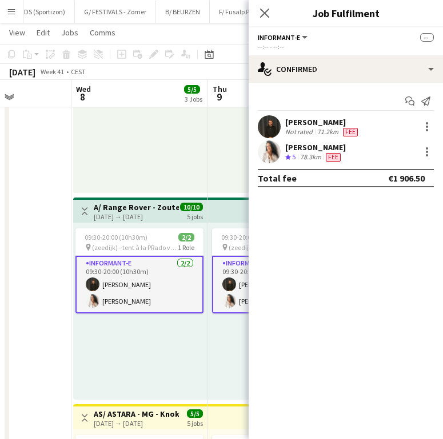
click at [322, 130] on div "71.2km" at bounding box center [328, 131] width 26 height 9
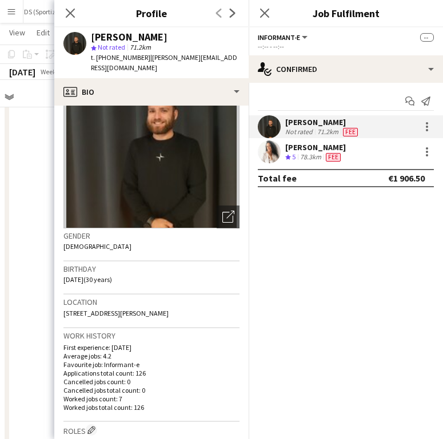
scroll to position [67, 0]
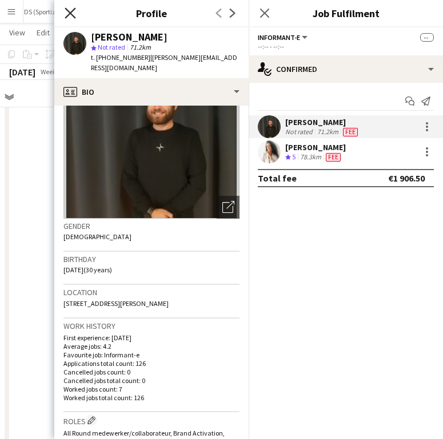
click at [70, 15] on icon "Close pop-in" at bounding box center [70, 12] width 11 height 11
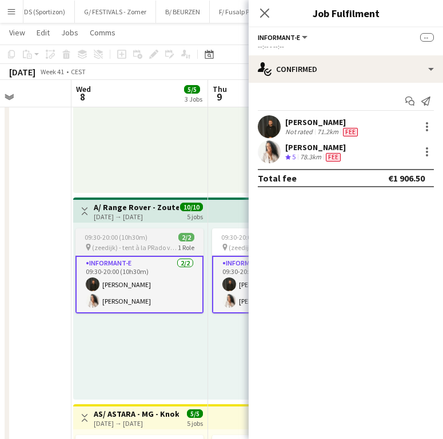
click at [133, 236] on span "09:30-20:00 (10h30m)" at bounding box center [116, 237] width 63 height 9
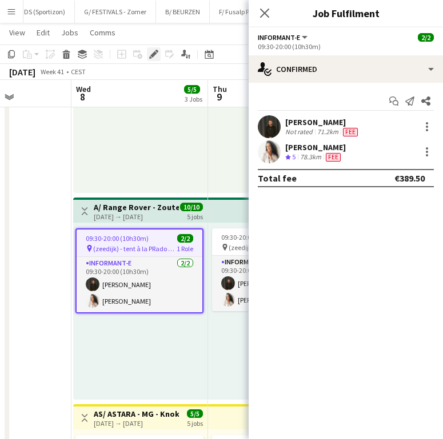
click at [151, 51] on icon "Edit" at bounding box center [153, 54] width 9 height 9
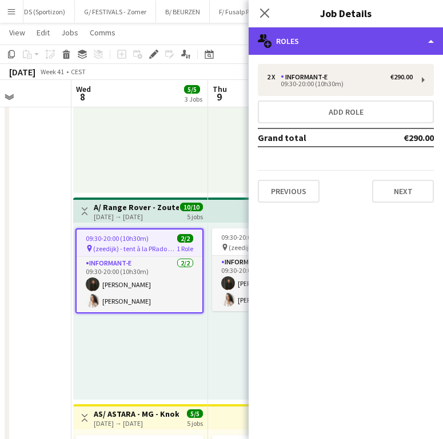
click at [380, 47] on div "multiple-users-add Roles" at bounding box center [345, 40] width 194 height 27
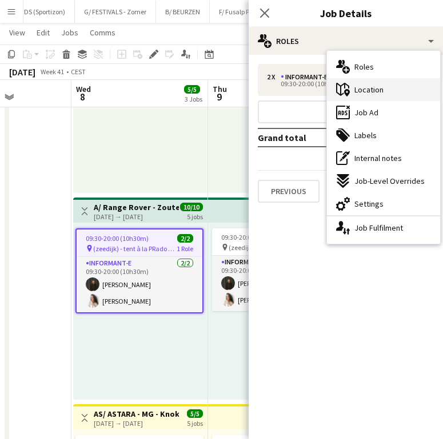
click at [392, 89] on div "maps-pin-1 Location" at bounding box center [383, 89] width 113 height 23
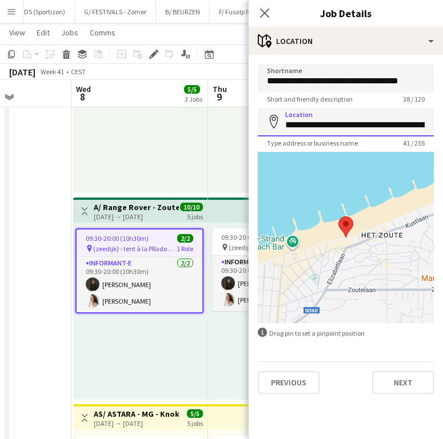
click at [348, 123] on input "**********" at bounding box center [346, 122] width 176 height 29
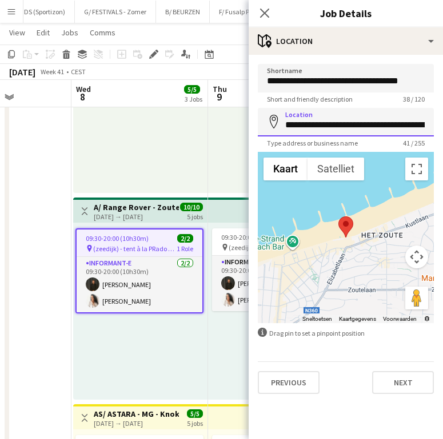
click at [348, 123] on input "**********" at bounding box center [346, 122] width 176 height 29
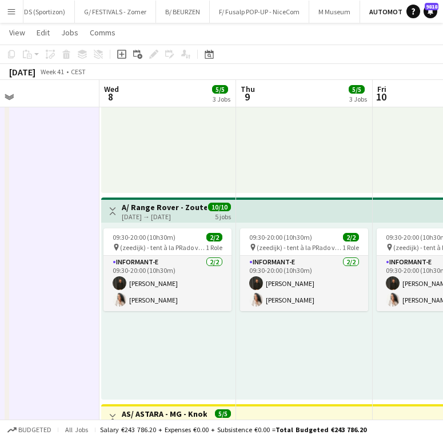
scroll to position [0, 302]
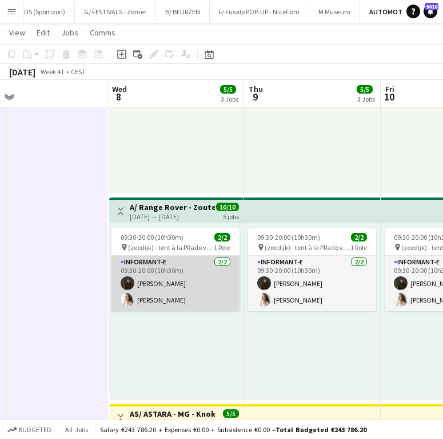
click at [154, 283] on app-card-role "Informant-e [DATE] 09:30-20:00 (10h30m) [PERSON_NAME] [PERSON_NAME]" at bounding box center [175, 283] width 128 height 55
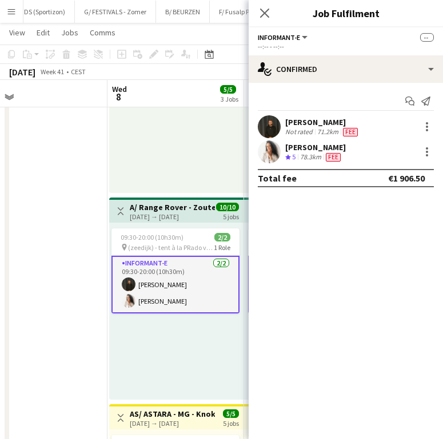
click at [317, 127] on div "71.2km" at bounding box center [328, 131] width 26 height 9
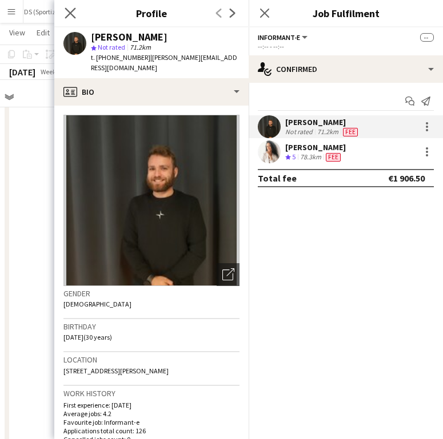
click at [73, 19] on app-icon "Close pop-in" at bounding box center [70, 13] width 17 height 17
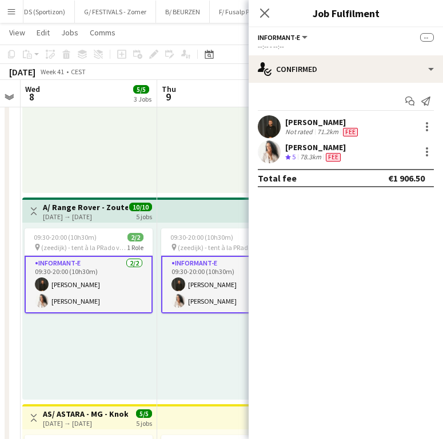
scroll to position [0, 417]
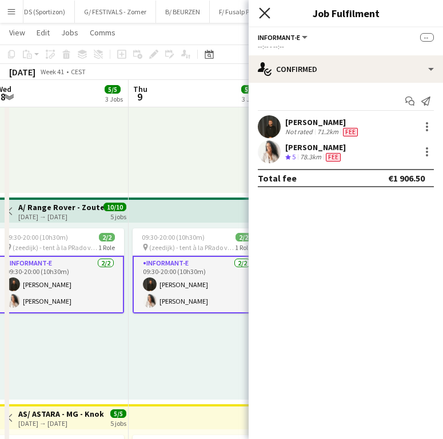
click at [267, 15] on icon "Close pop-in" at bounding box center [264, 12] width 11 height 11
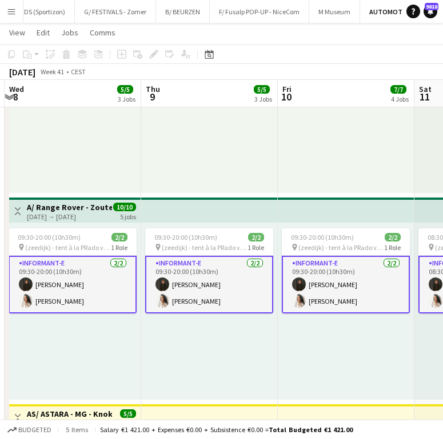
scroll to position [0, 401]
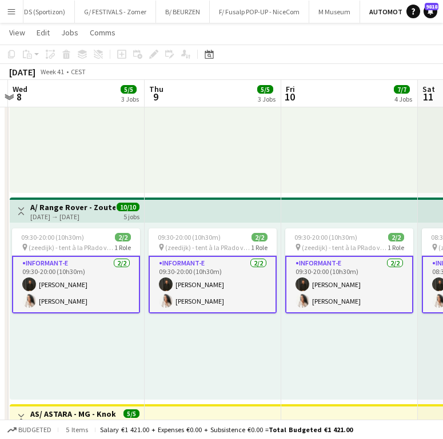
click at [130, 360] on div "09:30-20:00 (10h30m) 2/2 pin (zeedijk) - tent à [PERSON_NAME] vorig jaar 1 Role…" at bounding box center [77, 311] width 134 height 177
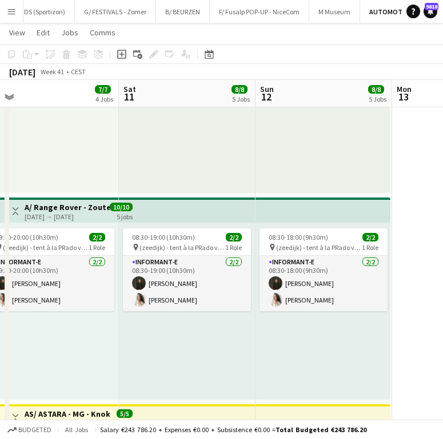
scroll to position [0, 427]
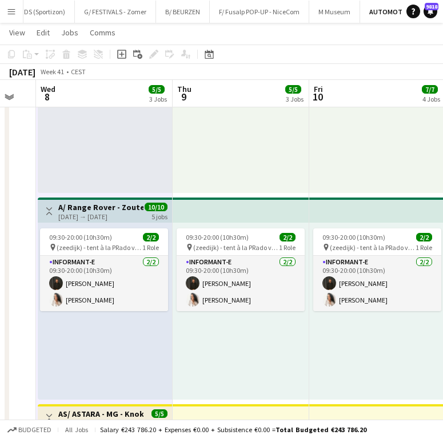
scroll to position [0, 365]
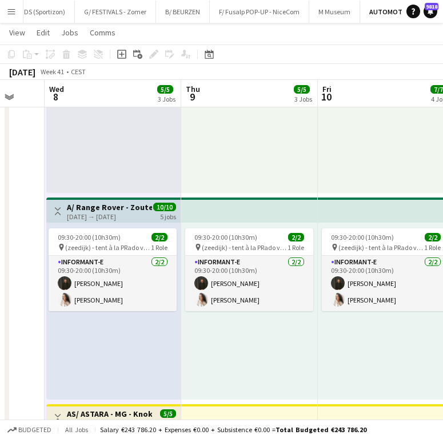
drag, startPoint x: 117, startPoint y: 291, endPoint x: 380, endPoint y: 90, distance: 330.7
click at [117, 291] on app-card-role "Informant-e [DATE] 09:30-20:00 (10h30m) [PERSON_NAME] [PERSON_NAME]" at bounding box center [113, 283] width 128 height 55
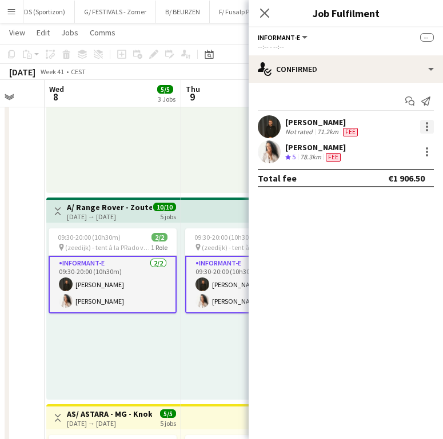
click at [423, 125] on div at bounding box center [427, 127] width 14 height 14
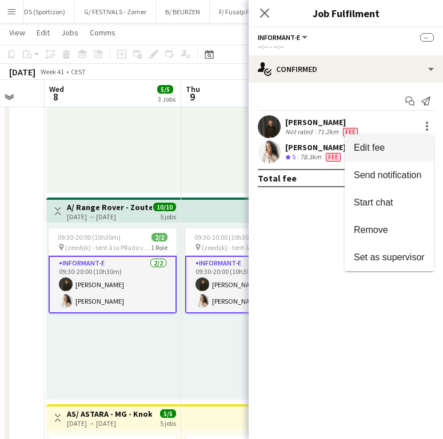
click at [412, 151] on span "Edit fee" at bounding box center [388, 148] width 71 height 10
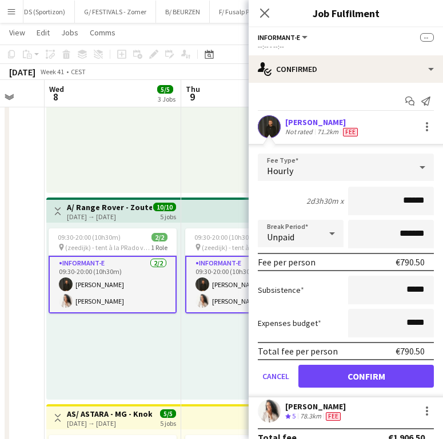
click at [168, 337] on div "09:30-20:00 (10h30m) 2/2 pin (zeedijk) - tent à [PERSON_NAME] vorig jaar 1 Role…" at bounding box center [113, 311] width 134 height 177
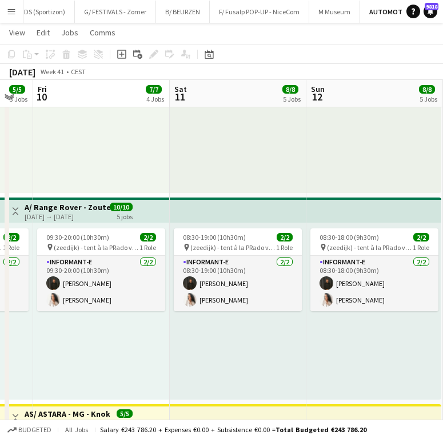
scroll to position [0, 381]
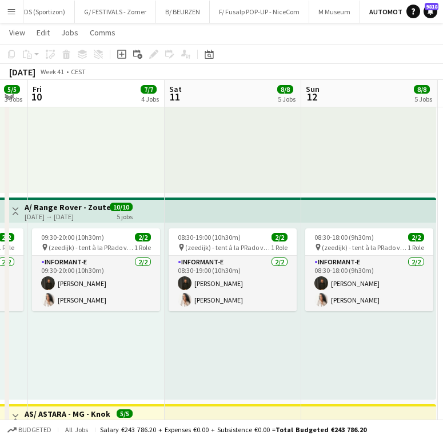
click at [134, 357] on div "09:30-20:00 (10h30m) 2/2 pin (zeedijk) - tent à [PERSON_NAME] vorig jaar 1 Role…" at bounding box center [96, 311] width 136 height 177
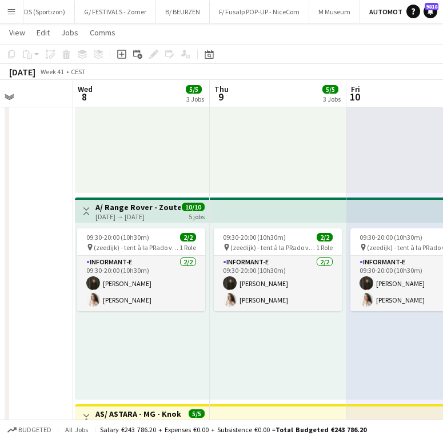
scroll to position [0, 335]
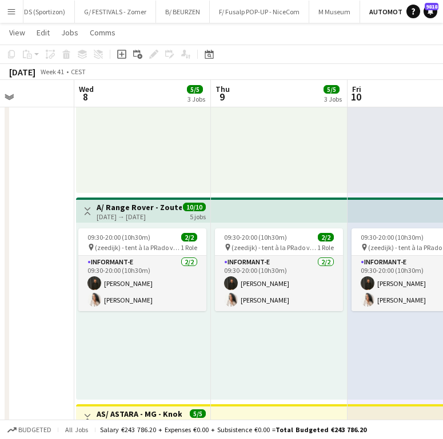
click at [359, 153] on div "10:30-18:00 (7h30m) 2/2 pin Range rover Pop-Up Store Knokke in Kunstgalerij [PE…" at bounding box center [415, 104] width 136 height 177
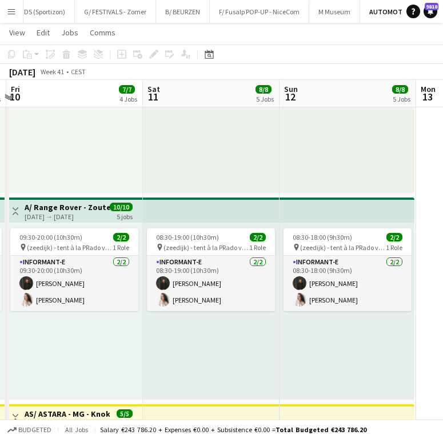
scroll to position [0, 425]
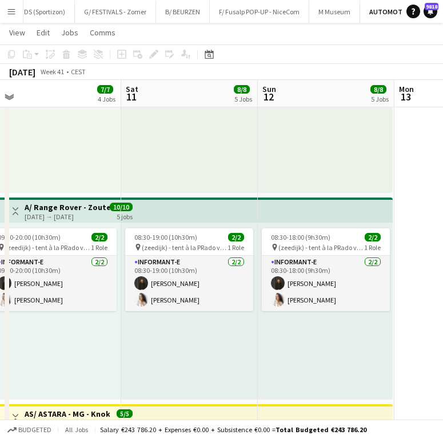
click at [241, 164] on div "10:30-18:00 (7h30m) 2/2 pin Range rover Pop-Up Store Knokke in Kunstgalerij [PE…" at bounding box center [189, 104] width 136 height 177
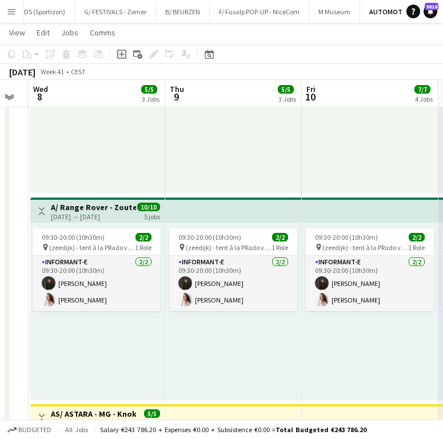
scroll to position [0, 243]
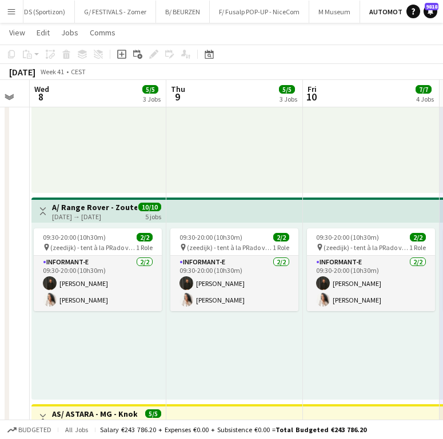
drag, startPoint x: 82, startPoint y: 300, endPoint x: 319, endPoint y: 208, distance: 253.8
click at [82, 300] on app-card-role "Informant-e [DATE] 09:30-20:00 (10h30m) [PERSON_NAME] [PERSON_NAME]" at bounding box center [98, 283] width 128 height 55
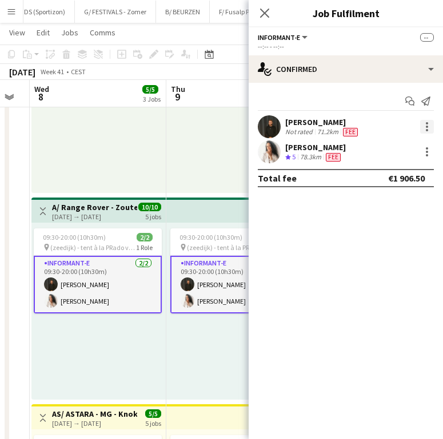
click at [425, 129] on div at bounding box center [427, 127] width 14 height 14
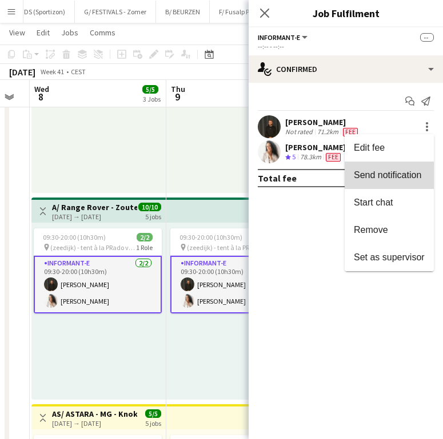
click at [410, 179] on span "Send notification" at bounding box center [386, 175] width 67 height 10
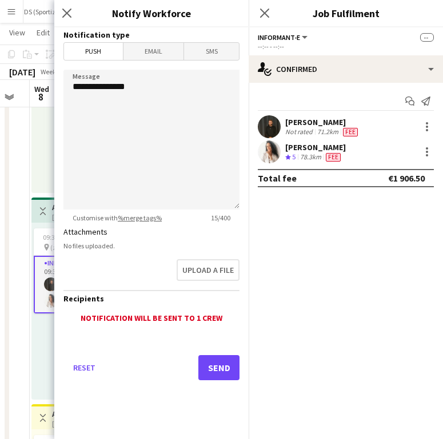
click at [135, 61] on form "**********" at bounding box center [151, 219] width 194 height 385
click at [155, 51] on span "Email" at bounding box center [153, 51] width 61 height 17
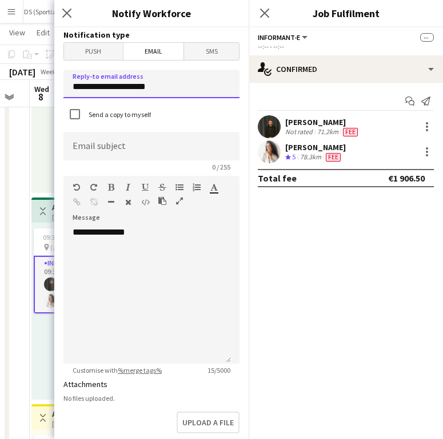
drag, startPoint x: 157, startPoint y: 89, endPoint x: -161, endPoint y: 98, distance: 318.2
type input "**********"
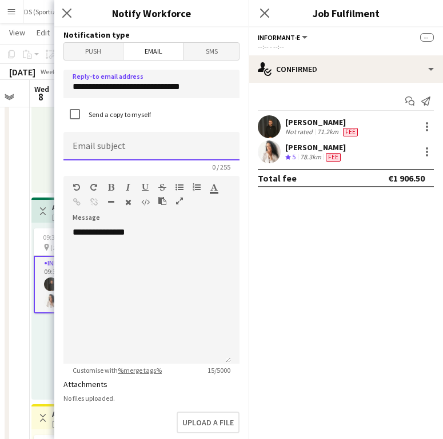
click at [92, 151] on input at bounding box center [151, 146] width 176 height 29
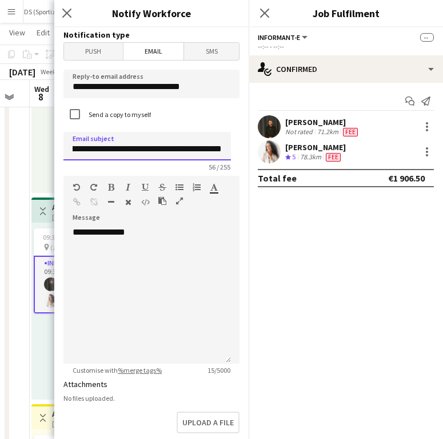
scroll to position [0, 73]
type input "**********"
click at [191, 37] on h3 "Notification type" at bounding box center [151, 35] width 176 height 10
click at [90, 254] on div "**********" at bounding box center [146, 295] width 167 height 137
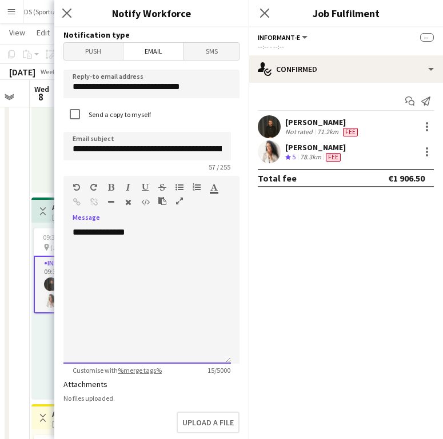
click at [143, 240] on div "**********" at bounding box center [146, 295] width 167 height 137
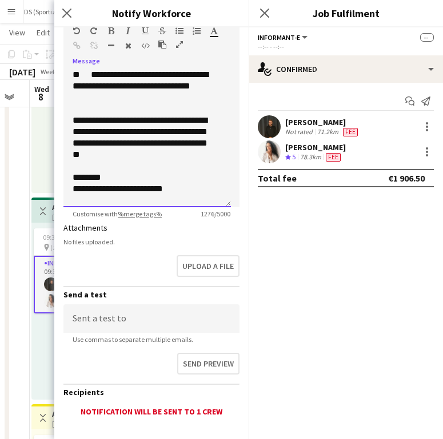
scroll to position [168, 0]
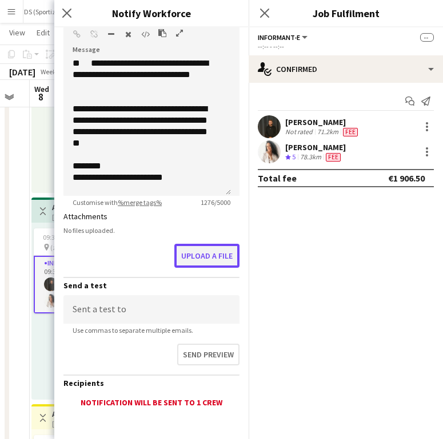
click at [203, 260] on button "Upload a file" at bounding box center [206, 256] width 65 height 24
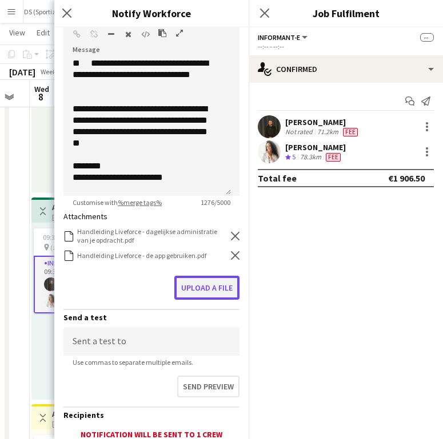
click at [192, 285] on button "Upload a file" at bounding box center [206, 288] width 65 height 24
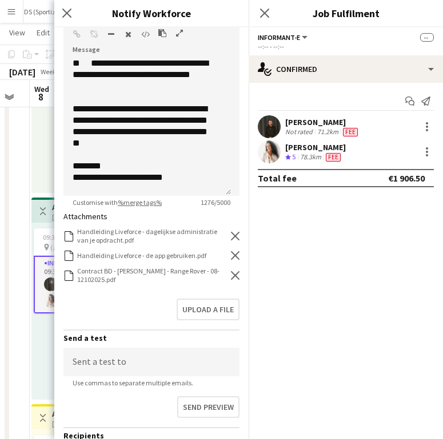
scroll to position [278, 0]
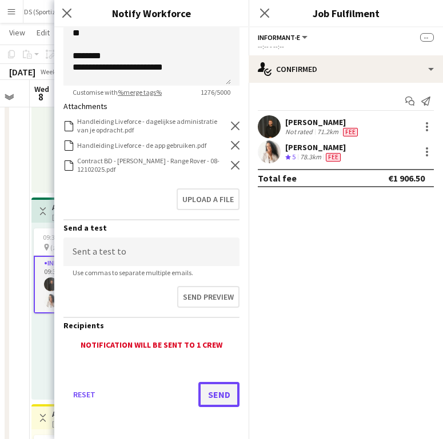
click at [198, 393] on button "Send" at bounding box center [218, 394] width 41 height 25
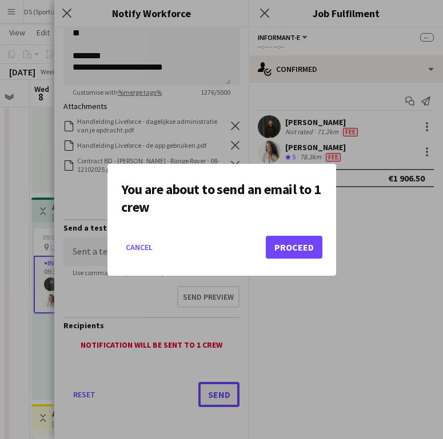
scroll to position [0, 0]
click at [299, 240] on button "Proceed" at bounding box center [294, 247] width 57 height 23
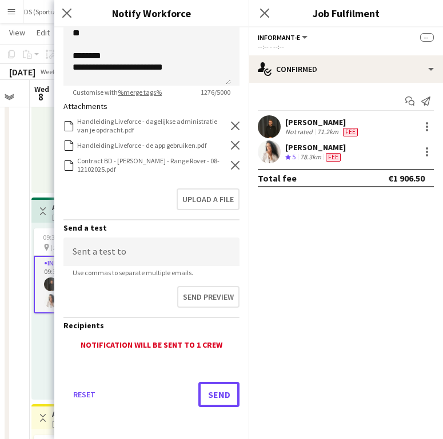
scroll to position [142, 0]
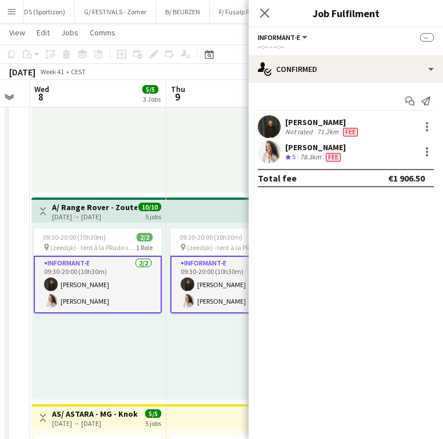
click at [325, 145] on div "[PERSON_NAME]" at bounding box center [315, 147] width 61 height 10
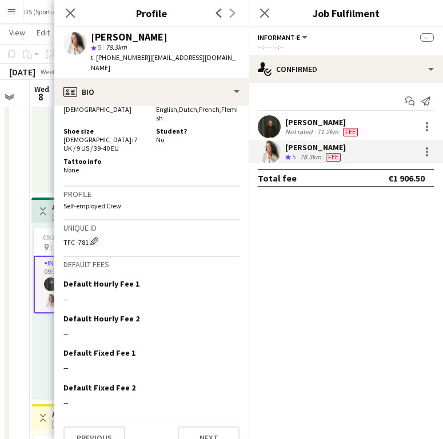
scroll to position [522, 0]
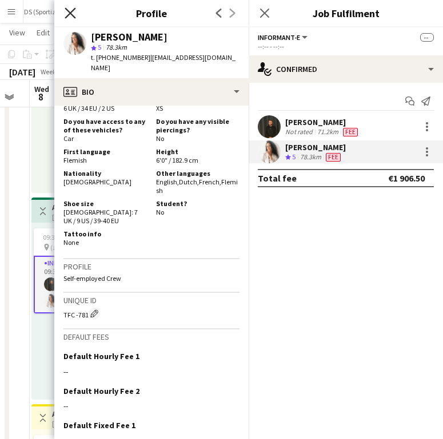
click at [70, 11] on icon "Close pop-in" at bounding box center [70, 12] width 11 height 11
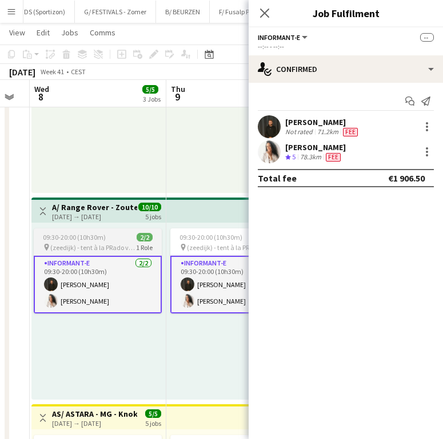
click at [96, 231] on app-job-card "09:30-20:00 (10h30m) 2/2 pin (zeedijk) - tent à [PERSON_NAME] vorig jaar 1 Role…" at bounding box center [98, 270] width 128 height 85
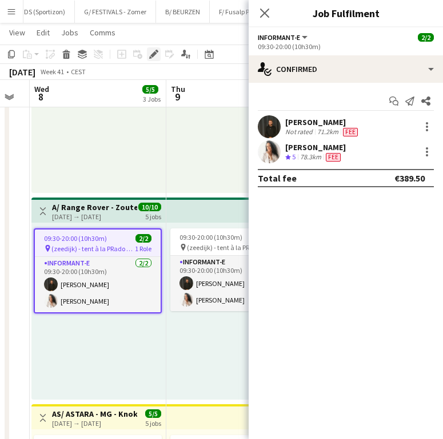
click at [156, 53] on icon at bounding box center [153, 54] width 6 height 6
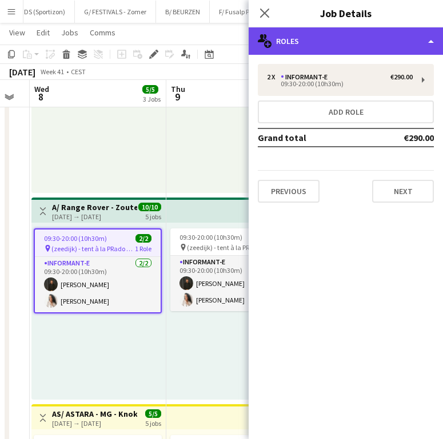
click at [339, 46] on div "multiple-users-add Roles" at bounding box center [345, 40] width 194 height 27
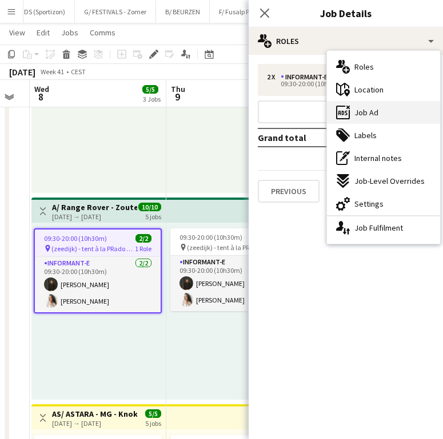
click at [368, 106] on div "ads-window Job Ad" at bounding box center [383, 112] width 113 height 23
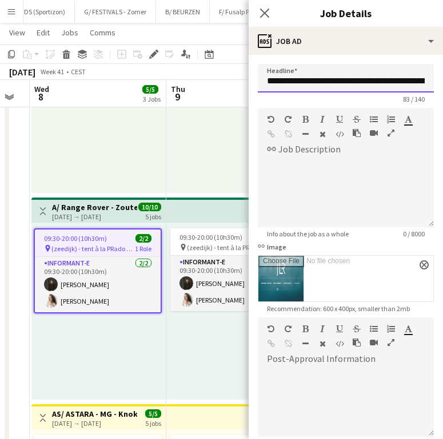
click at [351, 79] on input "**********" at bounding box center [346, 78] width 176 height 29
drag, startPoint x: 116, startPoint y: 287, endPoint x: 163, endPoint y: 254, distance: 57.0
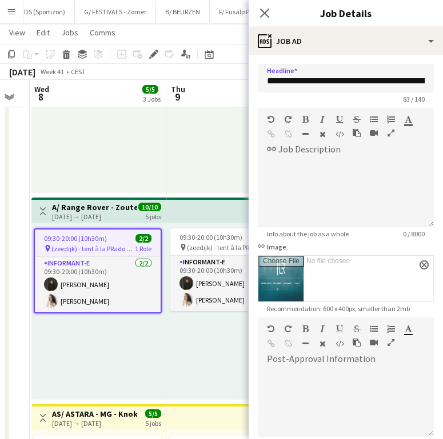
click at [116, 288] on app-card-role "Informant-e [DATE] 09:30-20:00 (10h30m) [PERSON_NAME] [PERSON_NAME]" at bounding box center [98, 284] width 126 height 55
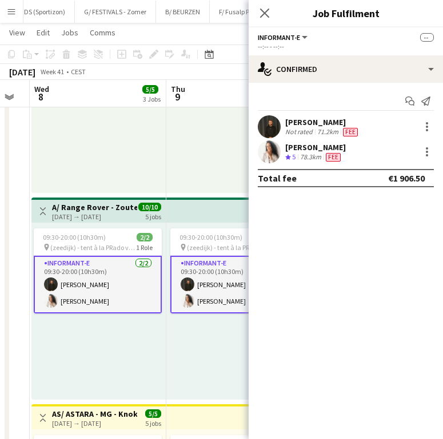
click at [301, 155] on div "78.3km" at bounding box center [310, 157] width 26 height 10
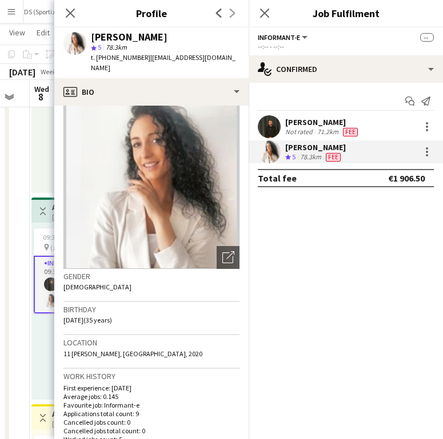
scroll to position [21, 0]
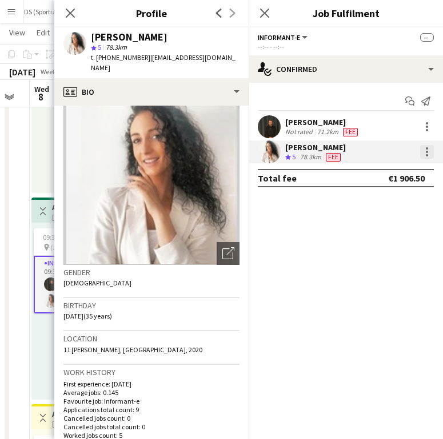
click at [424, 155] on div at bounding box center [427, 152] width 14 height 14
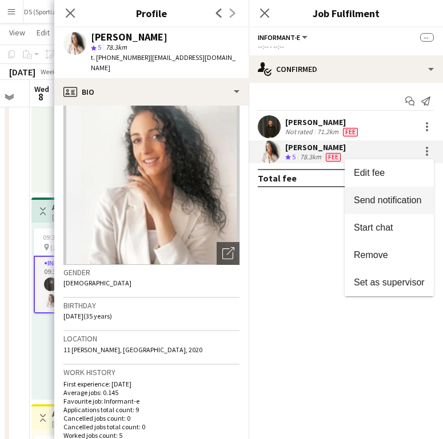
click at [399, 208] on button "Send notification" at bounding box center [388, 200] width 89 height 27
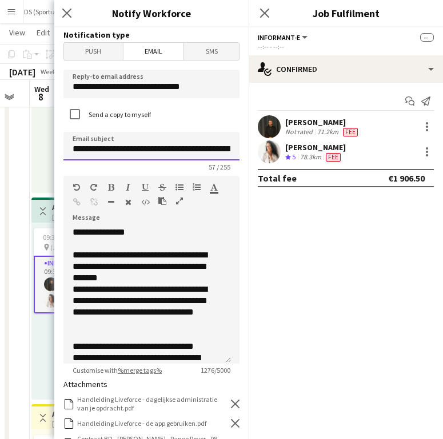
click at [178, 149] on input "**********" at bounding box center [151, 146] width 176 height 29
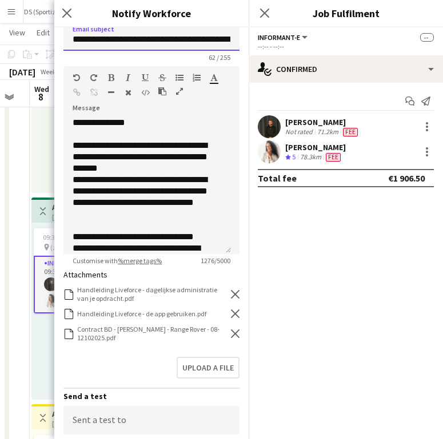
scroll to position [134, 0]
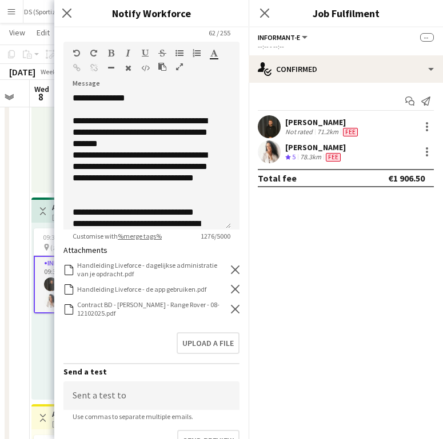
type input "**********"
click at [231, 309] on icon at bounding box center [235, 309] width 9 height 9
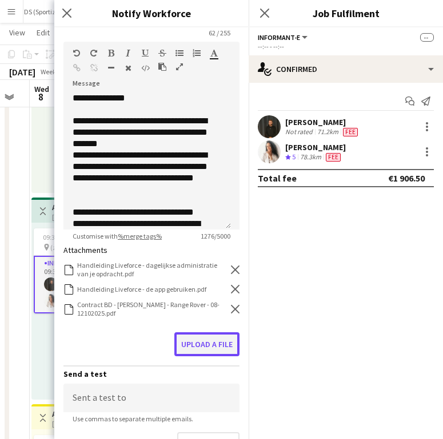
click at [227, 332] on button "Upload a file" at bounding box center [206, 344] width 65 height 24
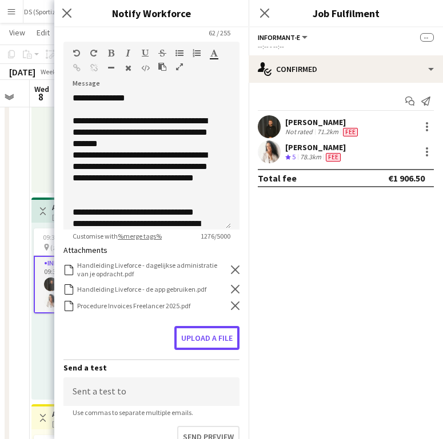
click at [207, 337] on button "Upload a file" at bounding box center [206, 338] width 65 height 24
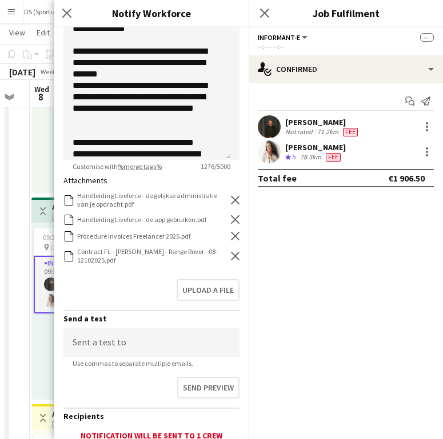
scroll to position [278, 0]
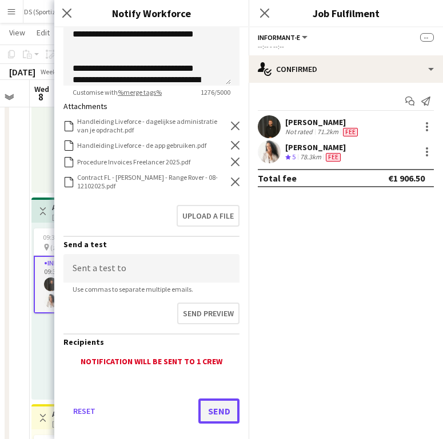
click at [219, 414] on button "Send" at bounding box center [218, 411] width 41 height 25
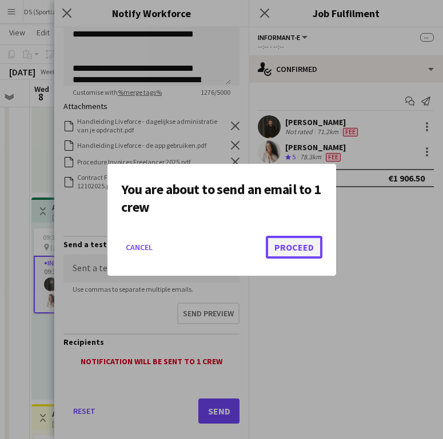
click at [313, 238] on button "Proceed" at bounding box center [294, 247] width 57 height 23
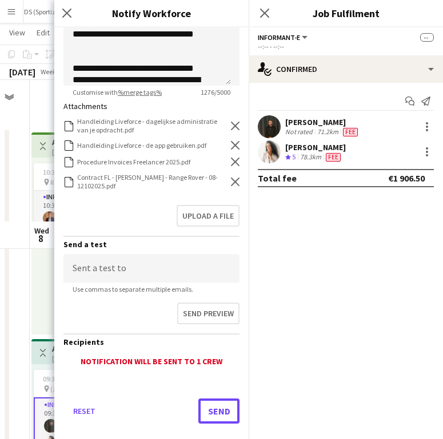
scroll to position [142, 0]
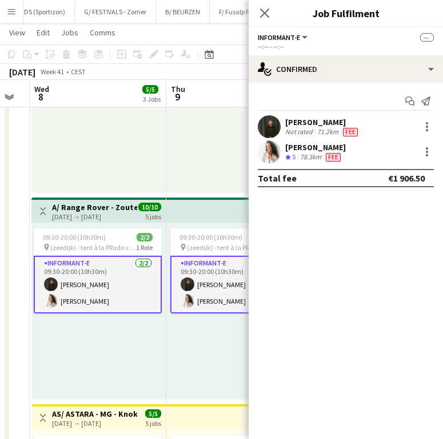
click at [271, 11] on div "Close pop-in" at bounding box center [264, 13] width 32 height 26
click at [263, 11] on icon "Close pop-in" at bounding box center [264, 12] width 11 height 11
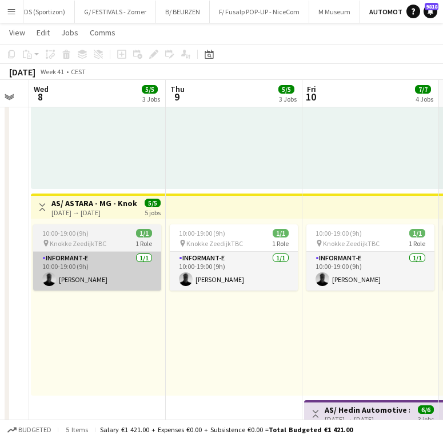
scroll to position [0, 243]
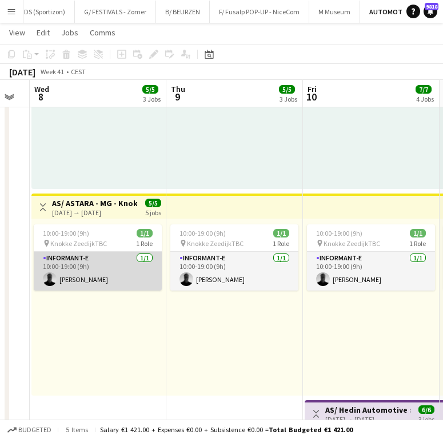
click at [88, 290] on app-card-role "Informant-e [DATE] 10:00-19:00 (9h) [PERSON_NAME]" at bounding box center [98, 271] width 128 height 39
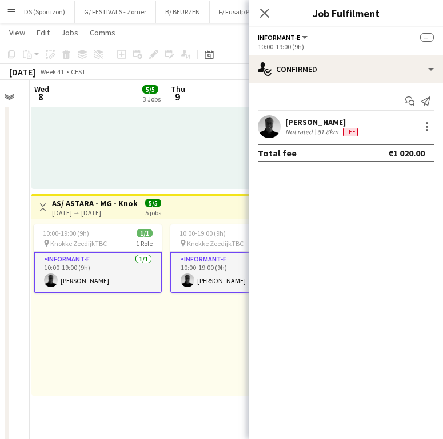
click at [304, 118] on div "[PERSON_NAME]" at bounding box center [322, 122] width 75 height 10
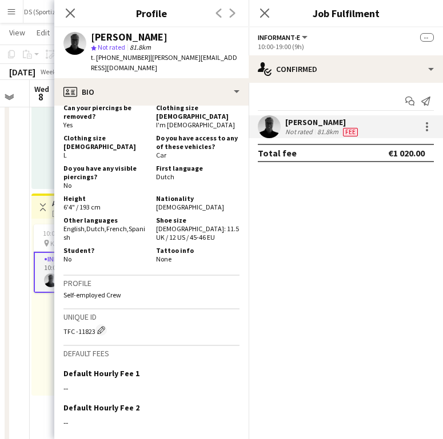
scroll to position [521, 0]
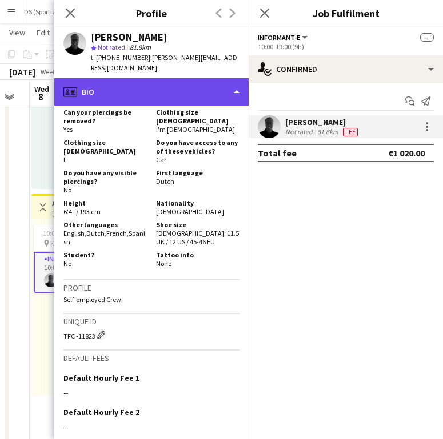
click at [161, 80] on div "profile Bio" at bounding box center [151, 91] width 194 height 27
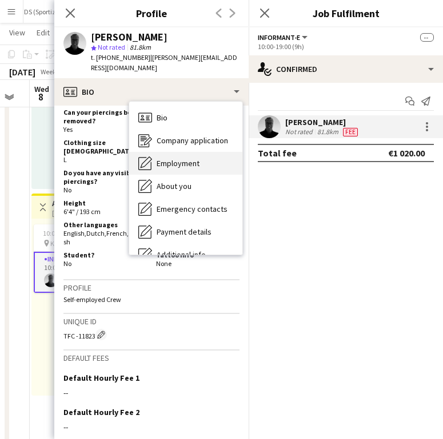
click at [184, 159] on div "Employment Employment" at bounding box center [185, 163] width 113 height 23
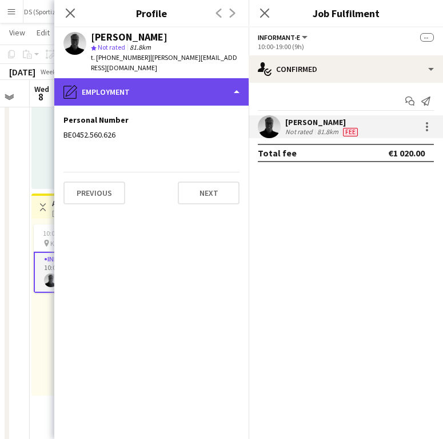
click at [124, 79] on div "pencil4 Employment" at bounding box center [151, 91] width 194 height 27
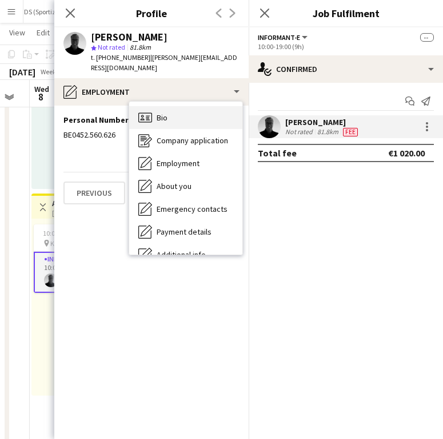
click at [178, 112] on div "Bio Bio" at bounding box center [185, 117] width 113 height 23
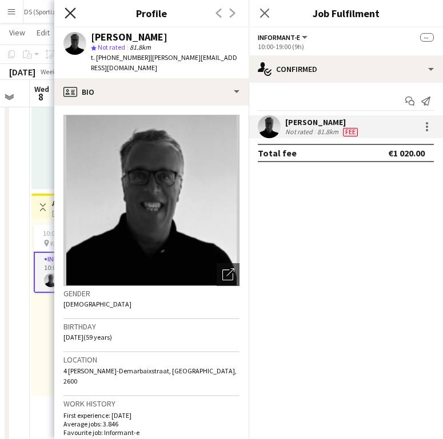
click at [66, 15] on icon "Close pop-in" at bounding box center [70, 12] width 11 height 11
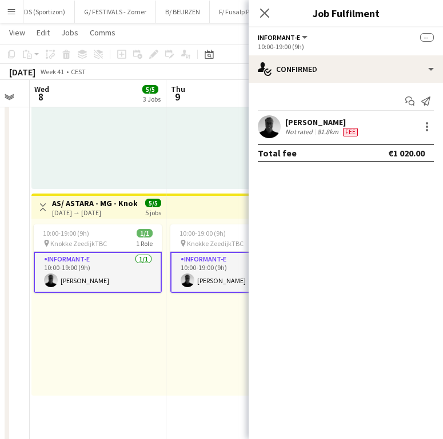
click at [317, 133] on div "81.8km" at bounding box center [328, 131] width 26 height 9
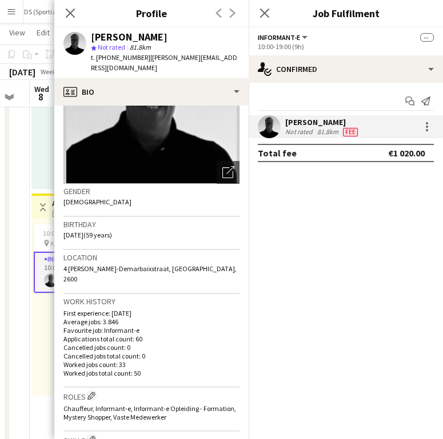
scroll to position [118, 0]
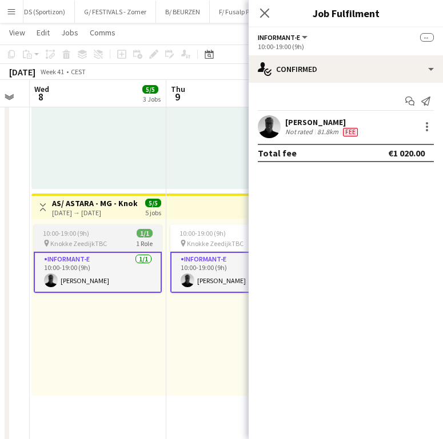
click at [95, 232] on div "10:00-19:00 (9h) 1/1" at bounding box center [98, 233] width 128 height 9
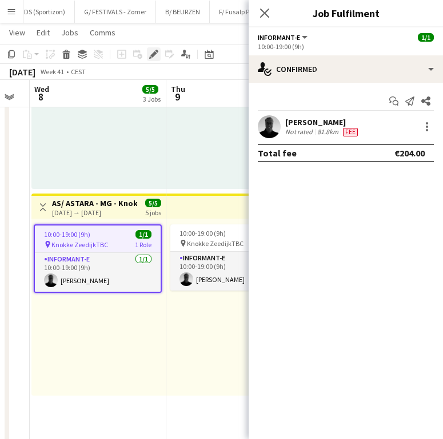
click at [154, 57] on icon "Edit" at bounding box center [153, 54] width 9 height 9
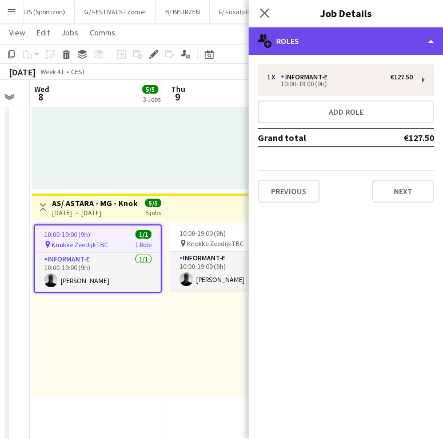
click at [311, 51] on div "multiple-users-add Roles" at bounding box center [345, 40] width 194 height 27
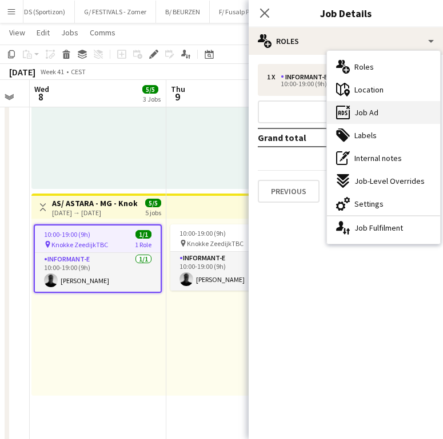
click at [363, 115] on span "Job Ad" at bounding box center [366, 112] width 24 height 10
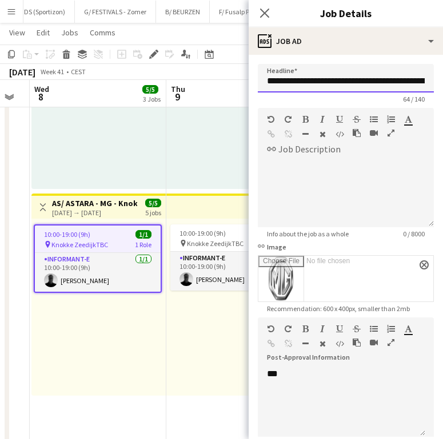
click at [349, 85] on input "**********" at bounding box center [346, 78] width 176 height 29
click at [154, 395] on div "10:00-19:00 (9h) 1/1 pin [PERSON_NAME] 1 Role Informant-e [DATE] 10:00-19:00 (9…" at bounding box center [98, 307] width 134 height 177
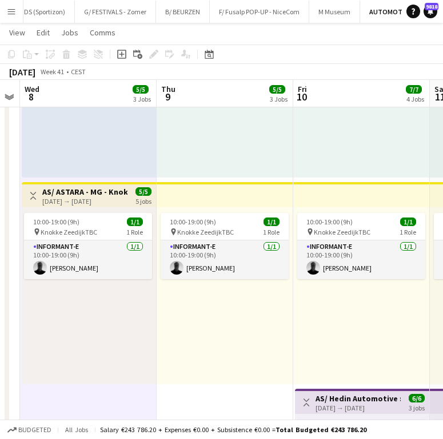
scroll to position [0, 252]
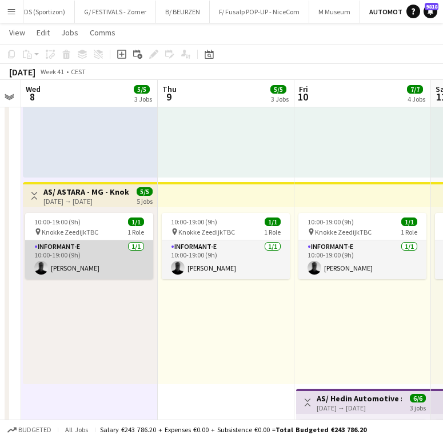
click at [103, 255] on app-card-role "Informant-e [DATE] 10:00-19:00 (9h) [PERSON_NAME]" at bounding box center [89, 259] width 128 height 39
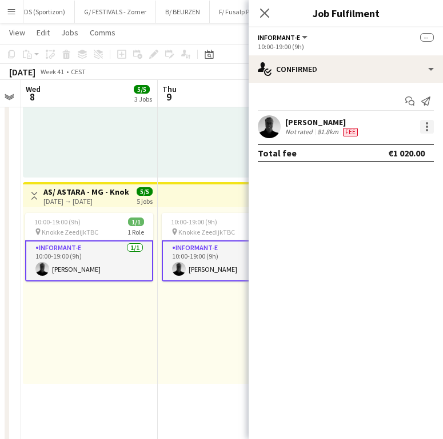
click at [420, 127] on div at bounding box center [427, 127] width 14 height 14
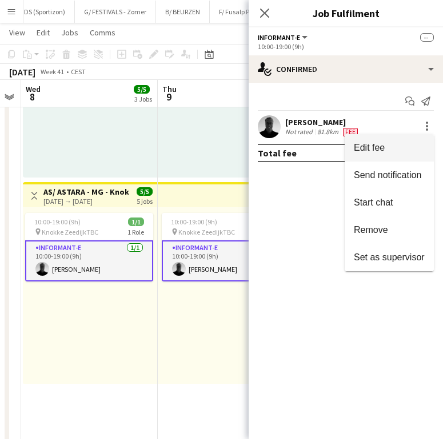
click at [399, 138] on button "Edit fee" at bounding box center [388, 147] width 89 height 27
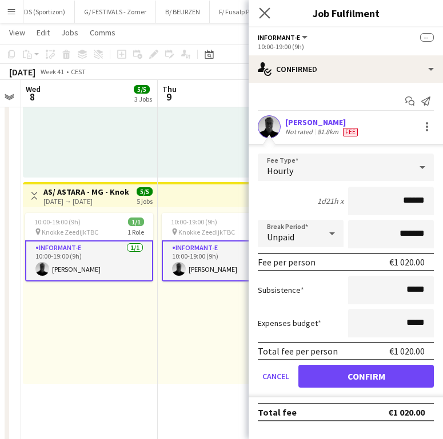
click at [265, 19] on app-icon "Close pop-in" at bounding box center [264, 13] width 17 height 17
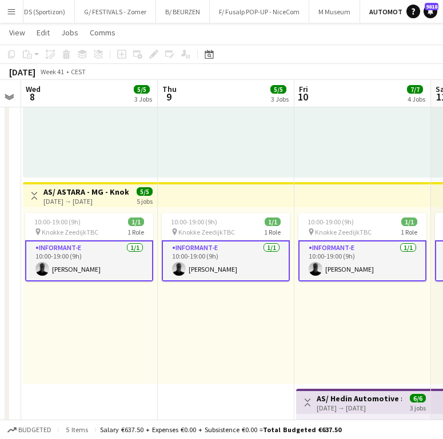
click at [144, 174] on div "09:30-20:00 (10h30m) 2/2 pin (zeedijk) - tent à [PERSON_NAME] vorig jaar 1 Role…" at bounding box center [90, 89] width 134 height 177
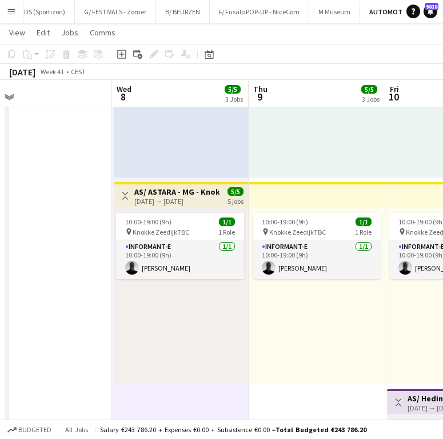
scroll to position [0, 292]
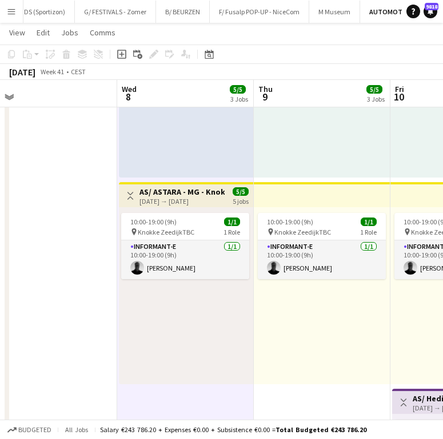
click at [181, 200] on div "[DATE] → [DATE]" at bounding box center [181, 201] width 85 height 9
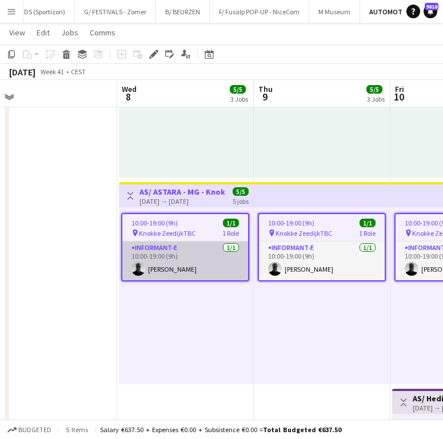
click at [140, 264] on app-user-avatar at bounding box center [138, 269] width 14 height 14
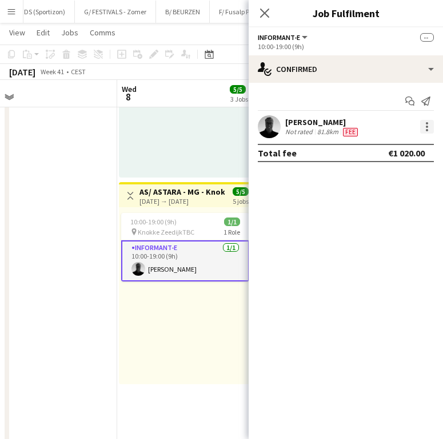
click at [431, 131] on div at bounding box center [427, 127] width 14 height 14
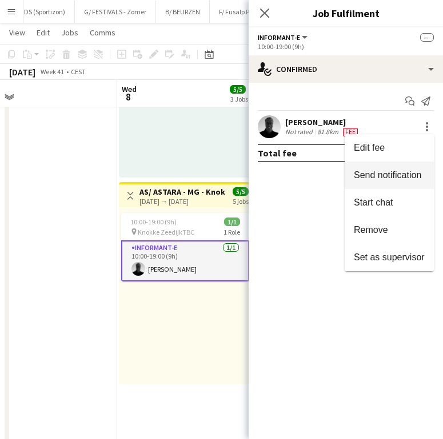
click at [400, 174] on span "Send notification" at bounding box center [386, 175] width 67 height 10
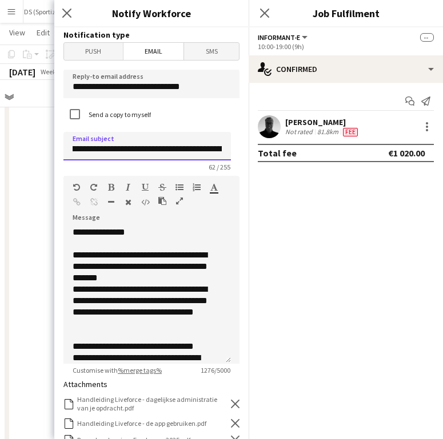
scroll to position [0, 84]
drag, startPoint x: 122, startPoint y: 150, endPoint x: 161, endPoint y: 159, distance: 40.6
click at [161, 159] on input "**********" at bounding box center [146, 146] width 167 height 29
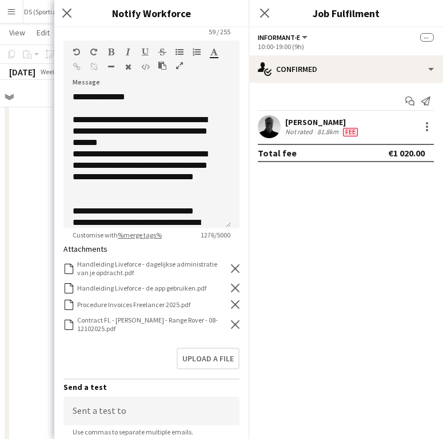
scroll to position [145, 0]
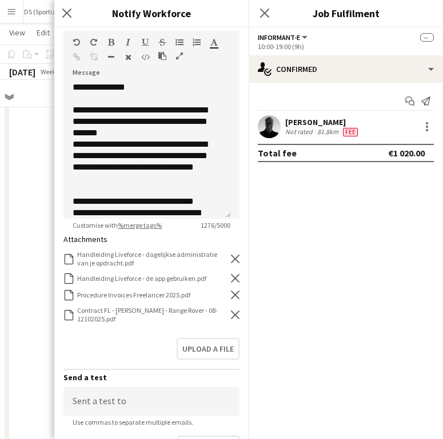
type input "**********"
click at [231, 313] on icon "Remove" at bounding box center [235, 315] width 9 height 9
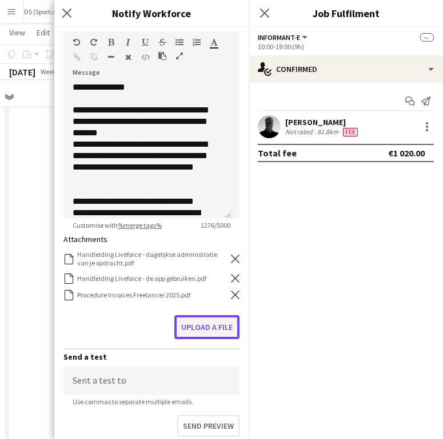
click at [219, 315] on button "Upload a file" at bounding box center [206, 327] width 65 height 24
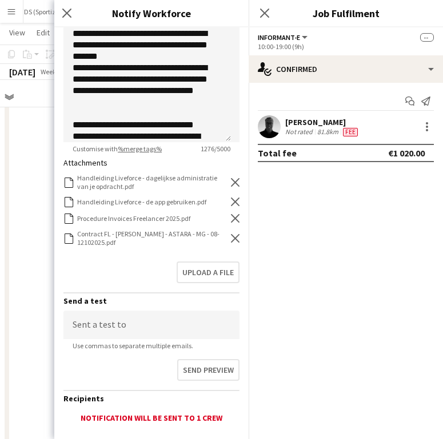
scroll to position [295, 0]
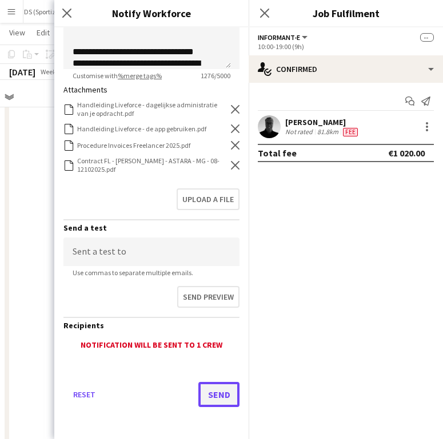
click at [200, 397] on button "Send" at bounding box center [218, 394] width 41 height 25
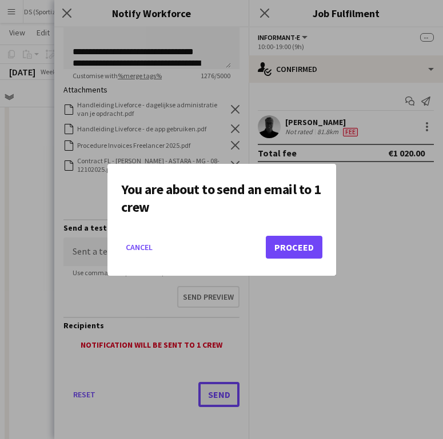
scroll to position [0, 0]
click at [274, 236] on button "Proceed" at bounding box center [294, 247] width 57 height 23
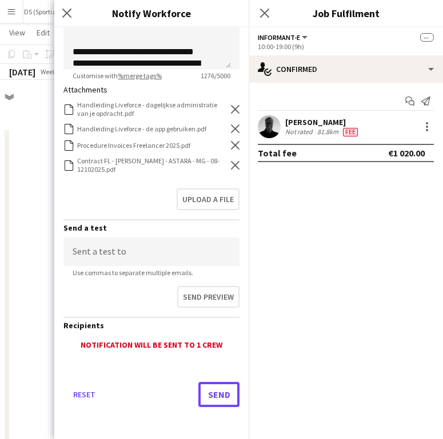
scroll to position [364, 0]
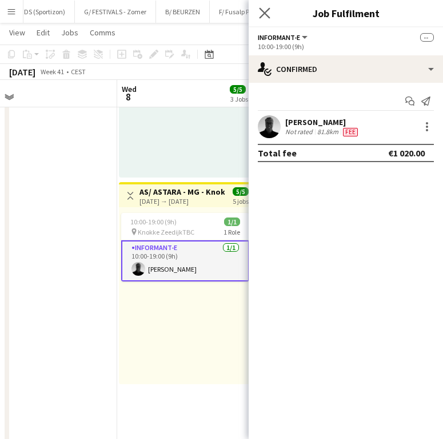
click at [269, 5] on app-icon "Close pop-in" at bounding box center [264, 13] width 17 height 17
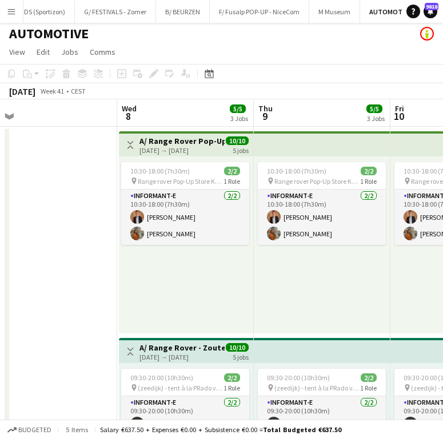
scroll to position [0, 0]
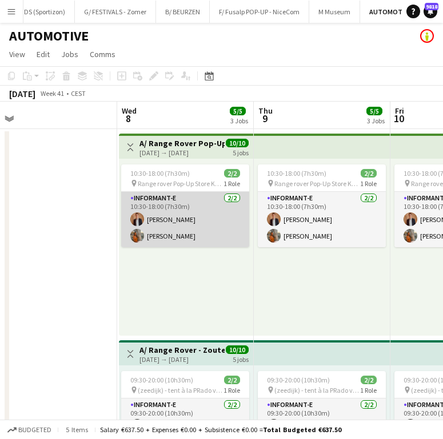
click at [202, 213] on app-card-role "Informant-e [DATE] 10:30-18:00 (7h30m) [PERSON_NAME] [PERSON_NAME] Rooms" at bounding box center [185, 219] width 128 height 55
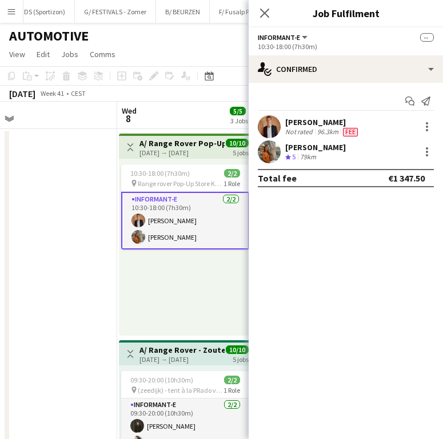
click at [315, 120] on div "[PERSON_NAME]" at bounding box center [322, 122] width 75 height 10
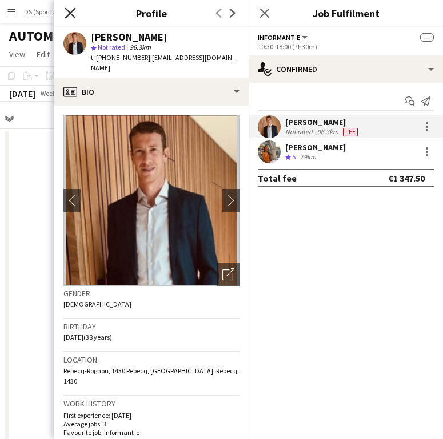
click at [70, 13] on icon at bounding box center [70, 12] width 11 height 11
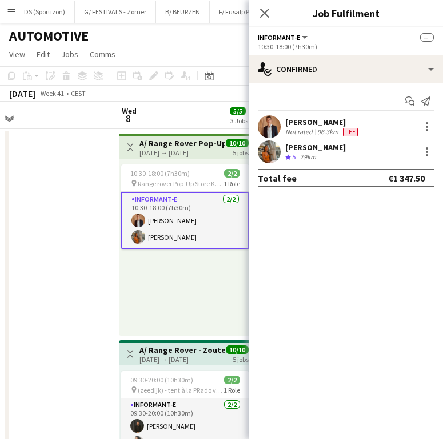
click at [180, 150] on div "[DATE] → [DATE]" at bounding box center [181, 152] width 85 height 9
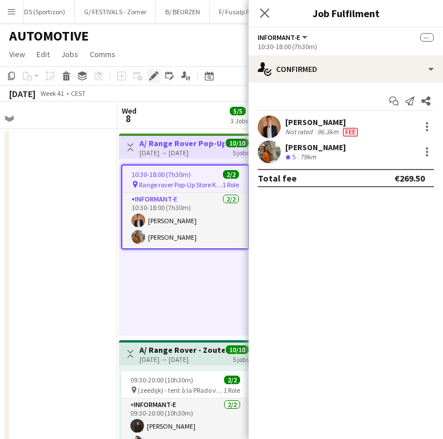
click at [154, 73] on icon "Edit" at bounding box center [153, 75] width 9 height 9
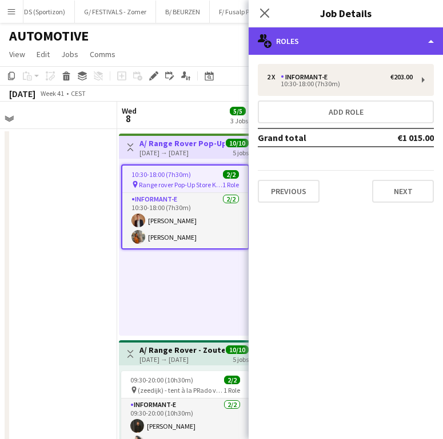
click at [369, 49] on div "multiple-users-add Roles" at bounding box center [345, 40] width 194 height 27
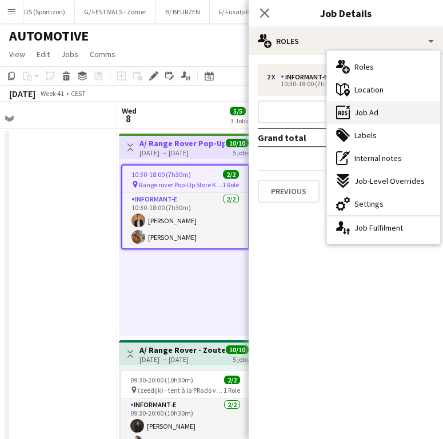
click at [392, 119] on div "ads-window Job Ad" at bounding box center [383, 112] width 113 height 23
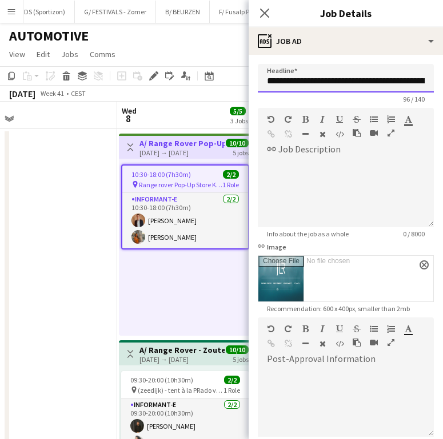
click at [340, 86] on input "**********" at bounding box center [346, 78] width 176 height 29
click at [170, 294] on div "10:30-18:00 (7h30m) 2/2 pin Range rover Pop-Up Store Knokke in Kunstgalerij [PE…" at bounding box center [186, 247] width 134 height 177
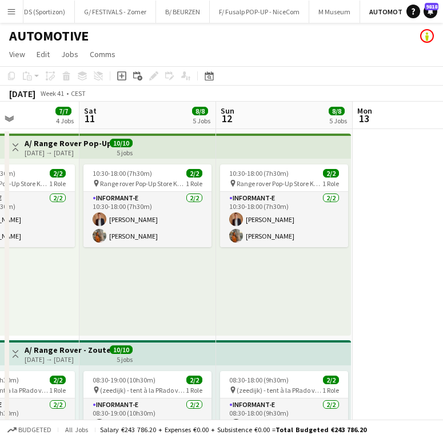
scroll to position [0, 520]
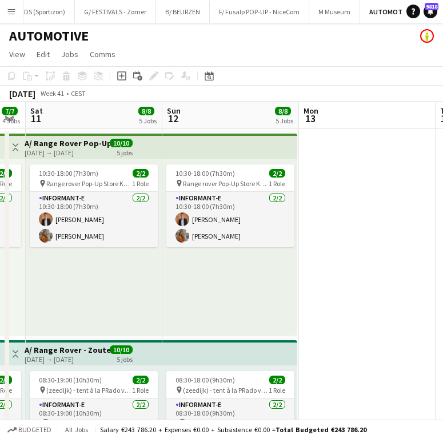
click at [164, 212] on div "10:30-18:00 (7h30m) 2/2 pin Range rover Pop-Up Store Knokke in Kunstgalerij [PE…" at bounding box center [229, 247] width 135 height 177
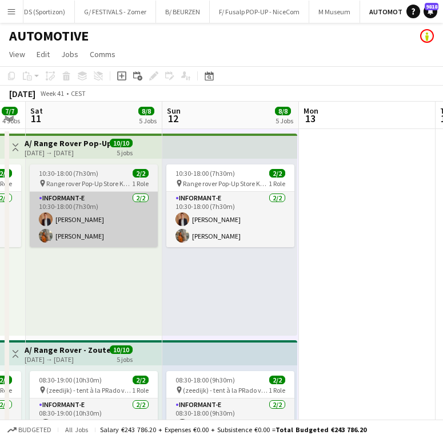
scroll to position [0, 521]
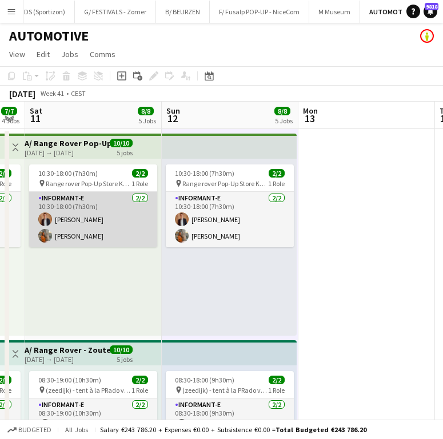
click at [123, 209] on app-card-role "Informant-e [DATE] 10:30-18:00 (7h30m) [PERSON_NAME] [PERSON_NAME] Rooms" at bounding box center [93, 219] width 128 height 55
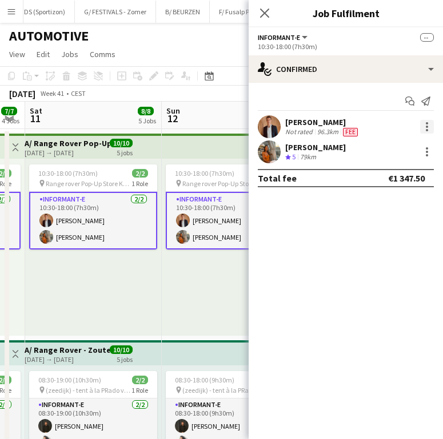
click at [424, 129] on div at bounding box center [427, 127] width 14 height 14
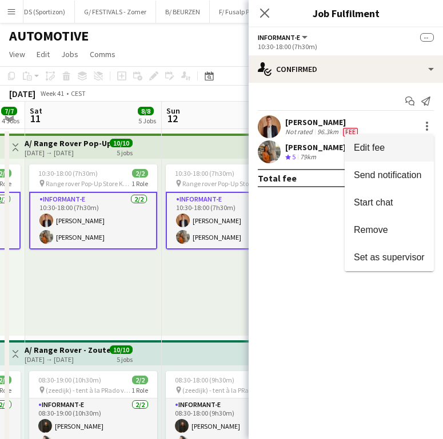
click at [411, 147] on span "Edit fee" at bounding box center [388, 148] width 71 height 10
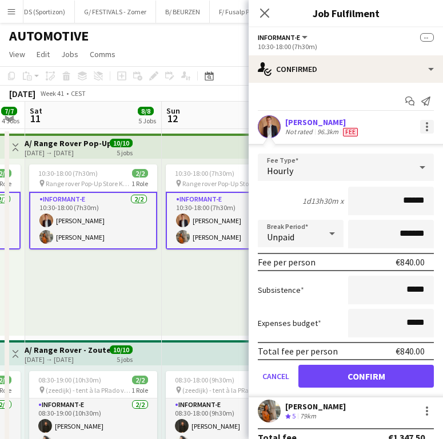
click at [425, 131] on div at bounding box center [426, 130] width 2 height 2
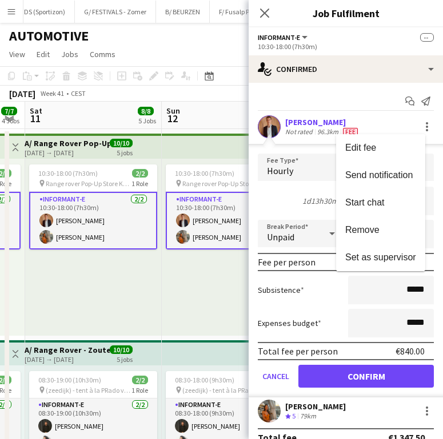
drag, startPoint x: 387, startPoint y: 179, endPoint x: 205, endPoint y: 167, distance: 182.5
click at [387, 179] on span "Send notification" at bounding box center [378, 175] width 67 height 10
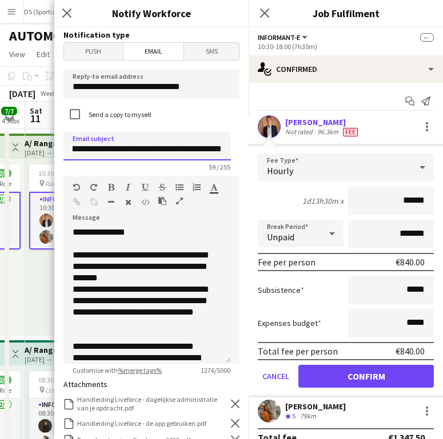
scroll to position [0, 75]
drag, startPoint x: 122, startPoint y: 151, endPoint x: 159, endPoint y: 156, distance: 38.0
click at [159, 156] on input "**********" at bounding box center [146, 146] width 167 height 29
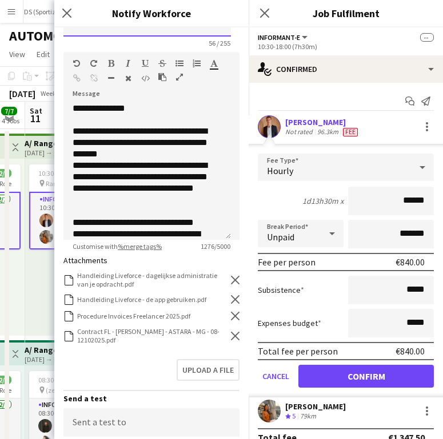
scroll to position [126, 0]
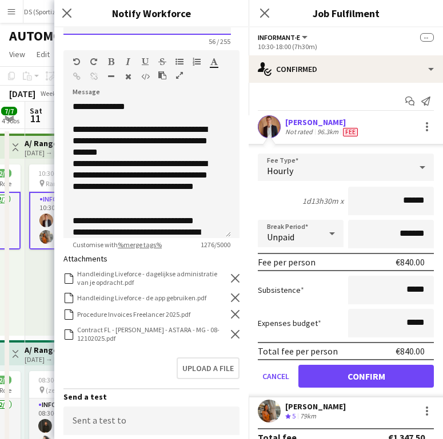
type input "**********"
click at [231, 334] on icon "Remove" at bounding box center [235, 334] width 9 height 9
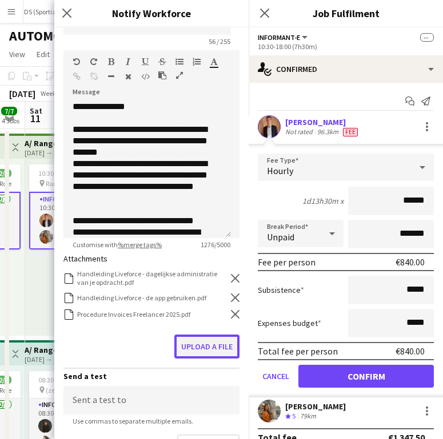
click at [203, 347] on button "Upload a file" at bounding box center [206, 347] width 65 height 24
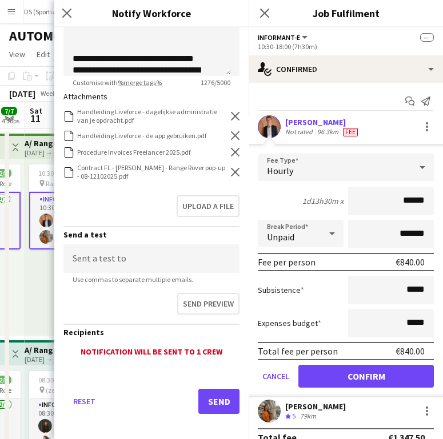
scroll to position [295, 0]
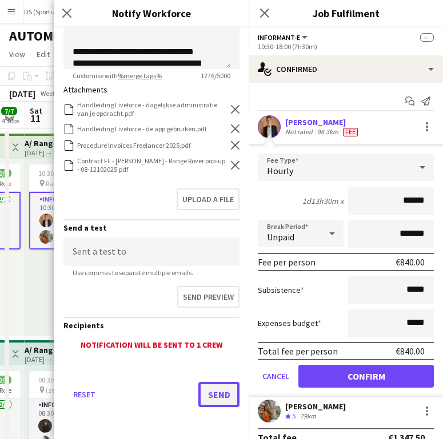
click at [215, 392] on button "Send" at bounding box center [218, 394] width 41 height 25
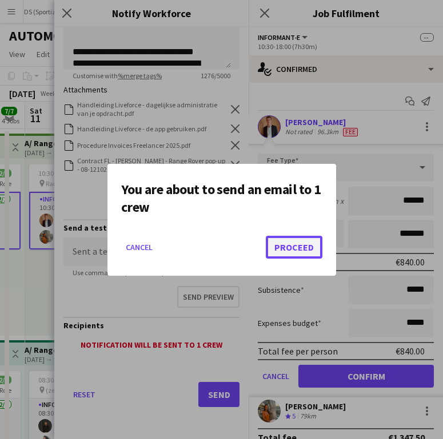
click at [303, 249] on button "Proceed" at bounding box center [294, 247] width 57 height 23
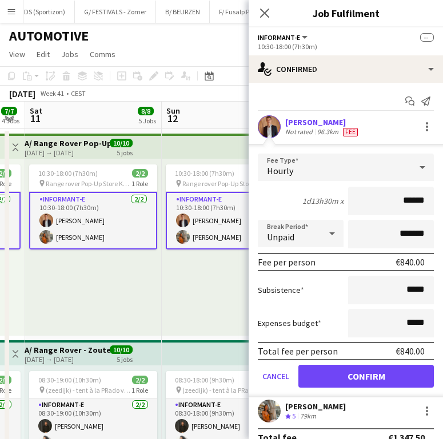
click at [329, 424] on app-confirmed-crew "[PERSON_NAME] Not rated 96.3km Fee Fee Type Hourly 1d13h30m x ****** Break Peri…" at bounding box center [345, 280] width 194 height 331
click at [301, 404] on div "[PERSON_NAME]" at bounding box center [315, 406] width 61 height 10
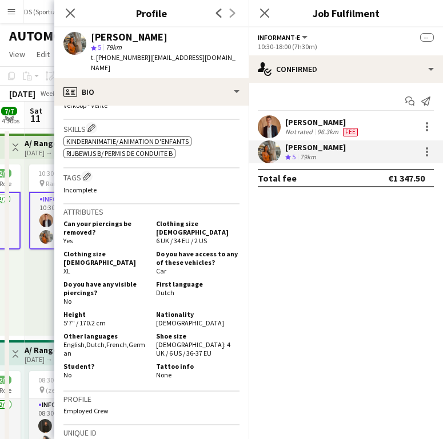
scroll to position [0, 0]
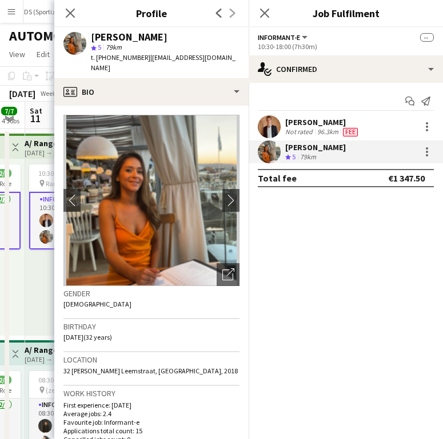
click at [165, 65] on div "[PERSON_NAME] star 5 79km t. [PHONE_NUMBER] | [EMAIL_ADDRESS][DOMAIN_NAME]" at bounding box center [151, 52] width 194 height 51
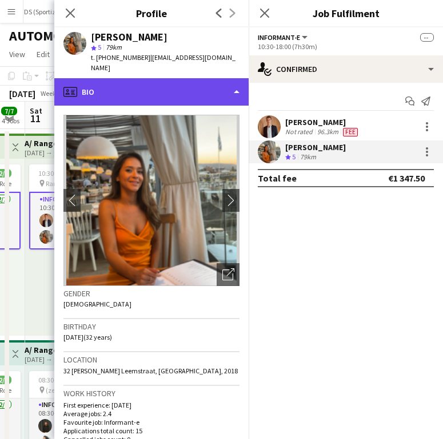
click at [165, 78] on div "profile Bio" at bounding box center [151, 91] width 194 height 27
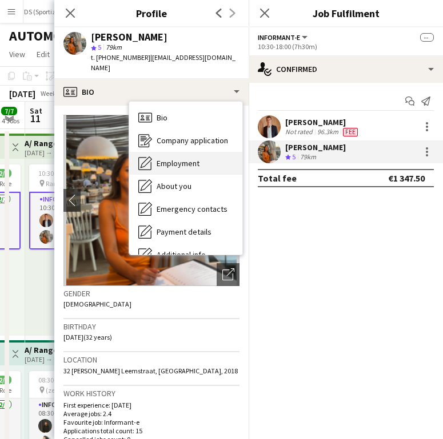
click at [191, 158] on span "Employment" at bounding box center [177, 163] width 43 height 10
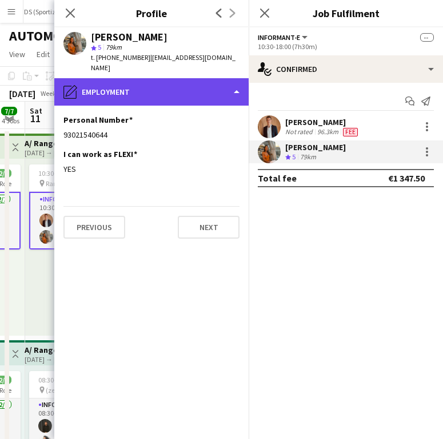
click at [164, 81] on div "pencil4 Employment" at bounding box center [151, 91] width 194 height 27
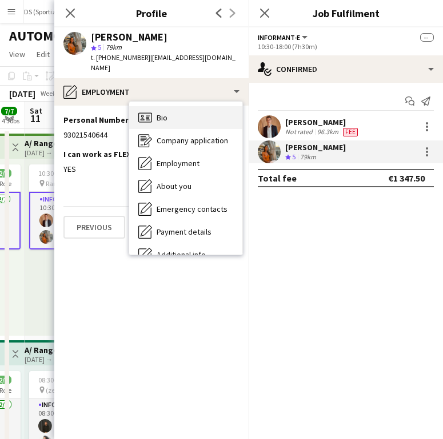
click at [178, 106] on div "Bio Bio" at bounding box center [185, 117] width 113 height 23
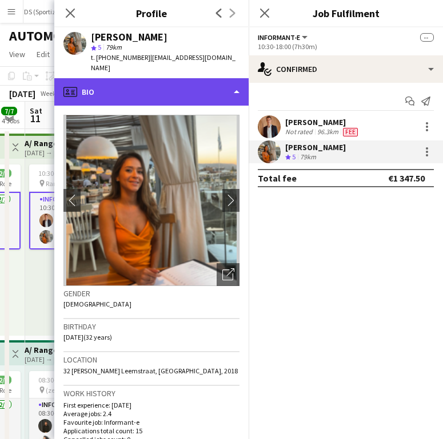
click at [104, 78] on div "profile Bio" at bounding box center [151, 91] width 194 height 27
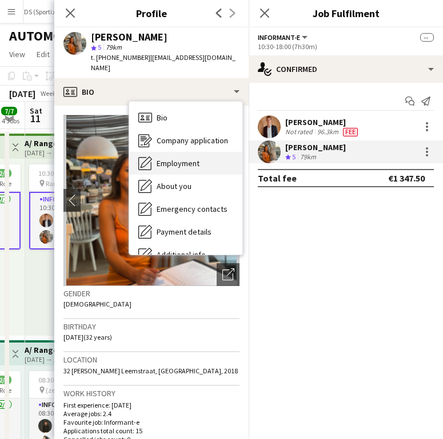
click at [174, 152] on div "Employment Employment" at bounding box center [185, 163] width 113 height 23
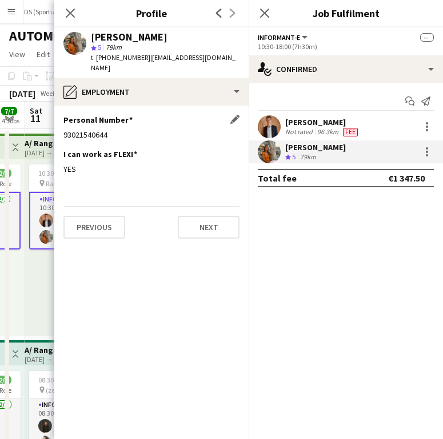
click at [104, 130] on div "93021540644" at bounding box center [151, 135] width 176 height 10
copy div "93021540644"
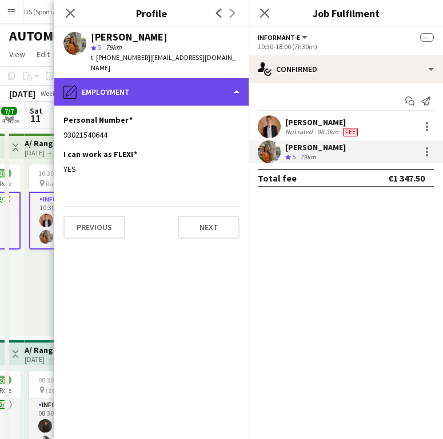
click at [116, 91] on div "pencil4 Employment" at bounding box center [151, 91] width 194 height 27
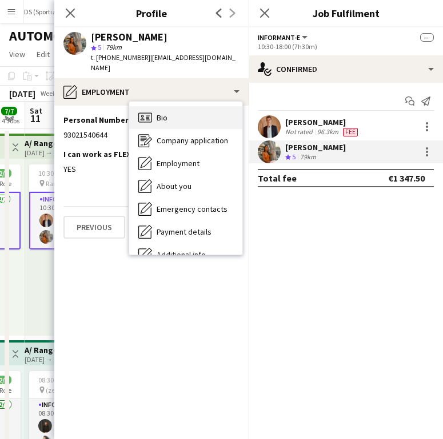
click at [165, 112] on span "Bio" at bounding box center [161, 117] width 11 height 10
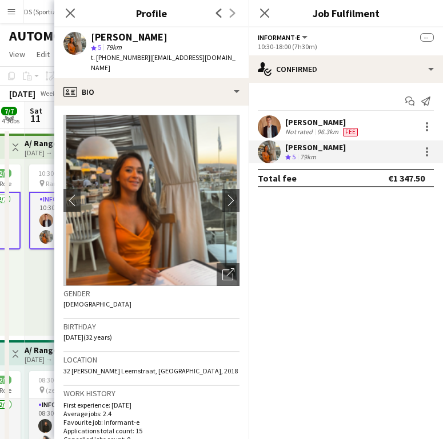
click at [96, 367] on span "32 [PERSON_NAME] Leemstraat, [GEOGRAPHIC_DATA], 2018" at bounding box center [150, 371] width 174 height 9
copy span "32 [PERSON_NAME] Leemstraat, [GEOGRAPHIC_DATA], 2018"
click at [425, 151] on div at bounding box center [427, 152] width 14 height 14
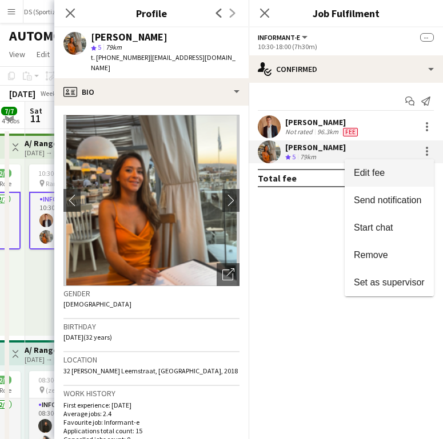
click at [404, 172] on span "Edit fee" at bounding box center [388, 173] width 71 height 10
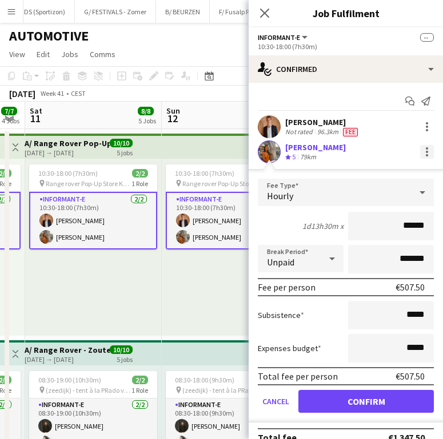
click at [420, 154] on div at bounding box center [427, 152] width 14 height 14
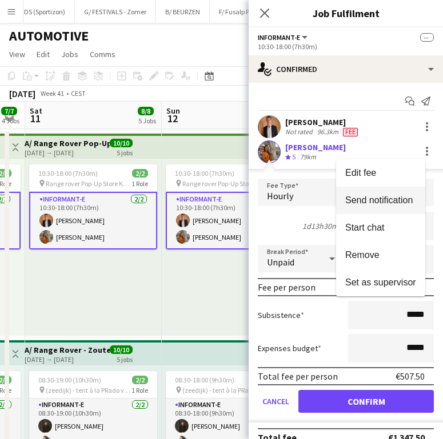
click at [397, 201] on span "Send notification" at bounding box center [378, 200] width 67 height 10
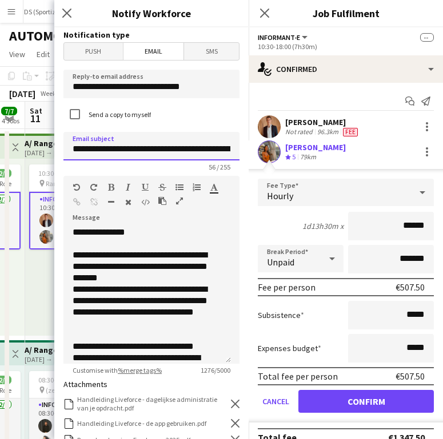
click at [168, 150] on input "**********" at bounding box center [151, 146] width 176 height 29
type input "**********"
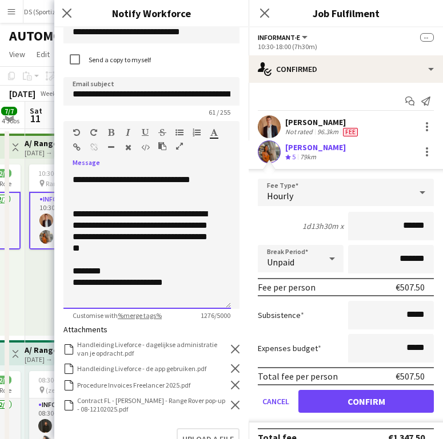
scroll to position [96, 0]
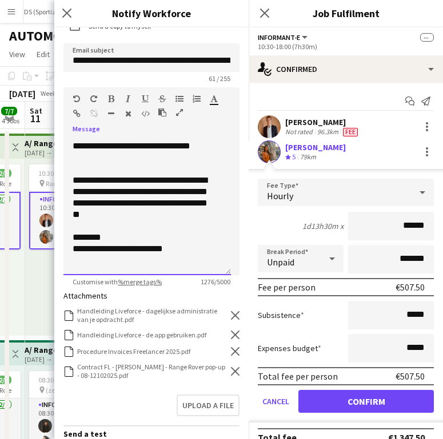
drag, startPoint x: 74, startPoint y: 256, endPoint x: 244, endPoint y: 432, distance: 243.9
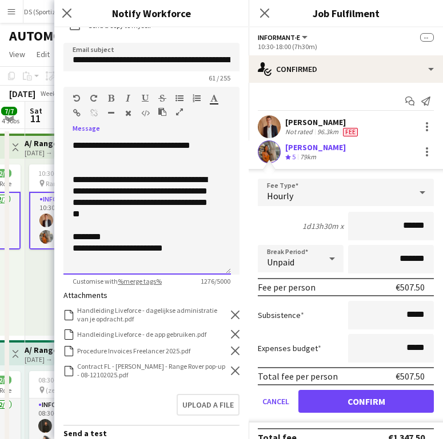
click at [244, 432] on div "**********" at bounding box center [151, 233] width 194 height 412
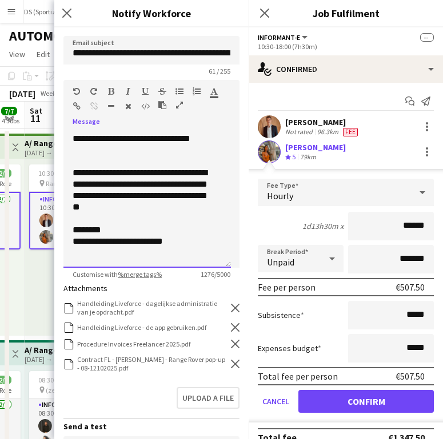
scroll to position [0, 0]
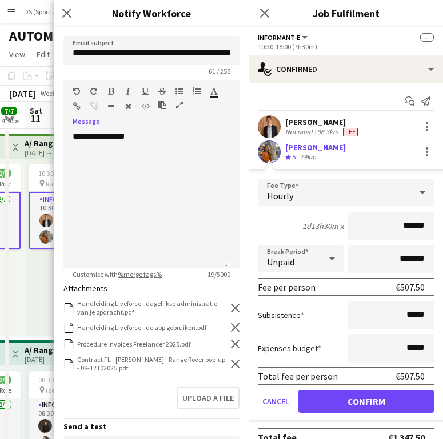
click at [231, 343] on icon at bounding box center [235, 344] width 9 height 9
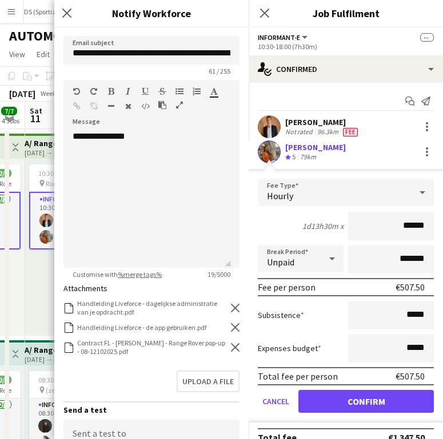
click at [231, 343] on icon "Remove" at bounding box center [235, 347] width 9 height 9
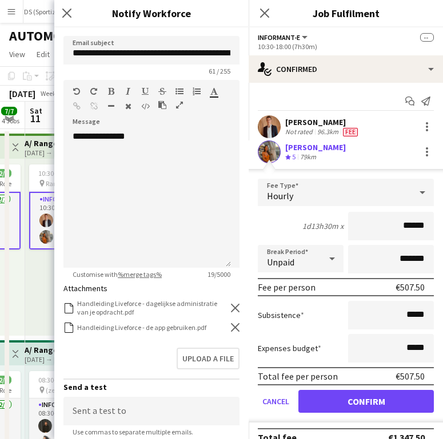
click at [186, 34] on form "**********" at bounding box center [151, 264] width 194 height 667
click at [107, 165] on div "**********" at bounding box center [146, 199] width 167 height 137
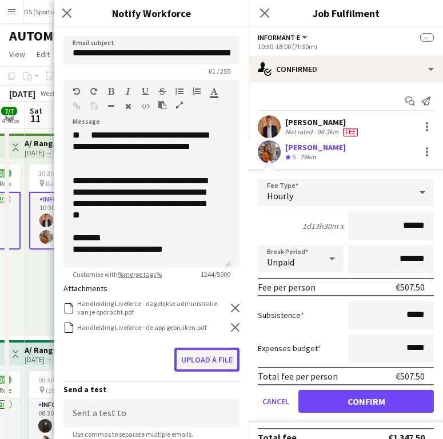
click at [186, 353] on button "Upload a file" at bounding box center [206, 360] width 65 height 24
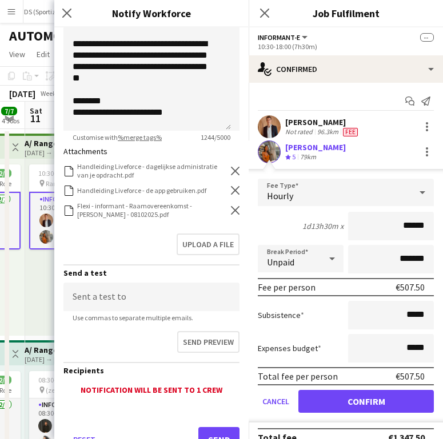
scroll to position [235, 0]
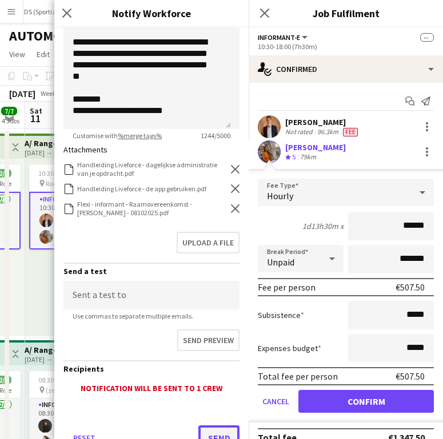
click at [207, 429] on button "Send" at bounding box center [218, 437] width 41 height 25
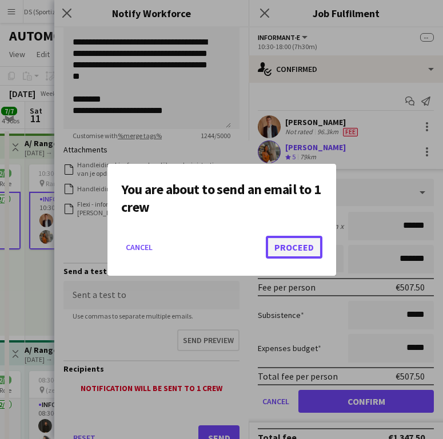
click at [283, 252] on button "Proceed" at bounding box center [294, 247] width 57 height 23
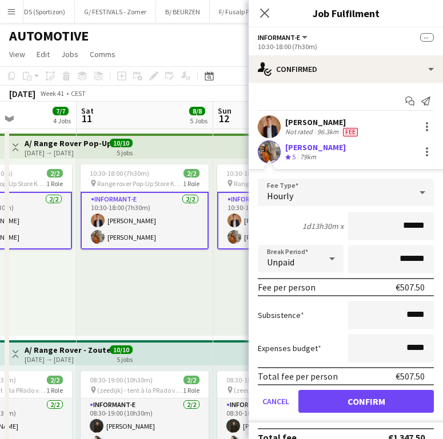
scroll to position [0, 441]
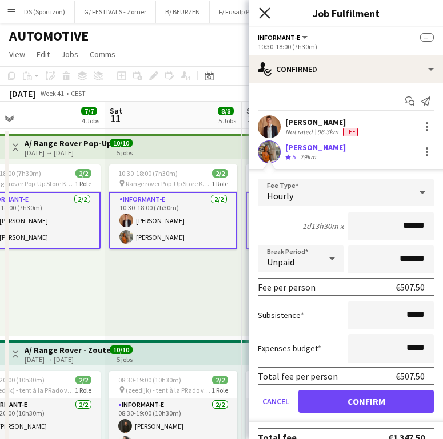
click at [260, 13] on icon "Close pop-in" at bounding box center [264, 12] width 11 height 11
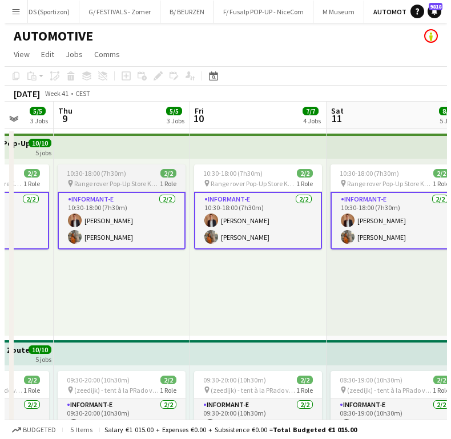
scroll to position [0, 360]
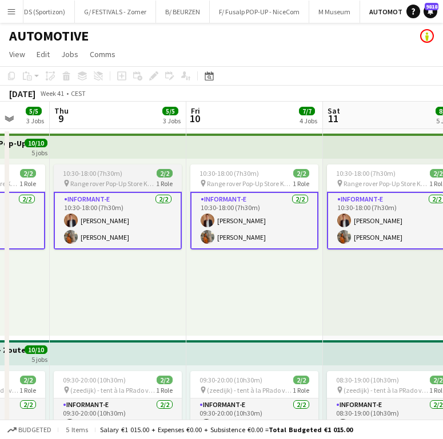
click at [91, 172] on span "10:30-18:00 (7h30m)" at bounding box center [92, 173] width 59 height 9
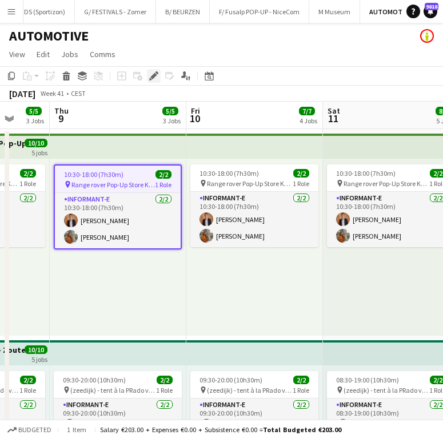
click at [149, 82] on div "Edit" at bounding box center [154, 76] width 14 height 14
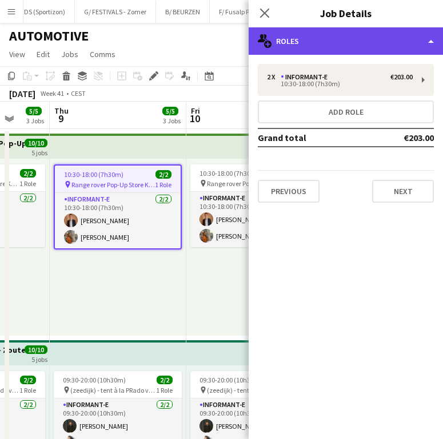
click at [393, 34] on div "multiple-users-add Roles" at bounding box center [345, 40] width 194 height 27
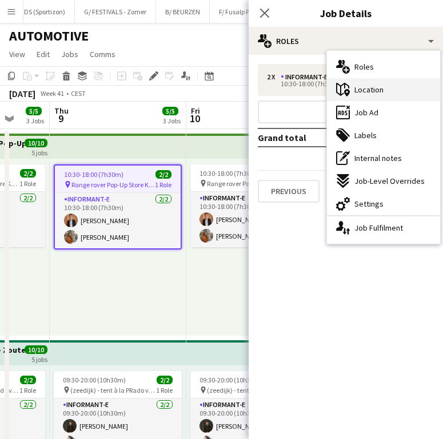
click at [389, 95] on div "maps-pin-1 Location" at bounding box center [383, 89] width 113 height 23
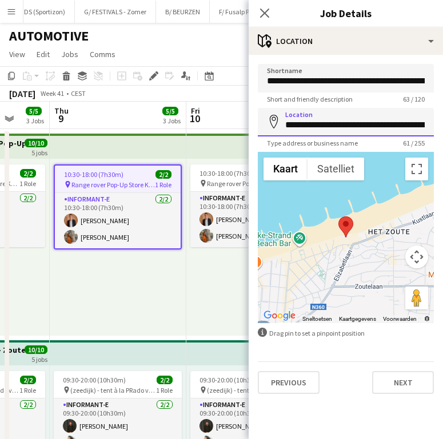
click at [331, 120] on input "**********" at bounding box center [346, 122] width 176 height 29
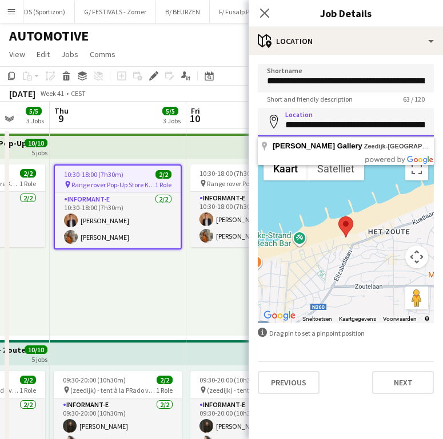
click at [331, 120] on input "**********" at bounding box center [346, 122] width 176 height 29
click at [266, 8] on icon "Close pop-in" at bounding box center [264, 12] width 11 height 11
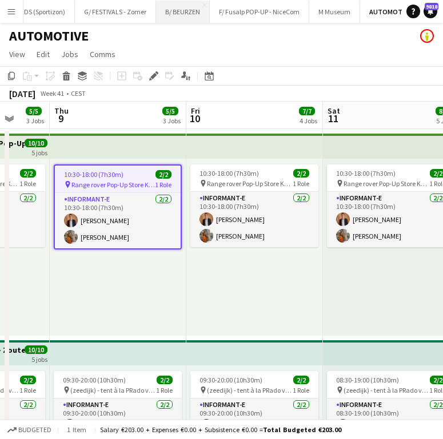
click at [185, 15] on button "B/ BEURZEN Close" at bounding box center [183, 12] width 54 height 22
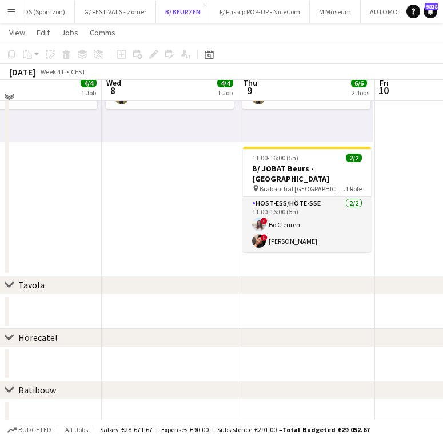
scroll to position [186, 0]
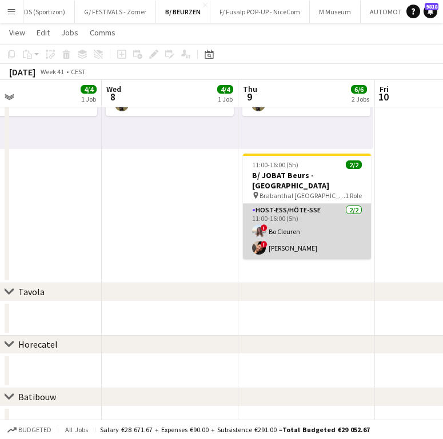
click at [317, 230] on app-card-role "Host-ess/Hôte-sse [DATE] 11:00-16:00 (5h) ! Bo Cleuren ! [PERSON_NAME]" at bounding box center [307, 231] width 128 height 55
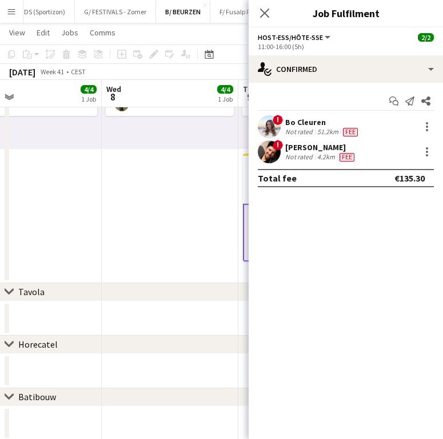
click at [194, 232] on app-date-cell "09:30-19:00 (9h30m) 4/4 pin Brussels Expo 2 Roles Horeca: Bediening-Service [DA…" at bounding box center [170, 112] width 136 height 341
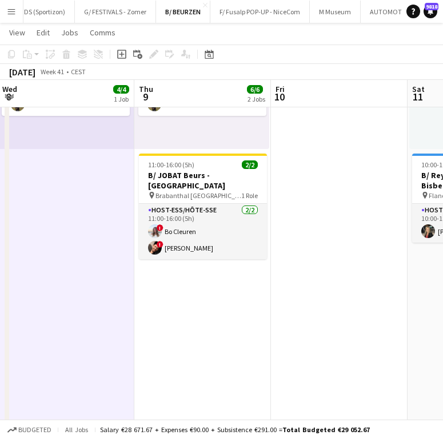
scroll to position [0, 256]
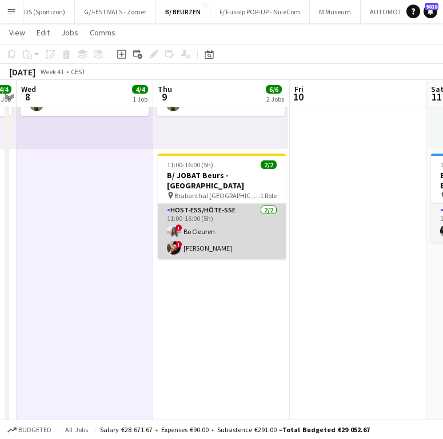
click at [200, 220] on app-card-role "Host-ess/Hôte-sse [DATE] 11:00-16:00 (5h) ! Bo Cleuren ! [PERSON_NAME]" at bounding box center [222, 231] width 128 height 55
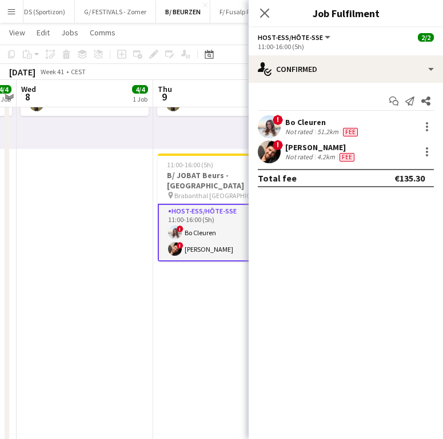
click at [329, 122] on div "Bo Cleuren" at bounding box center [322, 122] width 75 height 10
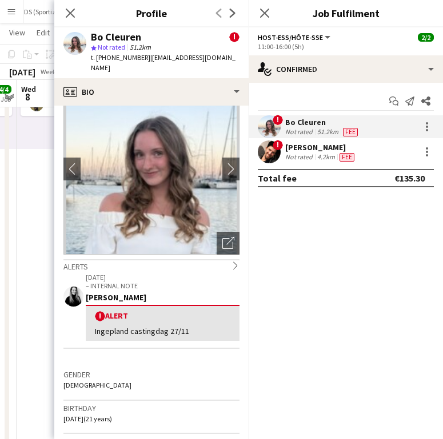
scroll to position [0, 0]
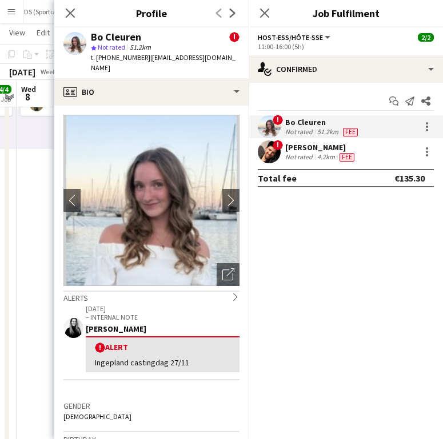
click at [306, 159] on div "Not rated" at bounding box center [300, 156] width 30 height 9
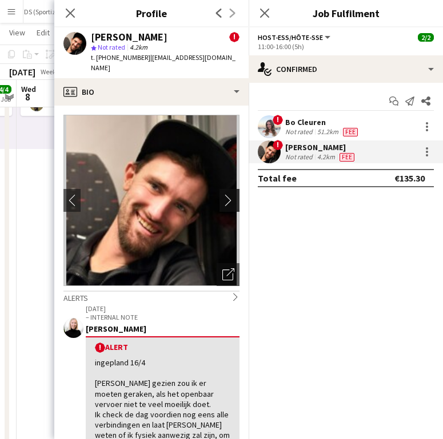
click at [219, 198] on button "chevron-right" at bounding box center [230, 200] width 23 height 23
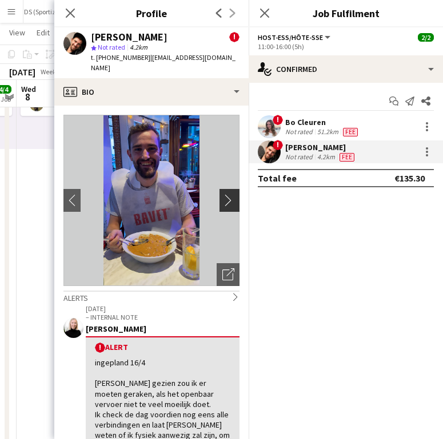
click at [222, 194] on app-icon "chevron-right" at bounding box center [231, 200] width 18 height 12
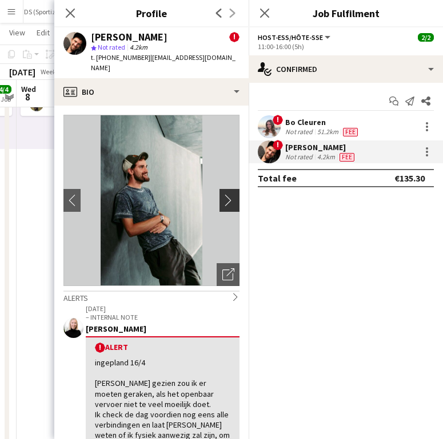
click at [222, 194] on app-icon "chevron-right" at bounding box center [231, 200] width 18 height 12
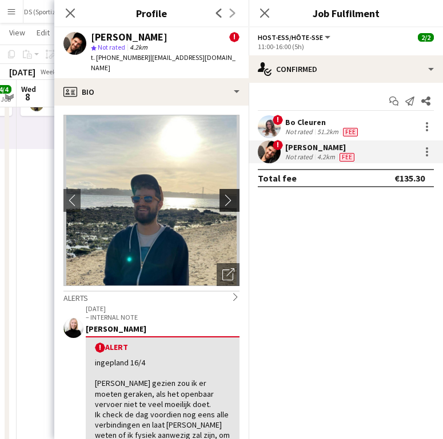
click at [222, 194] on app-icon "chevron-right" at bounding box center [231, 200] width 18 height 12
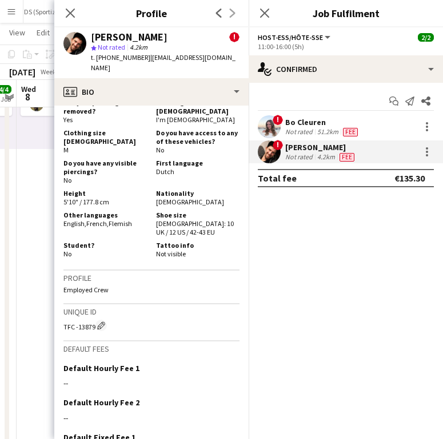
scroll to position [799, 0]
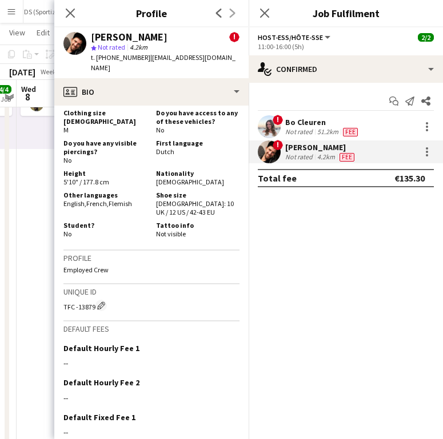
drag, startPoint x: 236, startPoint y: 381, endPoint x: 248, endPoint y: 182, distance: 199.6
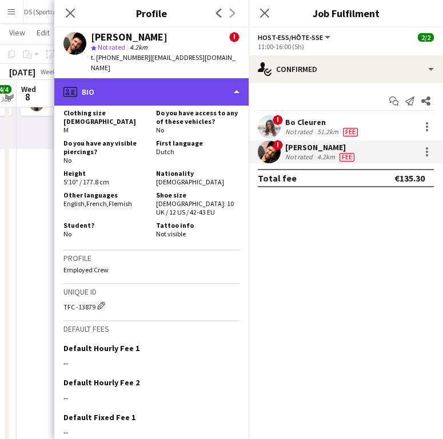
click at [170, 81] on div "profile Bio" at bounding box center [151, 91] width 194 height 27
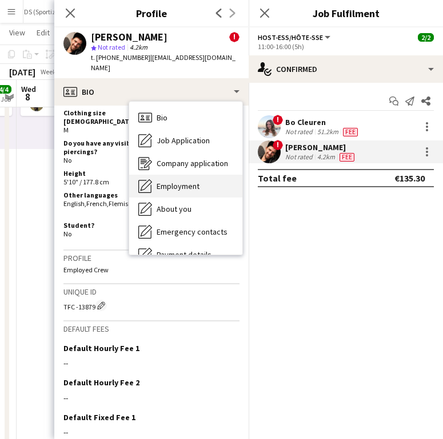
click at [167, 175] on div "Employment Employment" at bounding box center [185, 186] width 113 height 23
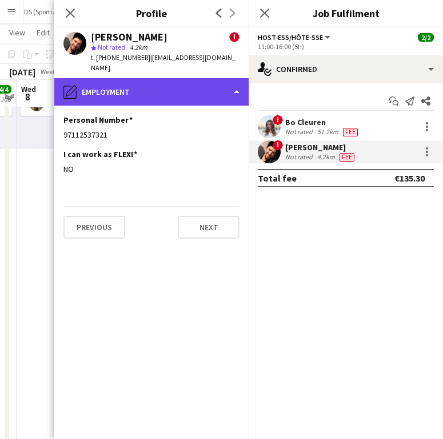
click at [168, 88] on div "pencil4 Employment" at bounding box center [151, 91] width 194 height 27
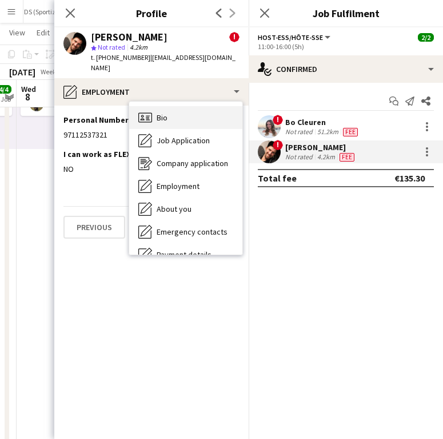
click at [163, 112] on span "Bio" at bounding box center [161, 117] width 11 height 10
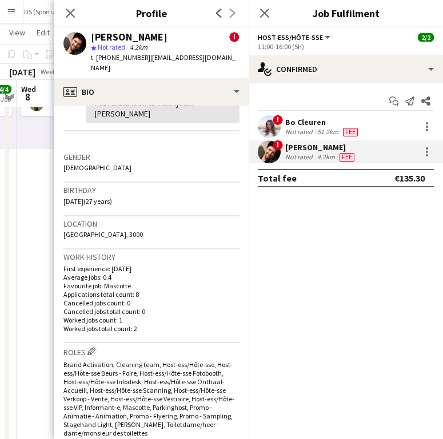
scroll to position [355, 0]
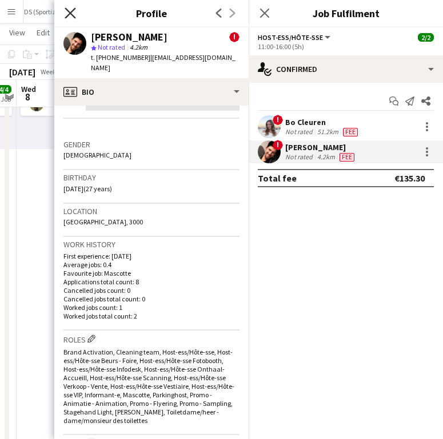
click at [75, 17] on icon "Close pop-in" at bounding box center [70, 12] width 11 height 11
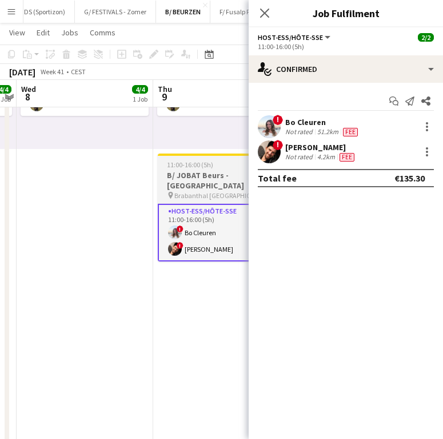
click at [185, 191] on span "Brabanthal [GEOGRAPHIC_DATA]" at bounding box center [217, 195] width 86 height 9
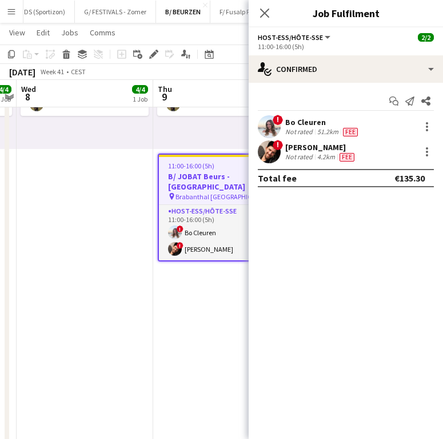
click at [156, 62] on app-toolbar "Copy Paste Paste Ctrl+V Paste with crew Ctrl+Shift+V Paste linked Job [GEOGRAPH…" at bounding box center [221, 54] width 443 height 19
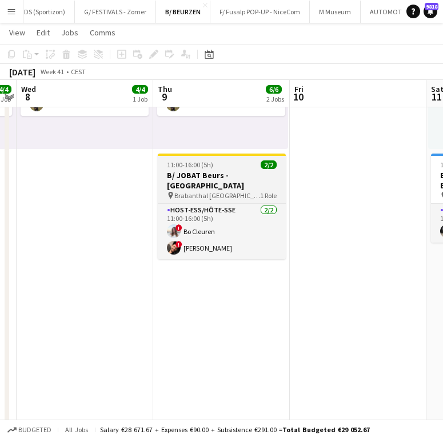
click at [211, 191] on span "Brabanthal [GEOGRAPHIC_DATA]" at bounding box center [217, 195] width 86 height 9
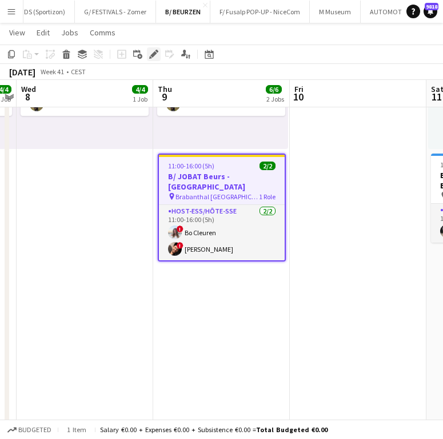
click at [154, 50] on app-toolbar "Copy Paste Paste Ctrl+V Paste with crew Ctrl+Shift+V Paste linked Job [GEOGRAPH…" at bounding box center [221, 54] width 443 height 19
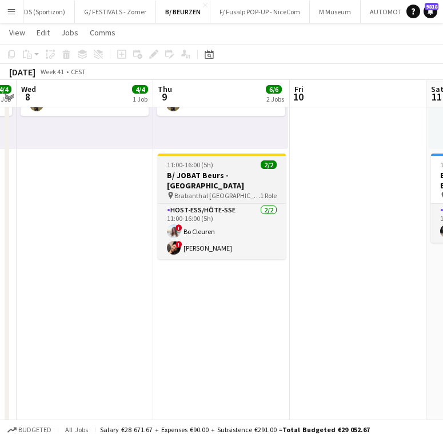
click at [200, 168] on span "11:00-16:00 (5h)" at bounding box center [190, 164] width 46 height 9
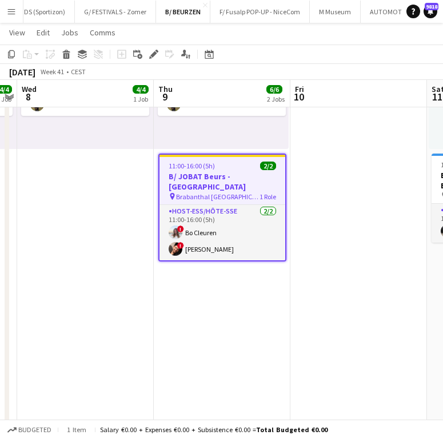
click at [161, 53] on div "Add job Add linked Job Edit Edit linked Job Applicants" at bounding box center [148, 54] width 87 height 14
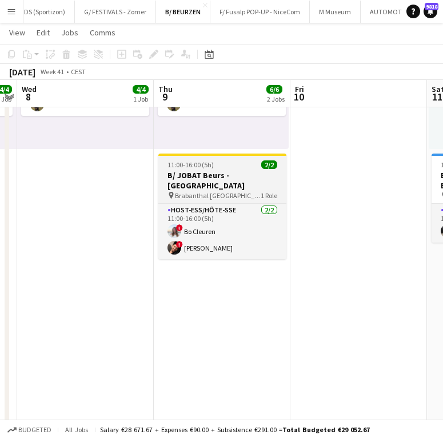
click at [195, 175] on h3 "B/ JOBAT Beurs - [GEOGRAPHIC_DATA]" at bounding box center [222, 180] width 128 height 21
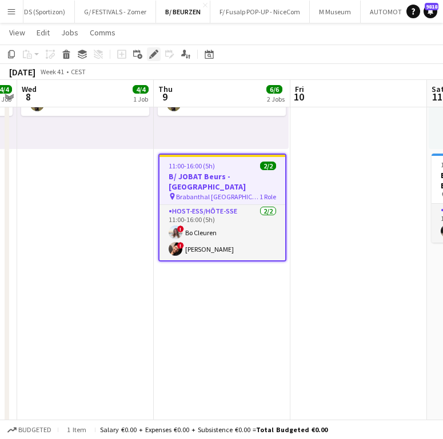
click at [154, 48] on div "Edit" at bounding box center [154, 54] width 14 height 14
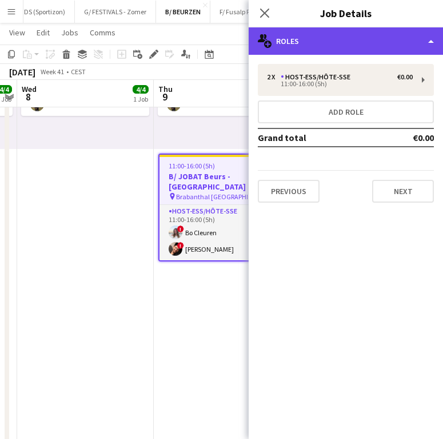
click at [353, 43] on div "multiple-users-add Roles" at bounding box center [345, 40] width 194 height 27
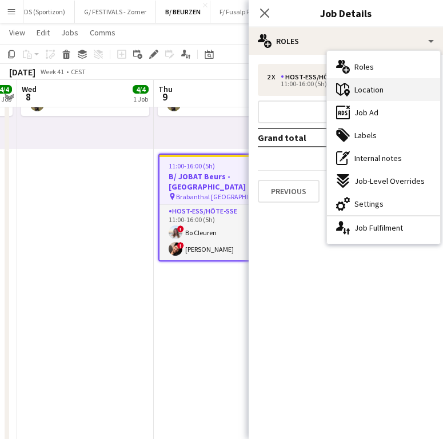
click at [371, 98] on div "maps-pin-1 Location" at bounding box center [383, 89] width 113 height 23
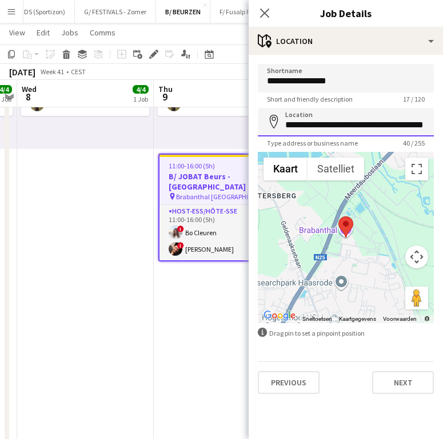
click at [337, 131] on input "**********" at bounding box center [346, 122] width 176 height 29
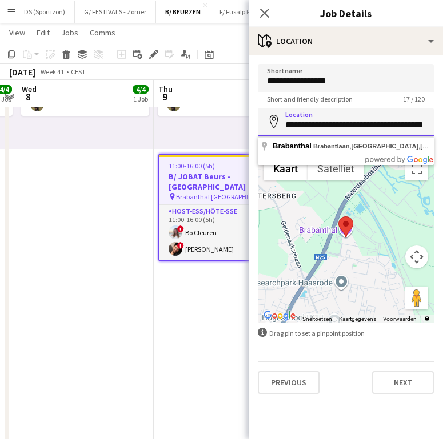
click at [337, 131] on input "**********" at bounding box center [346, 122] width 176 height 29
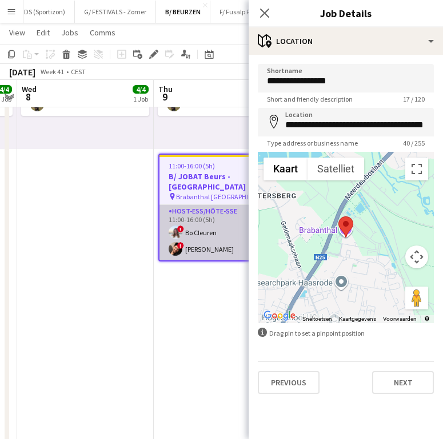
click at [213, 231] on app-card-role "Host-ess/Hôte-sse [DATE] 11:00-16:00 (5h) ! Bo Cleuren ! [PERSON_NAME]" at bounding box center [222, 232] width 126 height 55
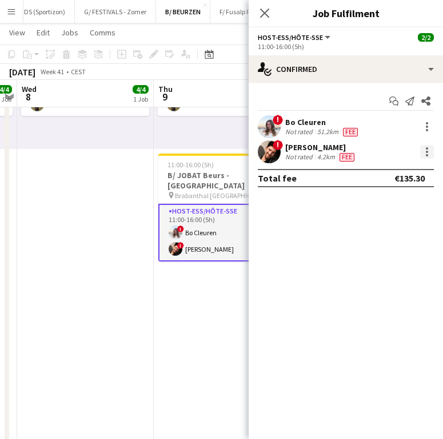
click at [425, 151] on div at bounding box center [426, 152] width 2 height 2
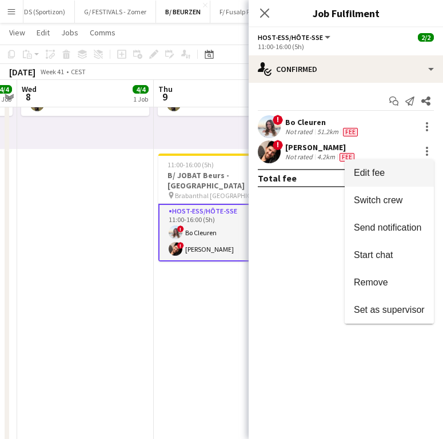
click at [405, 170] on span "Edit fee" at bounding box center [388, 173] width 71 height 10
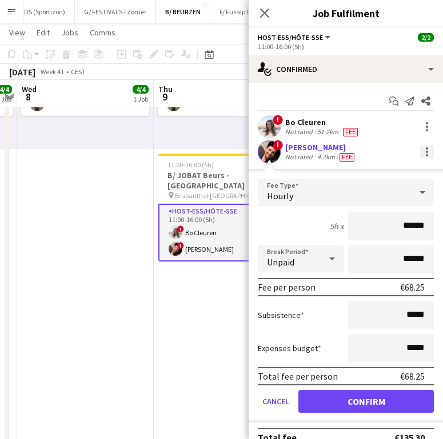
click at [420, 155] on div at bounding box center [427, 152] width 14 height 14
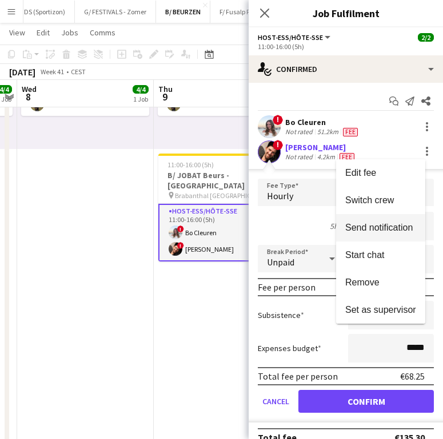
click at [381, 232] on span "Send notification" at bounding box center [380, 228] width 71 height 10
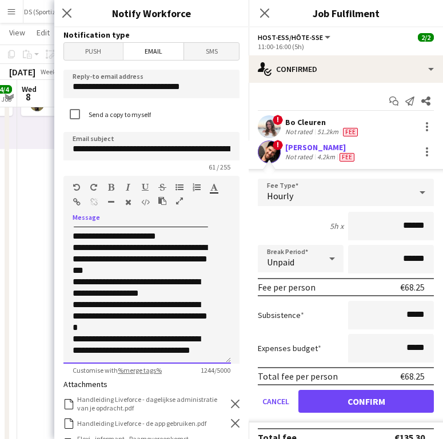
scroll to position [420, 0]
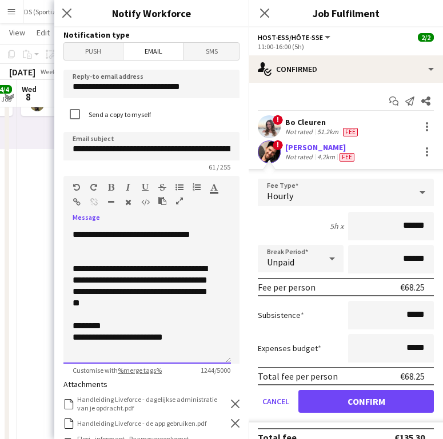
drag, startPoint x: 75, startPoint y: 254, endPoint x: 220, endPoint y: 368, distance: 184.2
click at [220, 368] on app-form-group "**********" at bounding box center [151, 275] width 176 height 199
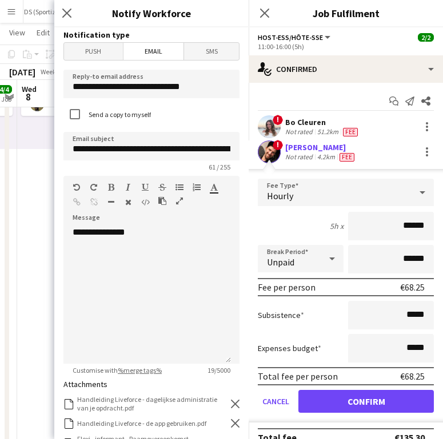
click at [207, 14] on h3 "Notify Workforce" at bounding box center [151, 13] width 194 height 15
click at [95, 262] on div "**********" at bounding box center [146, 295] width 167 height 137
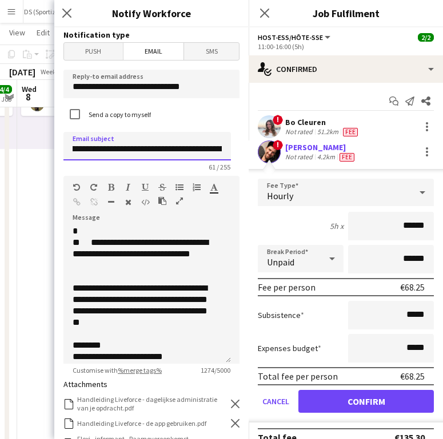
scroll to position [0, 82]
drag, startPoint x: 107, startPoint y: 148, endPoint x: 232, endPoint y: 153, distance: 125.7
click at [232, 153] on form "**********" at bounding box center [151, 372] width 194 height 690
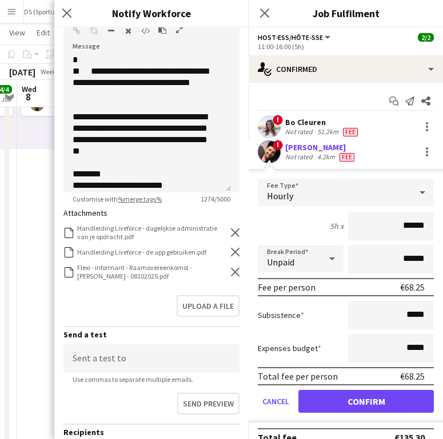
type input "**********"
click at [231, 274] on icon "Remove" at bounding box center [235, 272] width 9 height 9
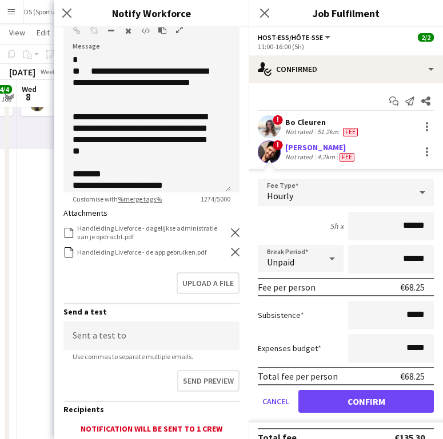
click at [205, 295] on div "Upload a file" at bounding box center [151, 285] width 176 height 35
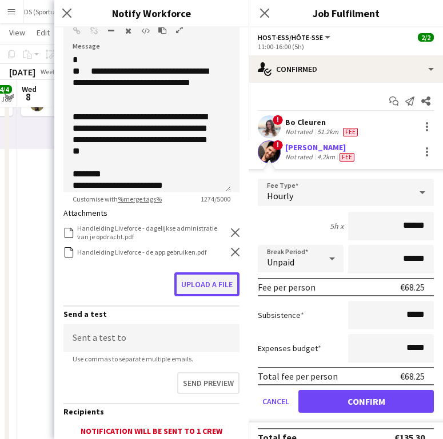
click at [201, 285] on button "Upload a file" at bounding box center [206, 284] width 65 height 24
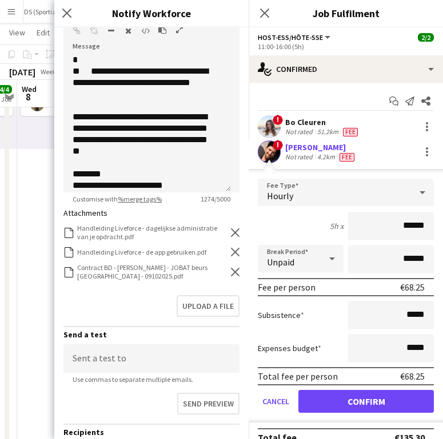
scroll to position [278, 0]
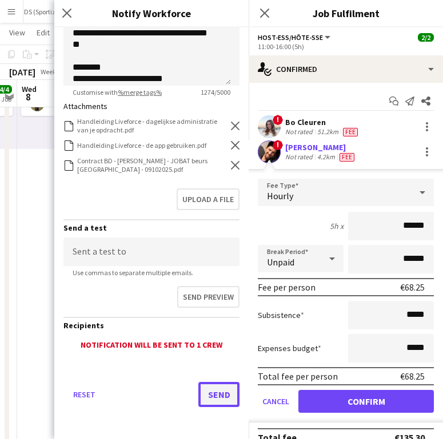
click at [219, 397] on button "Send" at bounding box center [218, 394] width 41 height 25
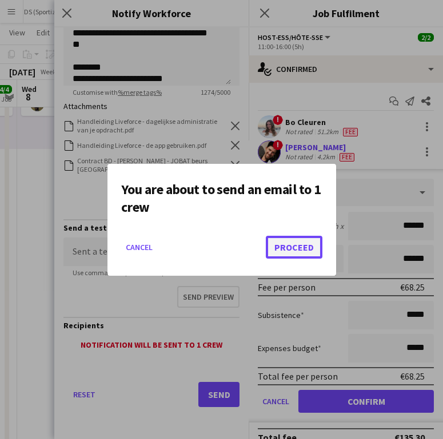
click at [305, 247] on button "Proceed" at bounding box center [294, 247] width 57 height 23
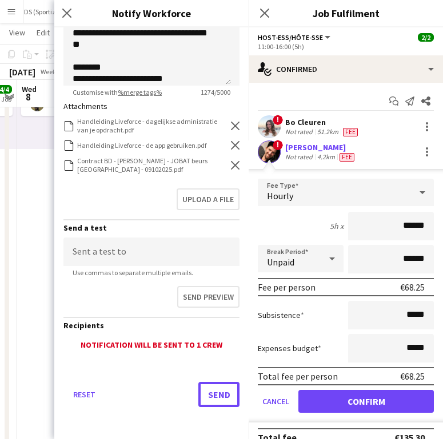
scroll to position [186, 0]
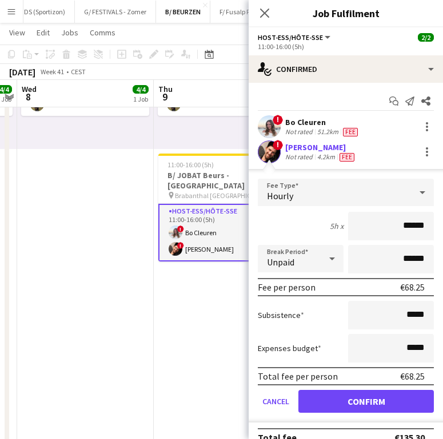
click at [299, 116] on div "! Bo Cleuren Not rated 51.2km Fee" at bounding box center [345, 126] width 194 height 23
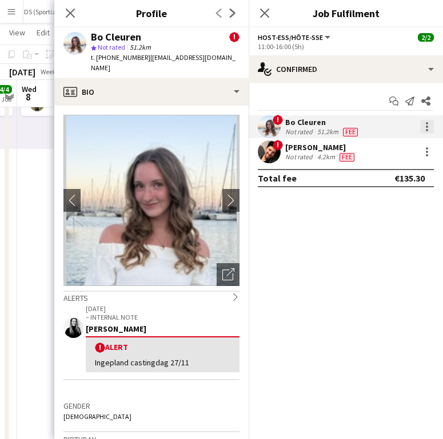
click at [426, 129] on div at bounding box center [426, 130] width 2 height 2
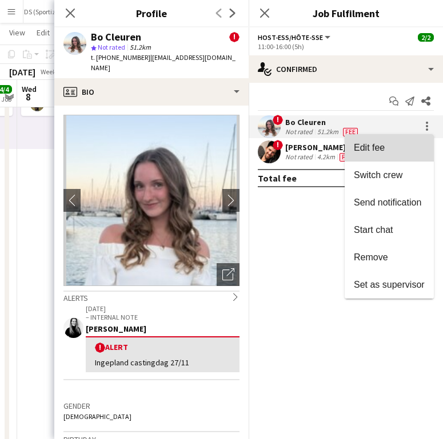
click at [399, 146] on span "Edit fee" at bounding box center [388, 148] width 71 height 10
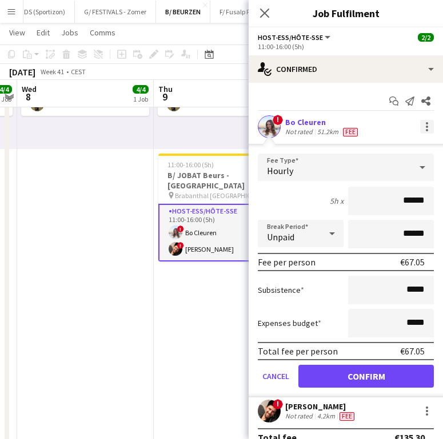
click at [420, 126] on div at bounding box center [427, 127] width 14 height 14
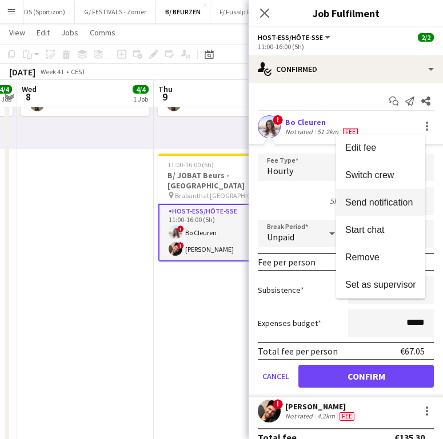
click at [393, 213] on button "Send notification" at bounding box center [380, 202] width 89 height 27
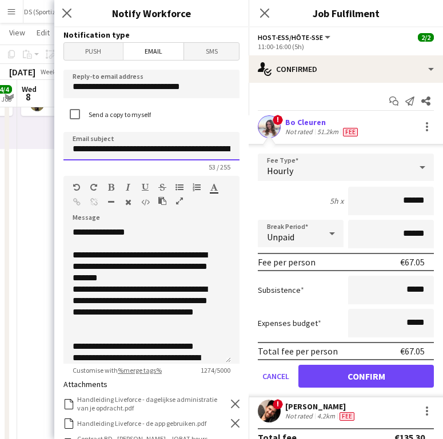
click at [173, 149] on input "**********" at bounding box center [151, 146] width 176 height 29
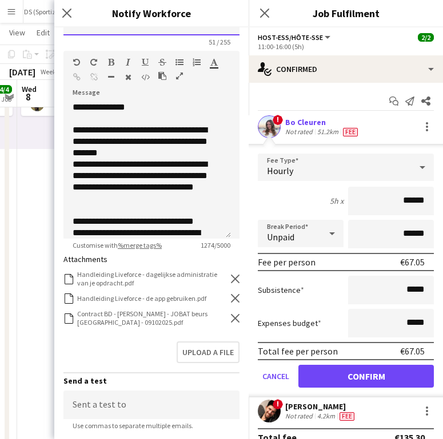
scroll to position [239, 0]
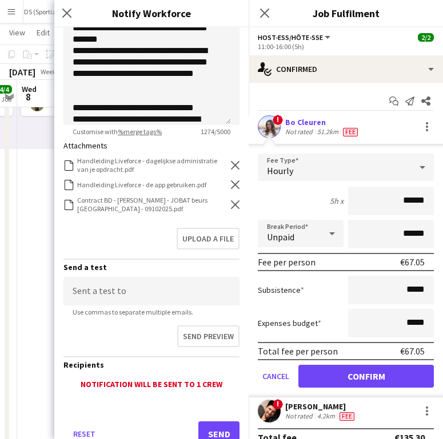
type input "**********"
click at [227, 210] on div "Contract BD - [PERSON_NAME] - JOBAT beurs [GEOGRAPHIC_DATA] - 09102025.pdf Cont…" at bounding box center [151, 204] width 176 height 17
click at [231, 206] on icon at bounding box center [235, 204] width 9 height 9
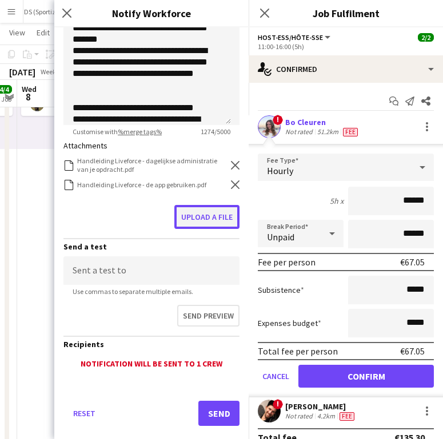
click at [199, 222] on button "Upload a file" at bounding box center [206, 217] width 65 height 24
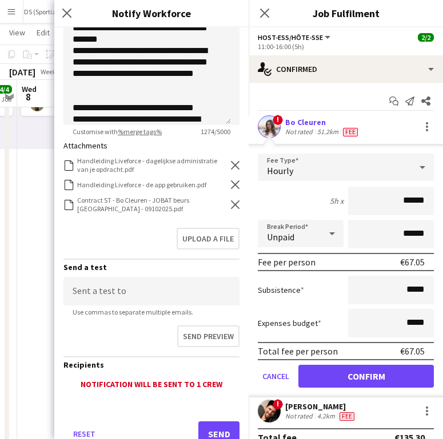
scroll to position [278, 0]
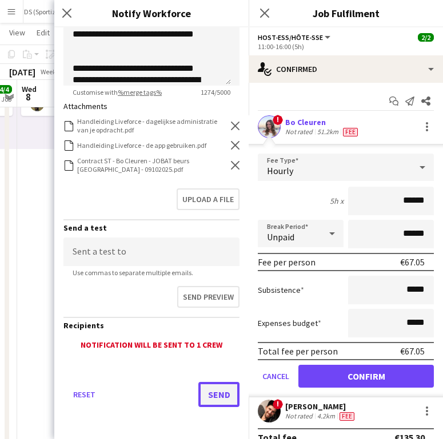
click at [207, 404] on button "Send" at bounding box center [218, 394] width 41 height 25
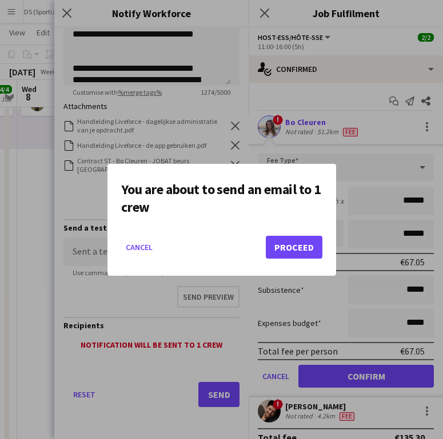
click at [293, 235] on mat-dialog-actions "Cancel Proceed" at bounding box center [221, 251] width 201 height 49
click at [289, 245] on button "Proceed" at bounding box center [294, 247] width 57 height 23
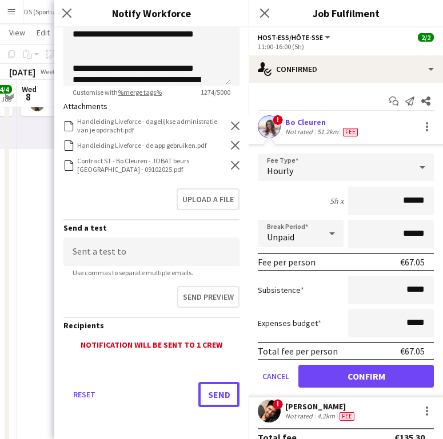
scroll to position [186, 0]
